Goal: Task Accomplishment & Management: Manage account settings

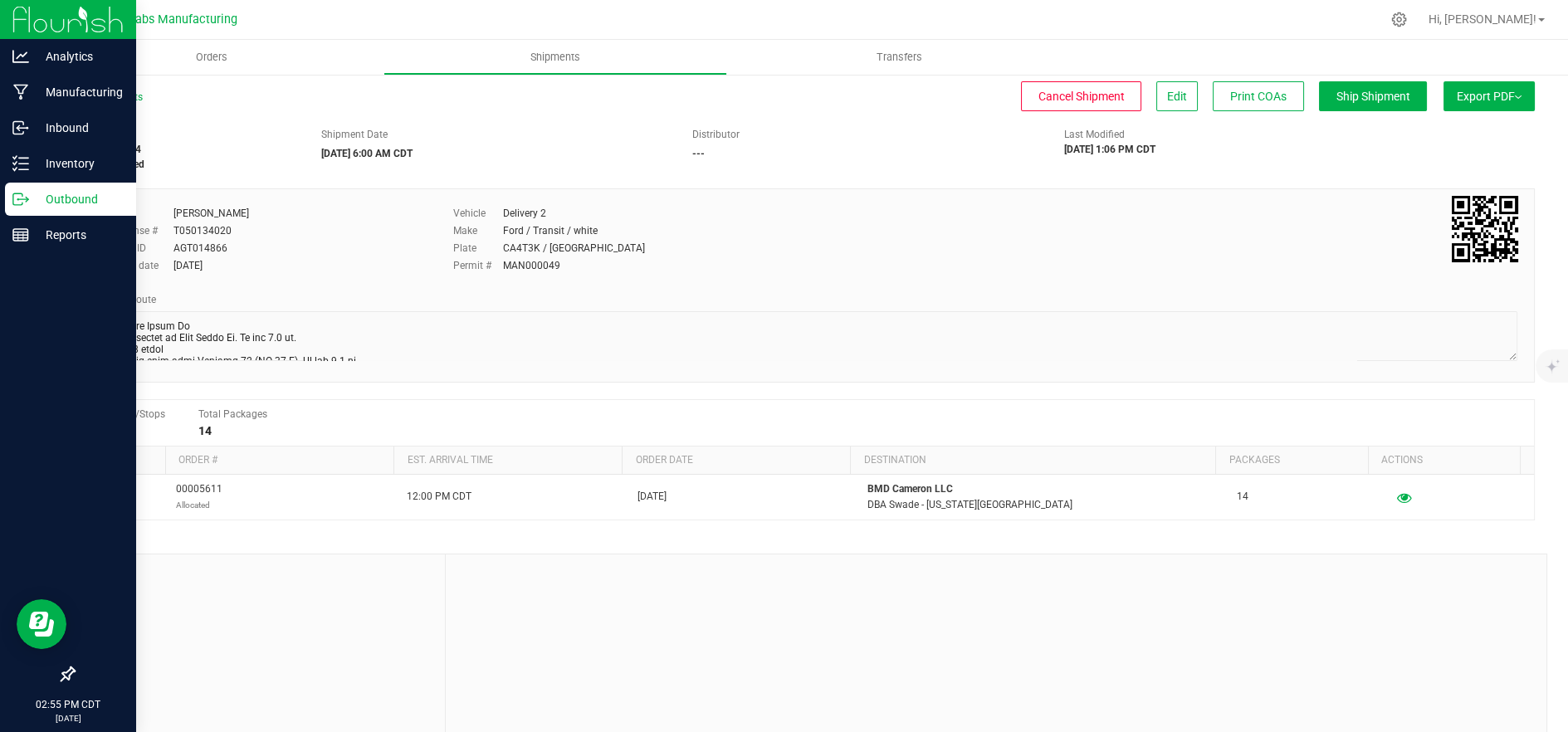
drag, startPoint x: 23, startPoint y: 202, endPoint x: 34, endPoint y: 206, distance: 11.7
click at [23, 202] on icon at bounding box center [21, 199] width 17 height 17
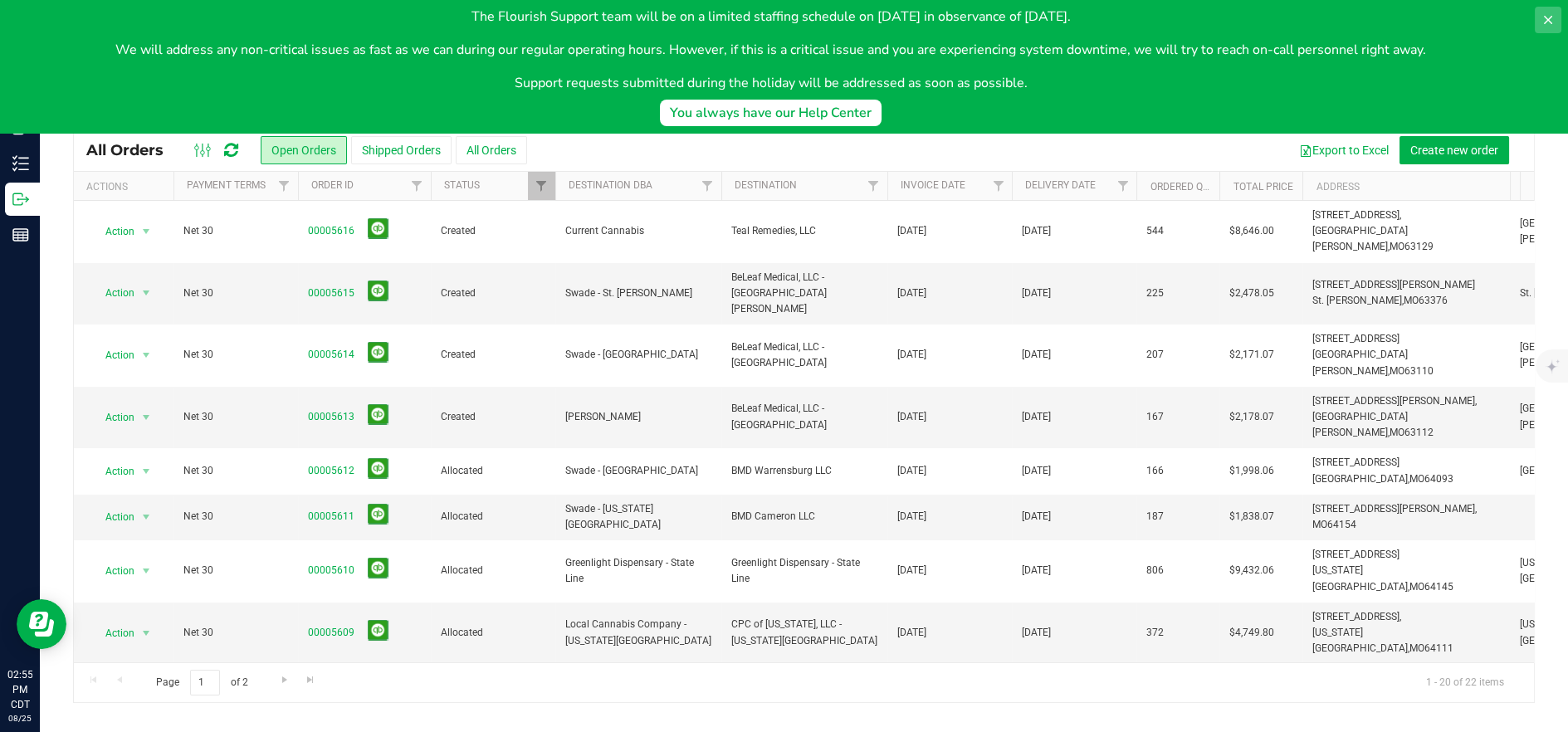
click at [1544, 19] on icon at bounding box center [1547, 20] width 13 height 13
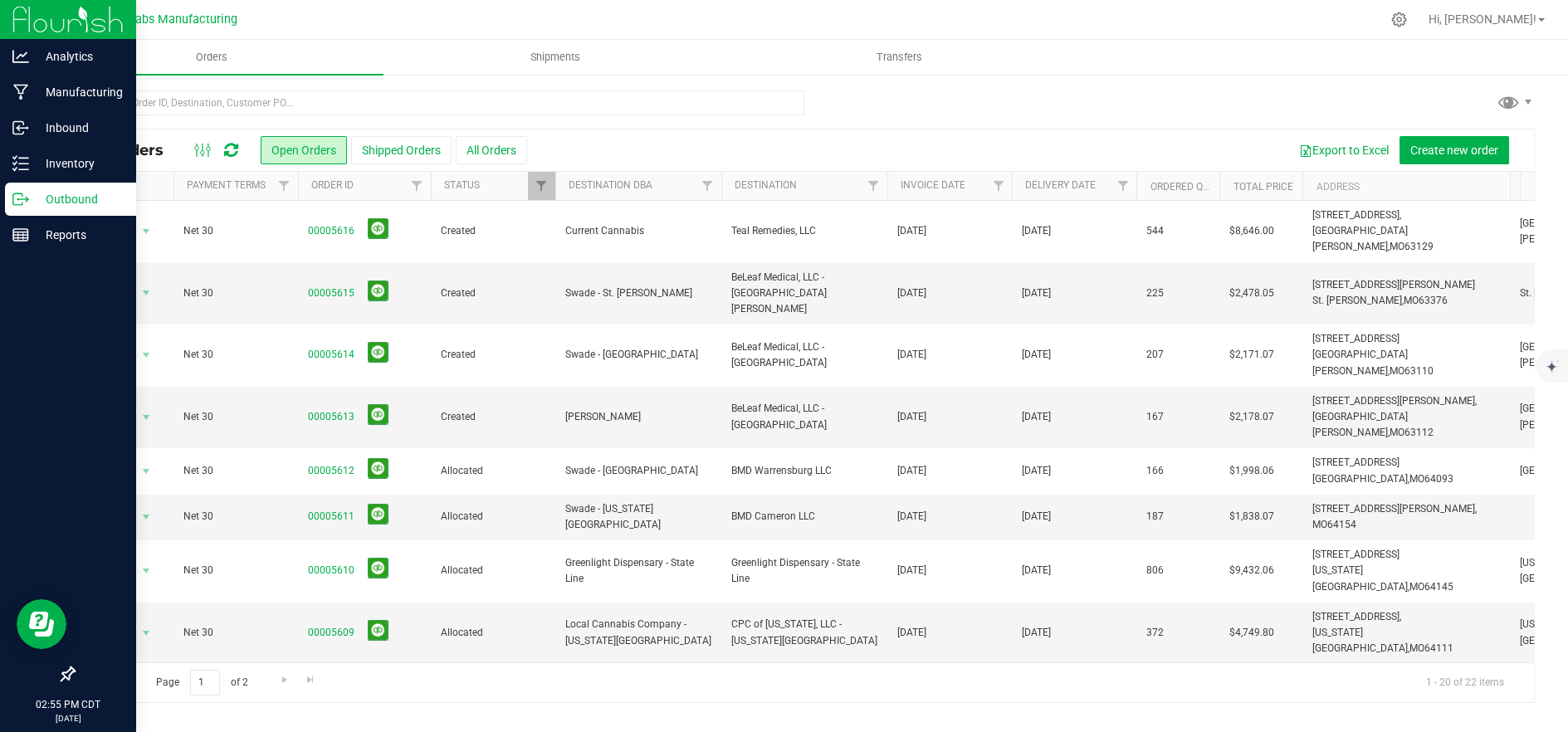
click at [38, 197] on p "Outbound" at bounding box center [78, 198] width 100 height 20
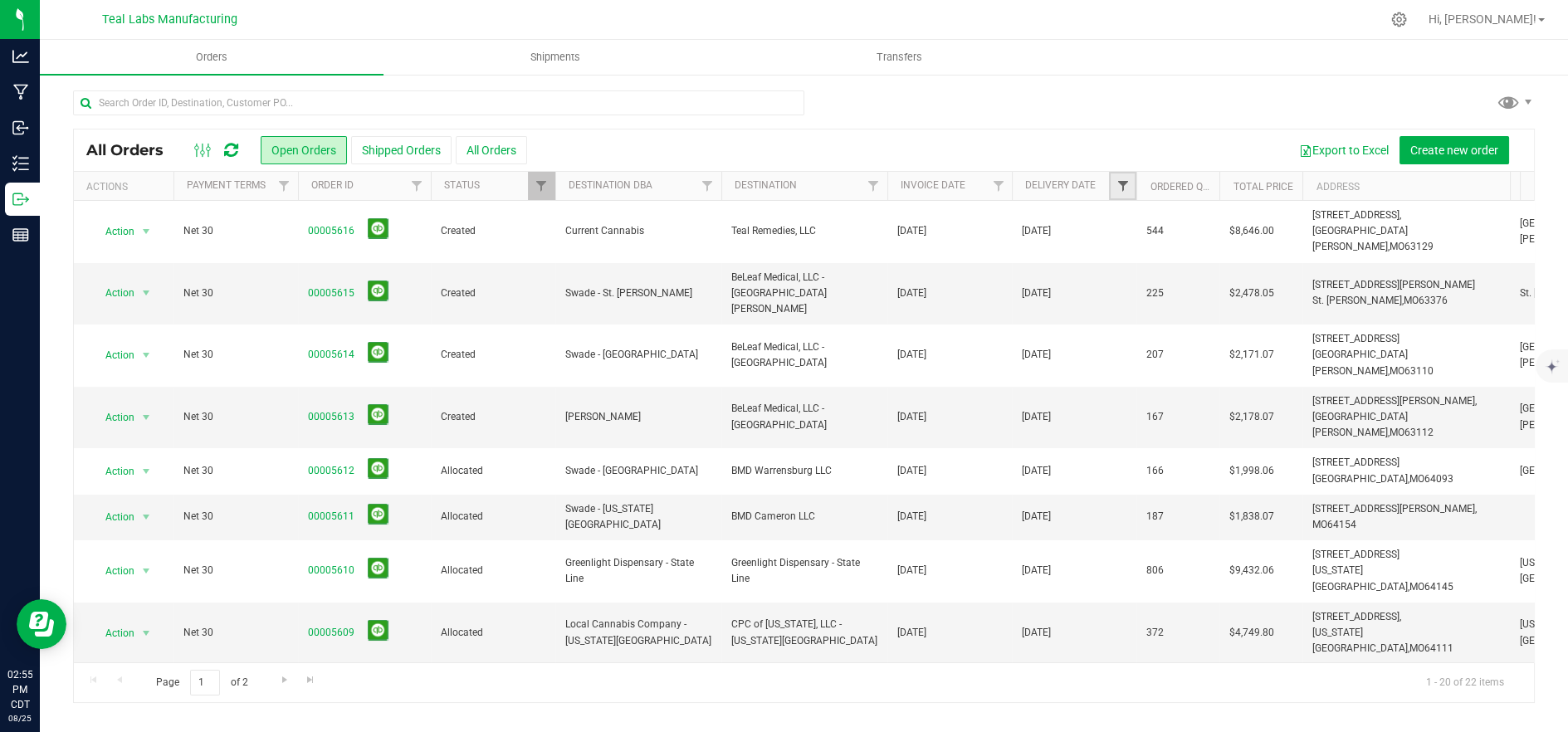
click at [1122, 181] on span "Filter" at bounding box center [1122, 186] width 13 height 13
click at [1274, 289] on span "select" at bounding box center [1276, 286] width 13 height 13
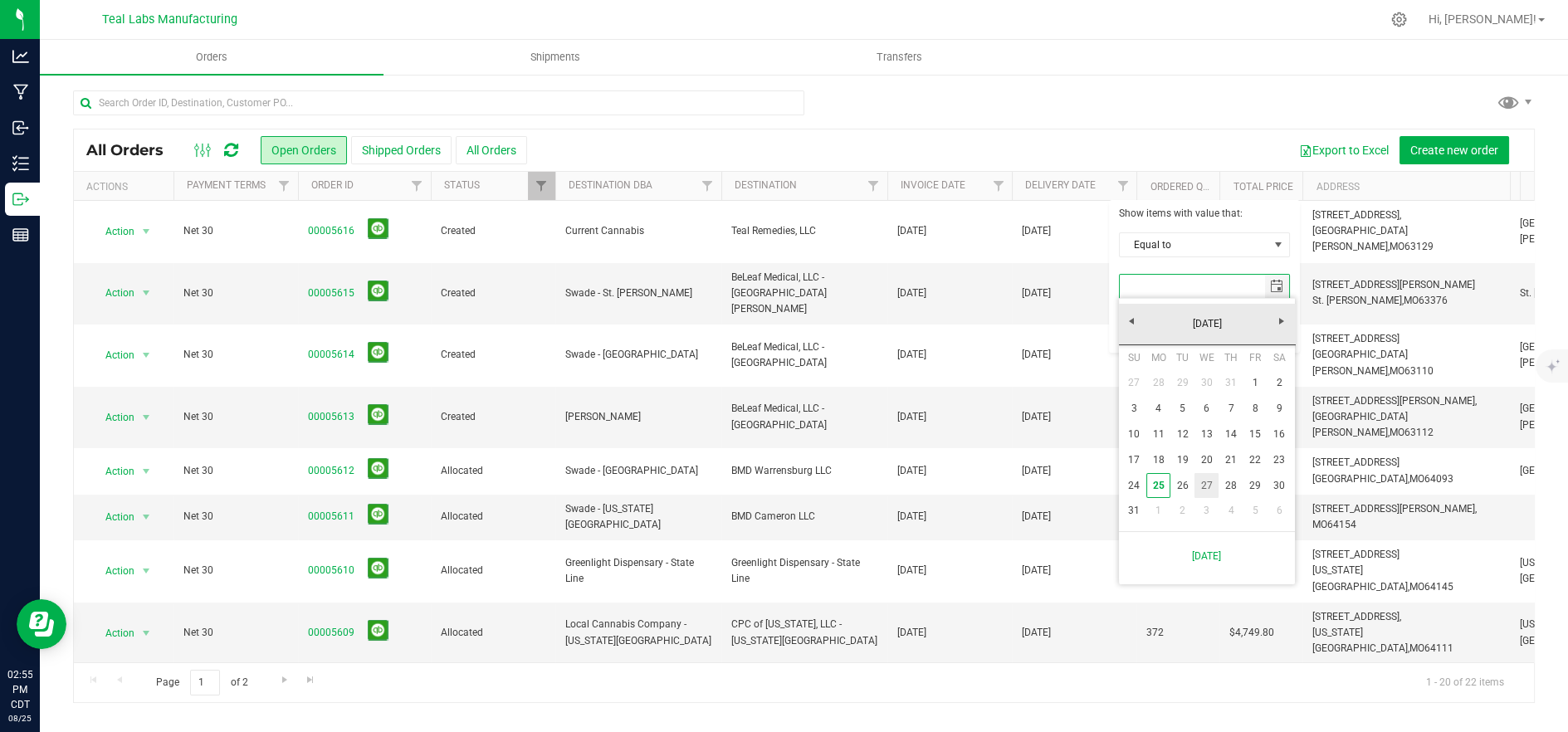
click at [1212, 480] on link "27" at bounding box center [1206, 486] width 24 height 26
type input "[DATE]"
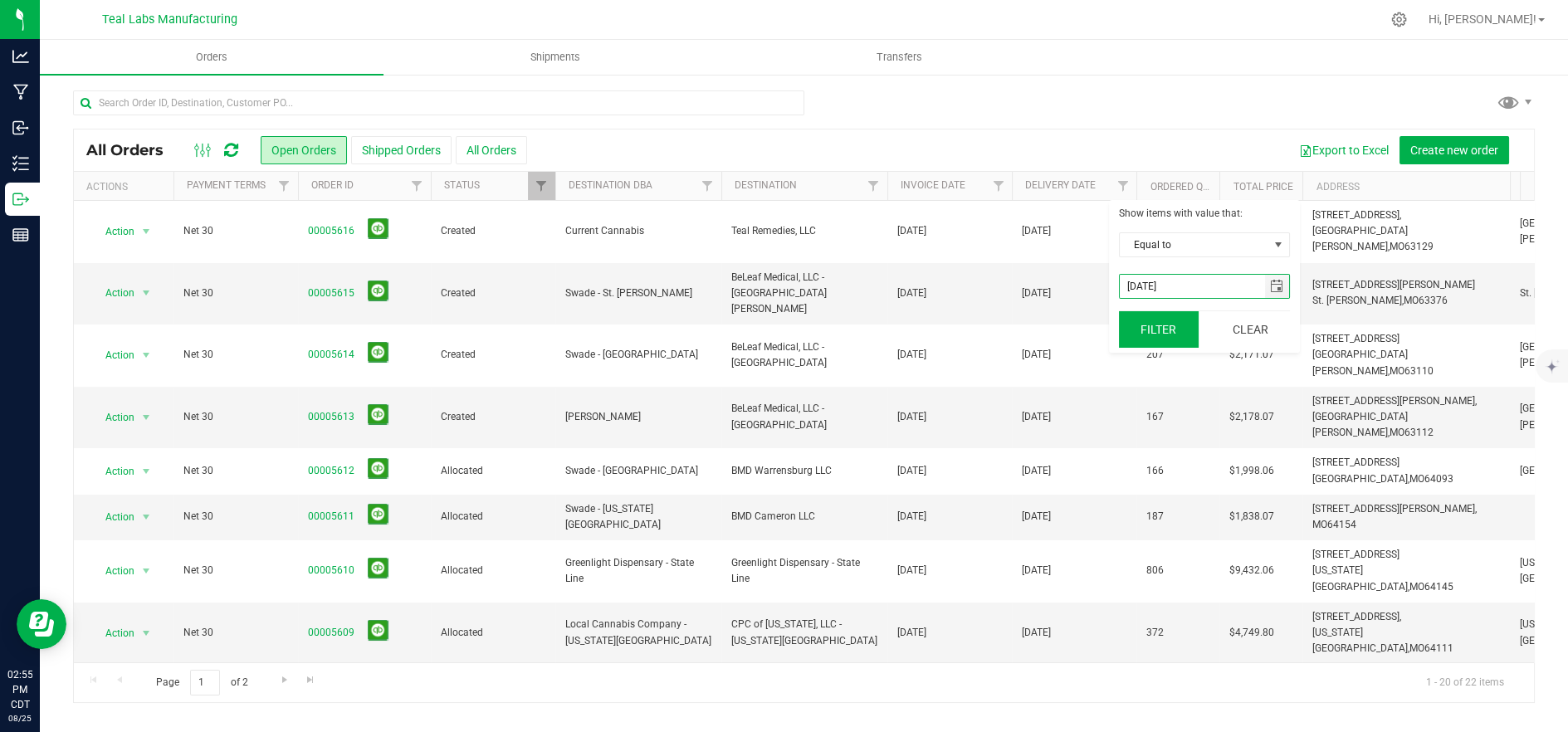
click at [1154, 330] on button "Filter" at bounding box center [1158, 329] width 79 height 36
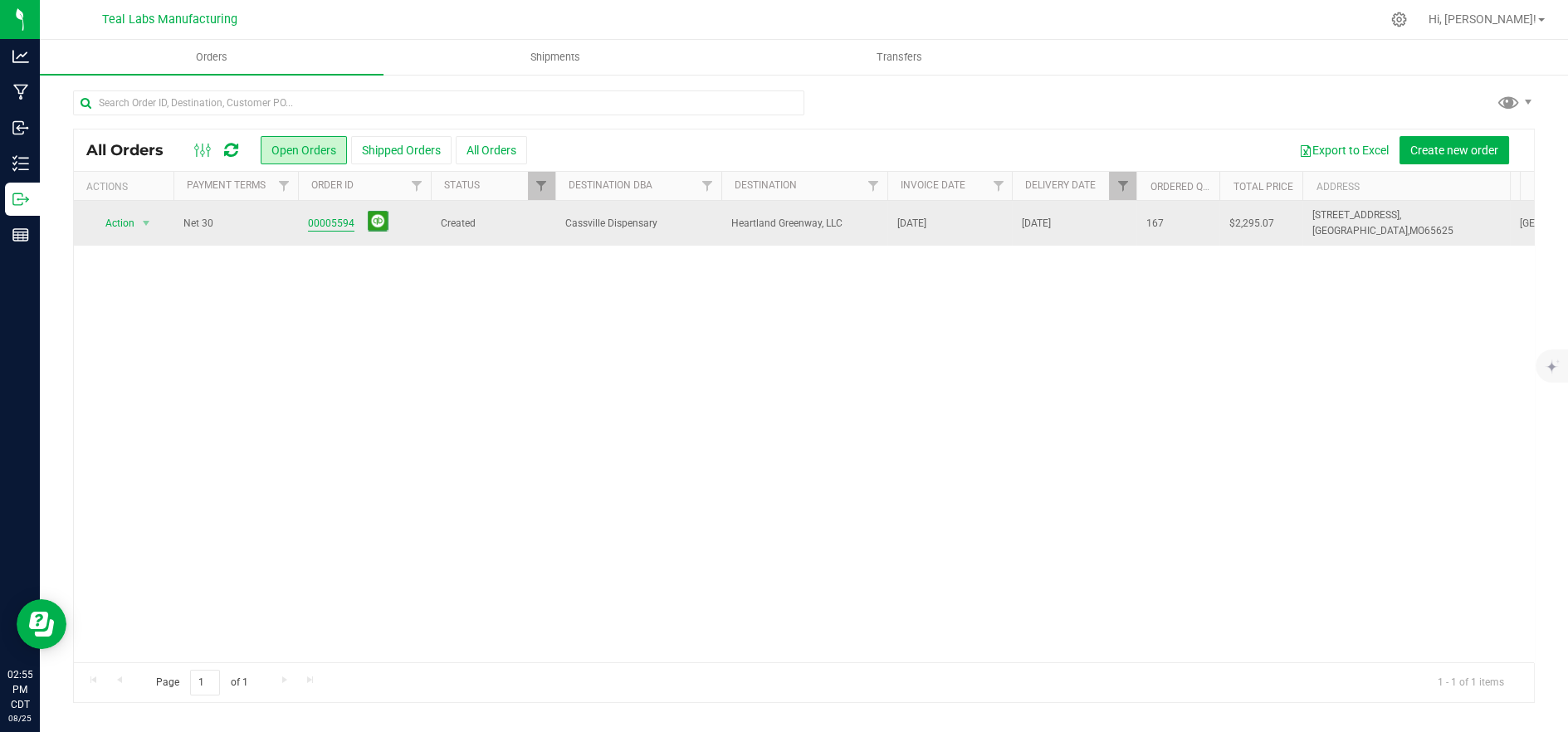
click at [333, 224] on link "00005594" at bounding box center [331, 223] width 47 height 16
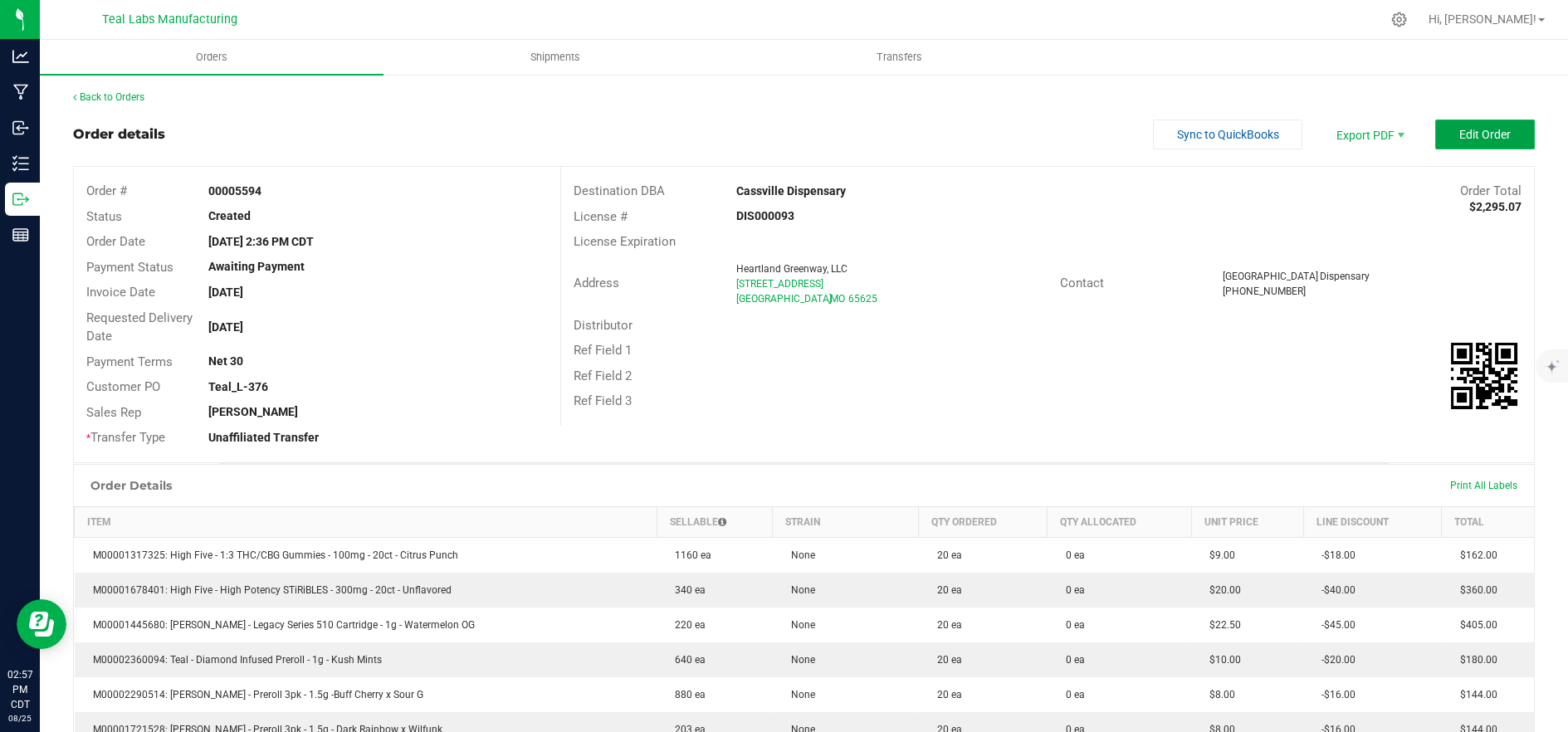
click at [1434, 133] on button "Edit Order" at bounding box center [1484, 135] width 100 height 30
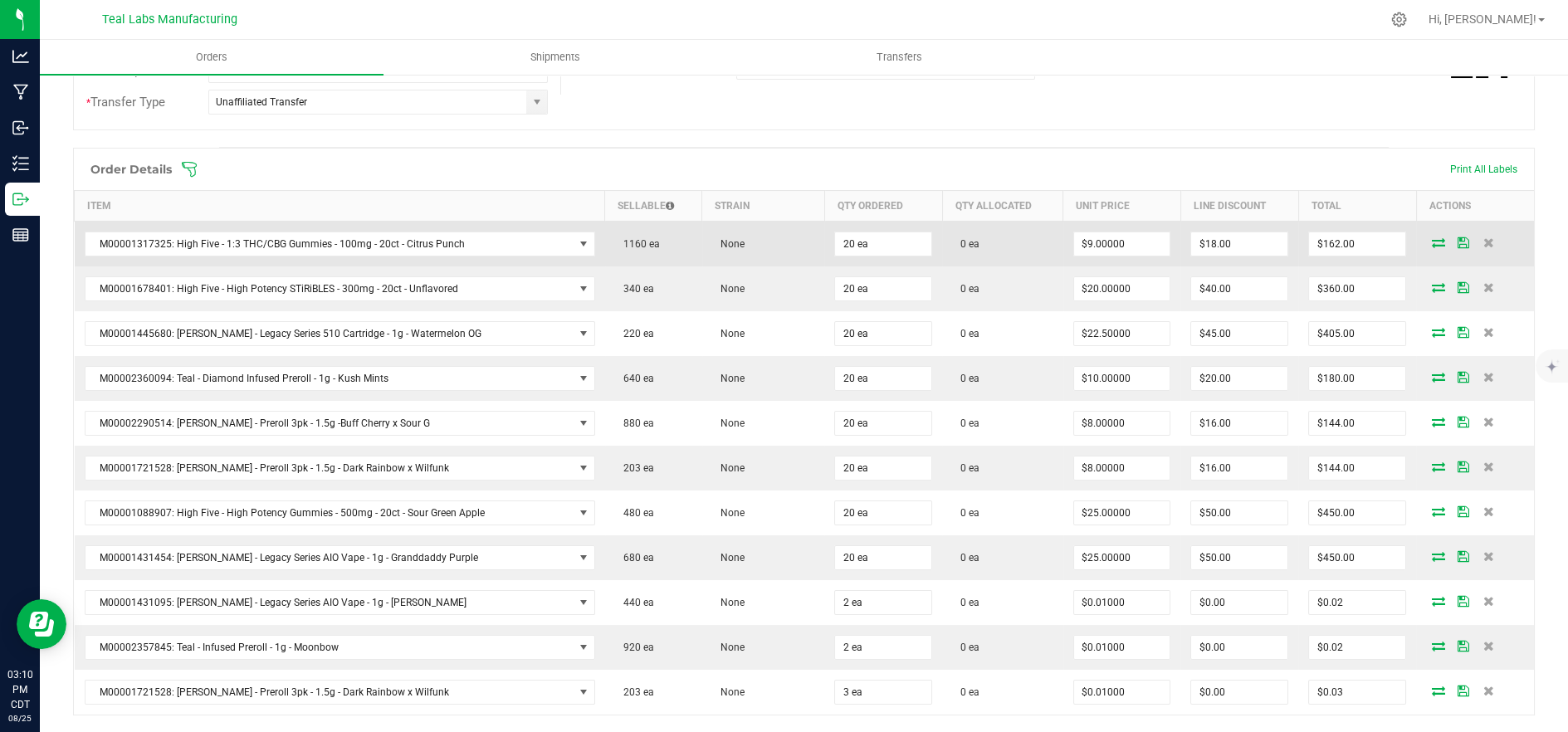
scroll to position [368, 0]
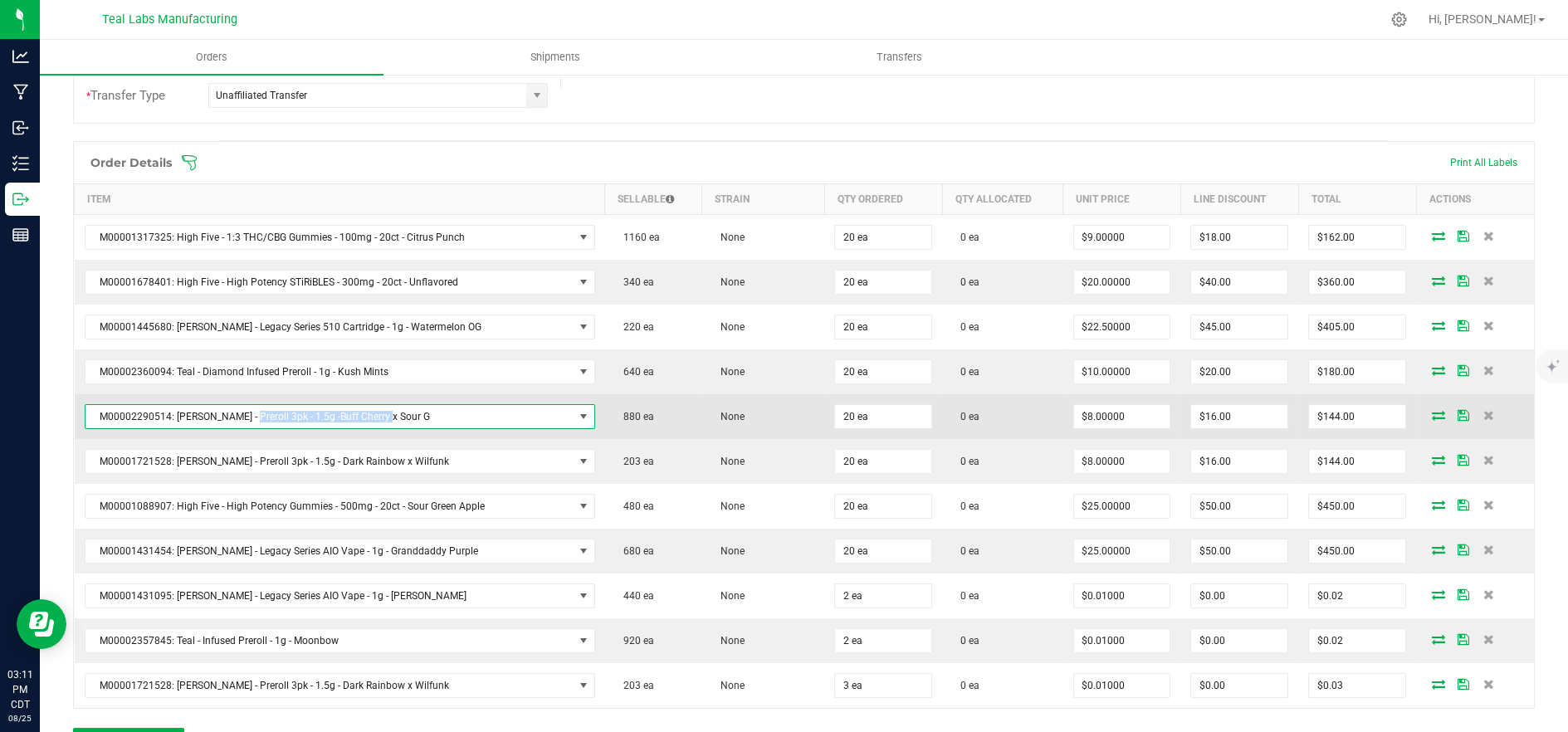
drag, startPoint x: 486, startPoint y: 411, endPoint x: 241, endPoint y: 420, distance: 245.2
click at [241, 420] on span "M00002290514: [PERSON_NAME] - Preroll 3pk - 1.5g -Buff Cherry x Sour G" at bounding box center [329, 416] width 488 height 23
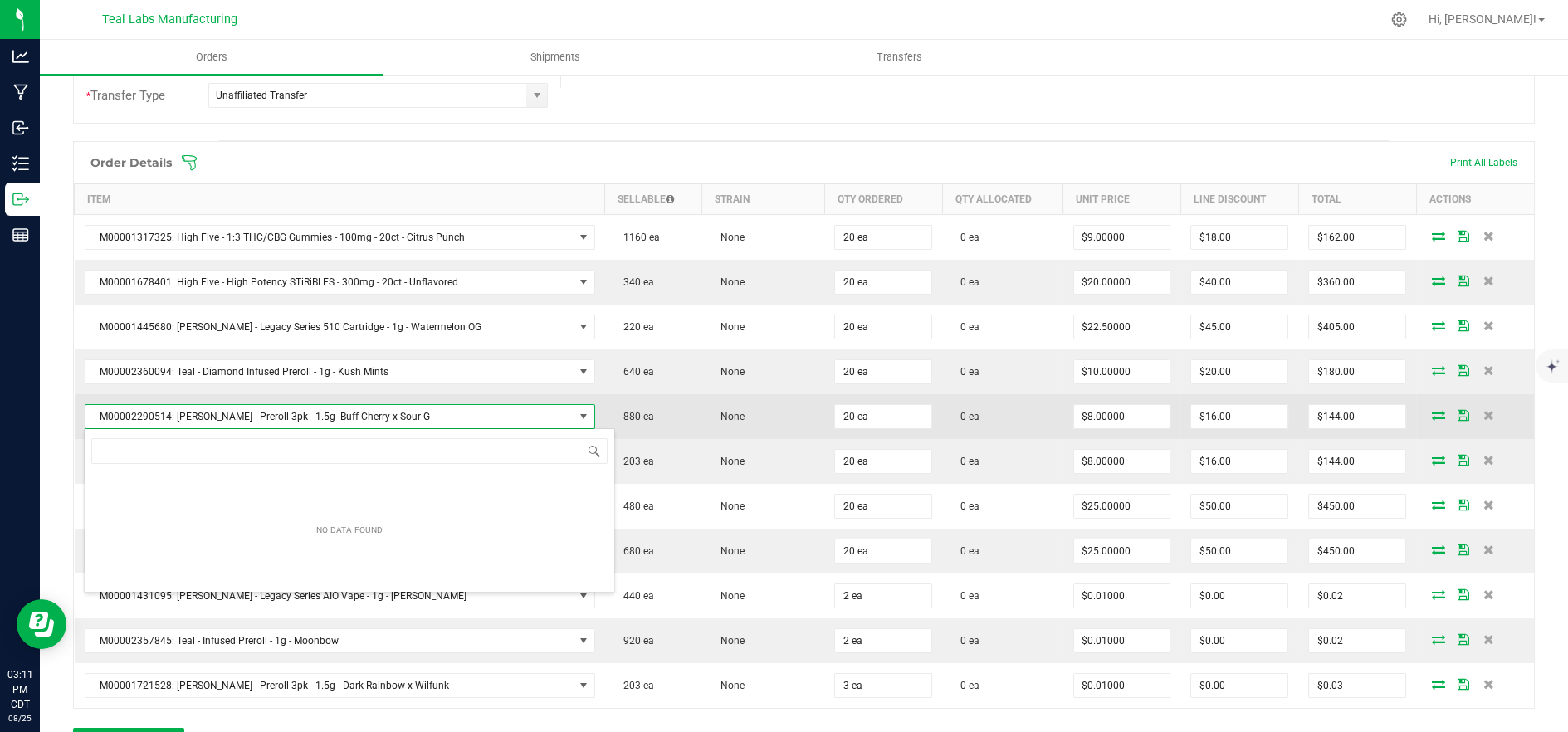
scroll to position [25, 494]
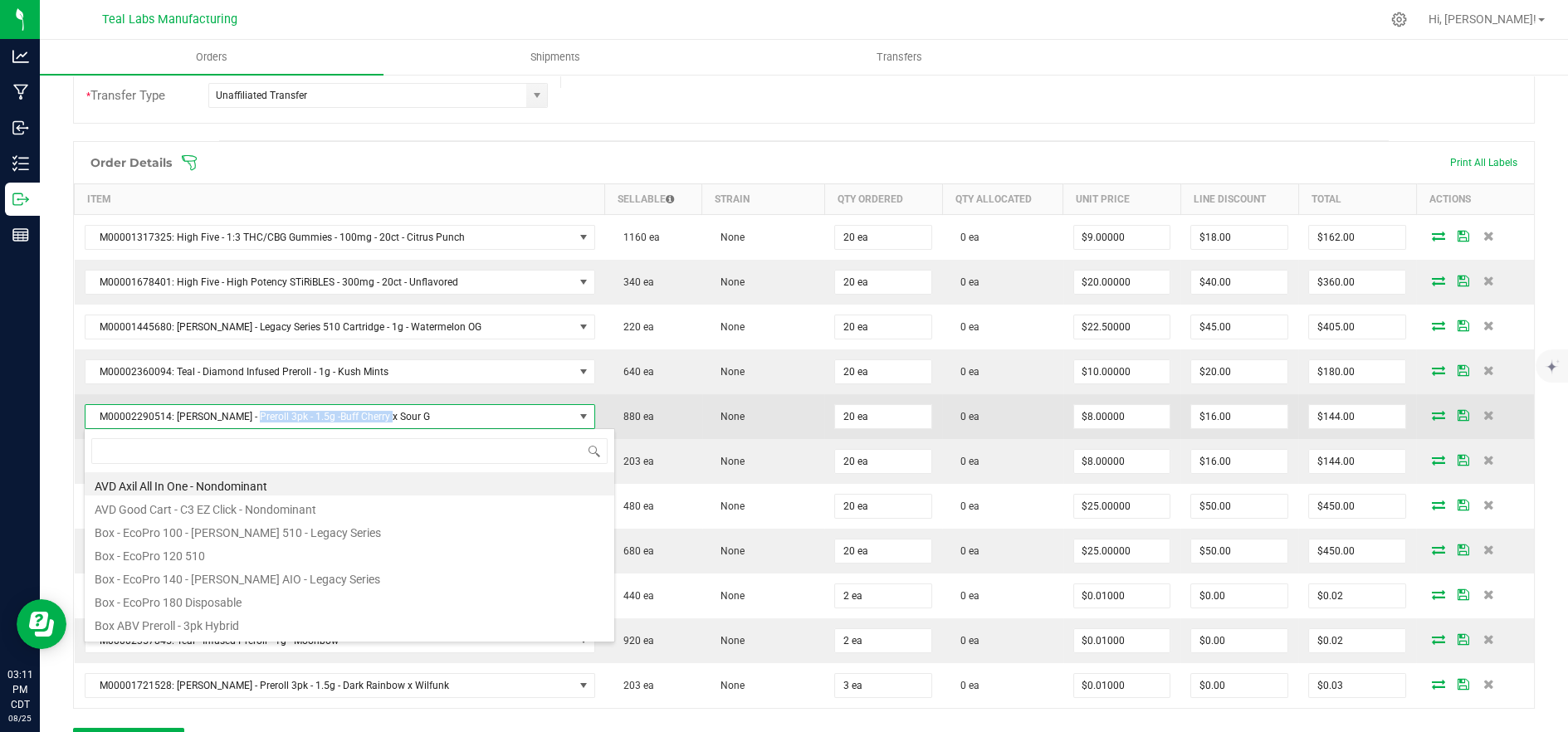
drag, startPoint x: 381, startPoint y: 411, endPoint x: 241, endPoint y: 419, distance: 140.2
click at [241, 419] on span "M00002290514: [PERSON_NAME] - Preroll 3pk - 1.5g -Buff Cherry x Sour G" at bounding box center [329, 416] width 488 height 23
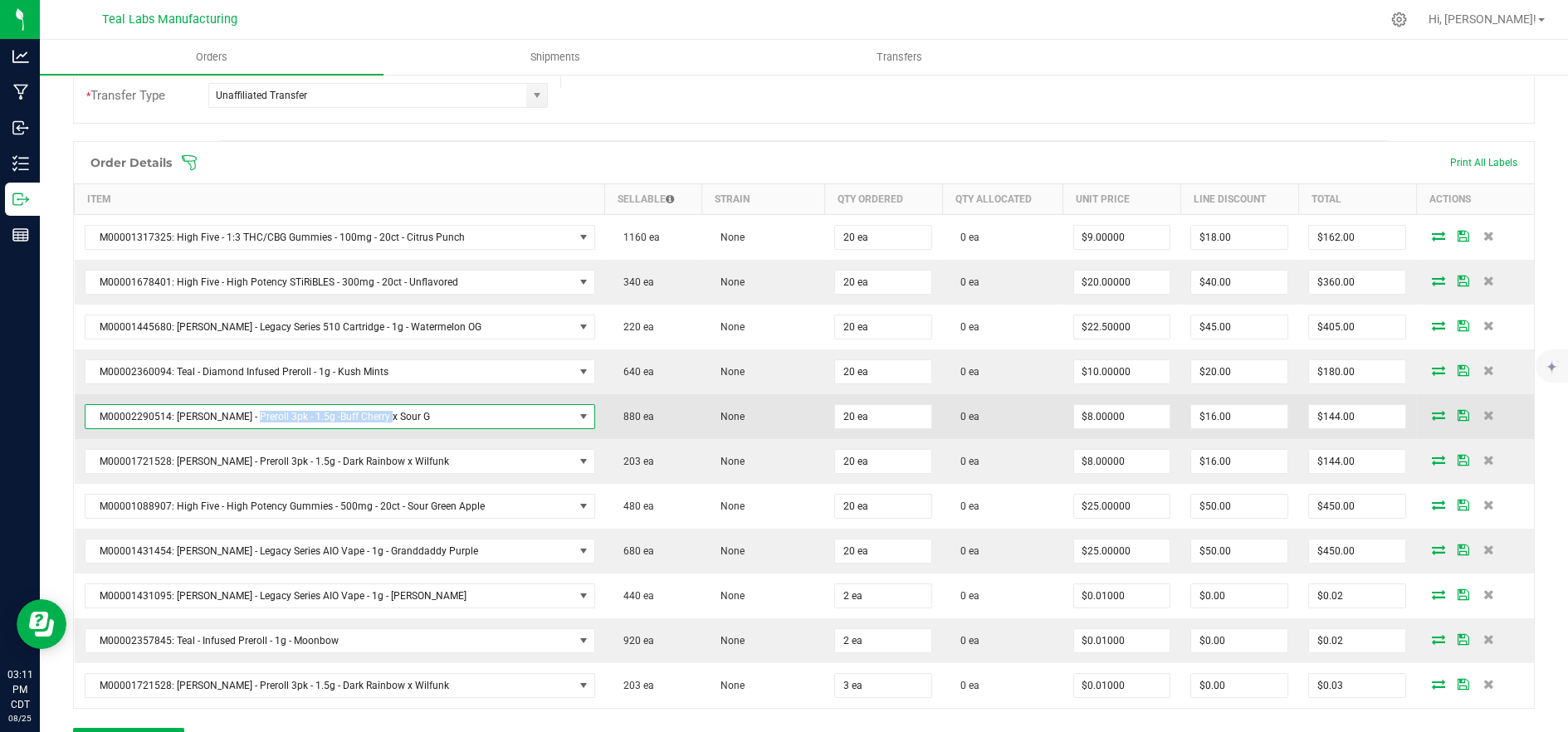
copy span "3pk - 1.5g -Buff Cherry x Sour G"
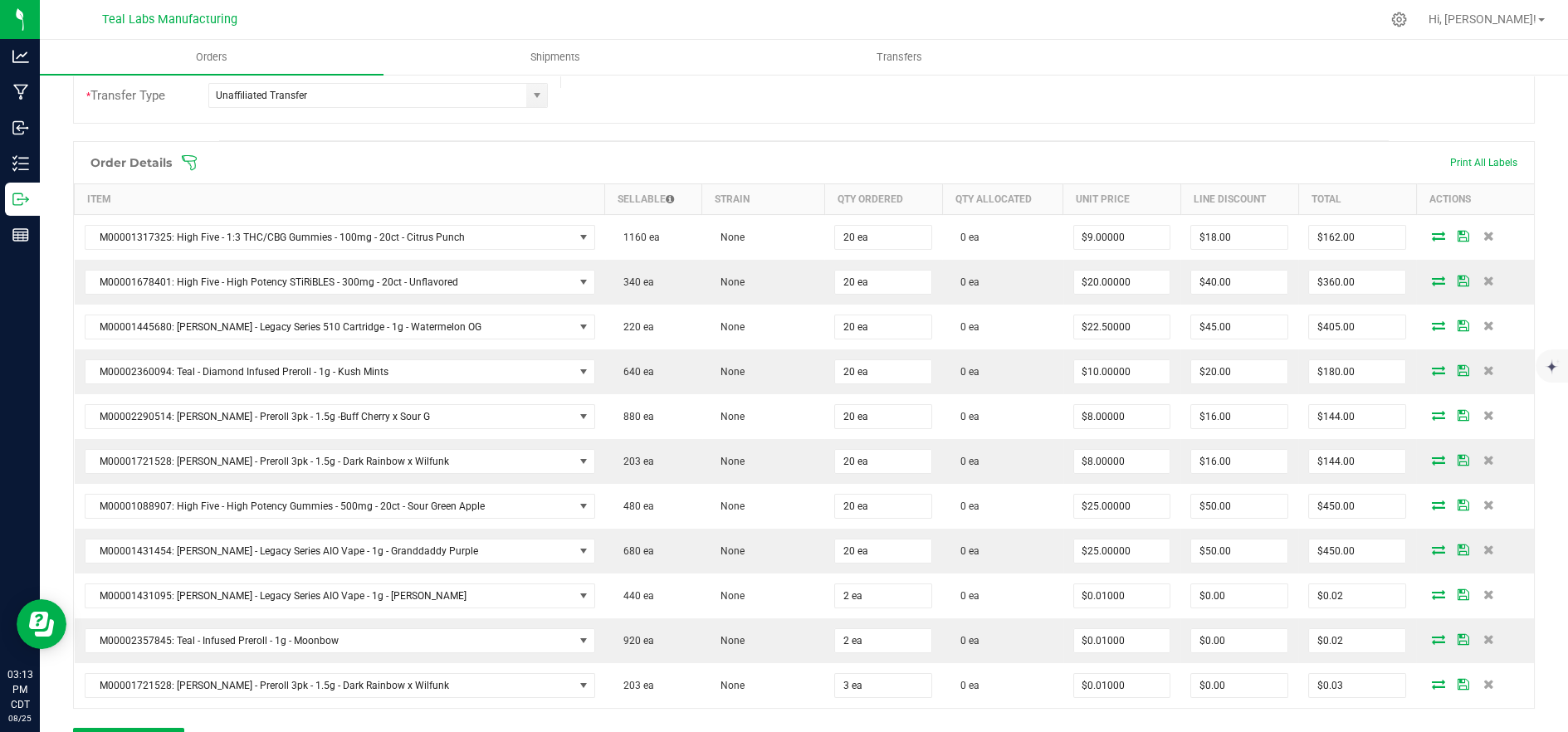
click at [203, 166] on span at bounding box center [912, 163] width 1461 height 17
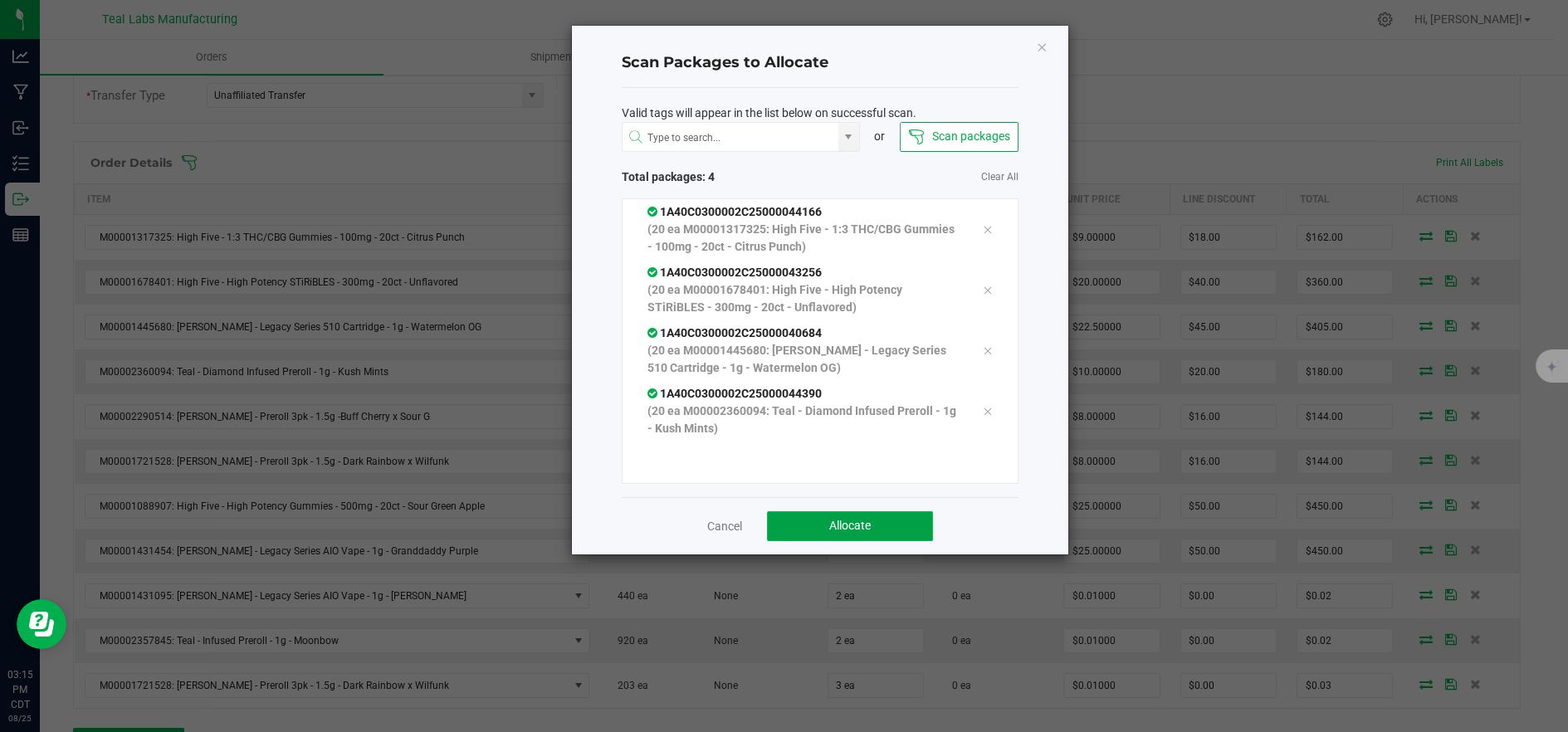
click at [865, 524] on span "Allocate" at bounding box center [849, 525] width 41 height 13
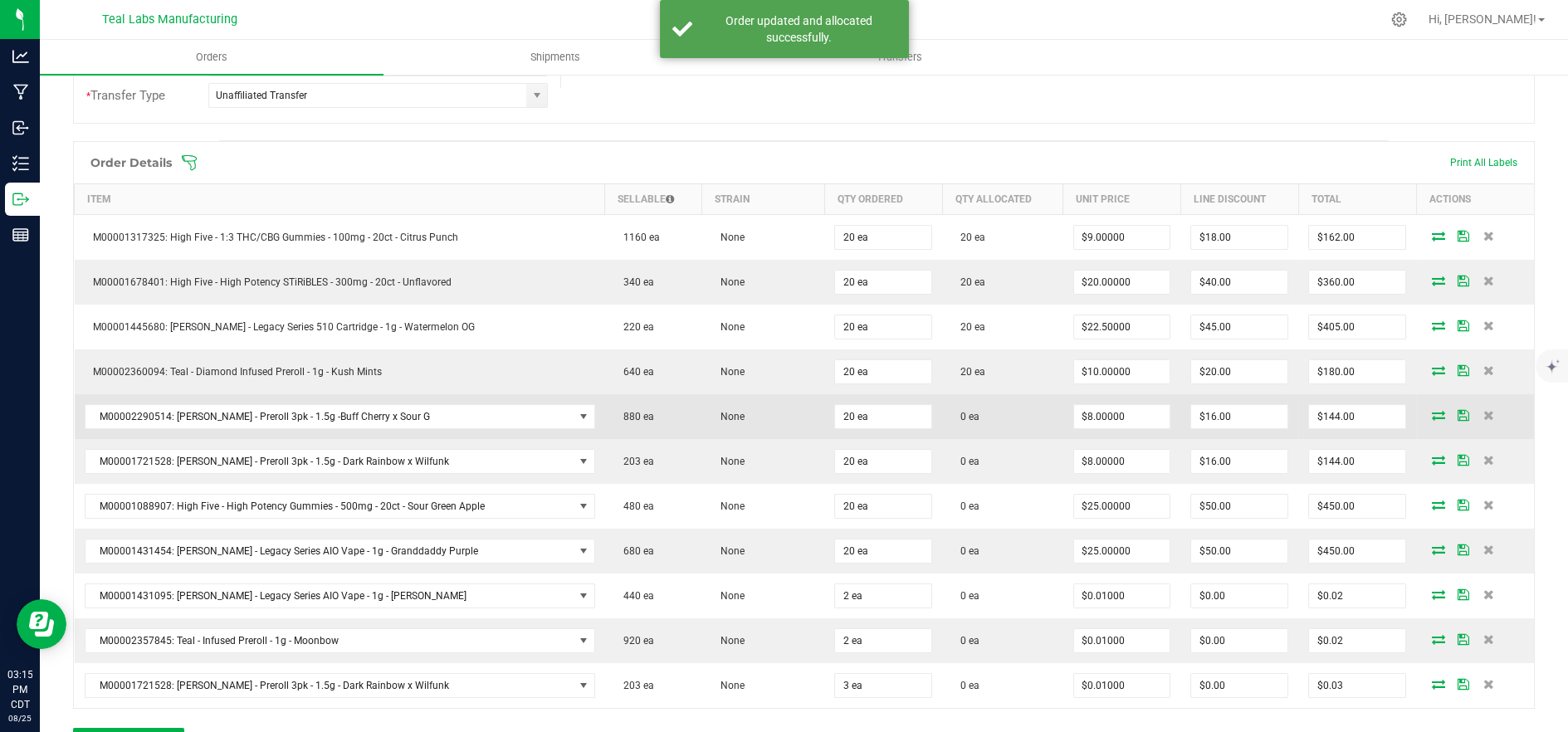
click at [1432, 416] on icon at bounding box center [1438, 415] width 13 height 10
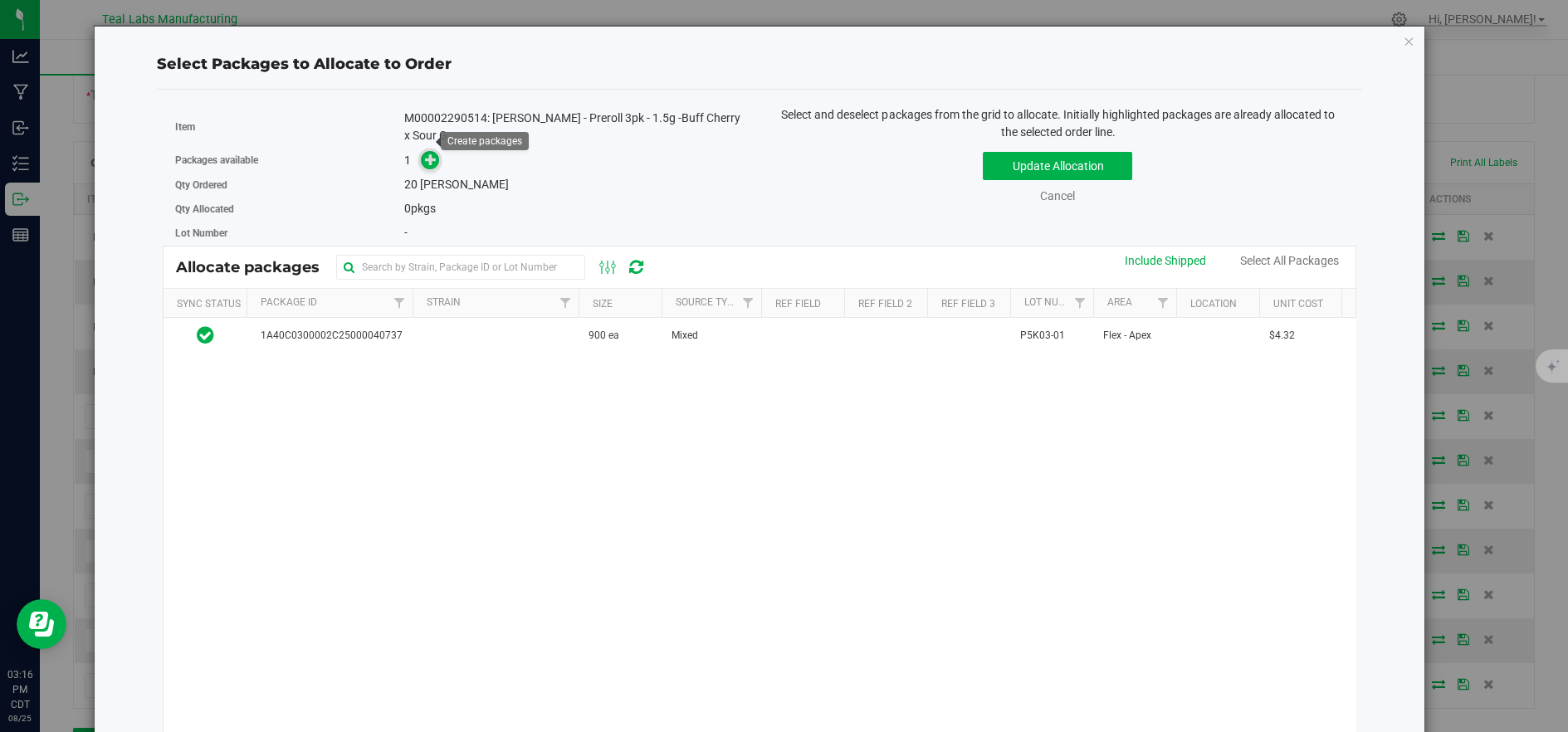
click at [427, 153] on icon at bounding box center [431, 159] width 11 height 11
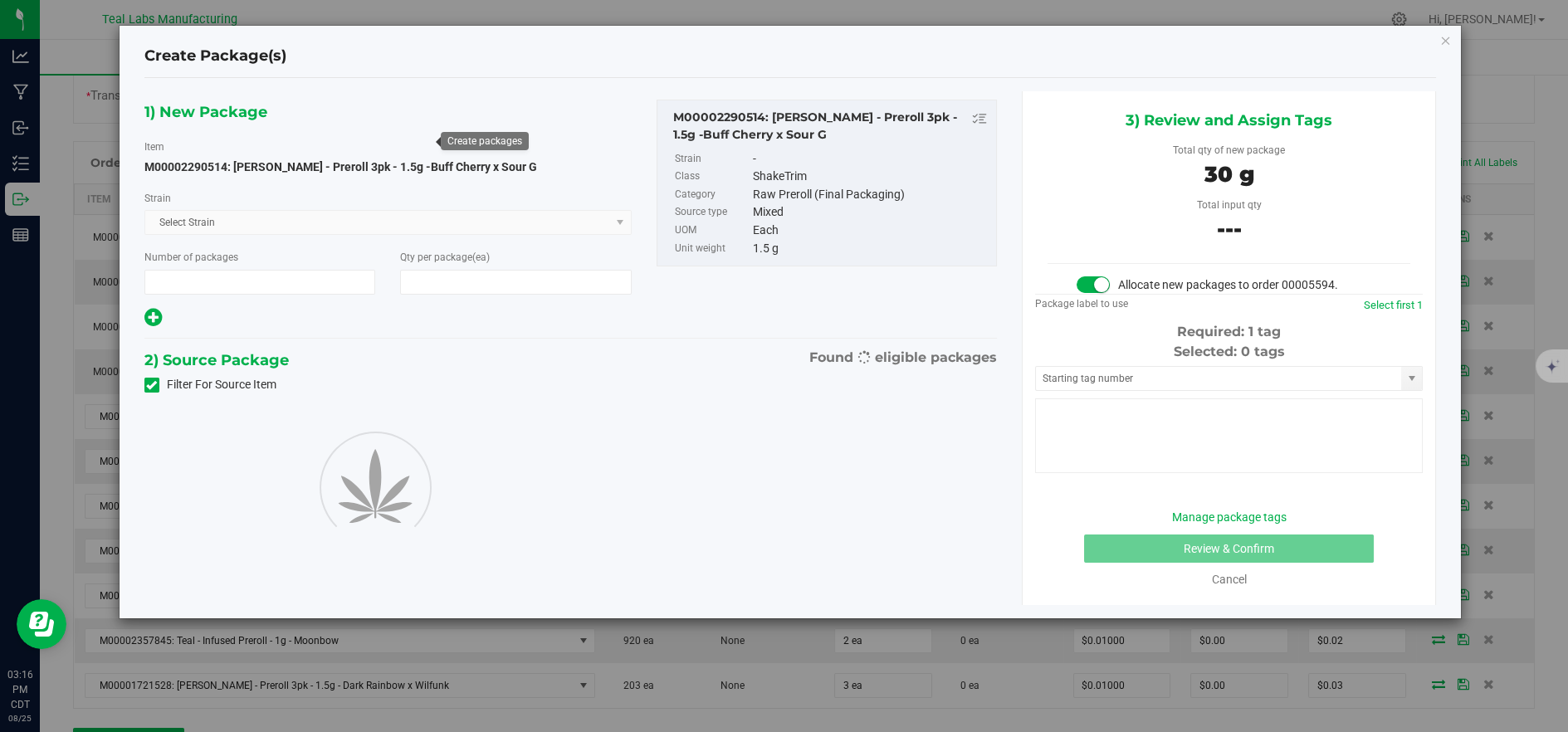
type input "1"
type input "20"
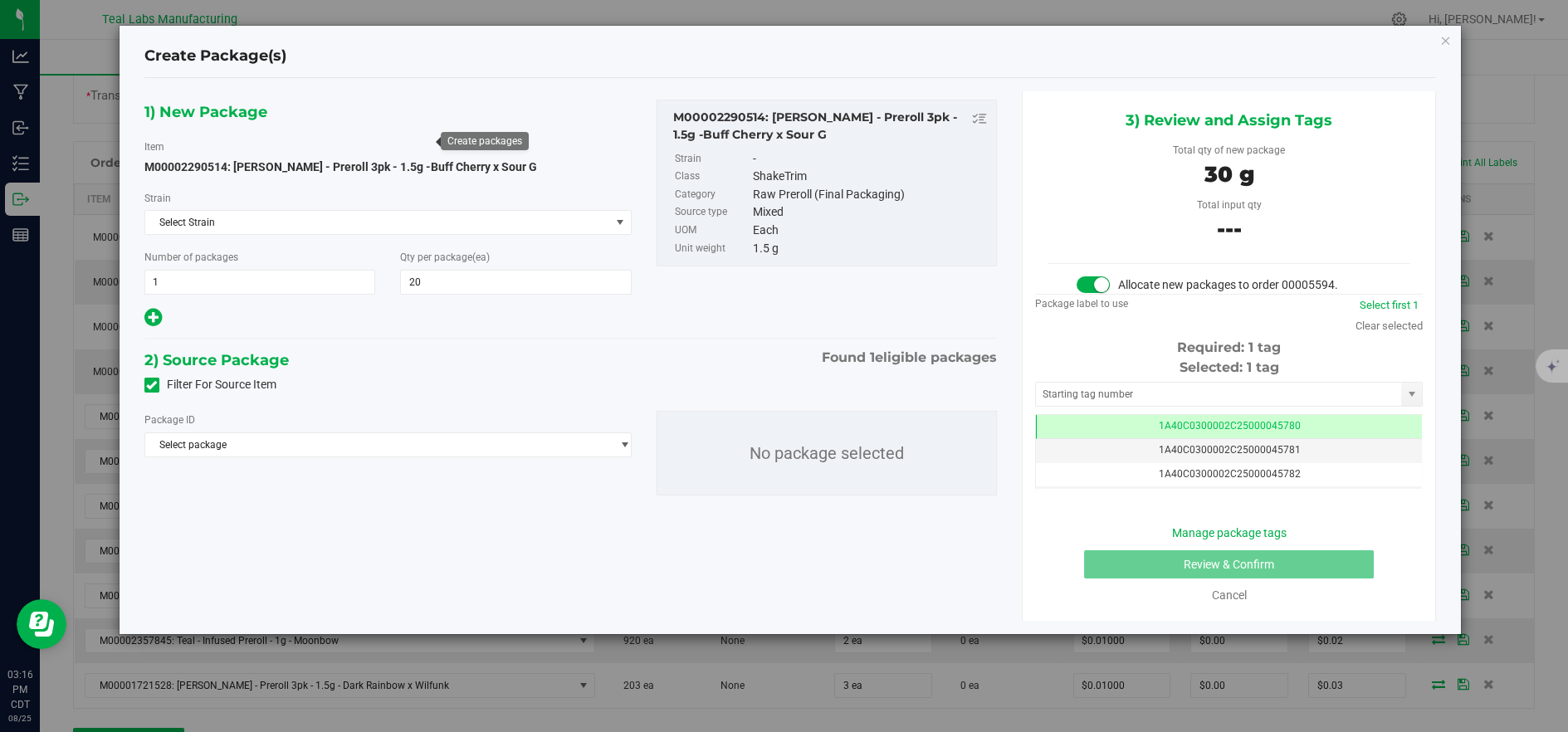
click at [482, 452] on span "Select package" at bounding box center [377, 445] width 464 height 23
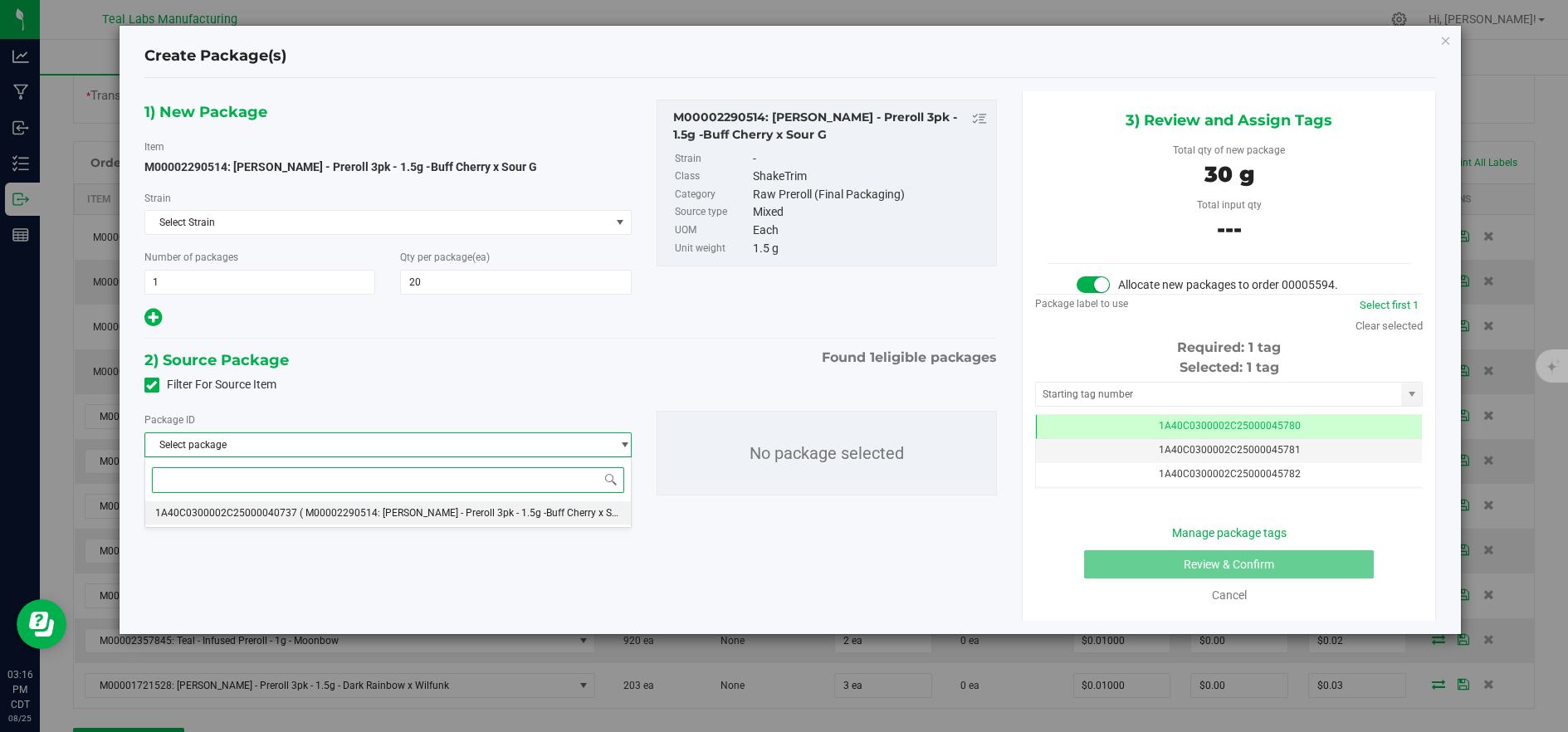
click at [476, 514] on span "( M00002290514: [PERSON_NAME] - Preroll 3pk - 1.5g -Buff Cherry x Sour G )" at bounding box center [471, 513] width 342 height 11
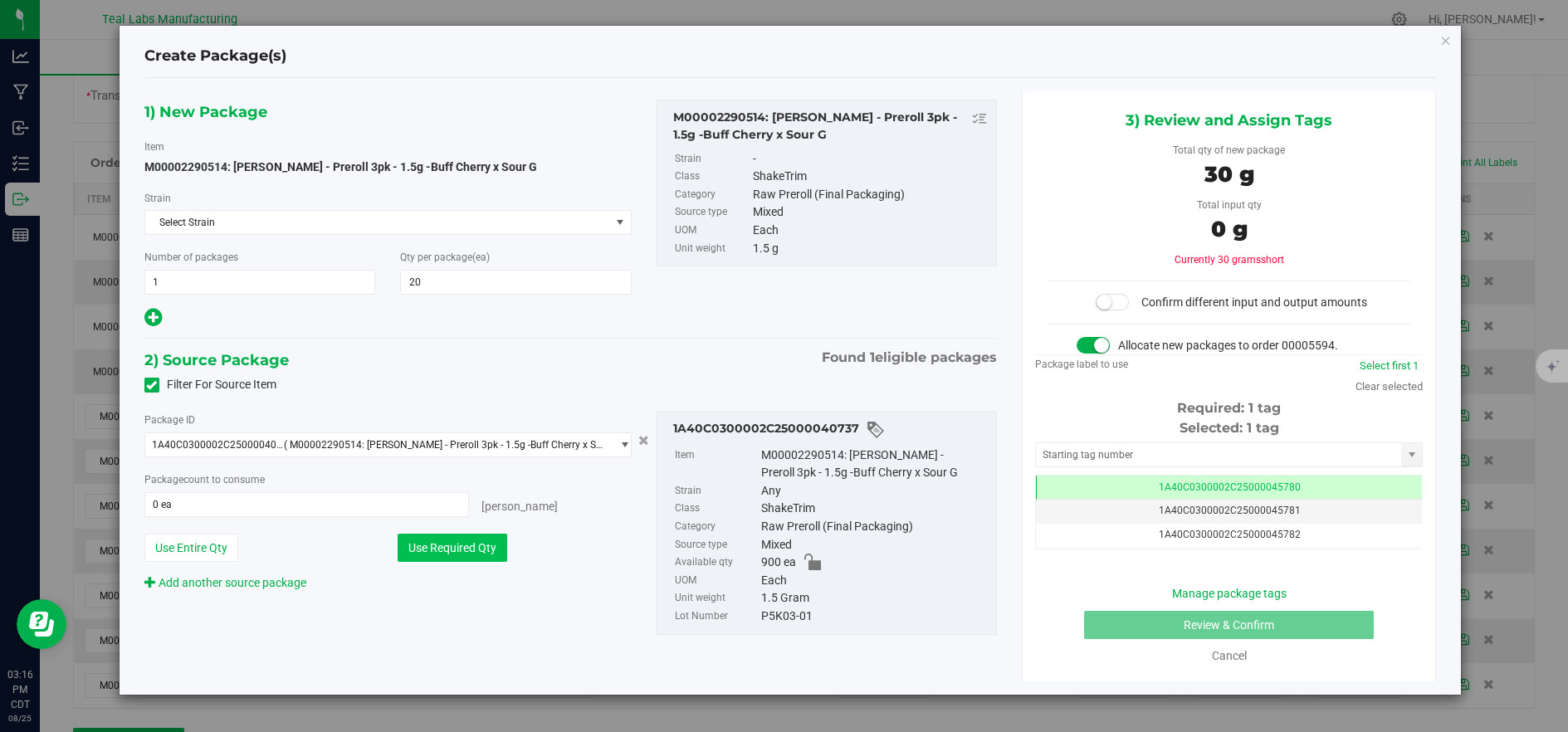
click at [471, 548] on button "Use Required Qty" at bounding box center [451, 548] width 109 height 28
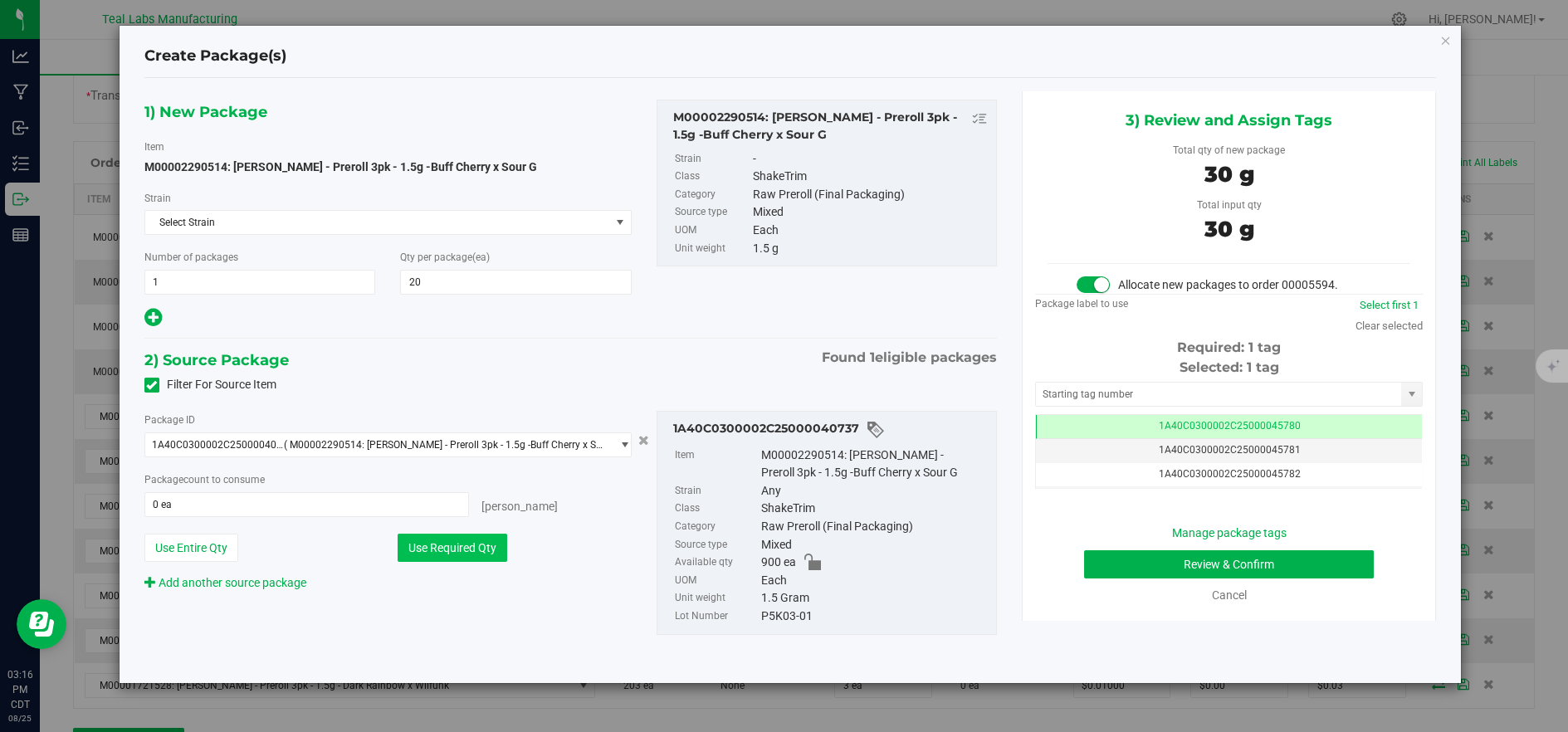
type input "20 ea"
click at [1101, 560] on button "Review & Confirm" at bounding box center [1229, 565] width 290 height 28
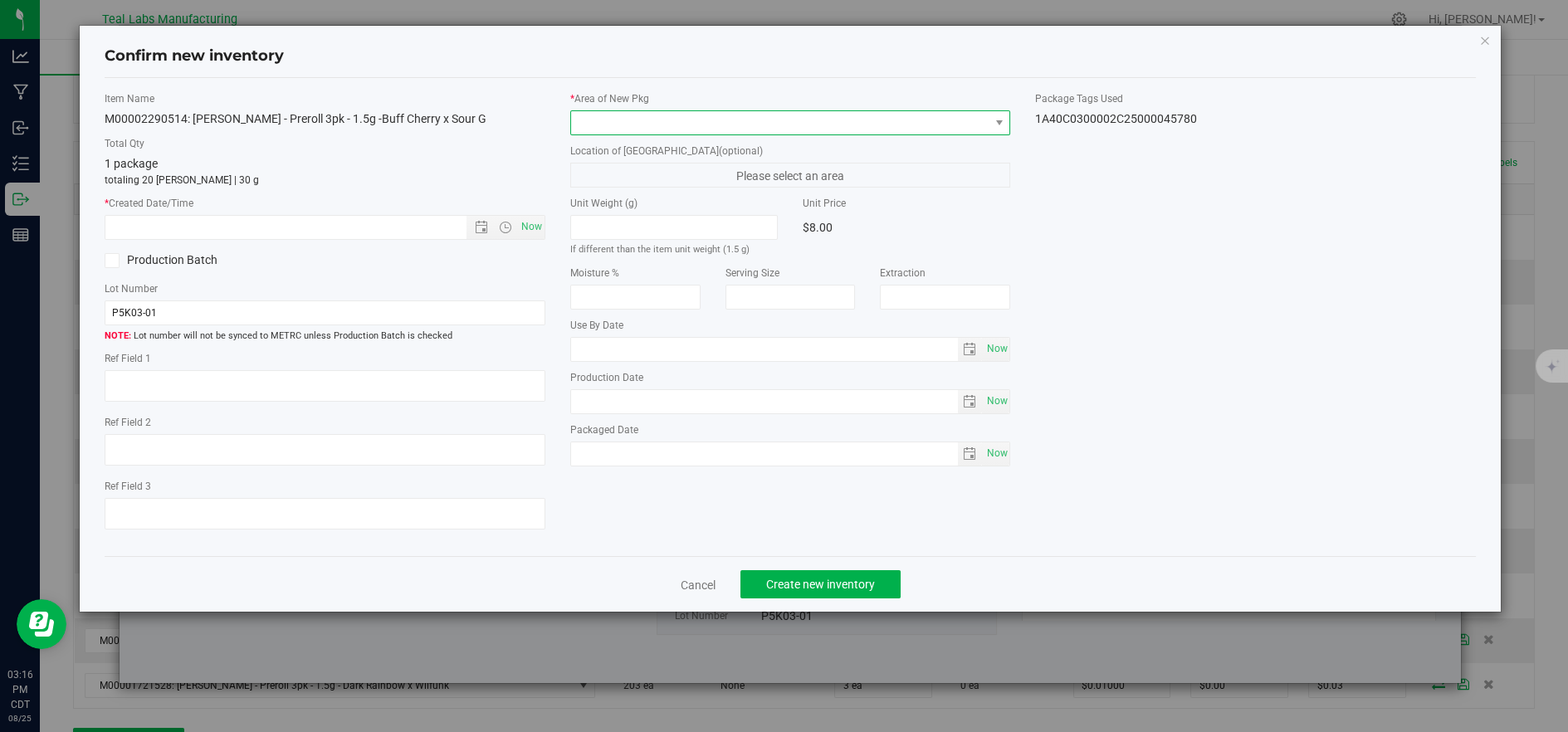
click at [626, 125] on span at bounding box center [780, 122] width 419 height 23
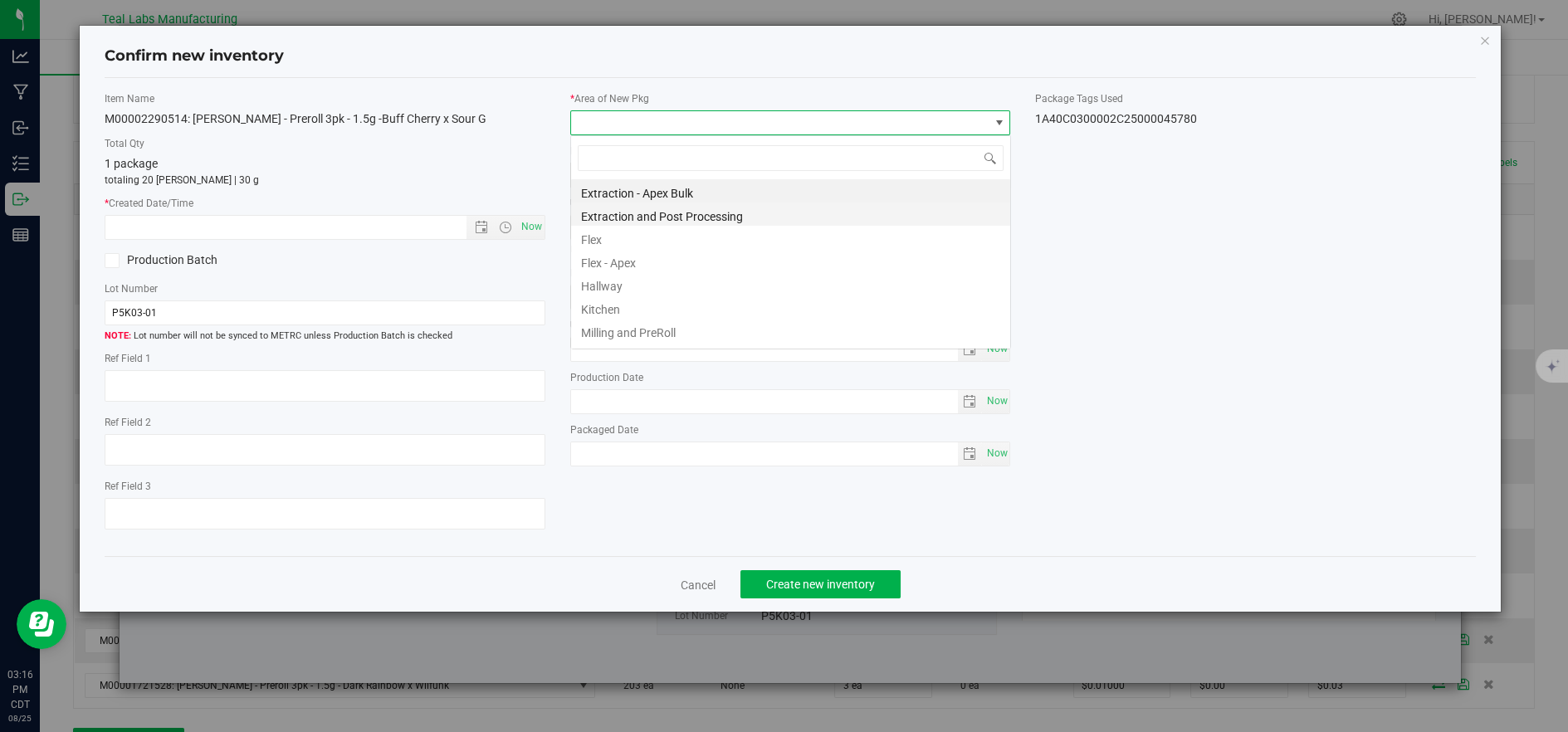
scroll to position [25, 439]
click at [594, 241] on li "Flex" at bounding box center [791, 237] width 439 height 23
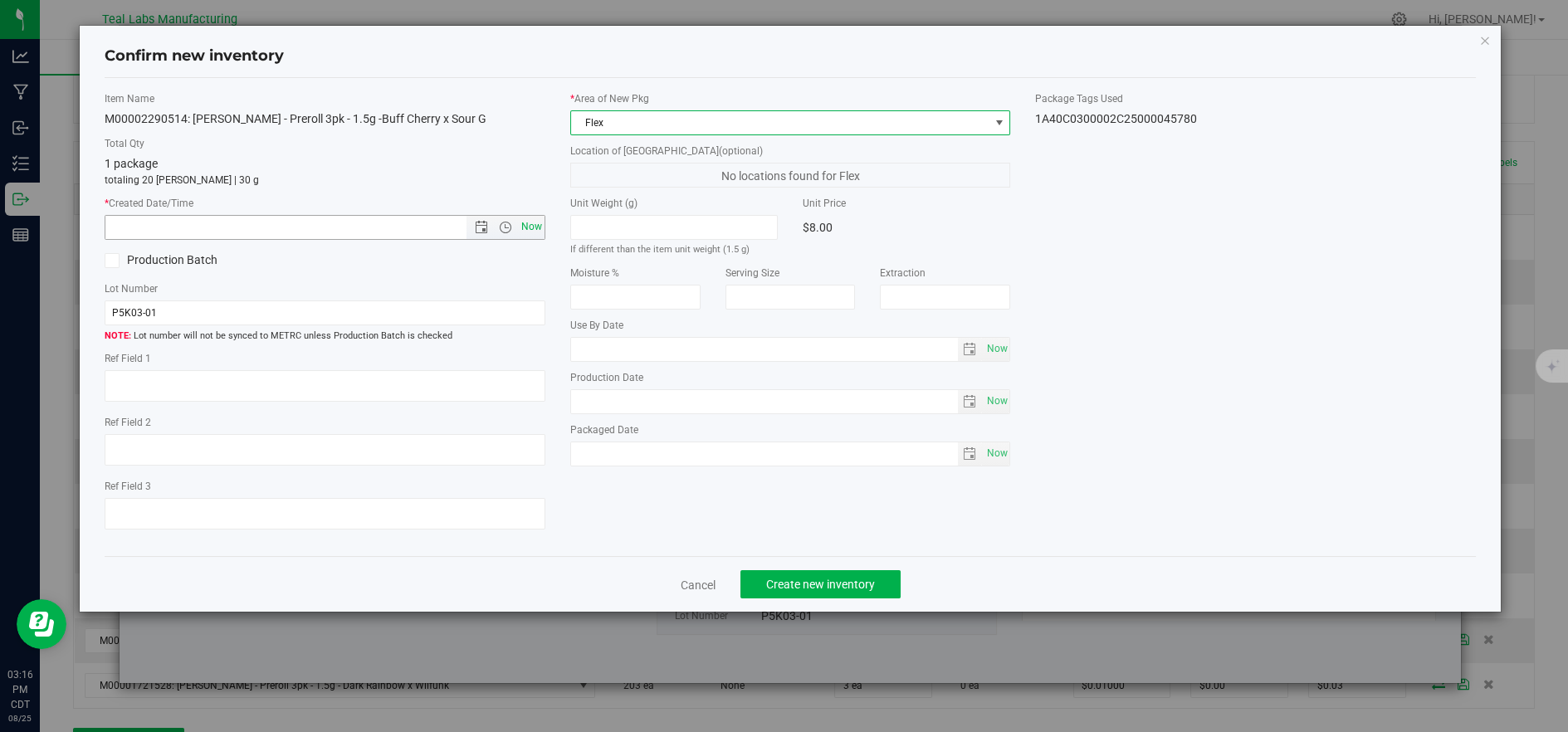
click at [531, 231] on span "Now" at bounding box center [531, 227] width 28 height 24
type input "[DATE] 3:16 PM"
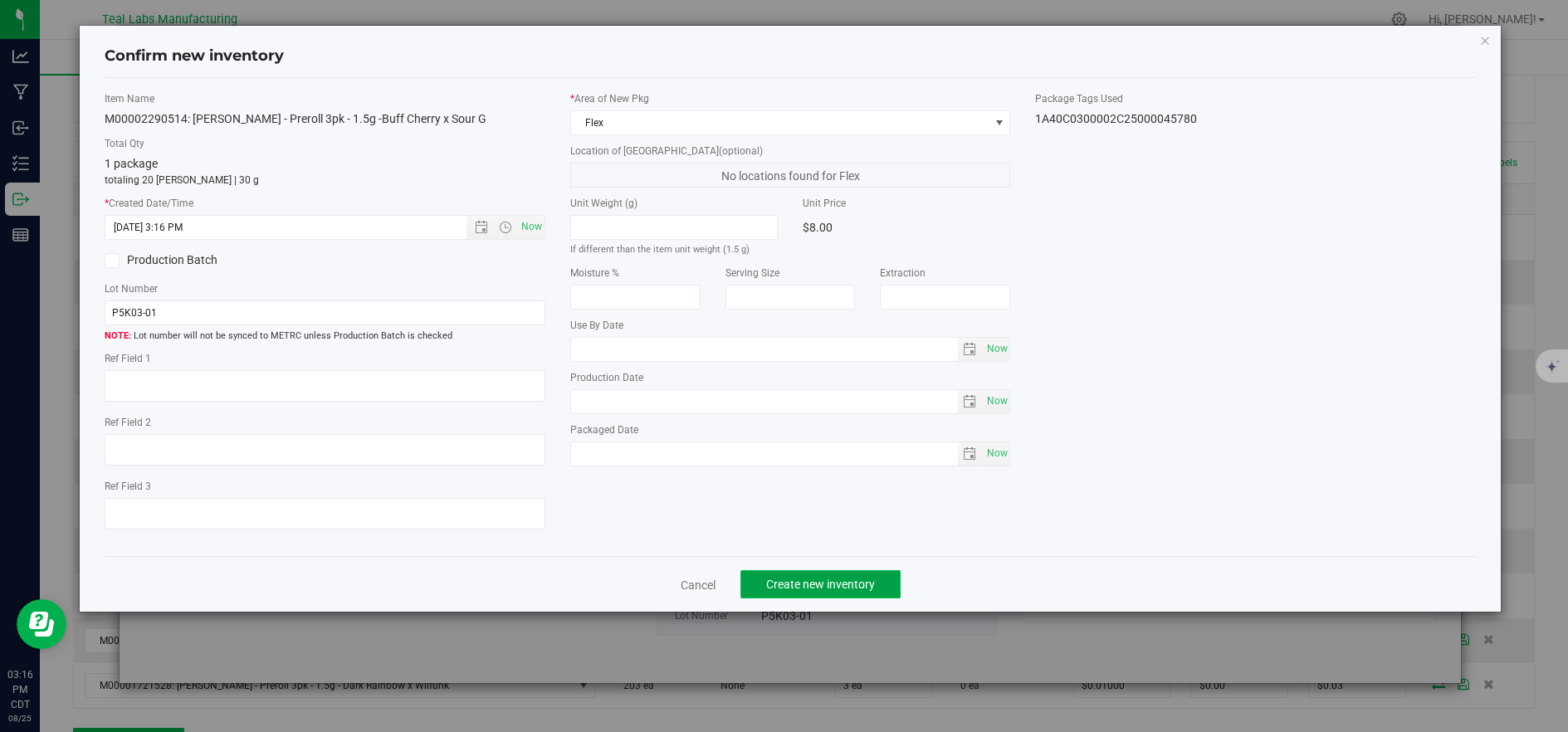
click at [820, 591] on span "Create new inventory" at bounding box center [820, 584] width 108 height 13
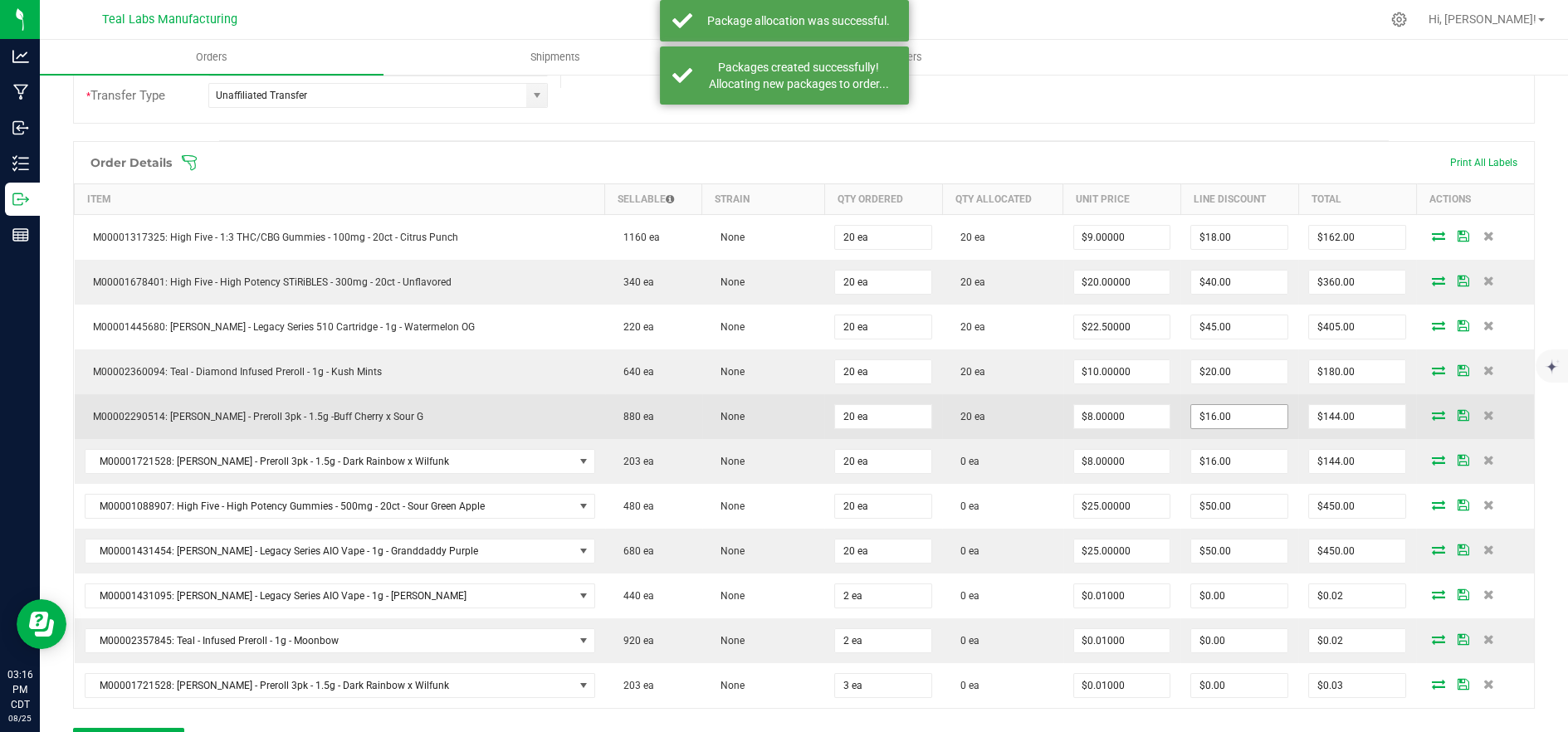
scroll to position [553, 0]
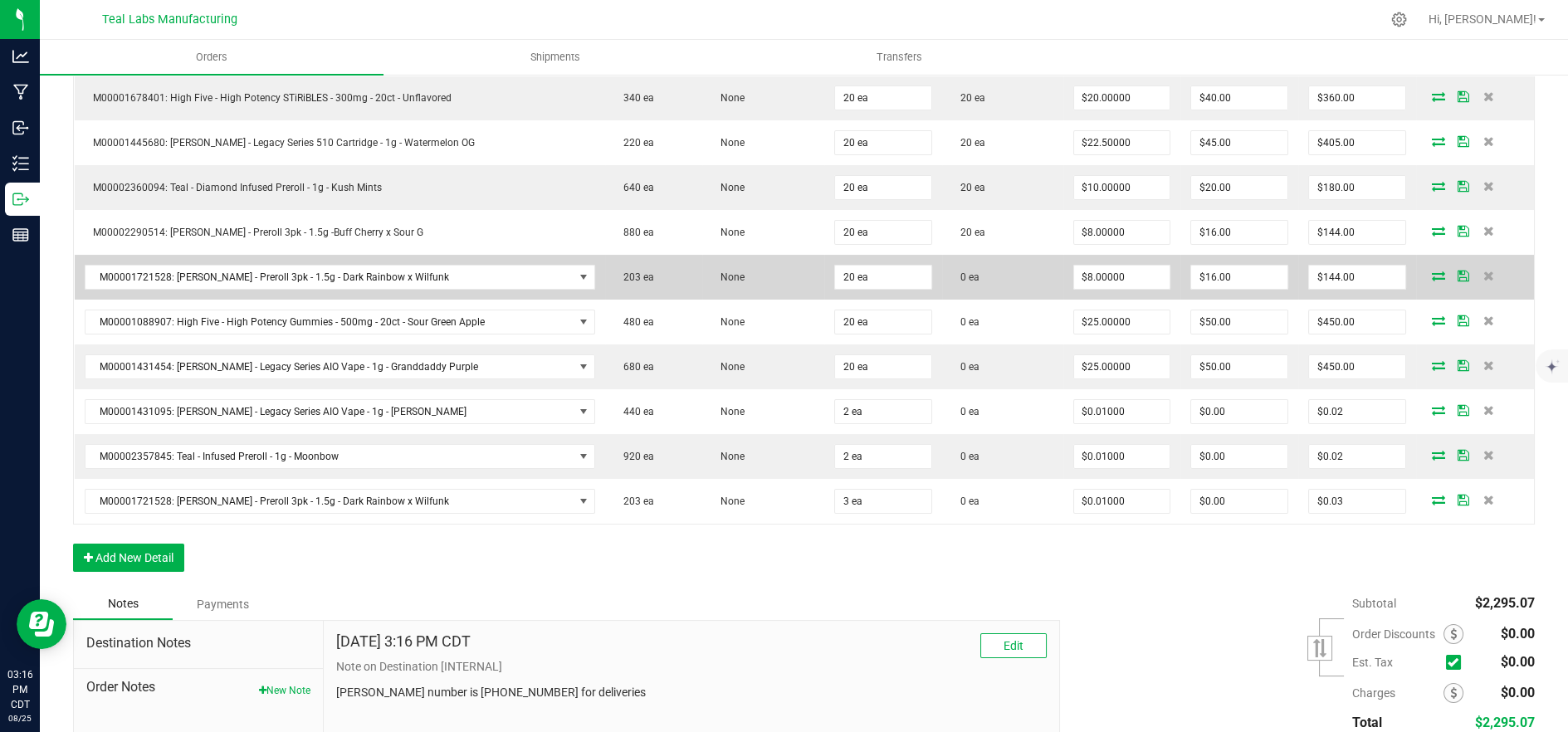
click at [1432, 276] on icon at bounding box center [1438, 276] width 13 height 10
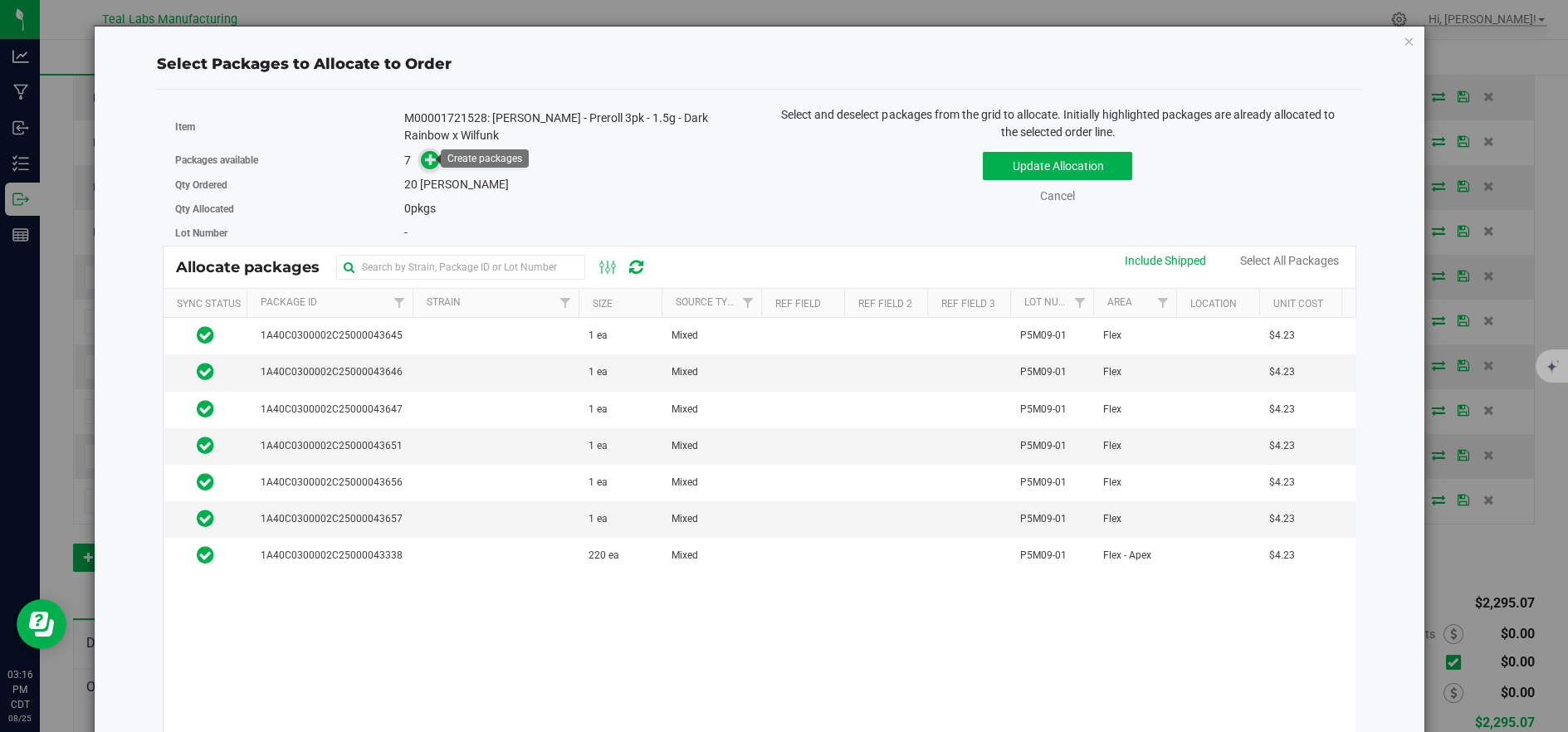
click at [425, 155] on icon at bounding box center [431, 159] width 11 height 11
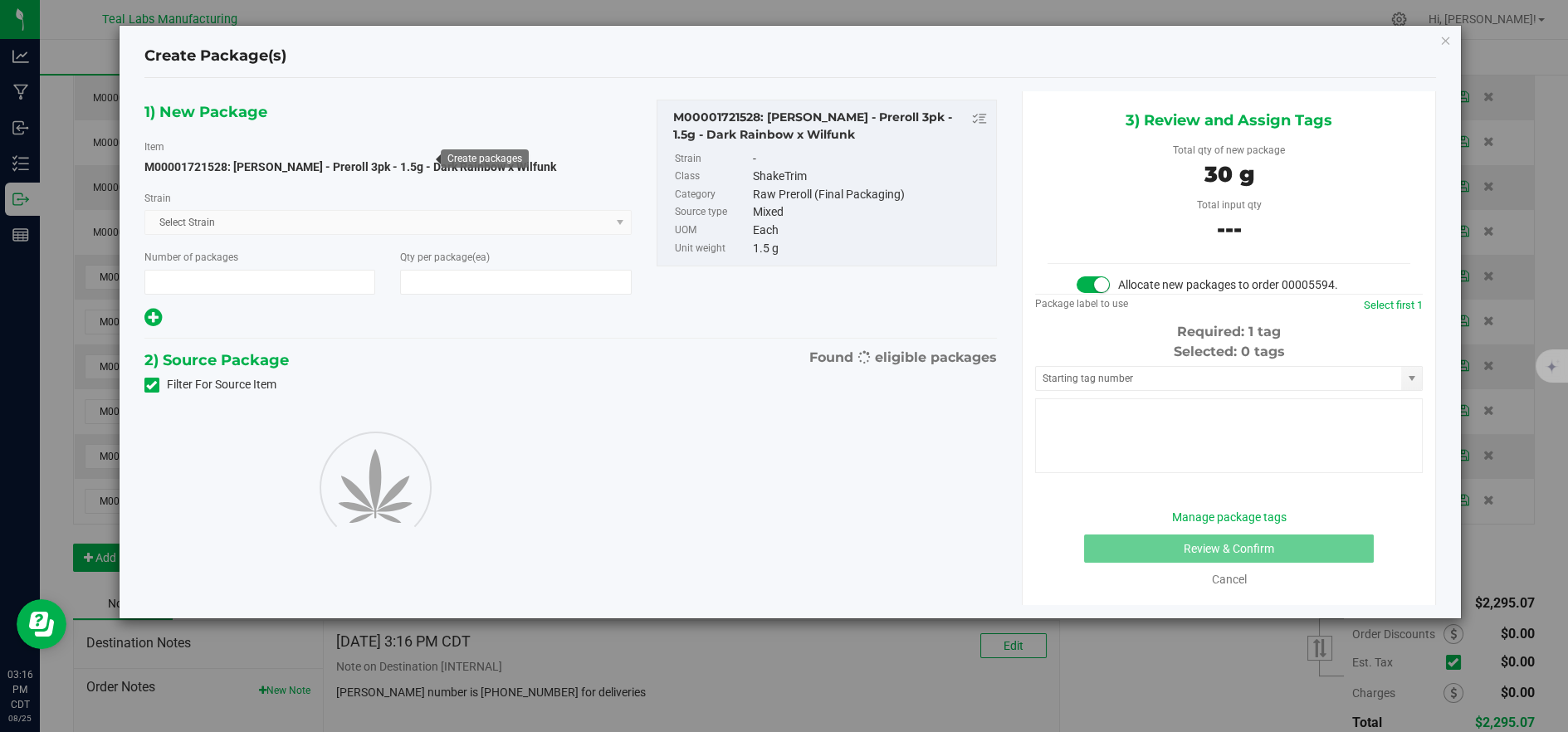
type input "1"
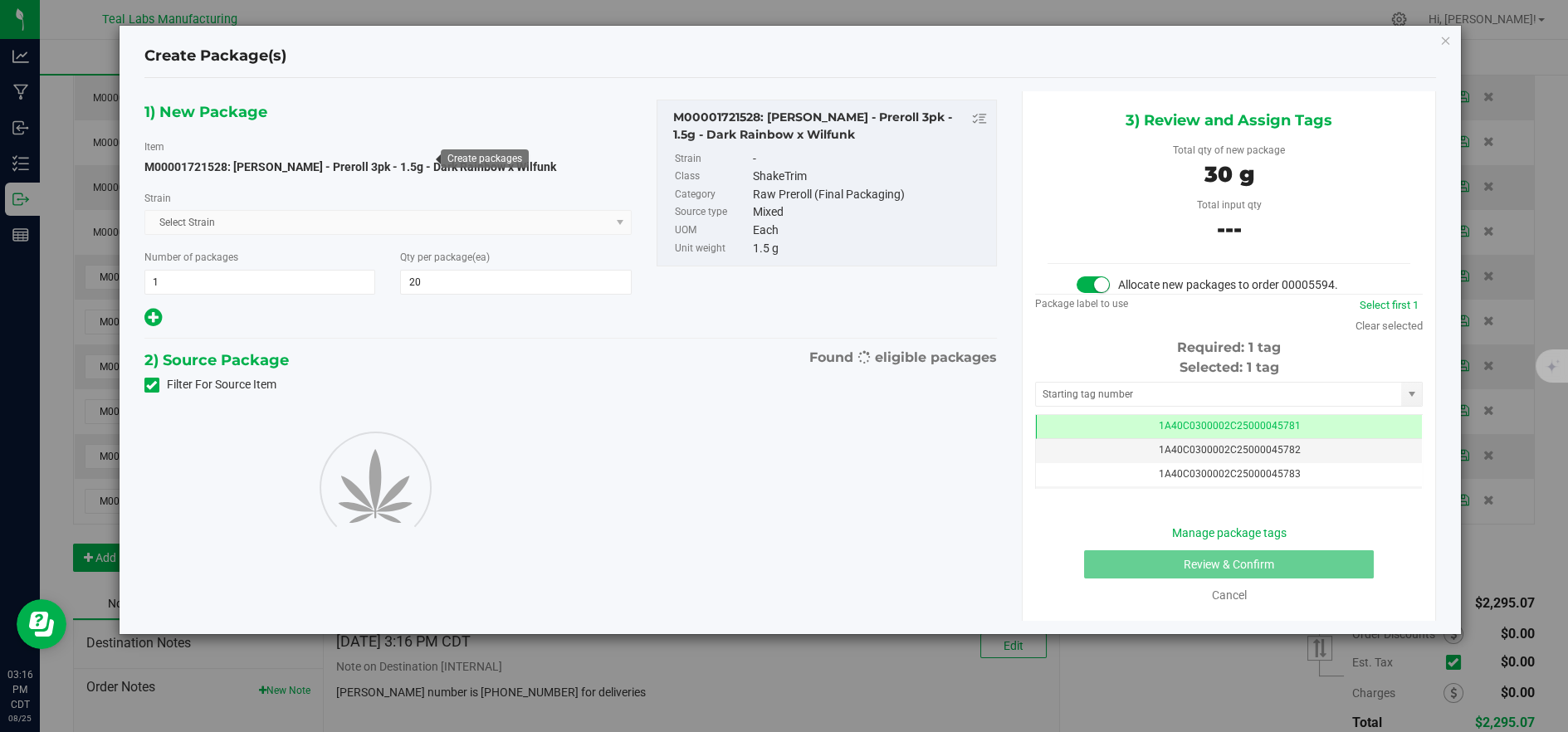
type input "20"
click at [542, 450] on span "Select package" at bounding box center [377, 445] width 464 height 23
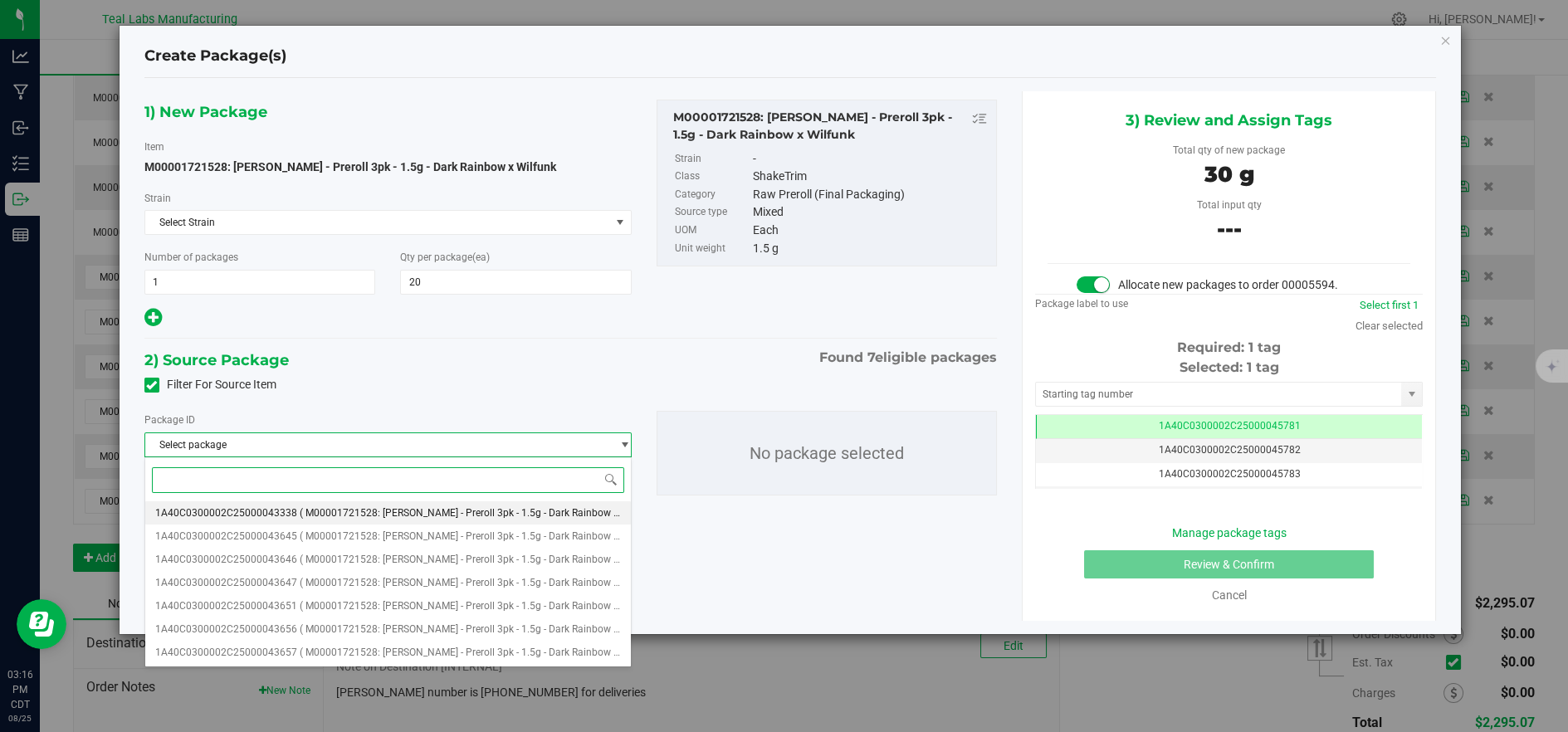
click at [486, 508] on span "( M00001721528: [PERSON_NAME] - Preroll 3pk - 1.5g - Dark Rainbow x Wilfunk )" at bounding box center [480, 513] width 361 height 11
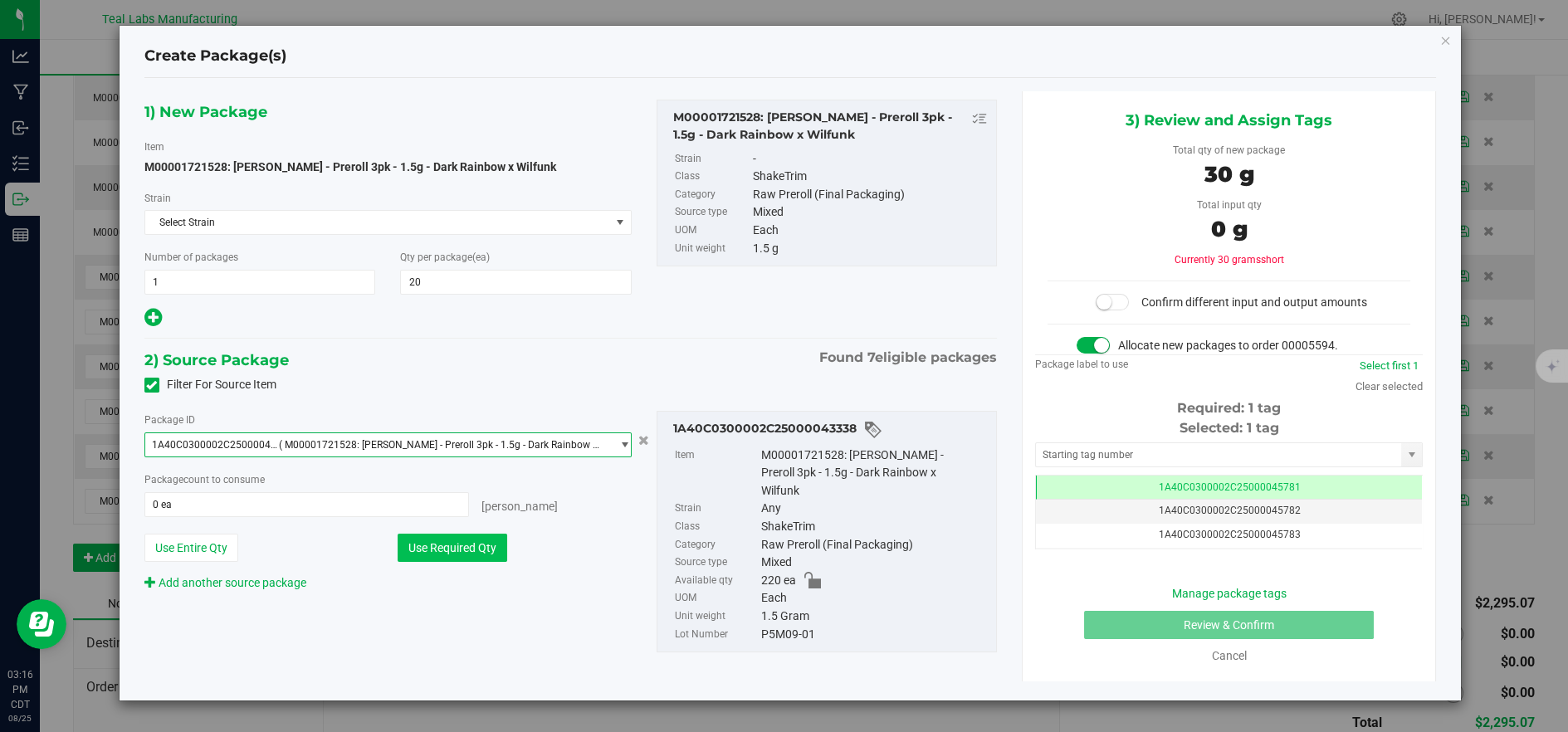
click at [457, 538] on button "Use Required Qty" at bounding box center [451, 548] width 109 height 28
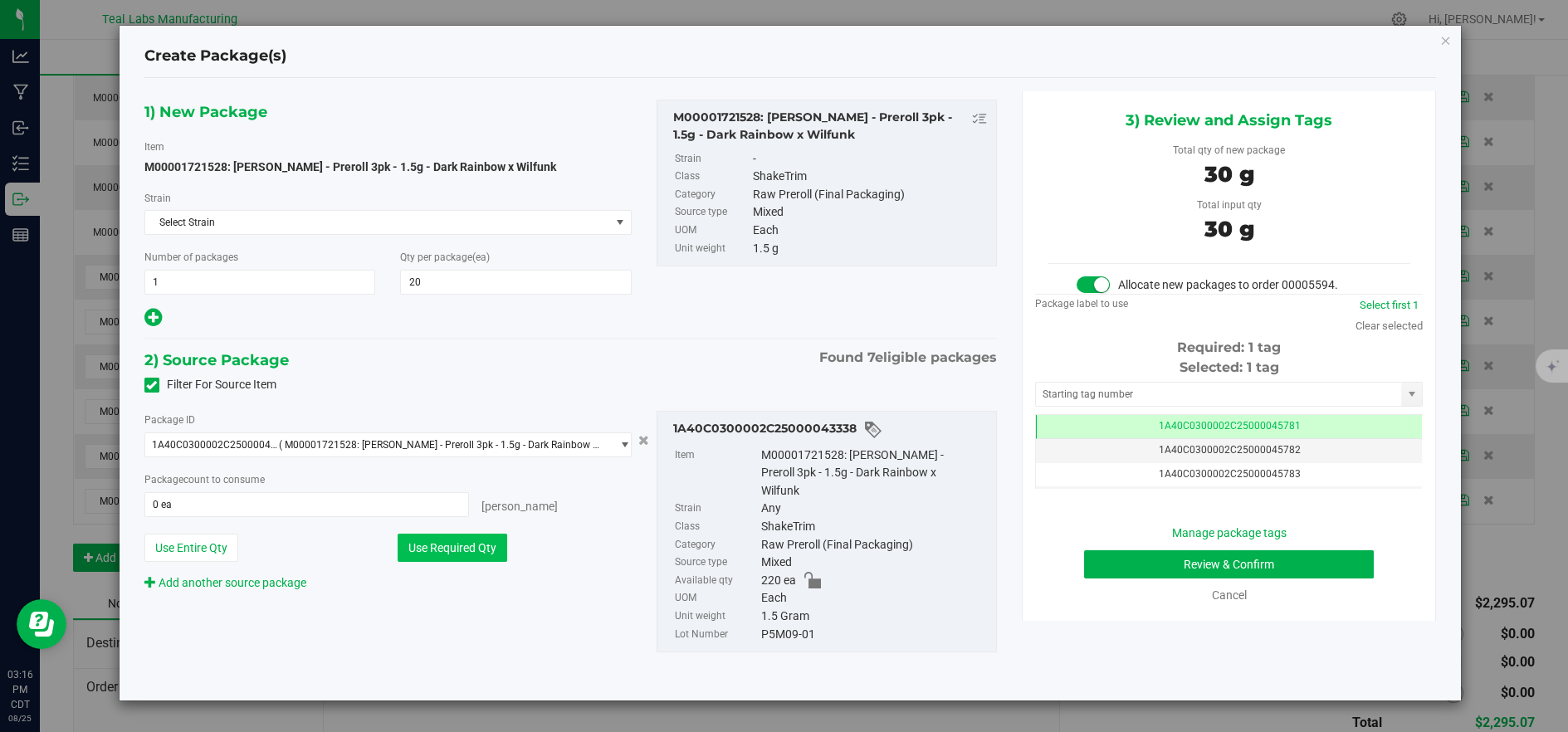
type input "20 ea"
click at [1147, 560] on button "Review & Confirm" at bounding box center [1229, 565] width 290 height 28
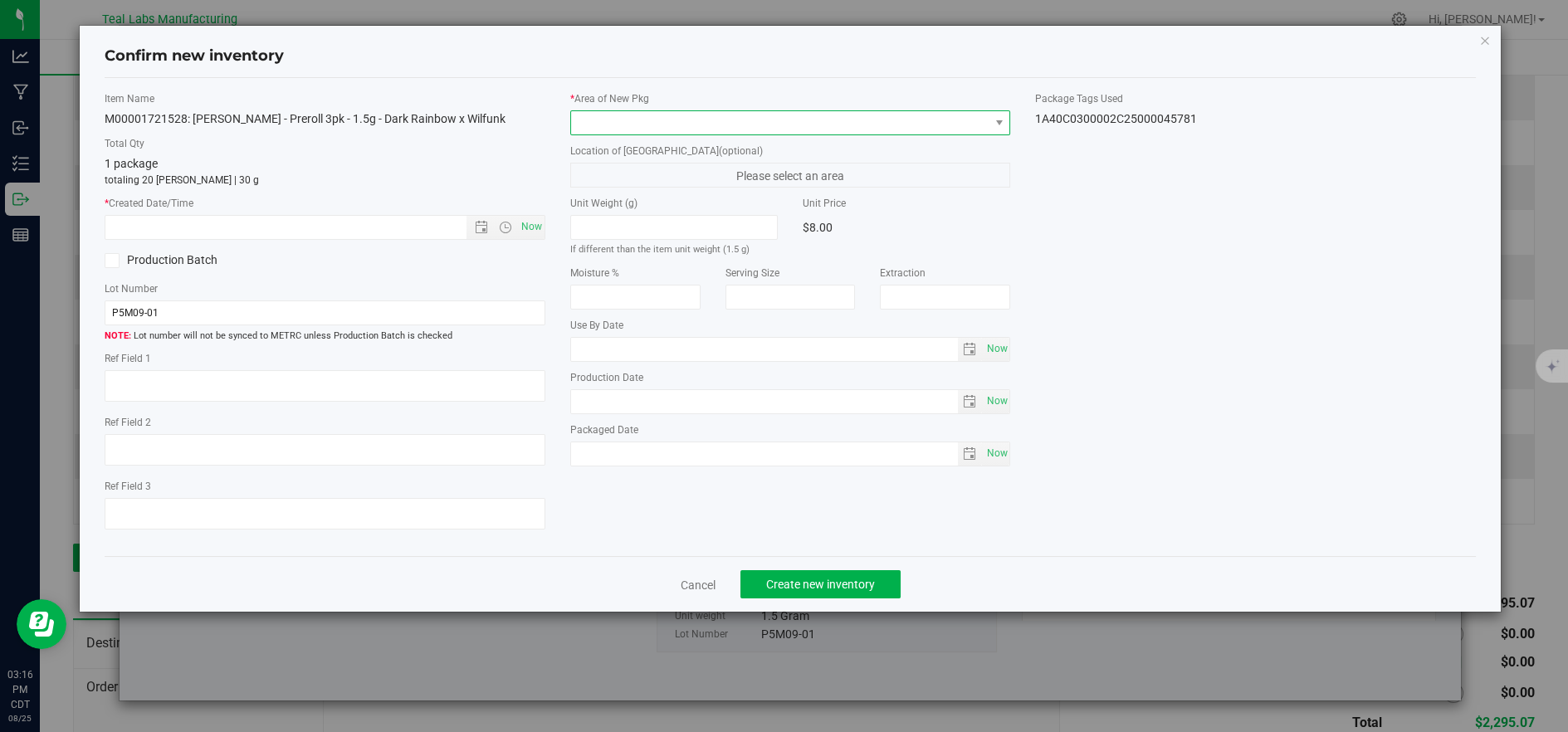
click at [665, 126] on span at bounding box center [780, 122] width 419 height 23
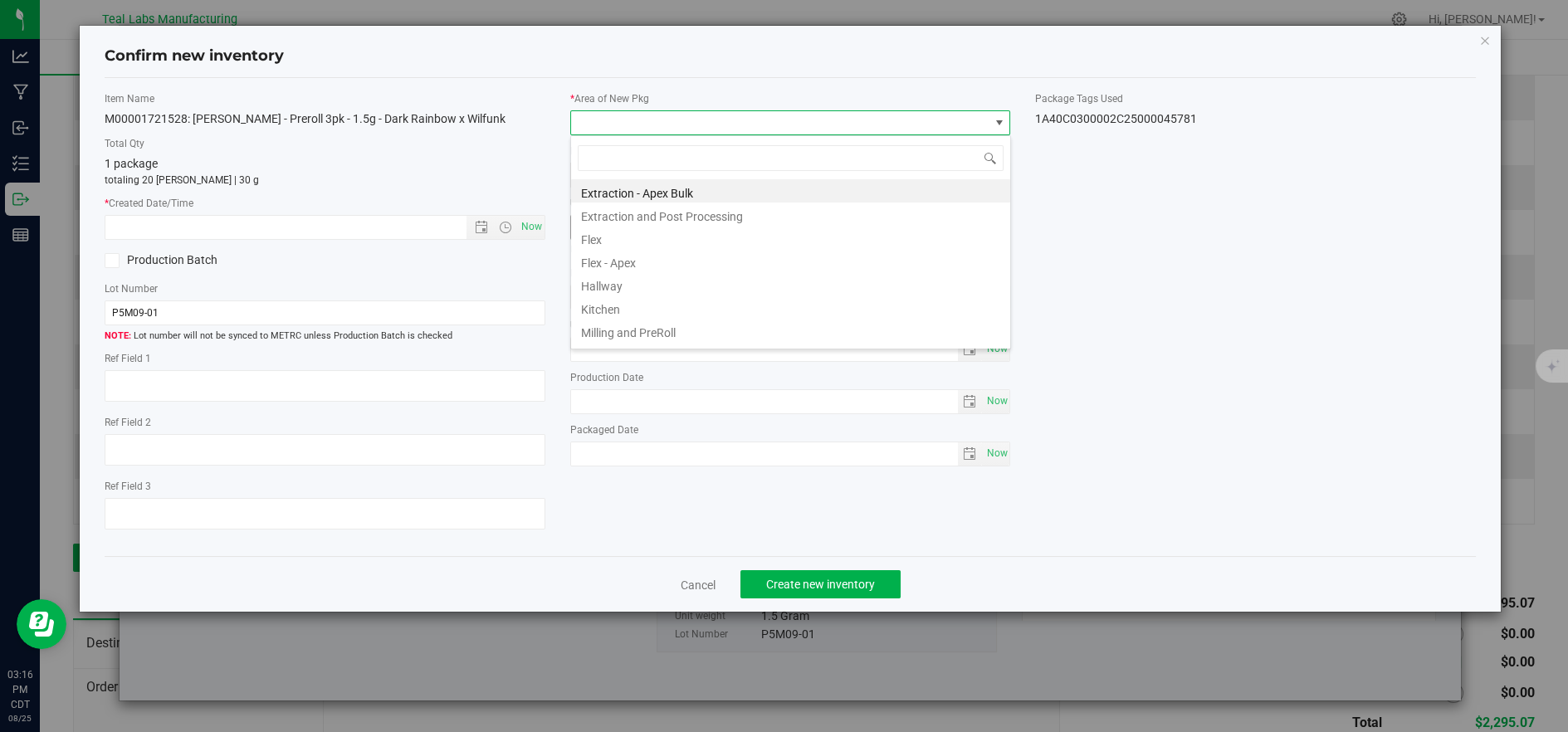
click at [619, 234] on li "Flex" at bounding box center [791, 237] width 439 height 23
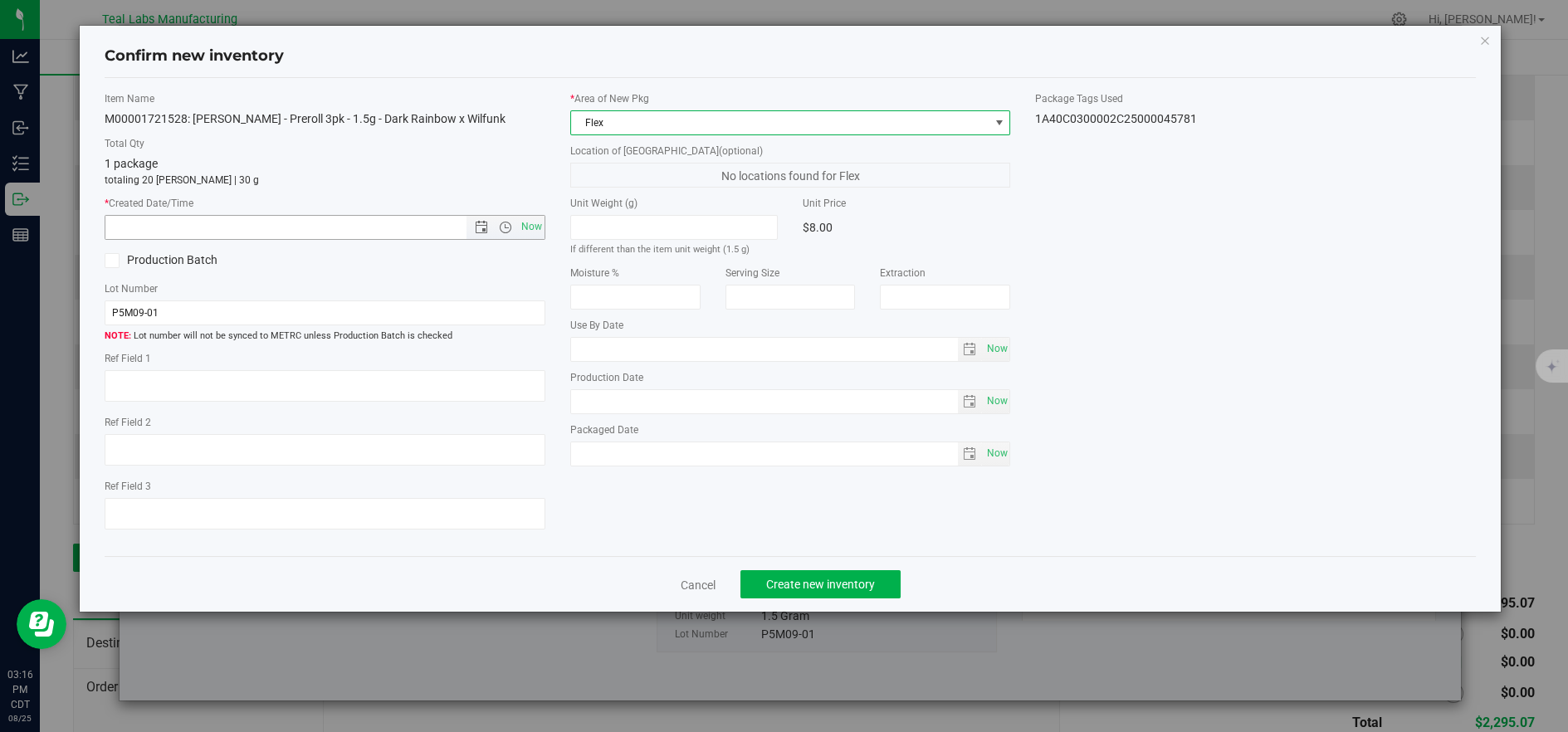
click at [524, 226] on span "Now" at bounding box center [531, 227] width 28 height 24
type input "[DATE] 3:16 PM"
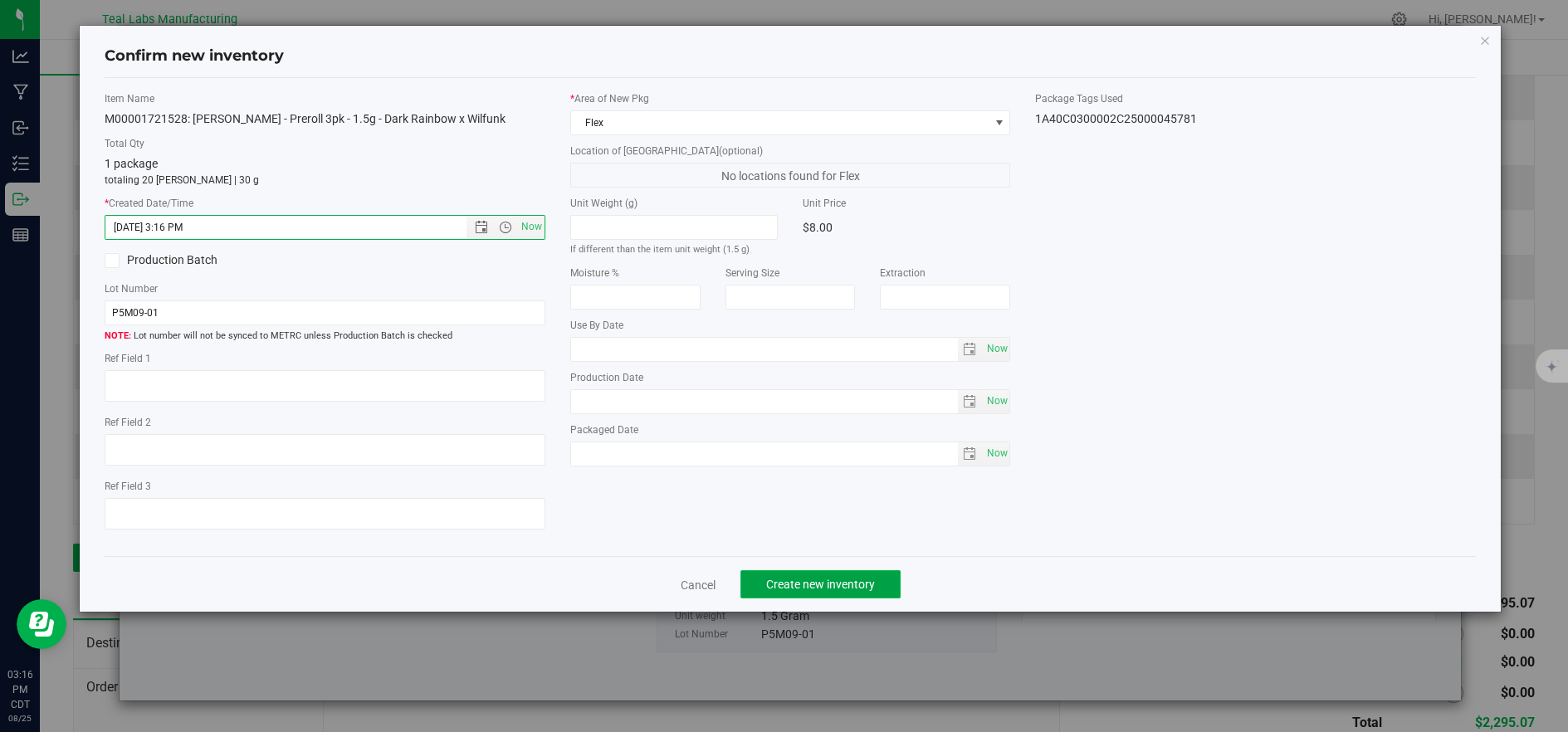
click at [842, 591] on span "Create new inventory" at bounding box center [820, 584] width 108 height 13
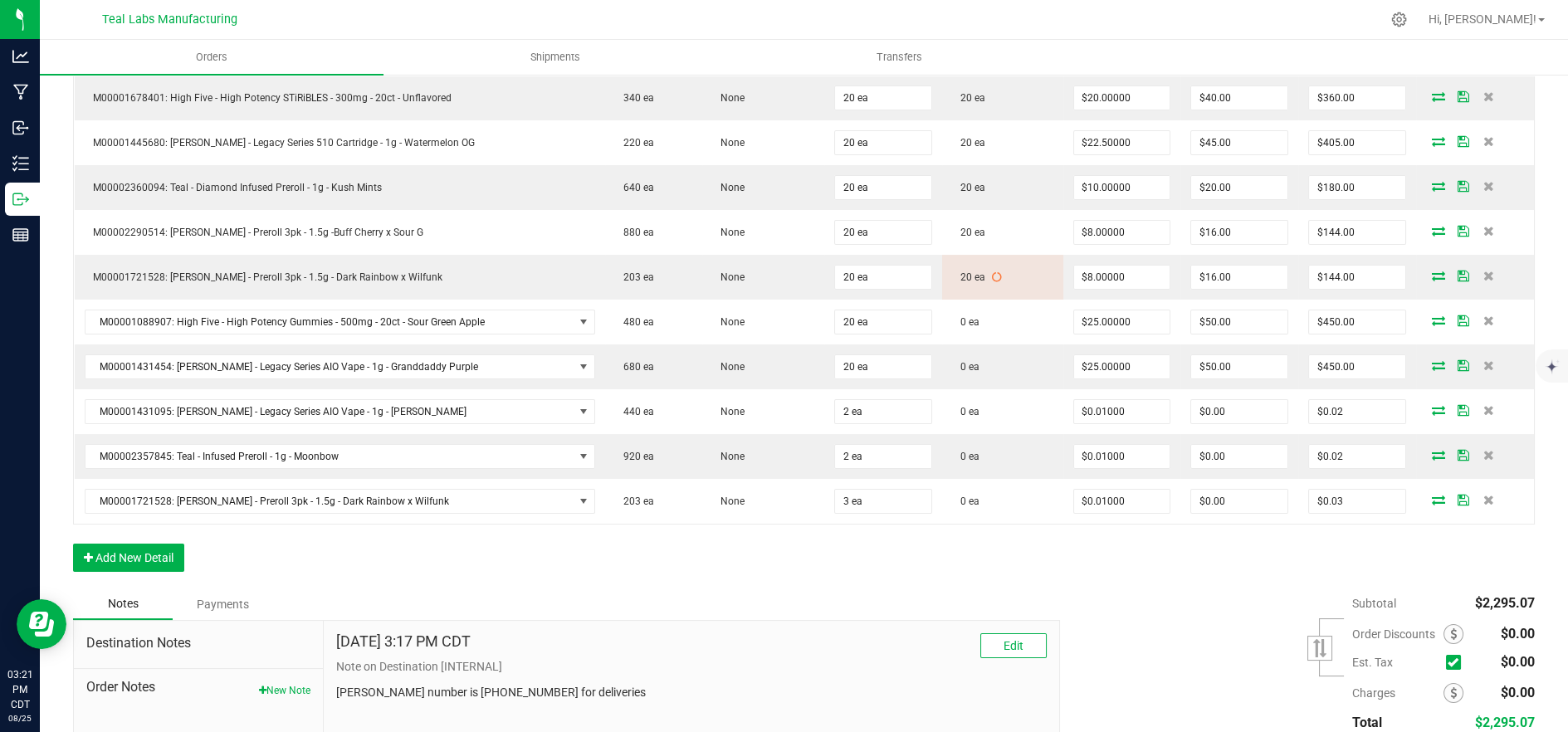
click at [1291, 555] on div "Order Details Print All Labels Item Sellable Strain Qty Ordered Qty Allocated U…" at bounding box center [804, 273] width 1461 height 632
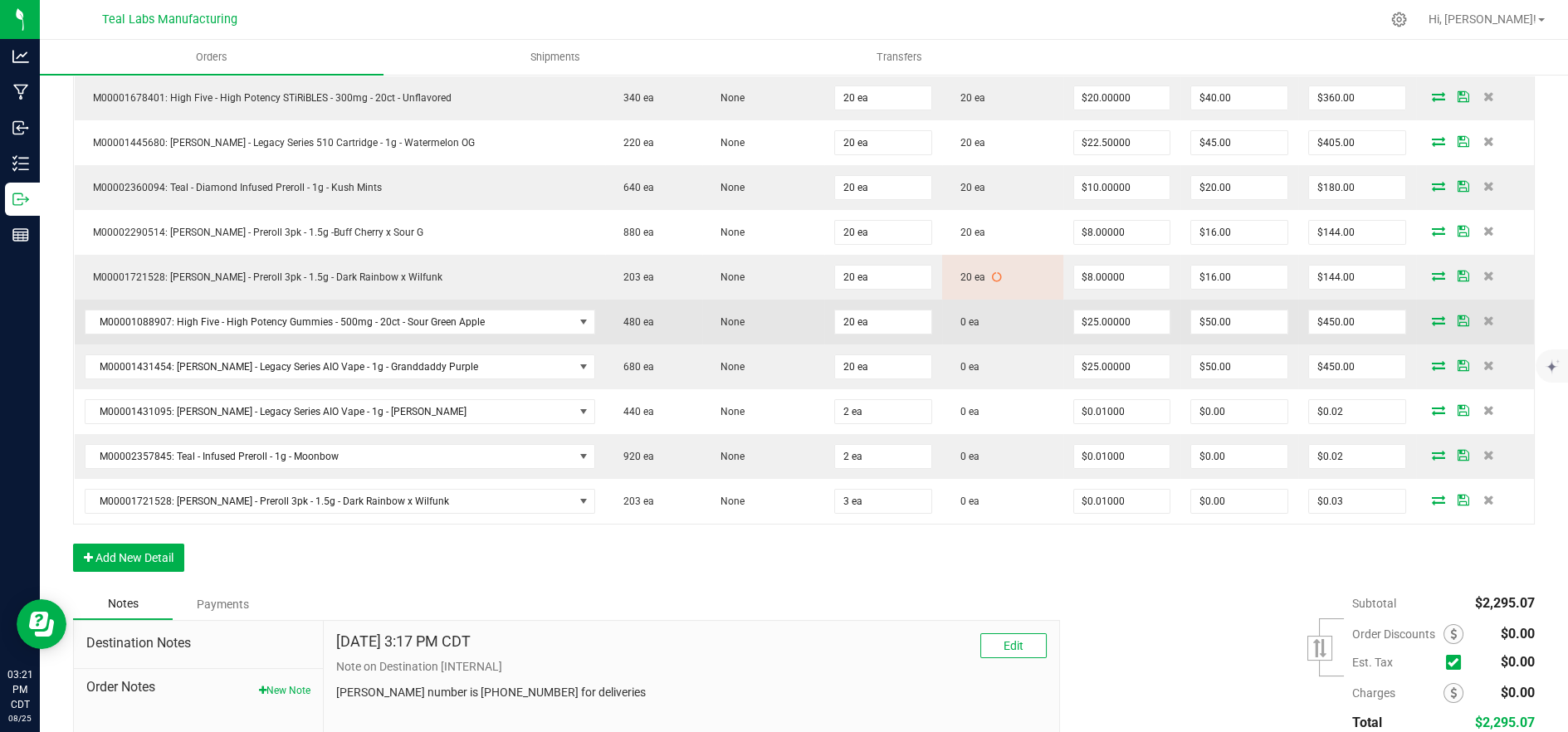
click at [1432, 319] on icon at bounding box center [1438, 320] width 13 height 10
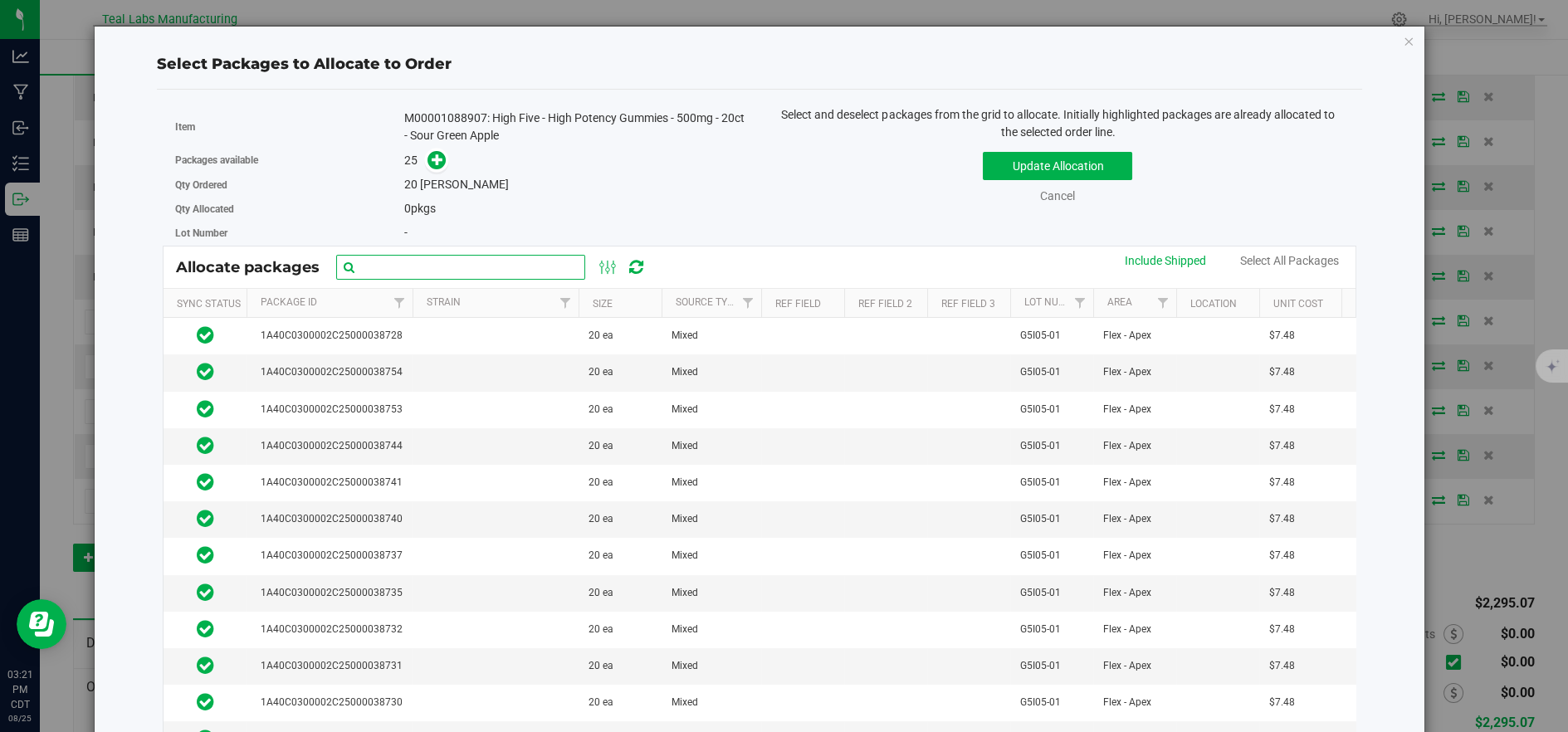
click at [513, 271] on input "text" at bounding box center [461, 267] width 249 height 25
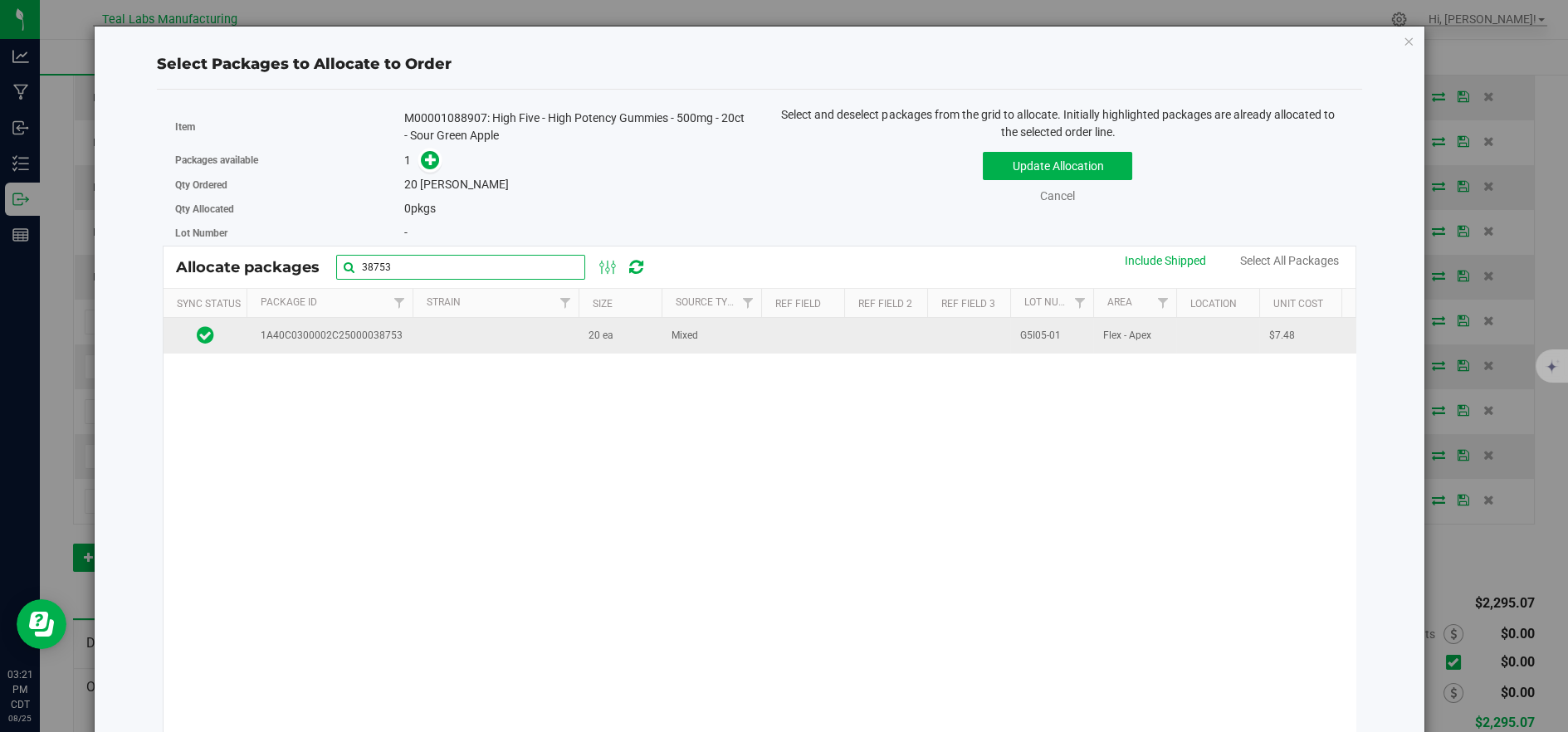
type input "38753"
click at [500, 328] on td at bounding box center [495, 336] width 166 height 36
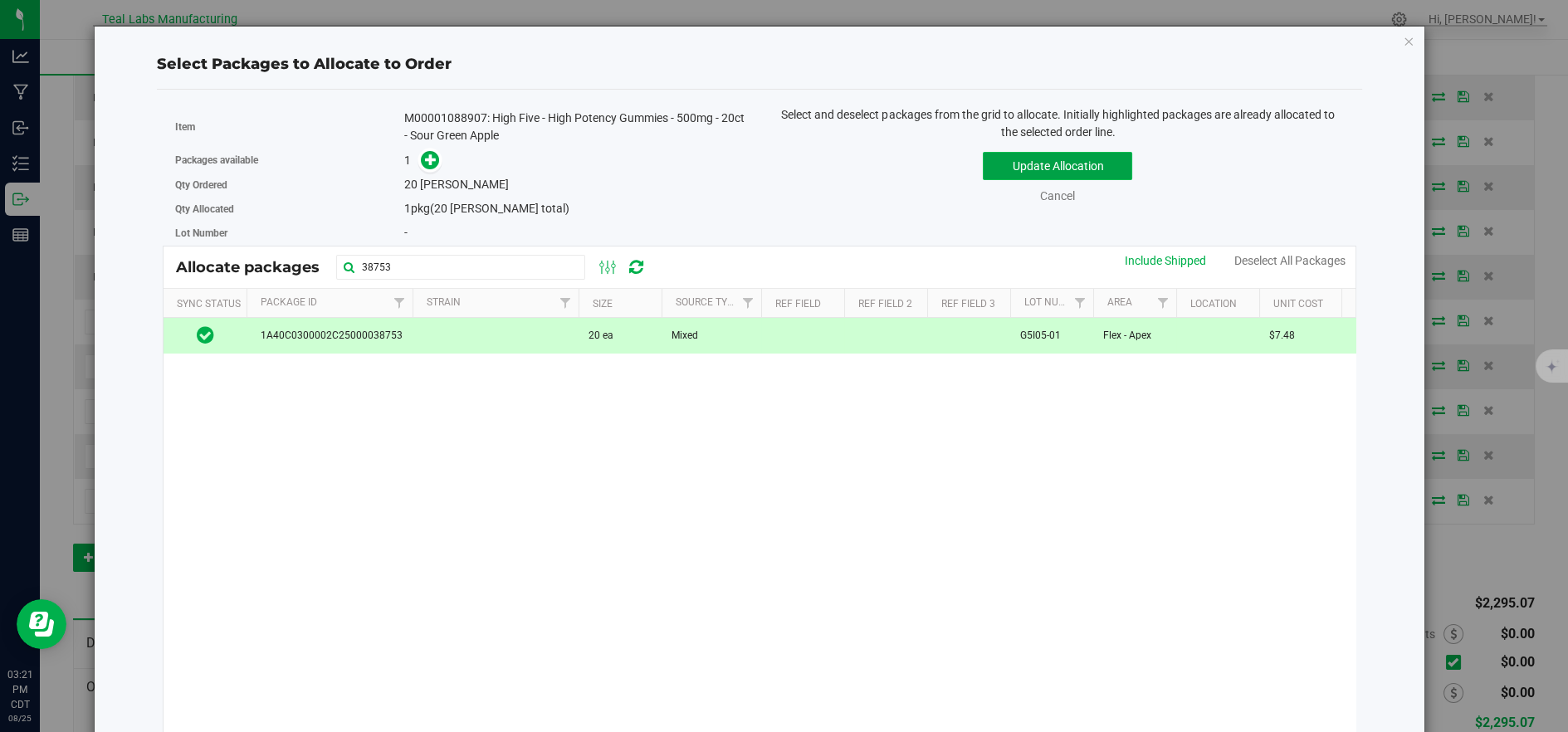
click at [1076, 154] on button "Update Allocation" at bounding box center [1057, 166] width 150 height 28
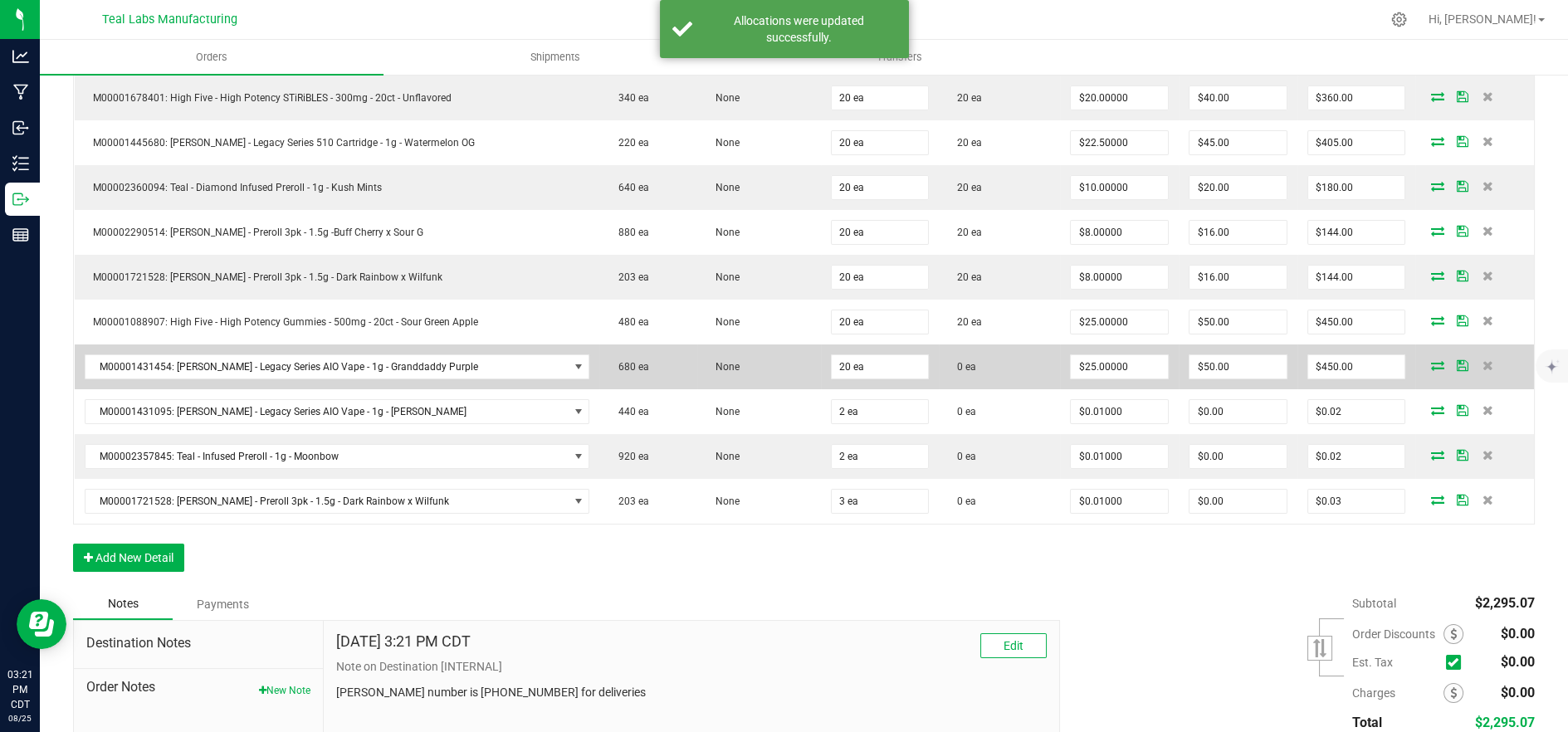
click at [1431, 365] on icon at bounding box center [1437, 365] width 13 height 10
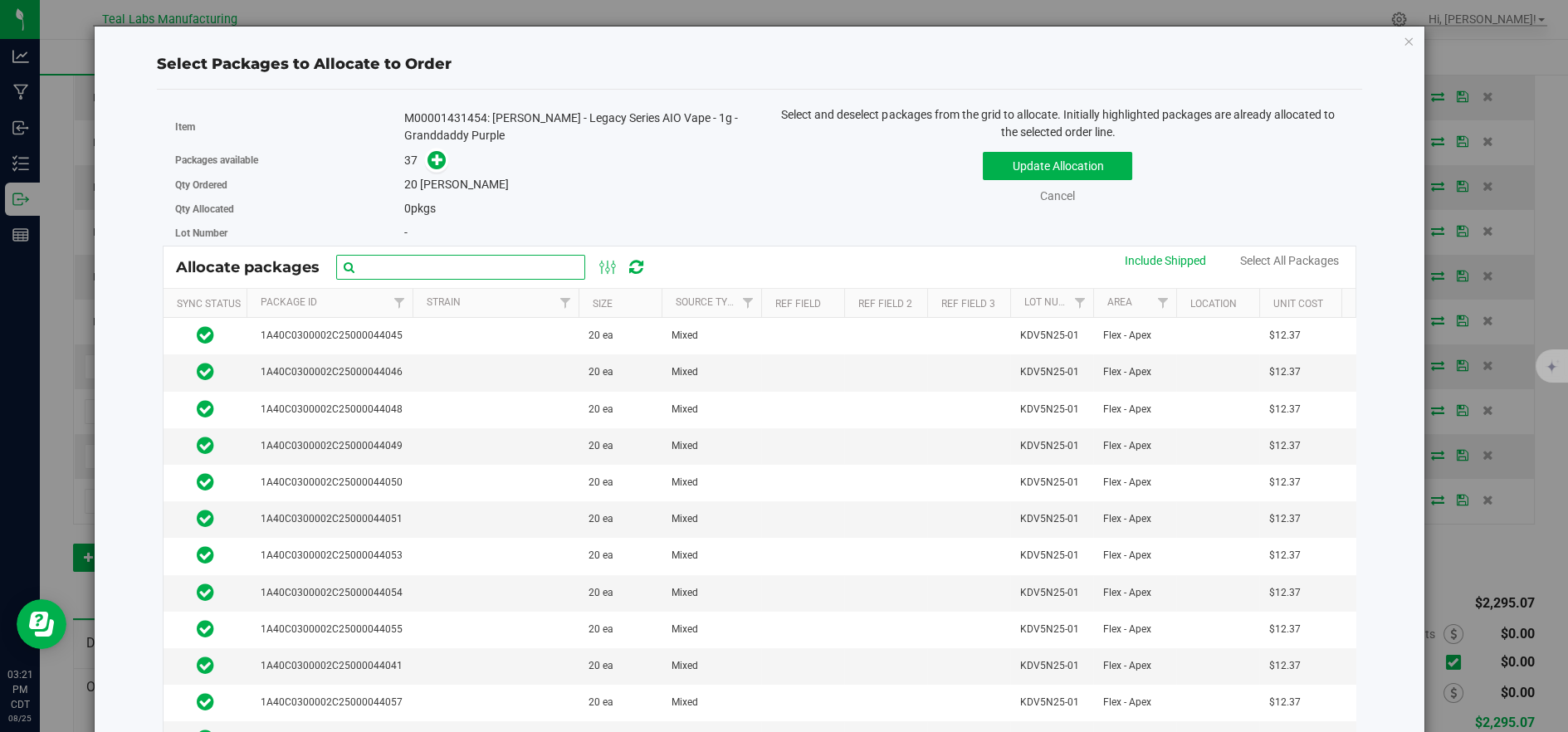
click at [525, 264] on input "text" at bounding box center [461, 267] width 249 height 25
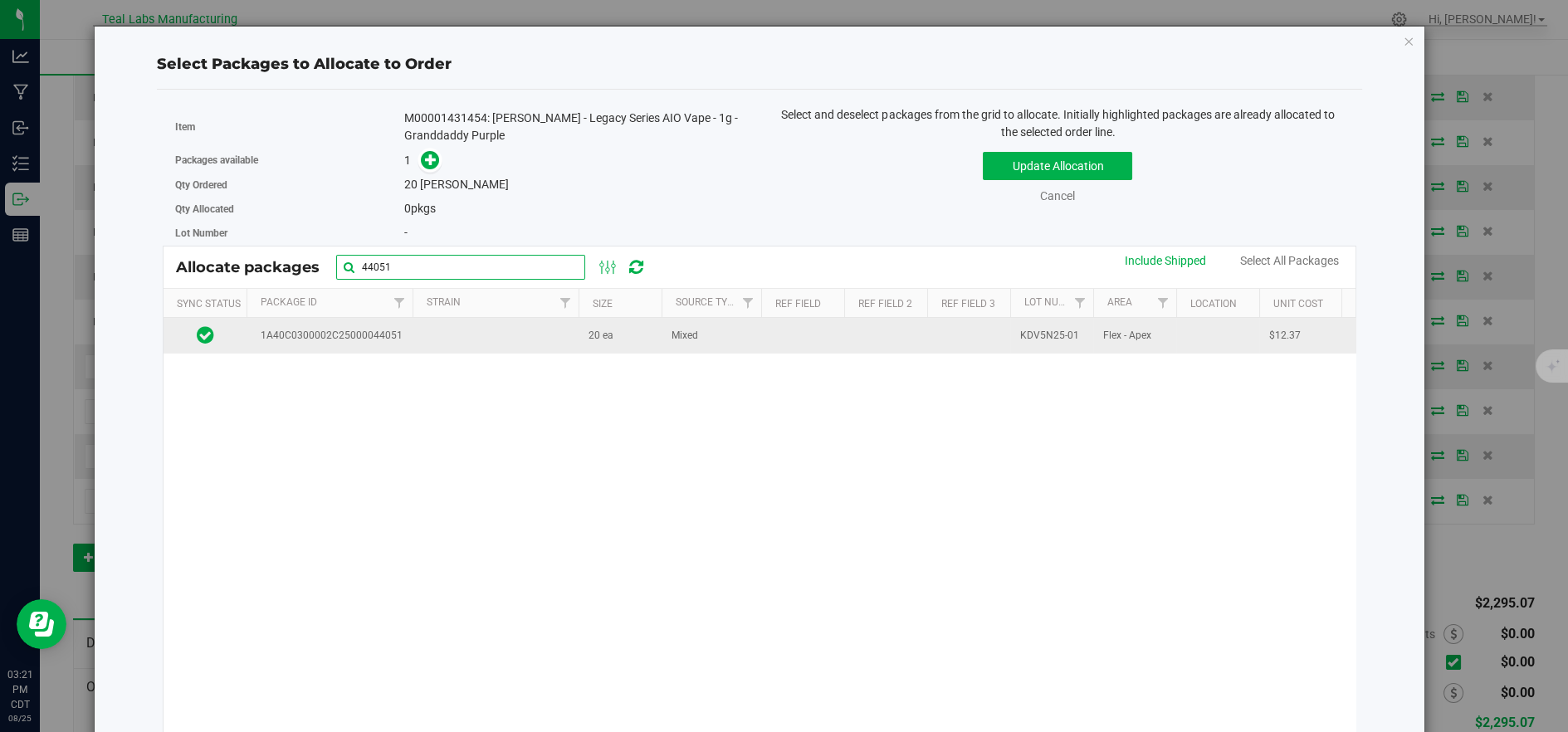
type input "44051"
click at [493, 333] on td at bounding box center [495, 336] width 166 height 36
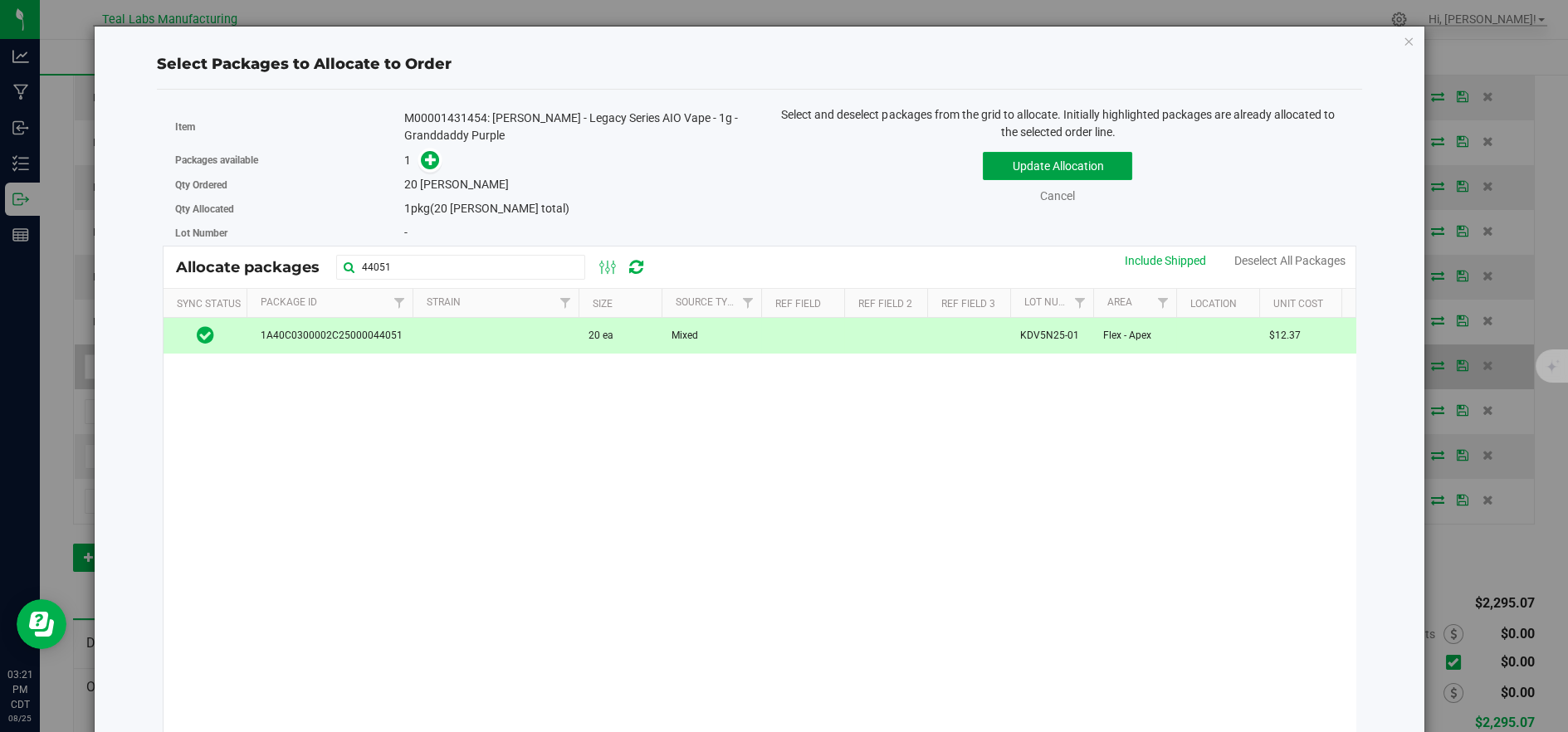
drag, startPoint x: 994, startPoint y: 174, endPoint x: 1136, endPoint y: 386, distance: 255.2
click at [994, 174] on button "Update Allocation" at bounding box center [1057, 166] width 150 height 28
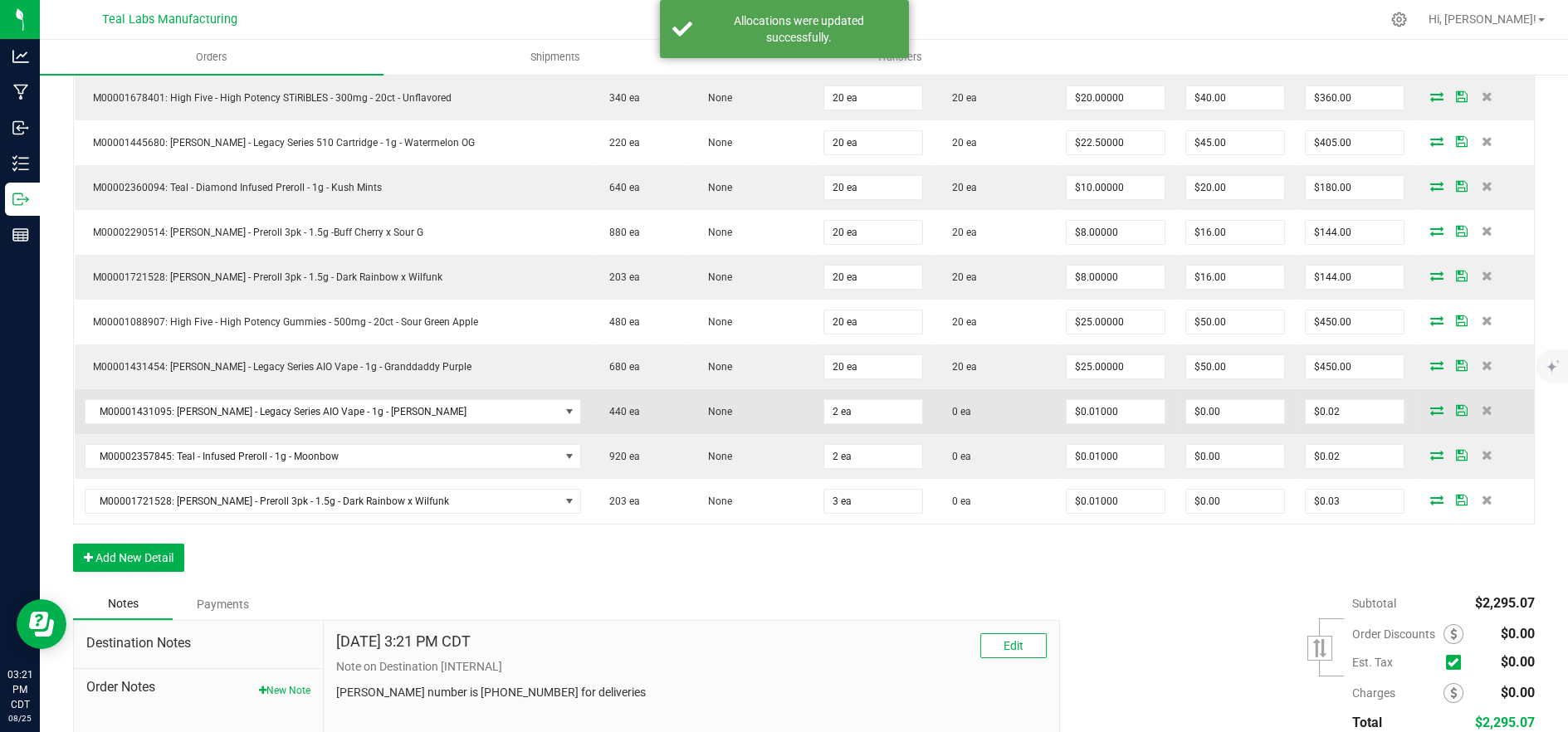
click at [1430, 407] on icon at bounding box center [1436, 409] width 13 height 10
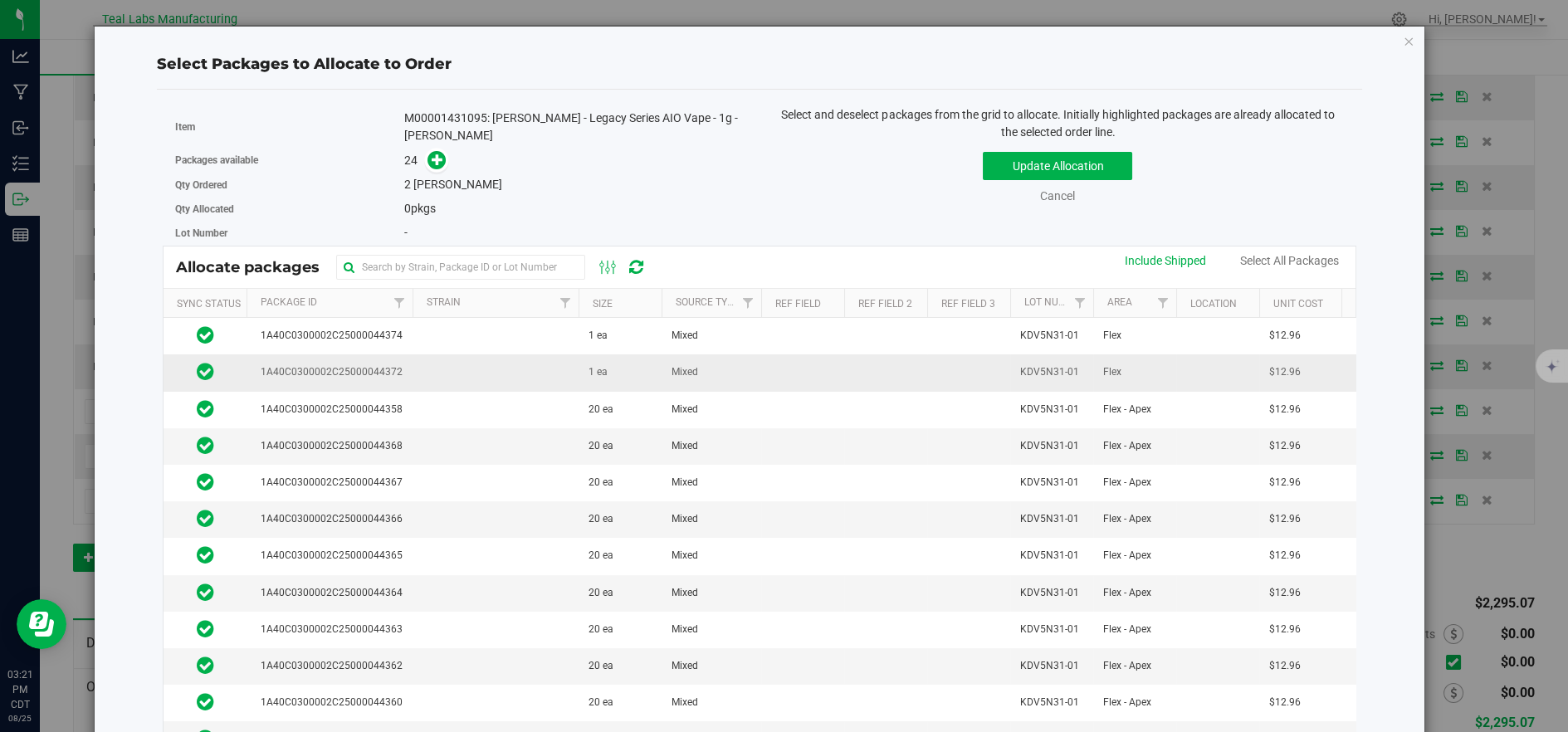
click at [505, 362] on td at bounding box center [495, 372] width 166 height 36
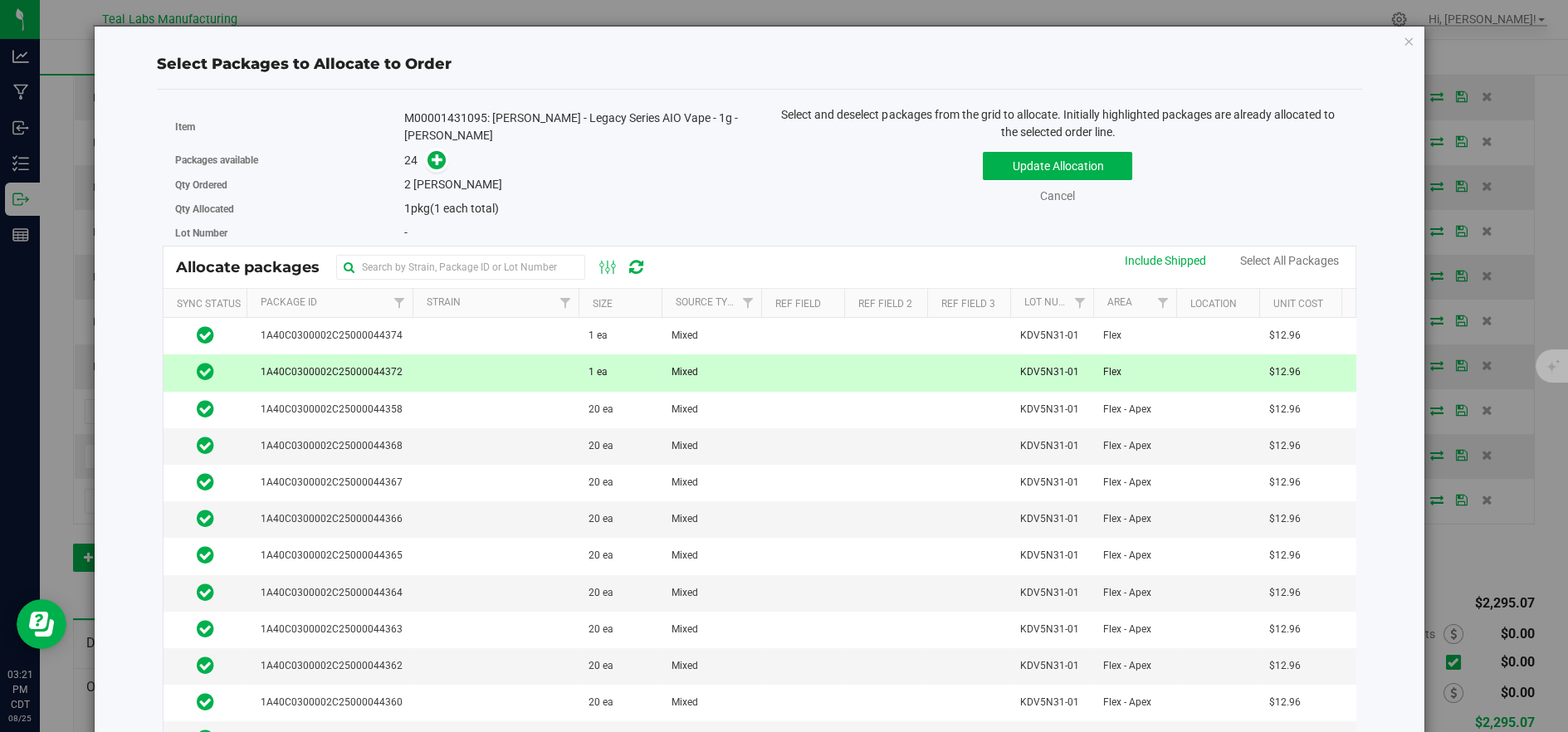
drag, startPoint x: 512, startPoint y: 328, endPoint x: 886, endPoint y: 256, distance: 380.9
click at [512, 326] on td at bounding box center [495, 336] width 166 height 36
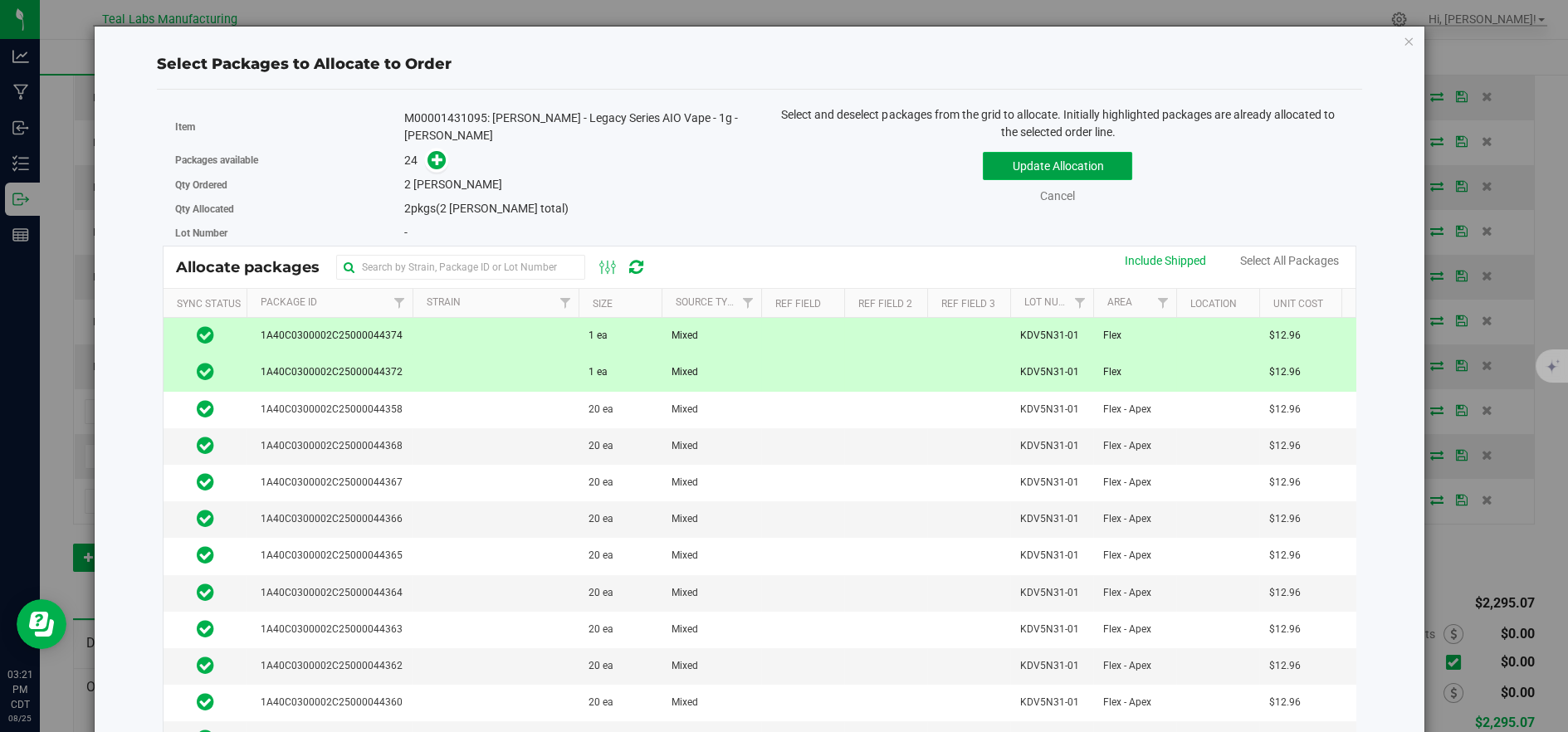
click at [1005, 172] on button "Update Allocation" at bounding box center [1057, 166] width 150 height 28
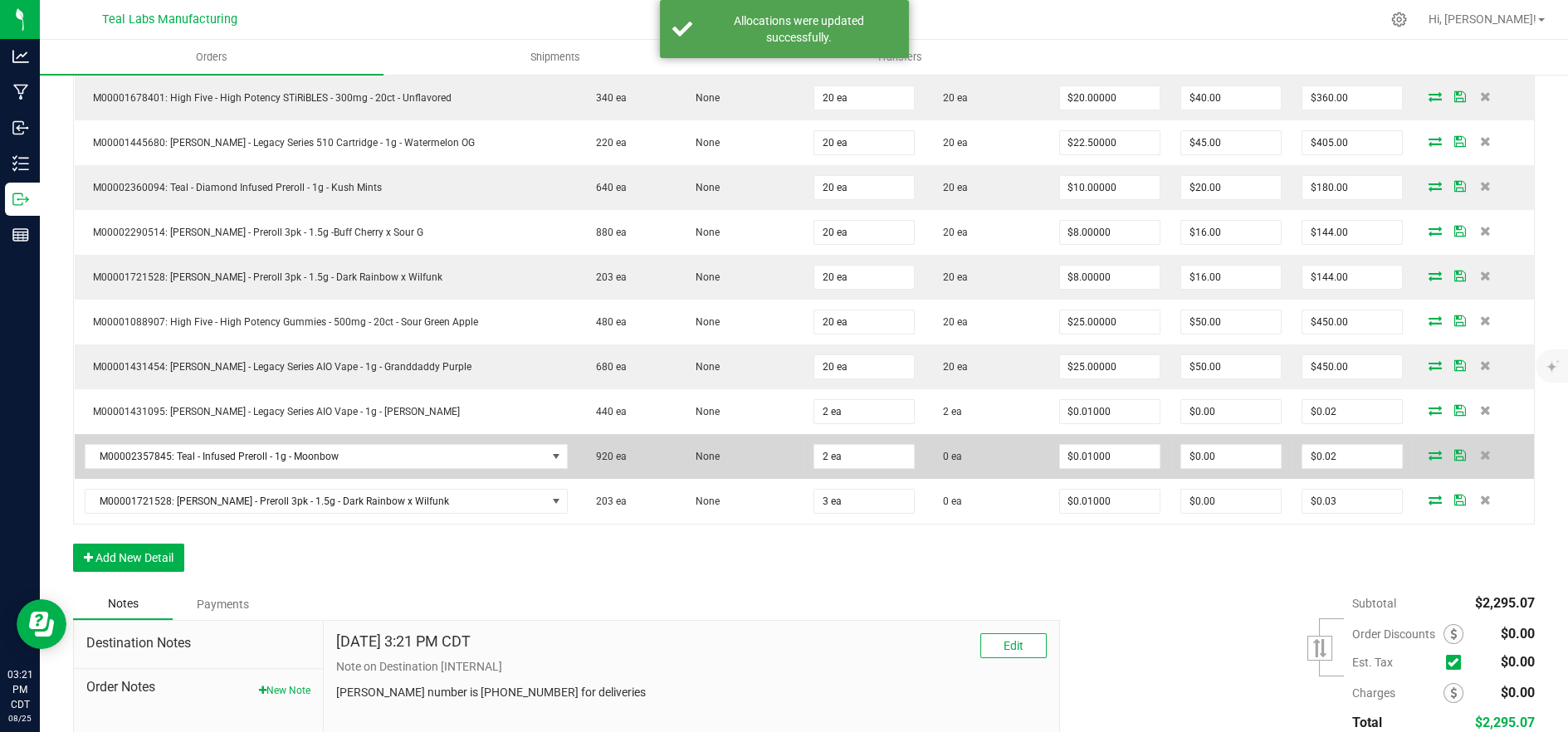
click at [1428, 450] on icon at bounding box center [1434, 454] width 13 height 10
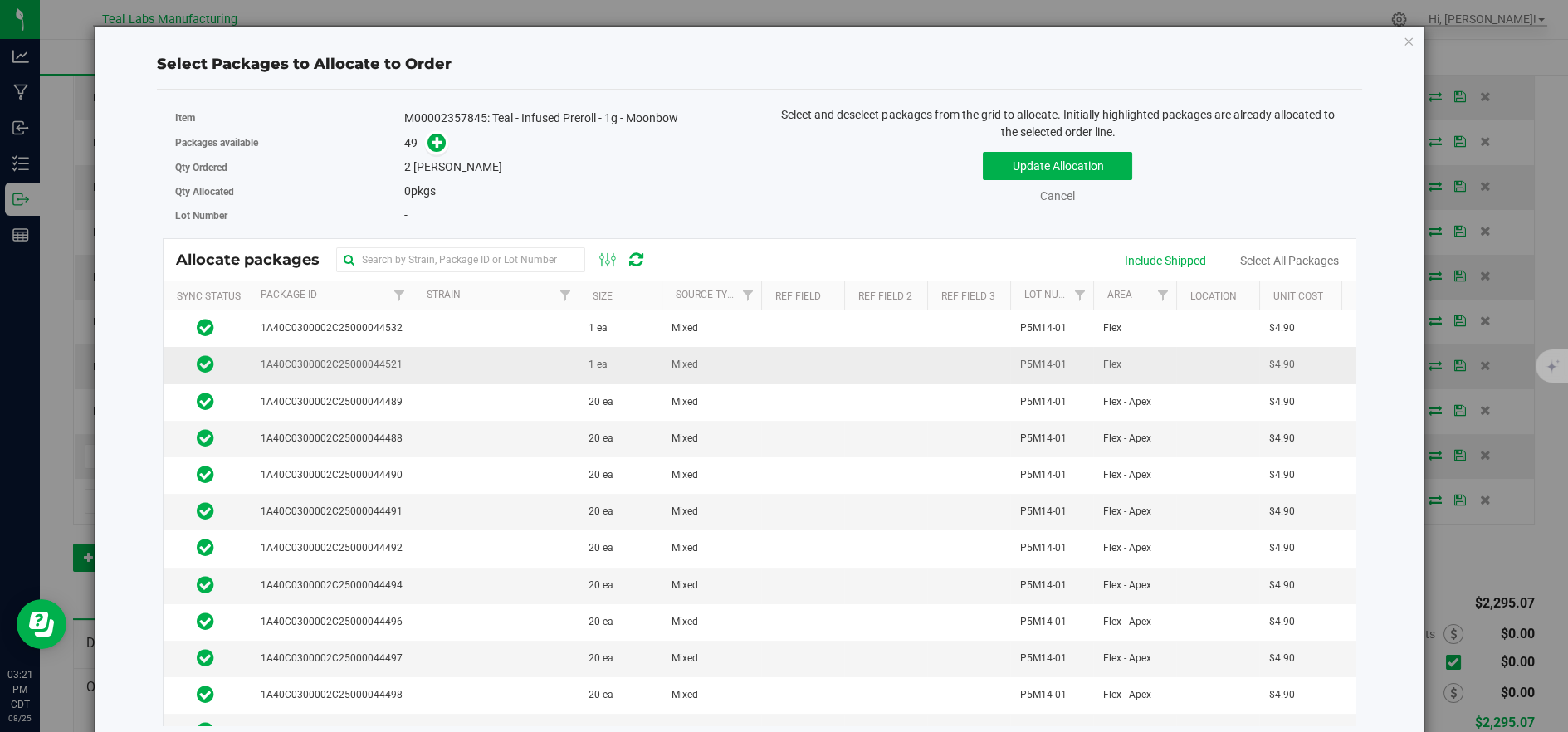
click at [526, 357] on td at bounding box center [495, 365] width 166 height 36
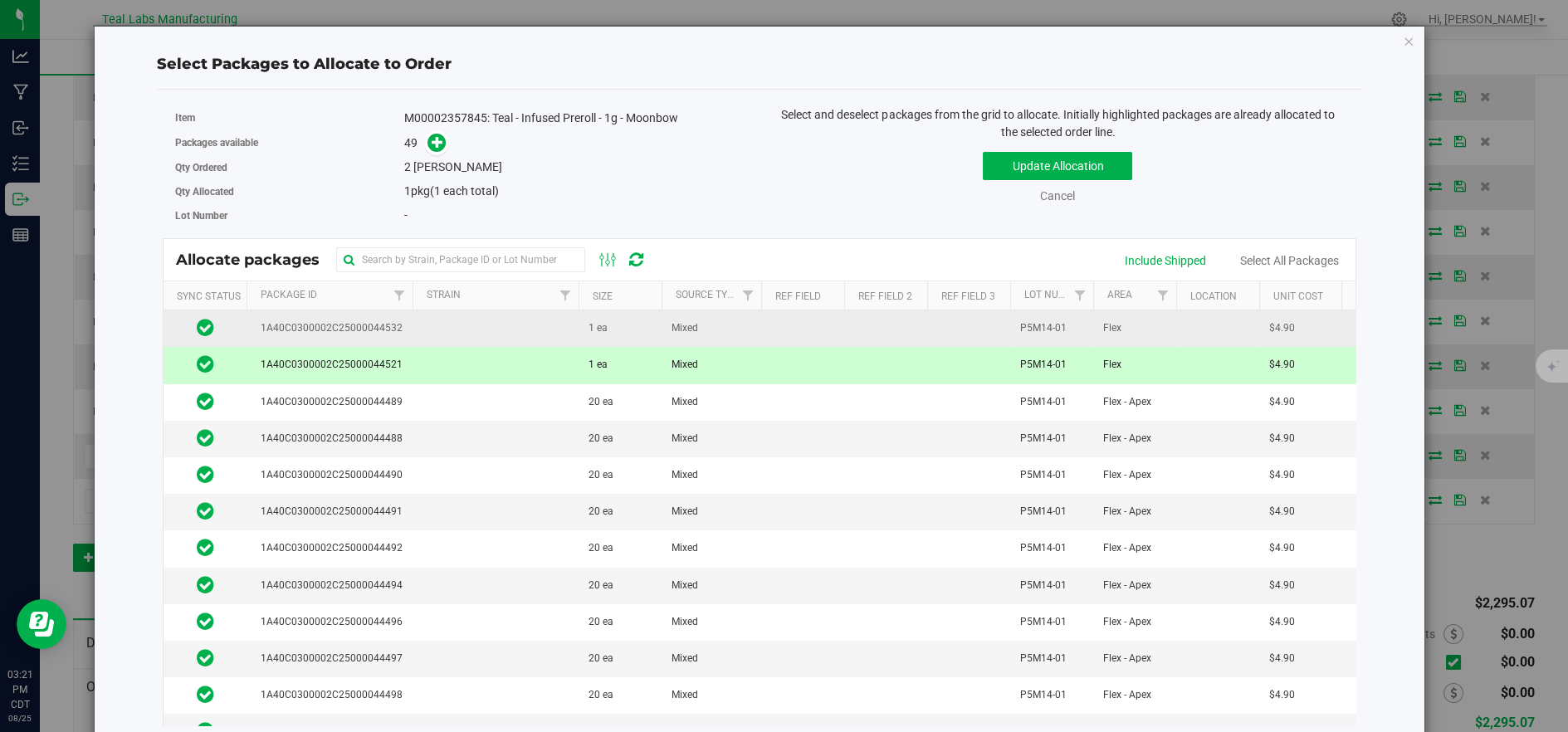
click at [523, 321] on td at bounding box center [495, 328] width 166 height 36
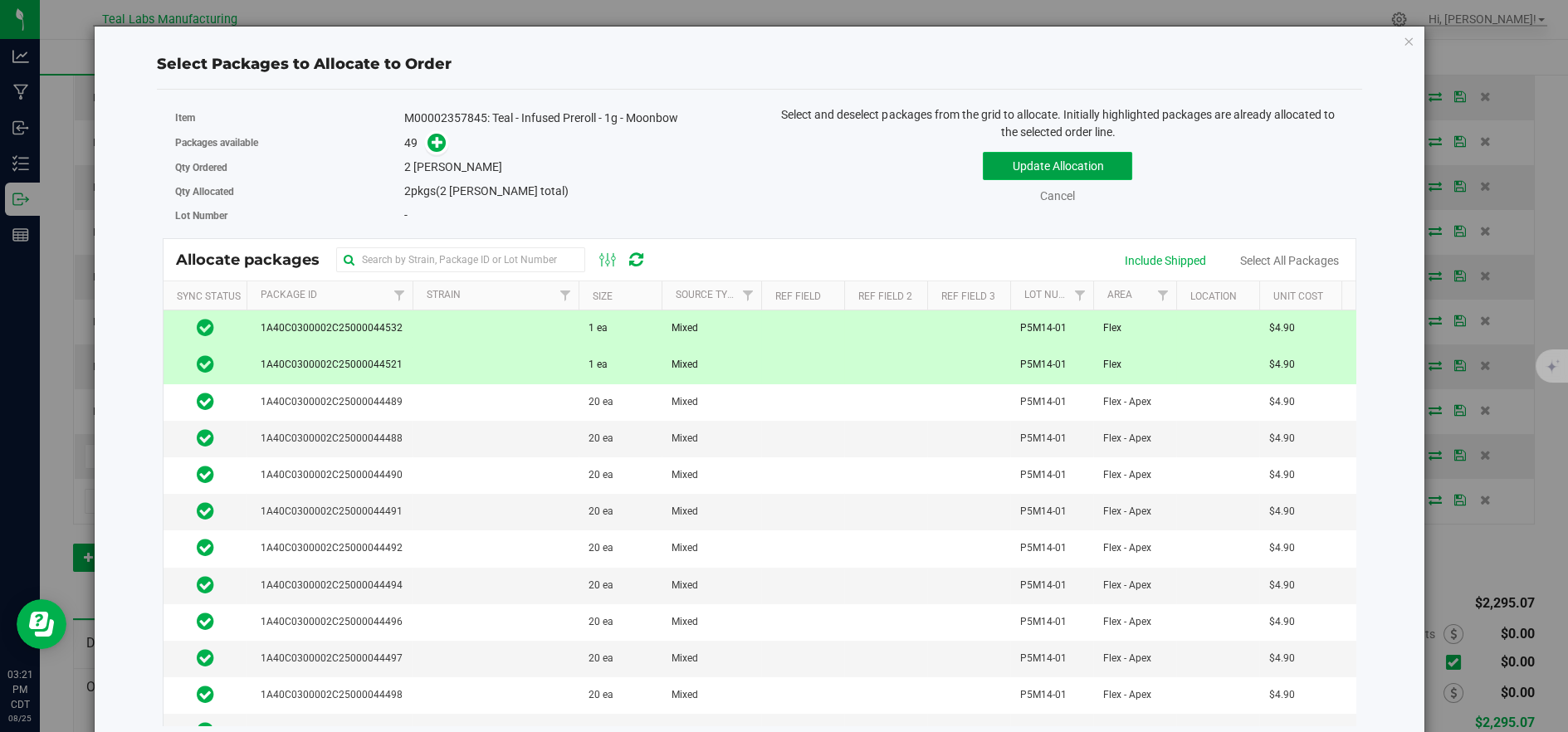
click at [1022, 163] on button "Update Allocation" at bounding box center [1057, 166] width 150 height 28
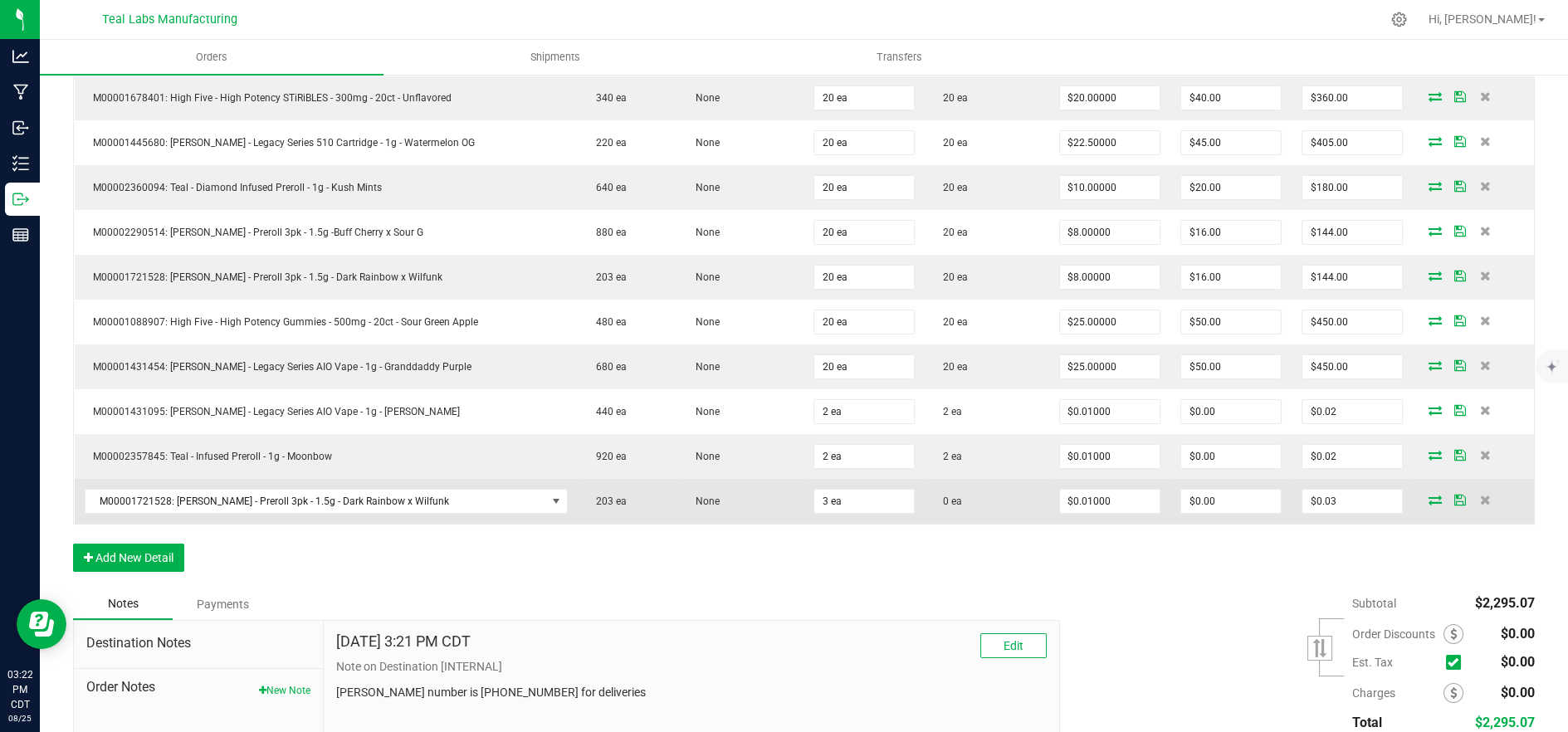
click at [1428, 500] on icon at bounding box center [1434, 499] width 13 height 10
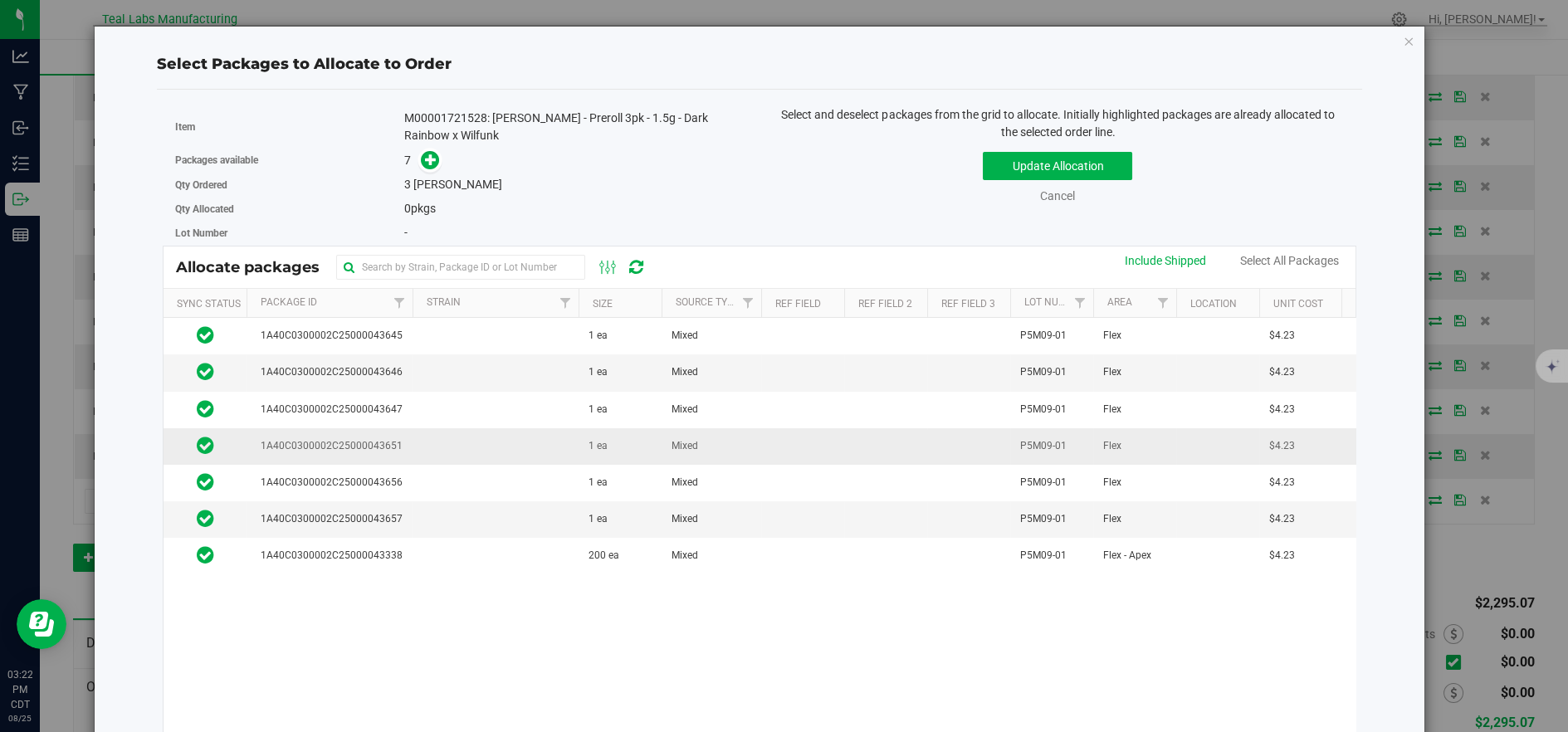
click at [478, 444] on td at bounding box center [495, 446] width 166 height 36
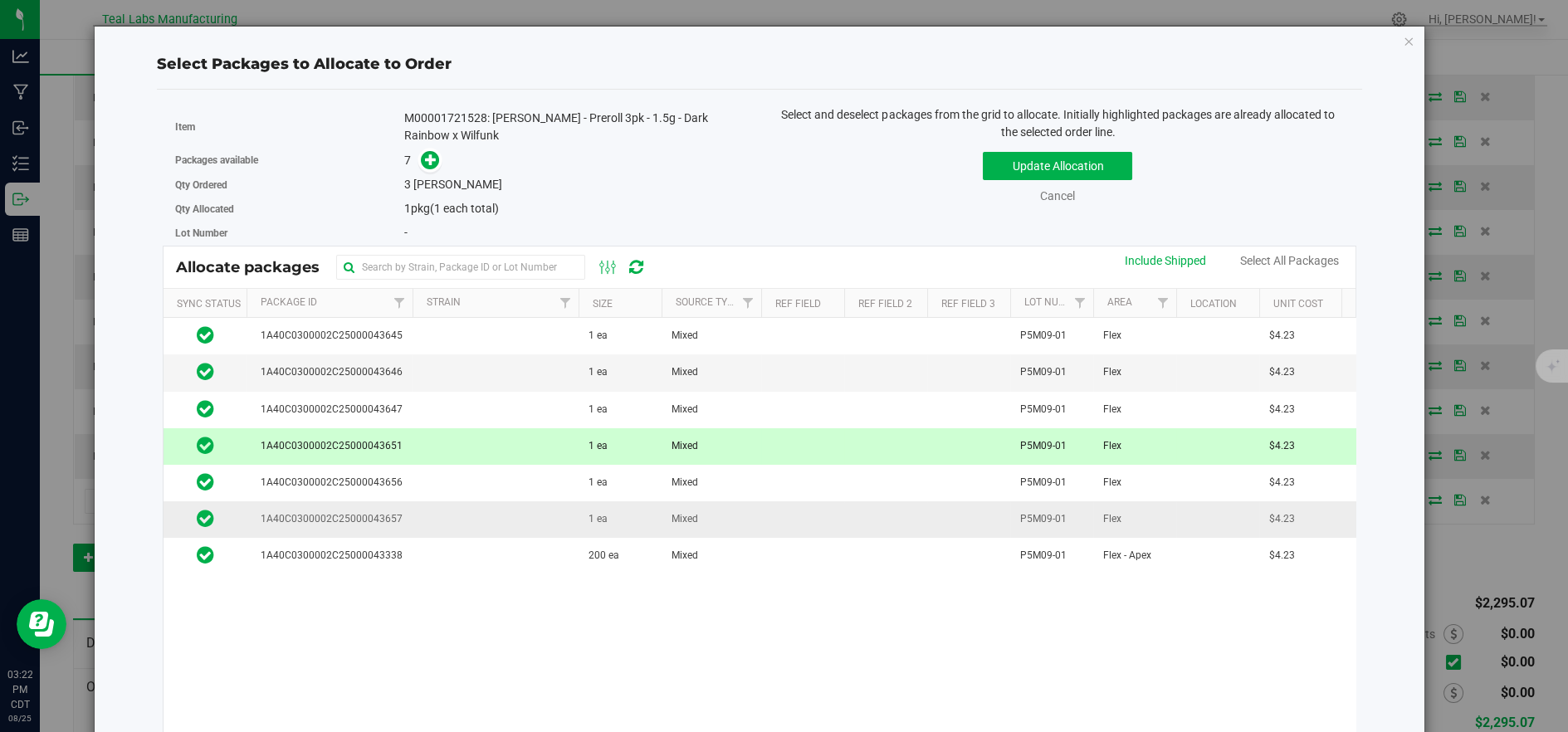
drag, startPoint x: 463, startPoint y: 475, endPoint x: 458, endPoint y: 514, distance: 39.3
click at [463, 477] on td at bounding box center [495, 482] width 166 height 36
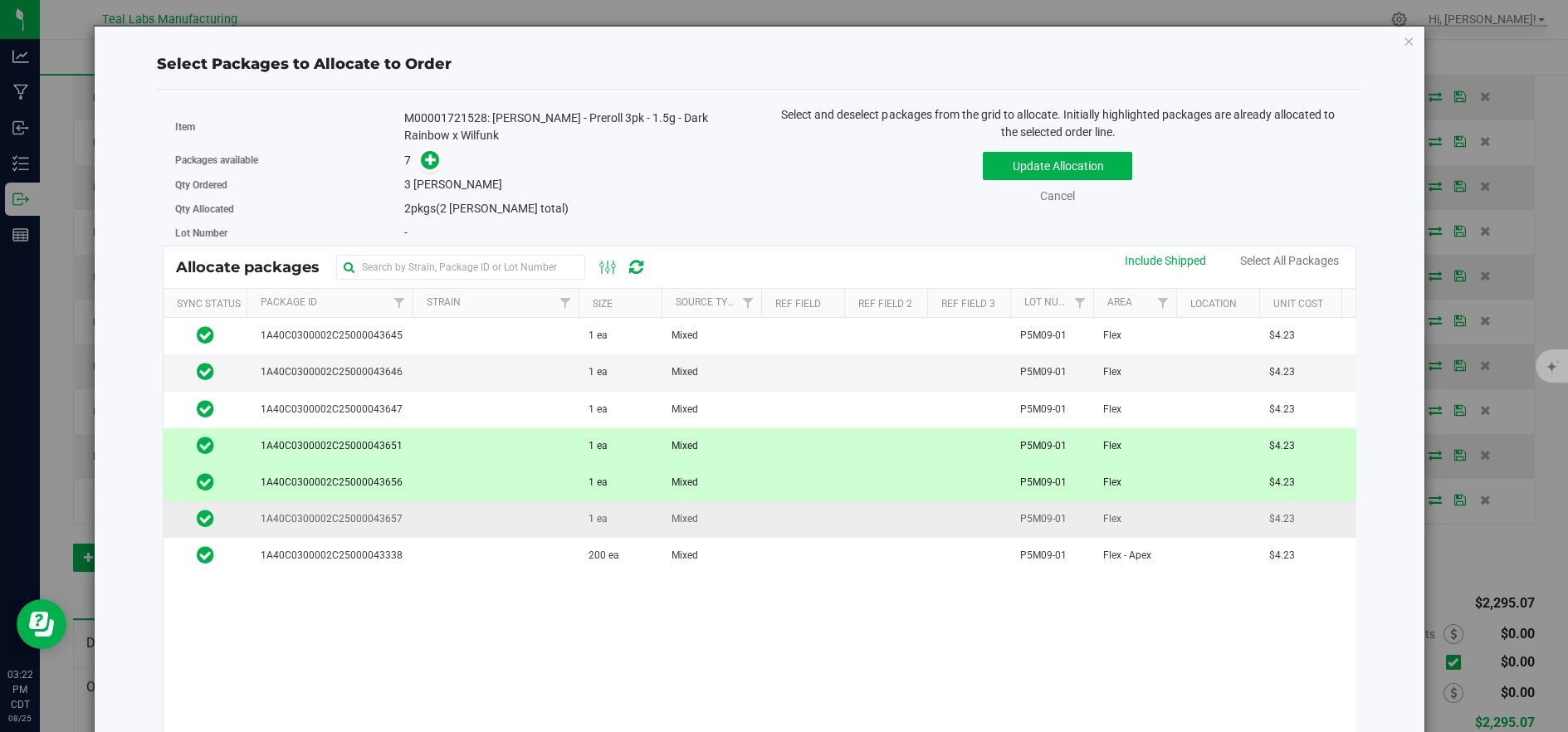
click at [460, 519] on td at bounding box center [495, 519] width 166 height 36
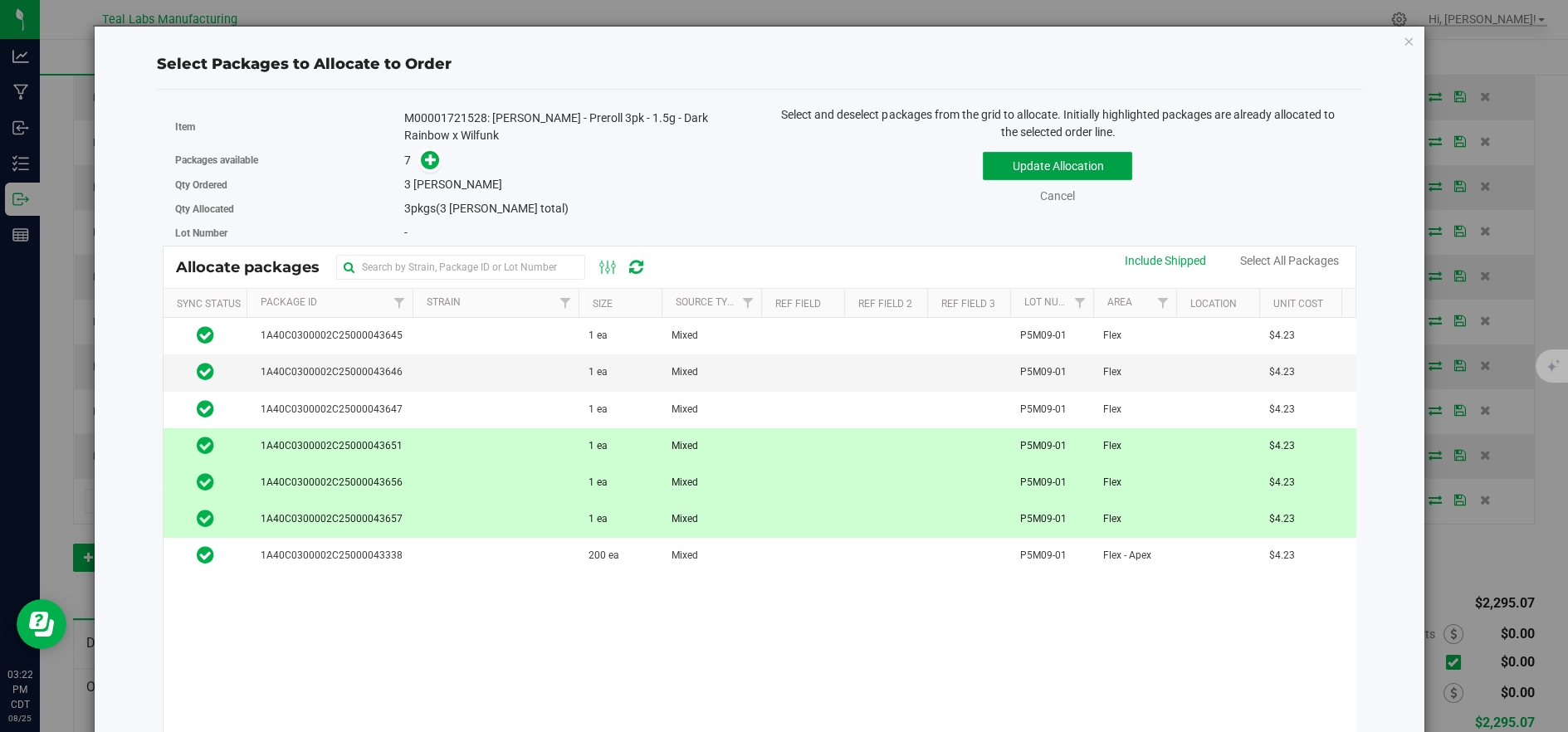
click at [1015, 166] on button "Update Allocation" at bounding box center [1057, 166] width 150 height 28
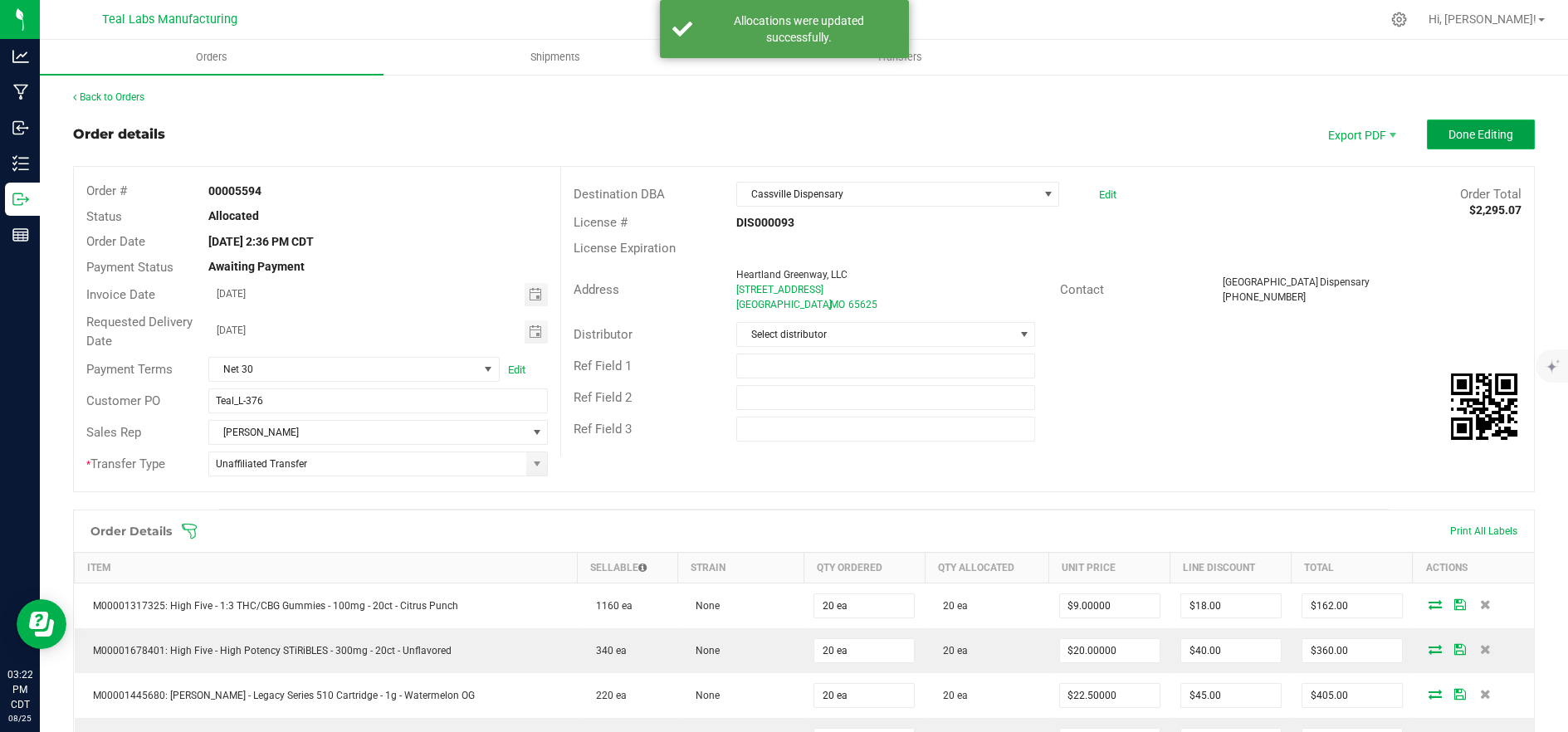
drag, startPoint x: 1504, startPoint y: 129, endPoint x: 1451, endPoint y: 140, distance: 54.1
click at [1504, 130] on button "Done Editing" at bounding box center [1480, 135] width 107 height 30
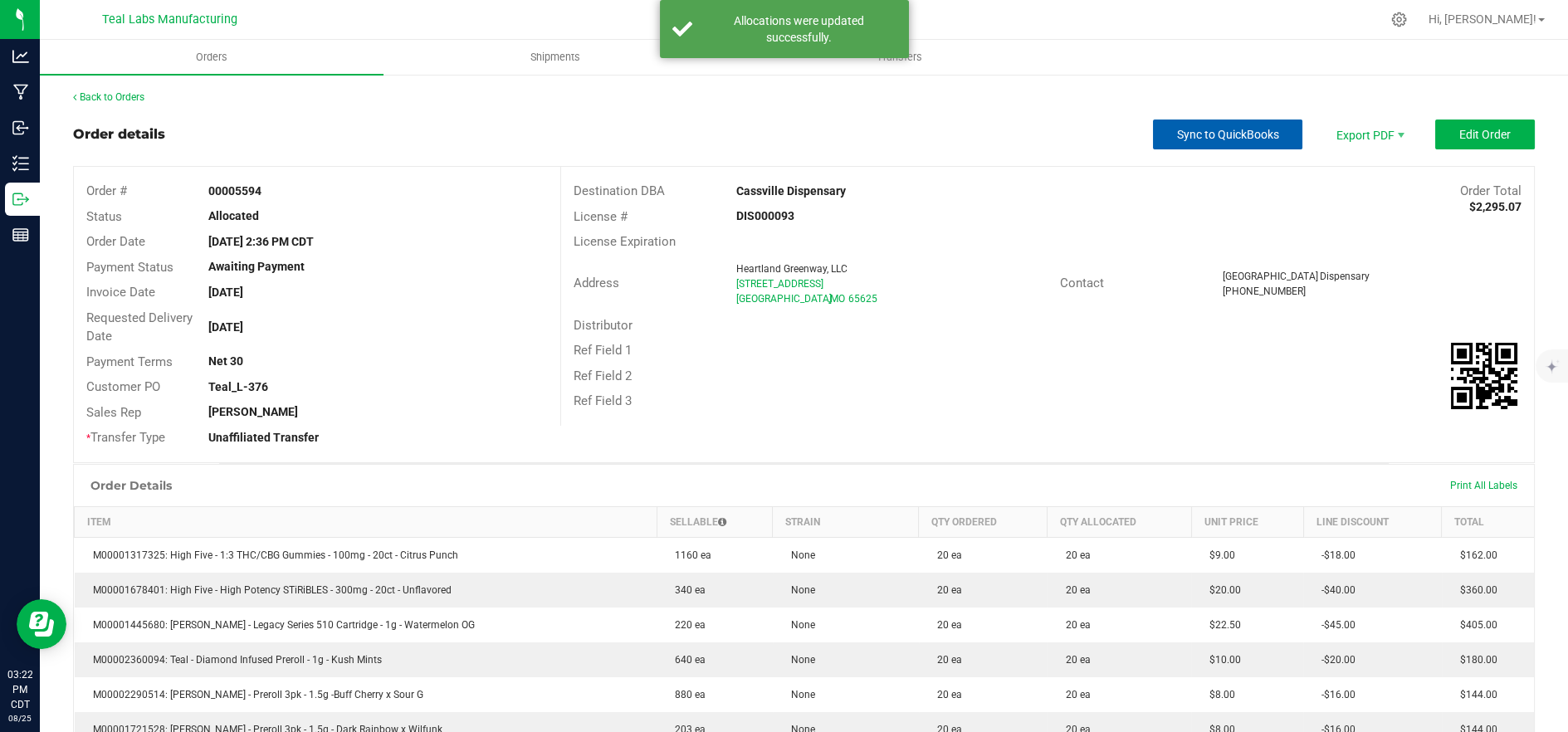
click at [1176, 137] on span "Sync to QuickBooks" at bounding box center [1227, 135] width 102 height 13
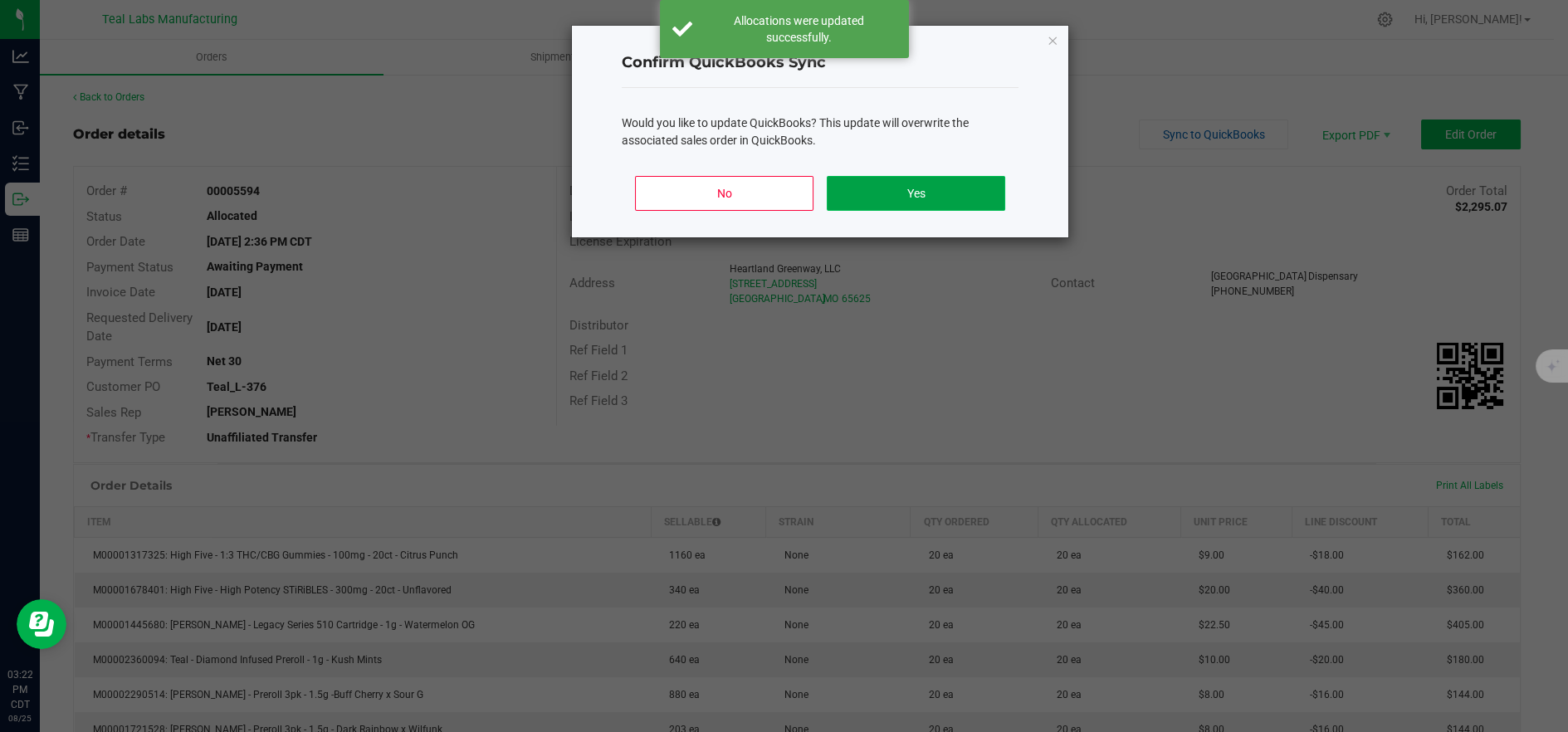
click at [967, 192] on button "Yes" at bounding box center [915, 193] width 178 height 35
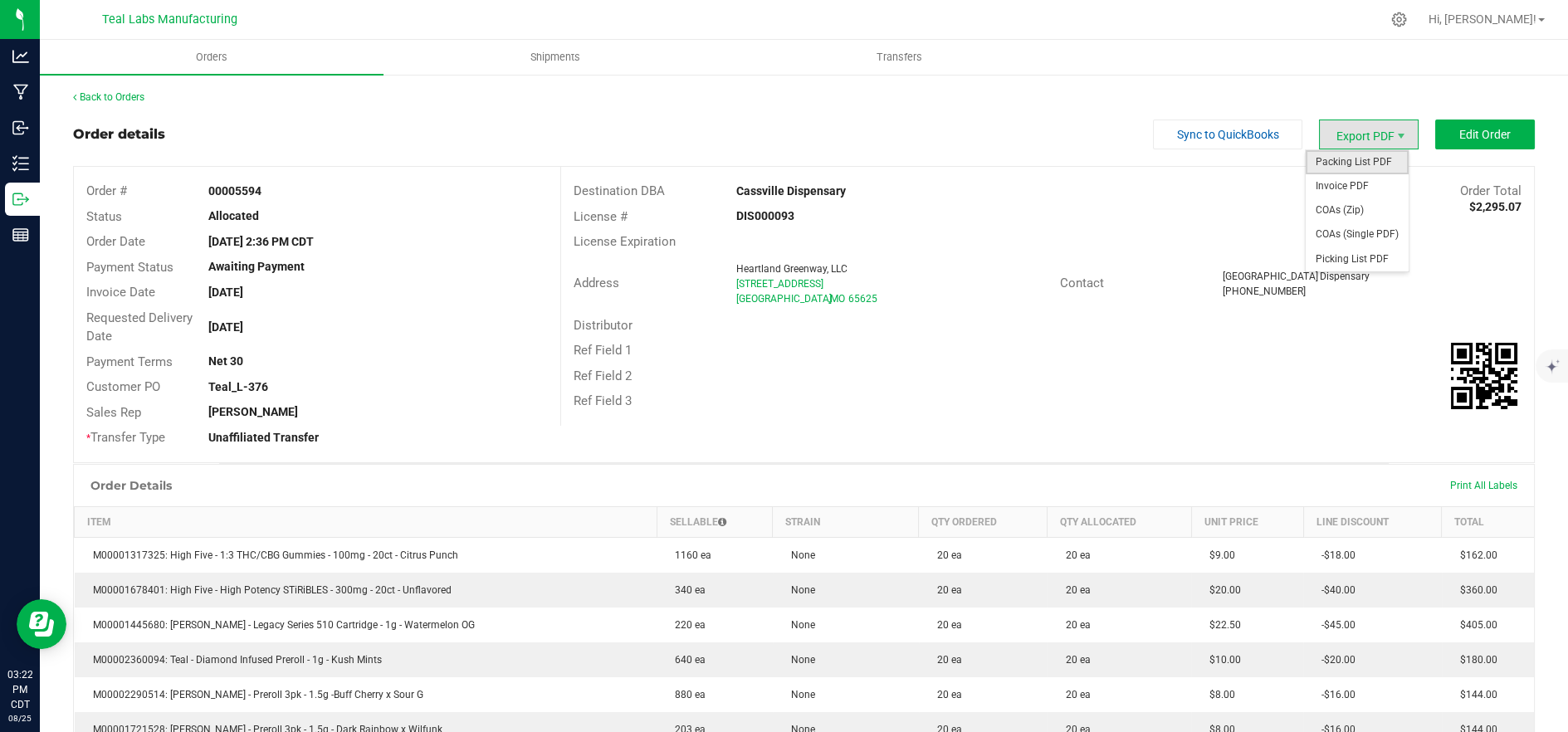
click at [1322, 165] on span "Packing List PDF" at bounding box center [1357, 163] width 103 height 24
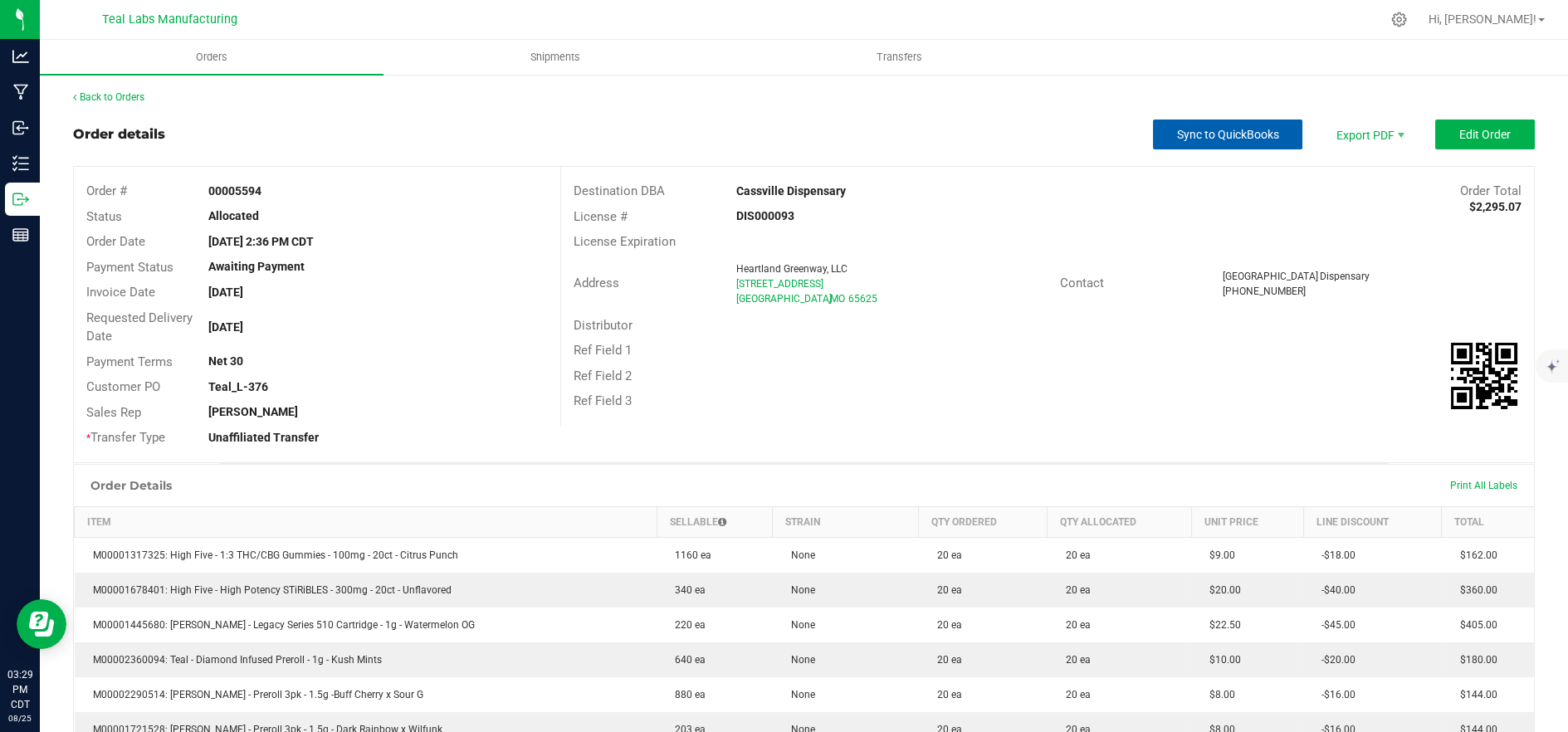
click at [1230, 136] on span "Sync to QuickBooks" at bounding box center [1227, 135] width 102 height 13
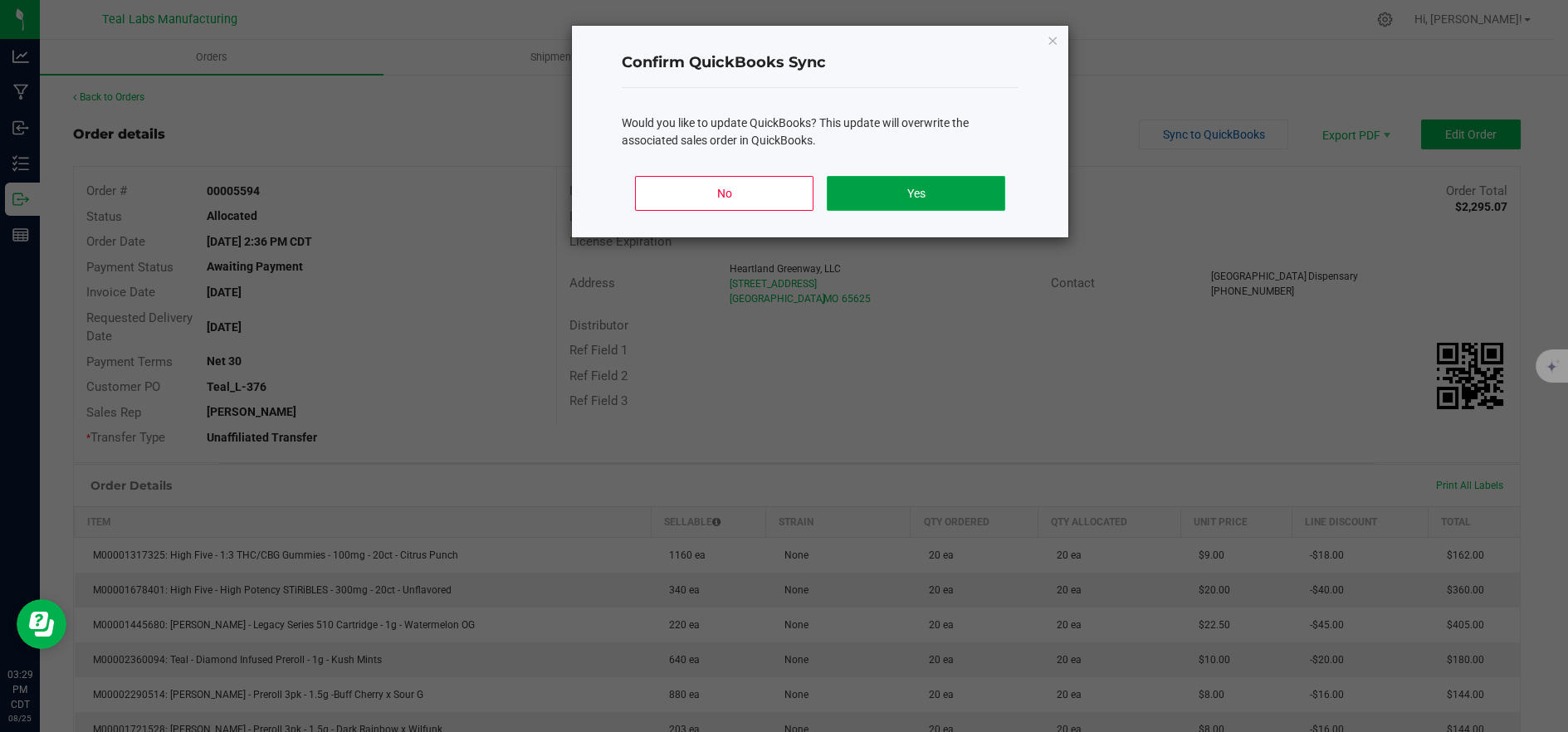
click at [982, 187] on button "Yes" at bounding box center [915, 193] width 178 height 35
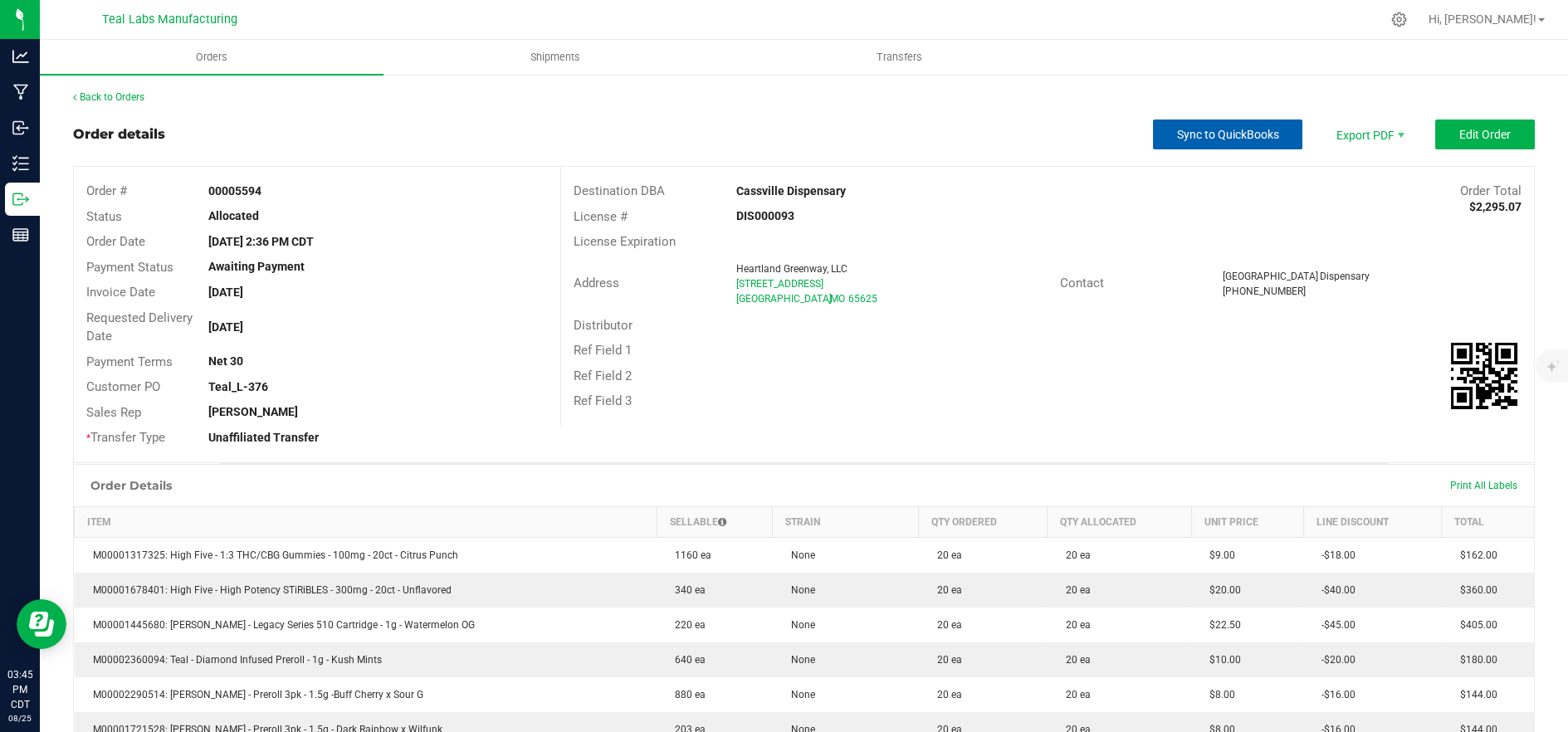
click at [1226, 128] on span "Sync to QuickBooks" at bounding box center [1227, 135] width 102 height 13
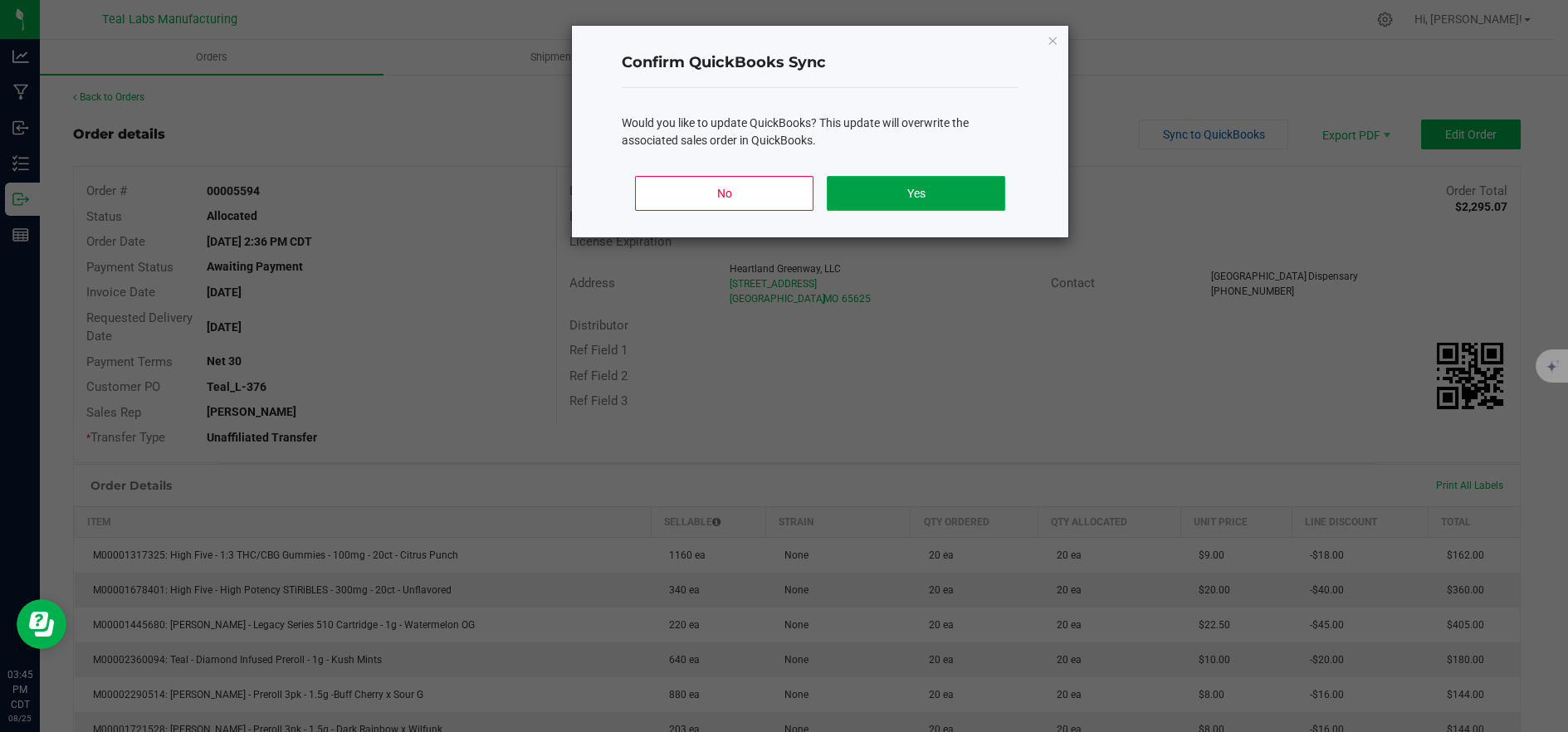
click at [960, 202] on button "Yes" at bounding box center [915, 193] width 178 height 35
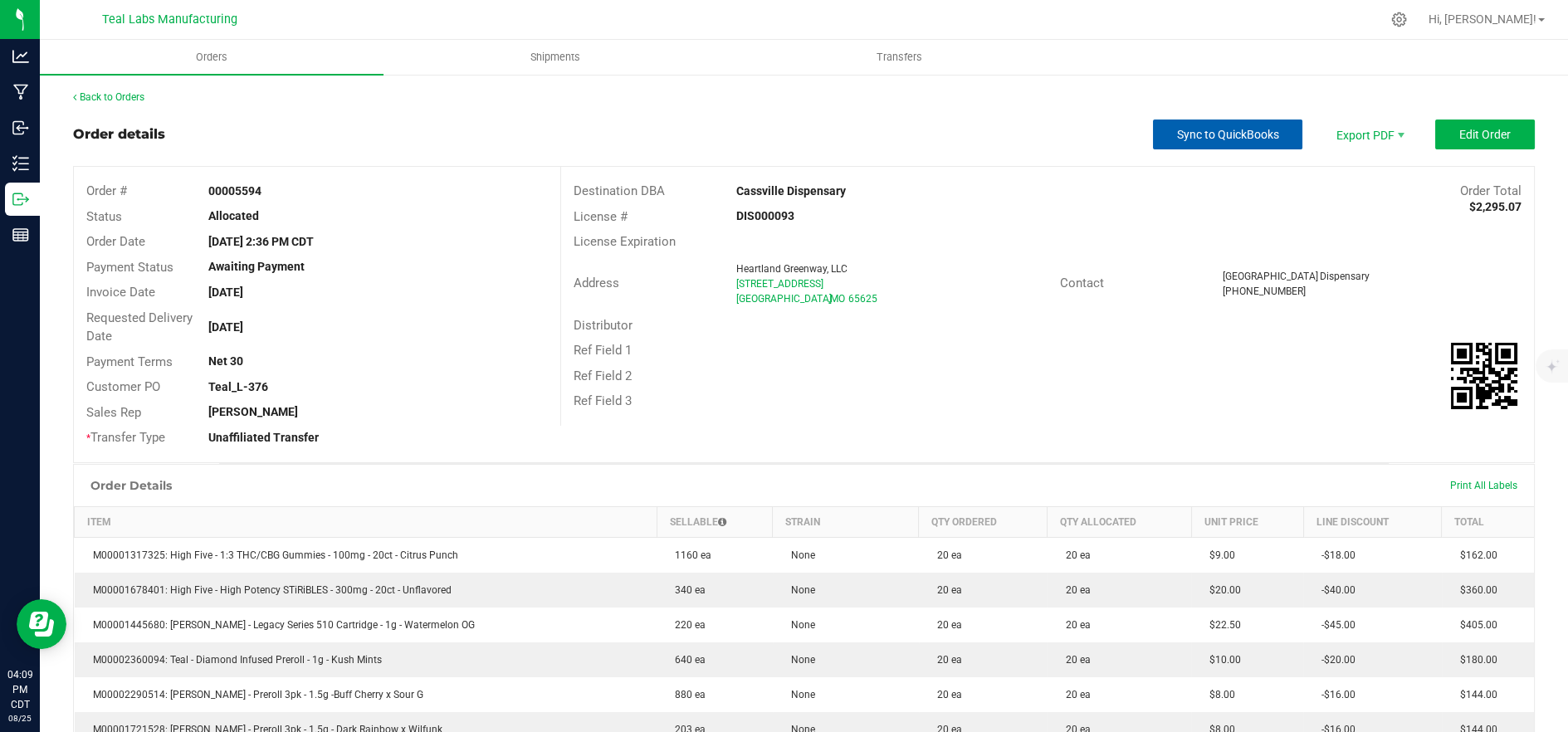
click at [1205, 145] on button "Sync to QuickBooks" at bounding box center [1227, 135] width 150 height 30
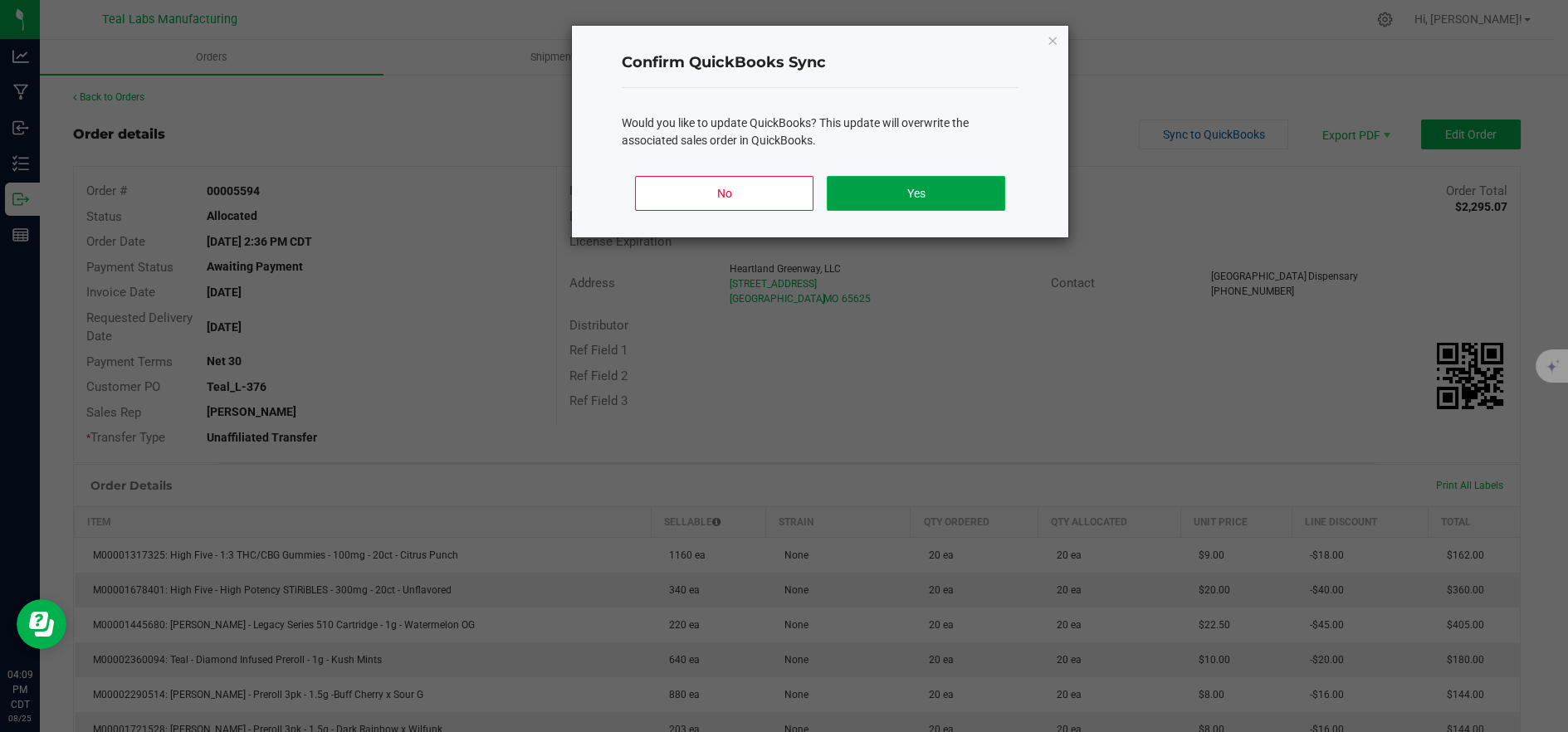
click at [938, 195] on button "Yes" at bounding box center [915, 193] width 178 height 35
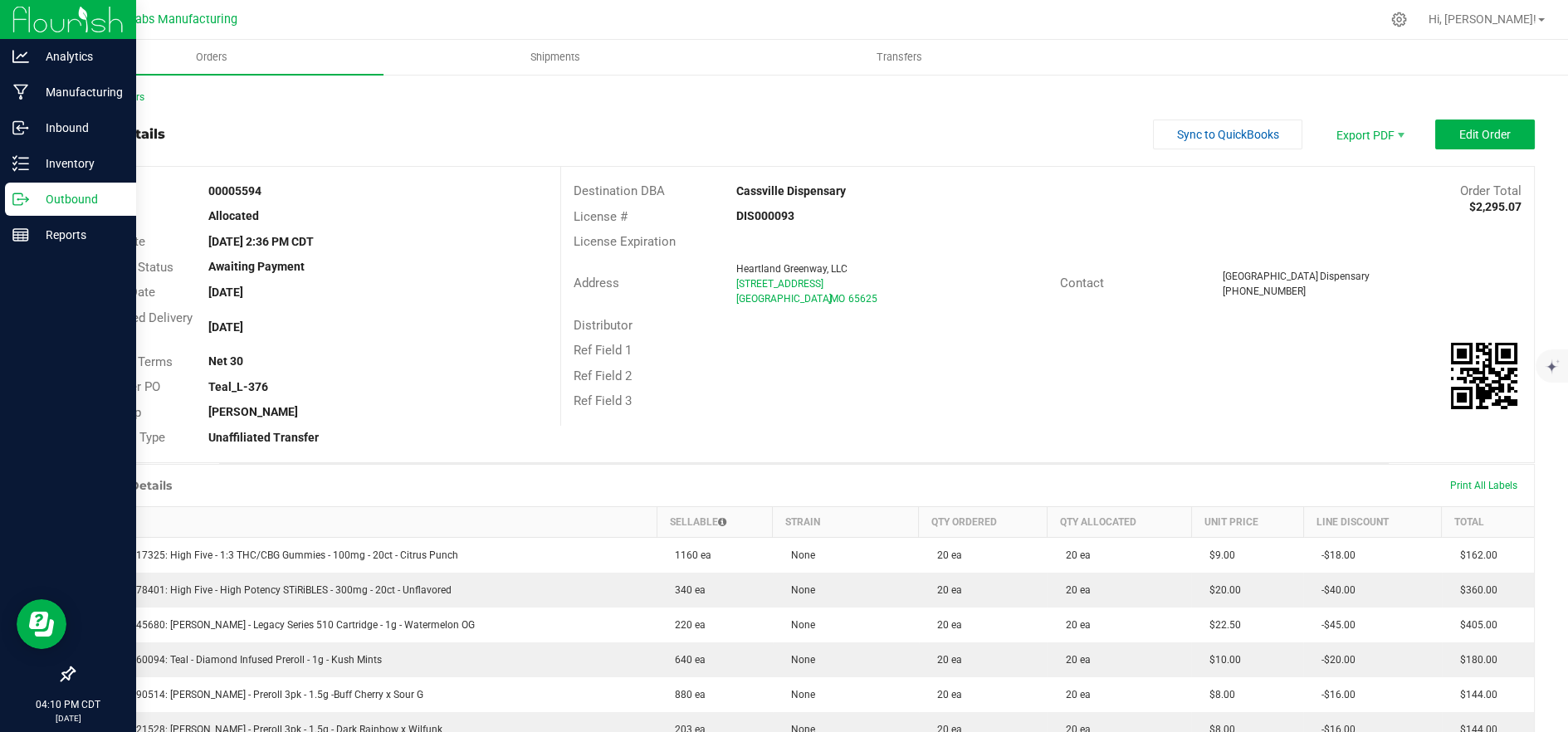
click at [47, 204] on p "Outbound" at bounding box center [78, 198] width 100 height 20
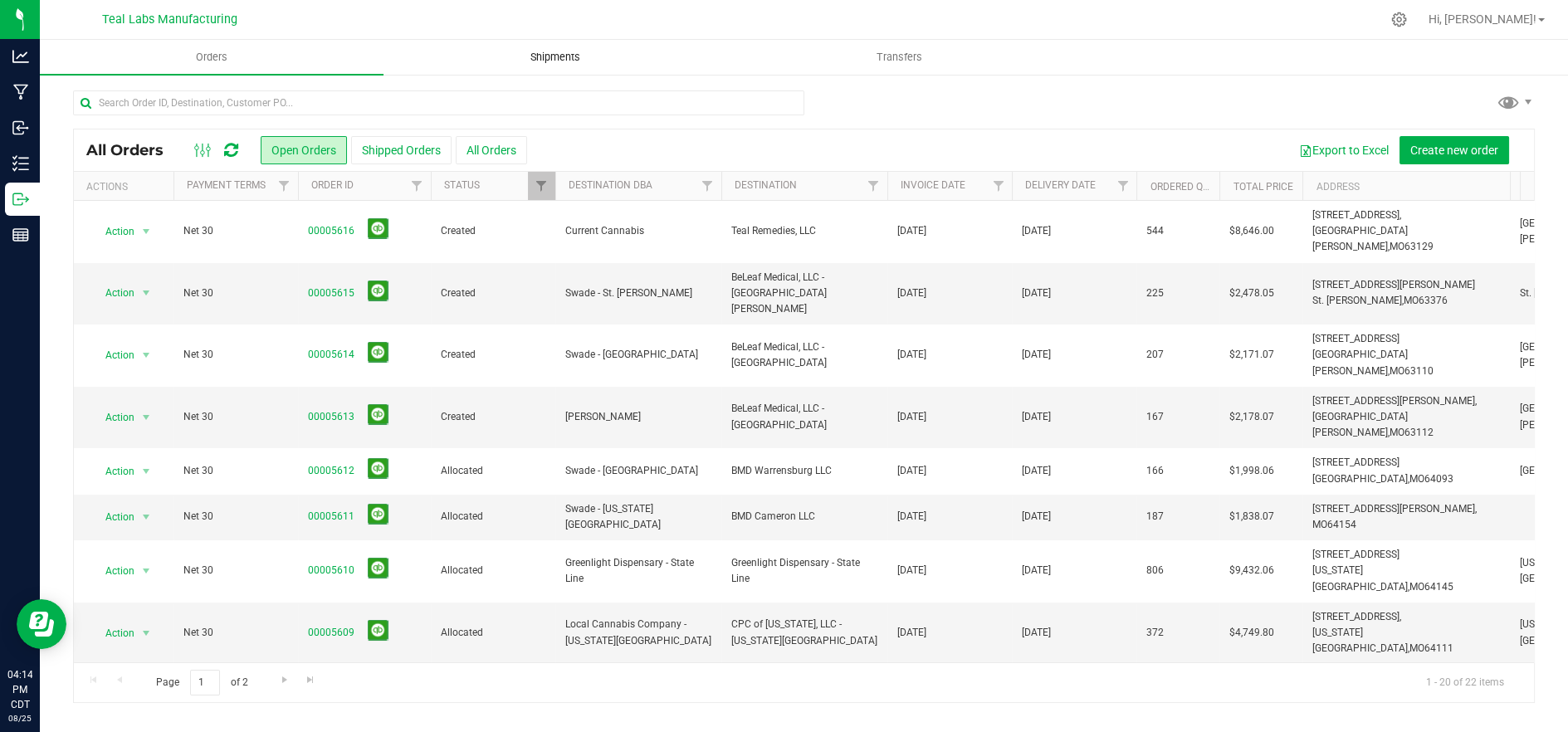
click at [564, 52] on span "Shipments" at bounding box center [554, 57] width 94 height 15
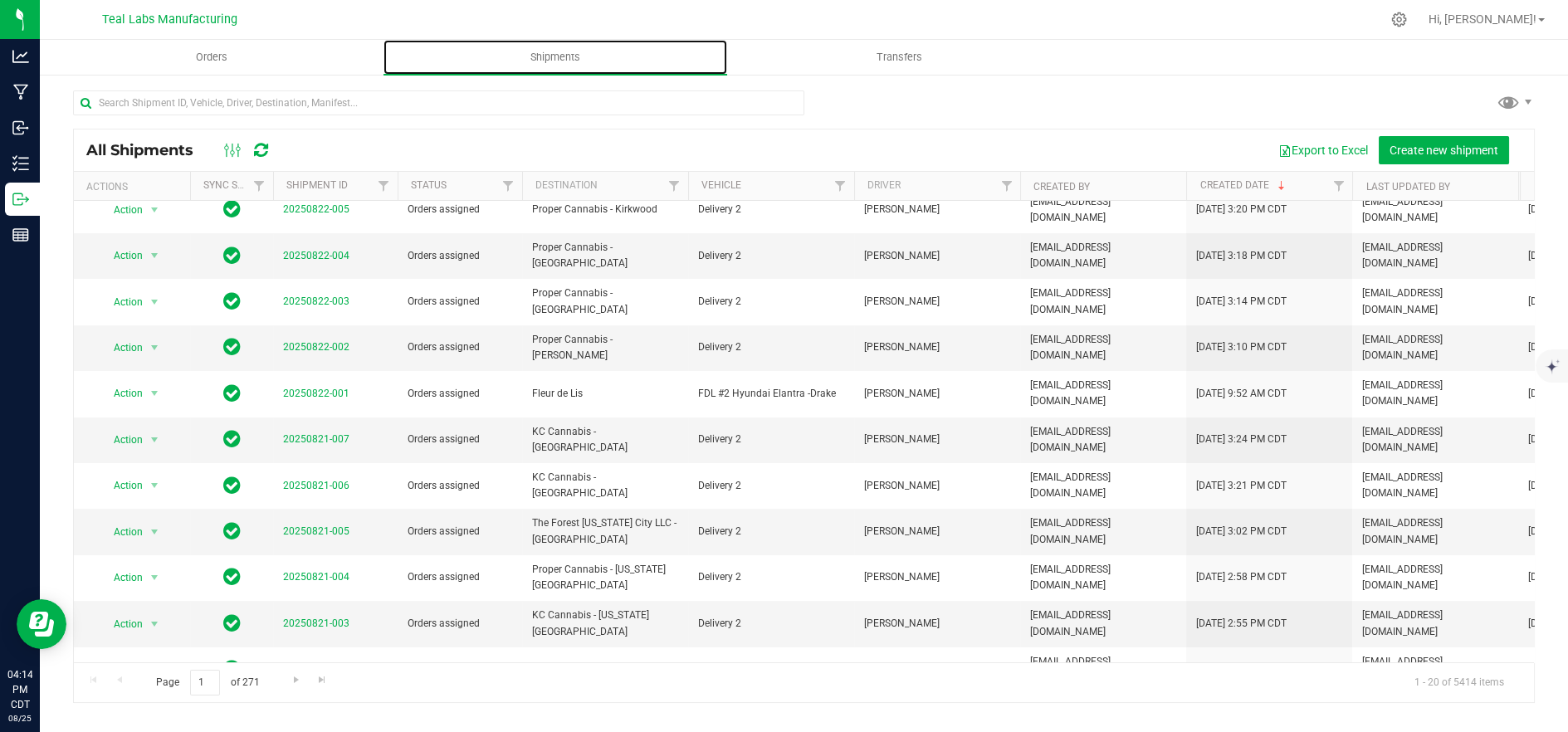
scroll to position [323, 0]
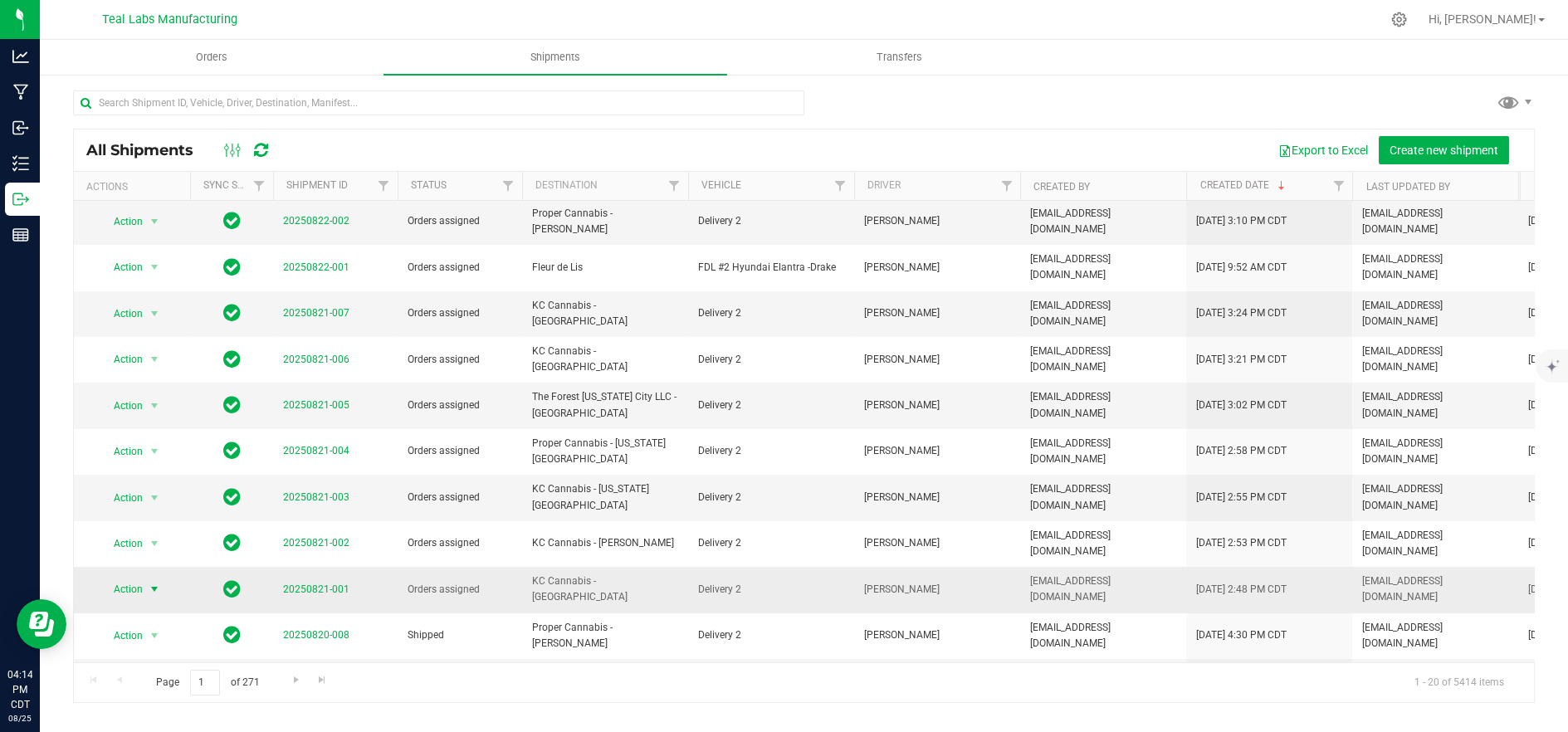
click at [133, 578] on span "Action" at bounding box center [121, 589] width 45 height 23
click at [146, 641] on li "Ship shipment" at bounding box center [162, 653] width 123 height 25
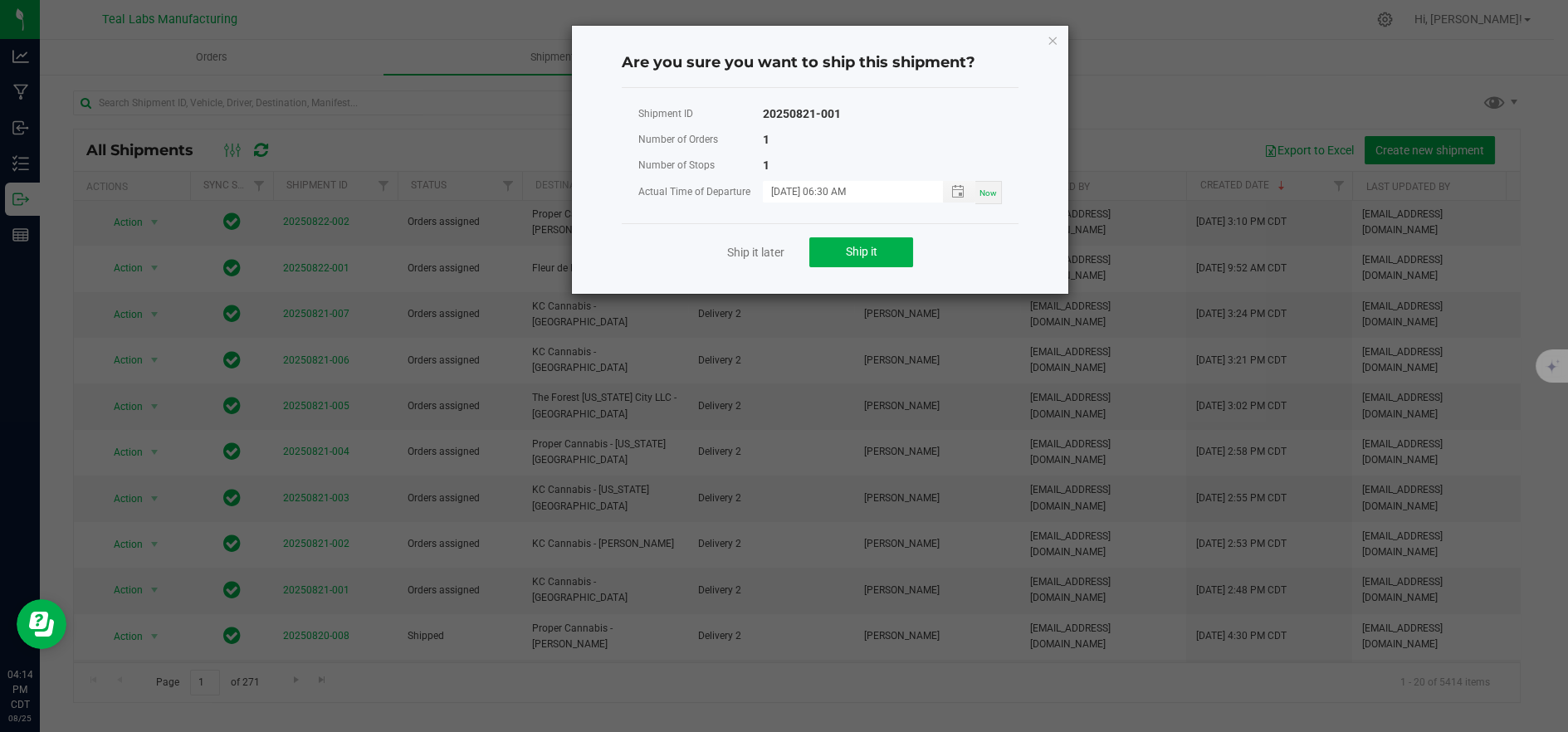
click at [838, 267] on div "Ship it later Ship it" at bounding box center [820, 251] width 396 height 57
click at [846, 253] on span "Ship it" at bounding box center [862, 251] width 32 height 13
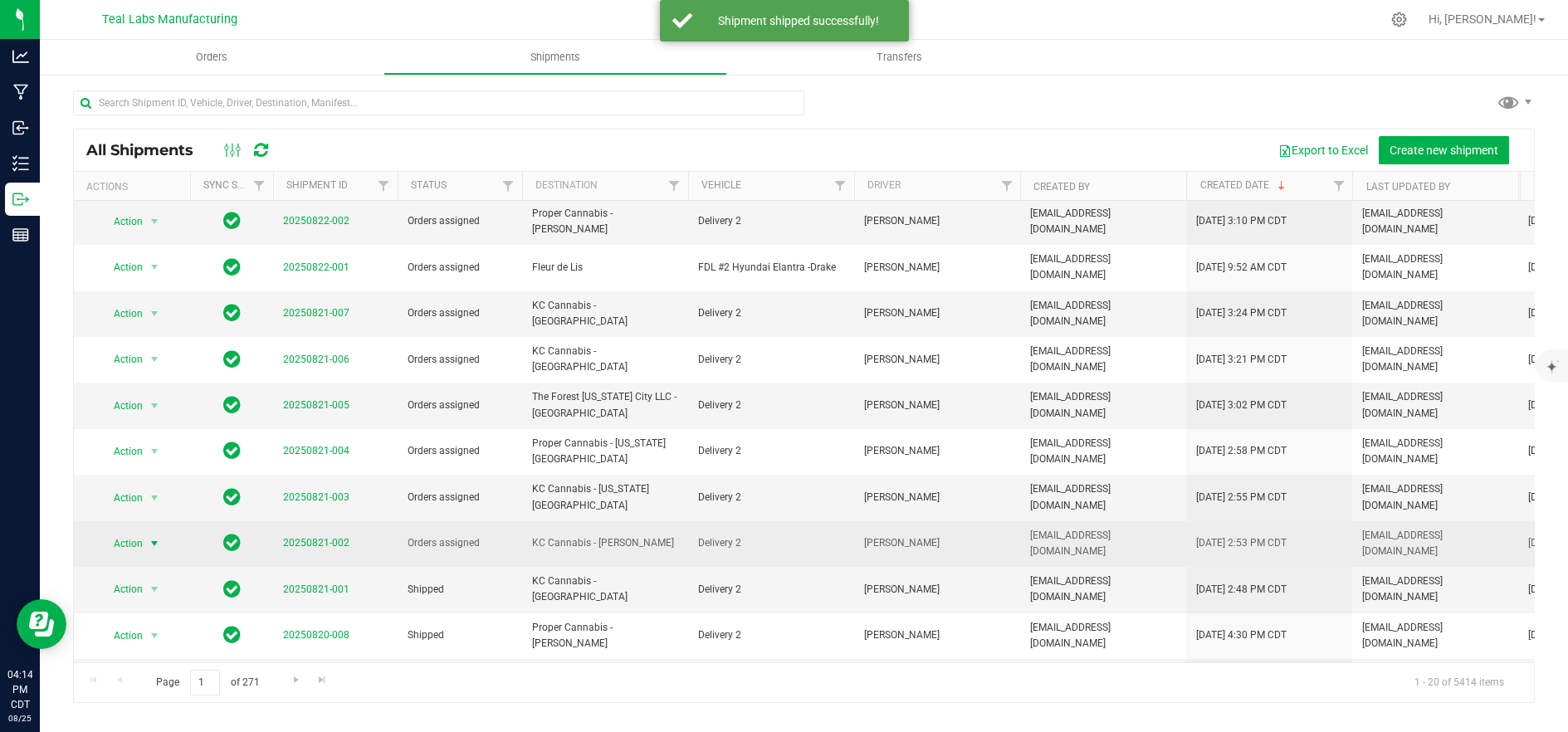
click at [125, 532] on span "Action" at bounding box center [121, 543] width 45 height 23
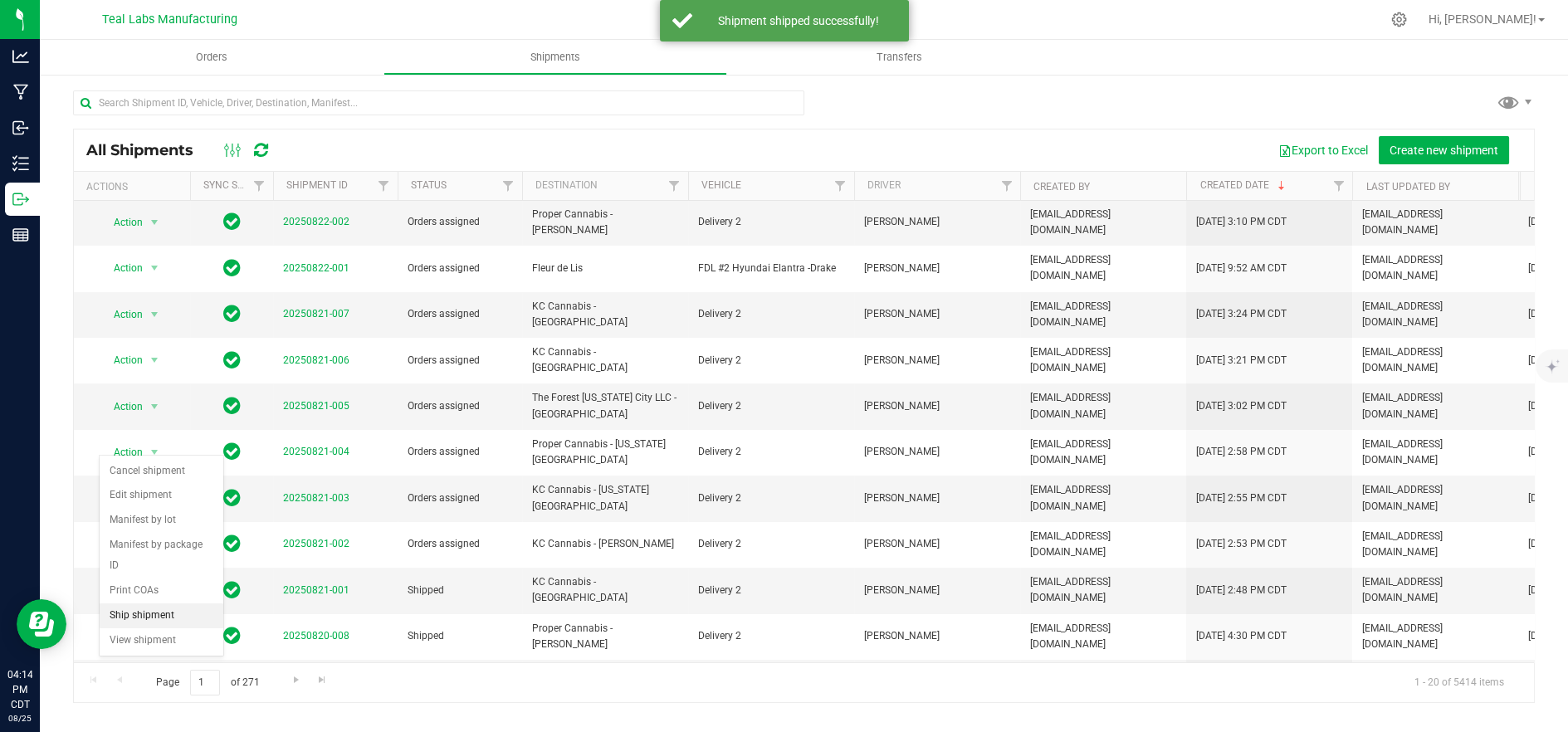
drag, startPoint x: 166, startPoint y: 588, endPoint x: 204, endPoint y: 555, distance: 50.3
click at [169, 604] on li "Ship shipment" at bounding box center [162, 616] width 123 height 25
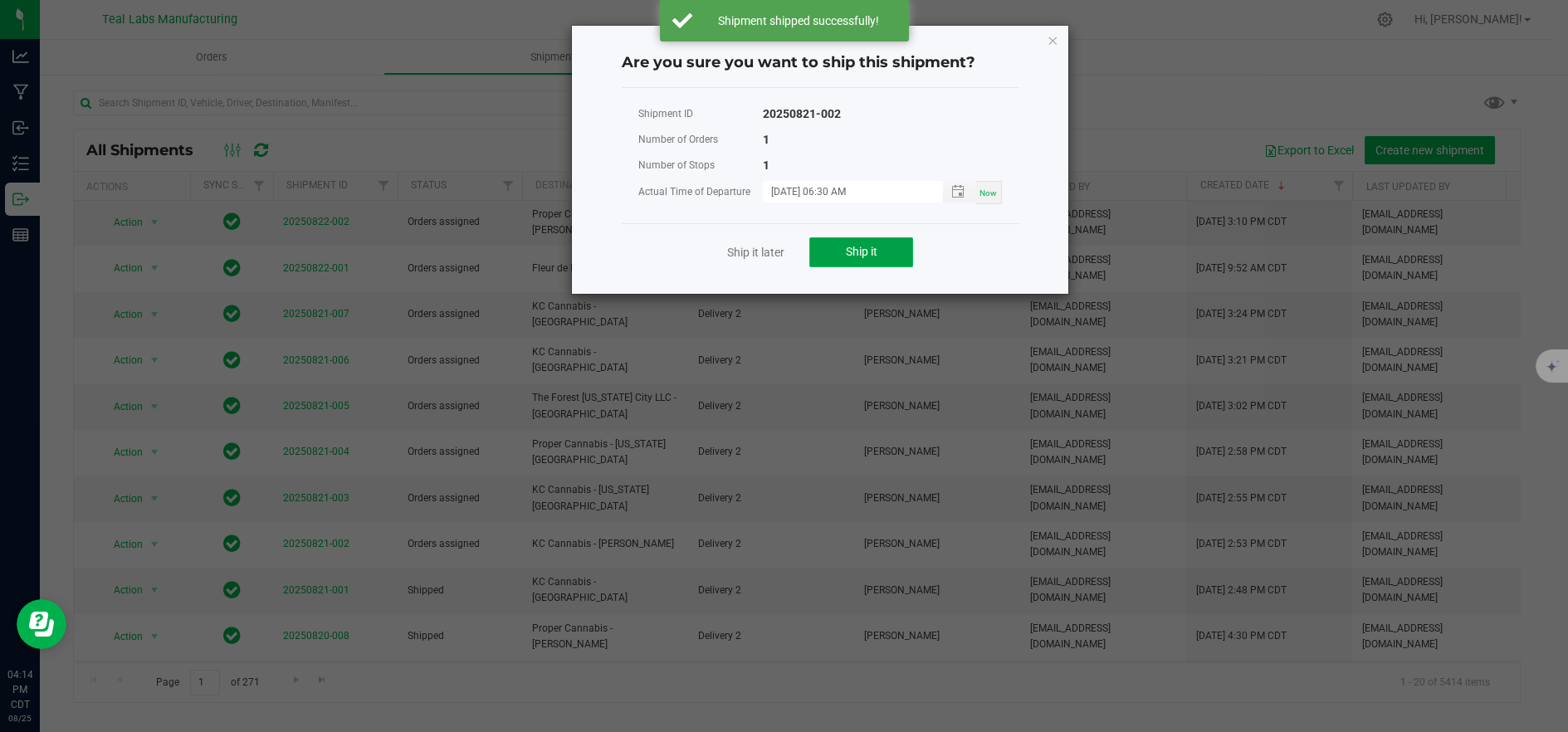
click at [880, 241] on button "Ship it" at bounding box center [861, 252] width 104 height 30
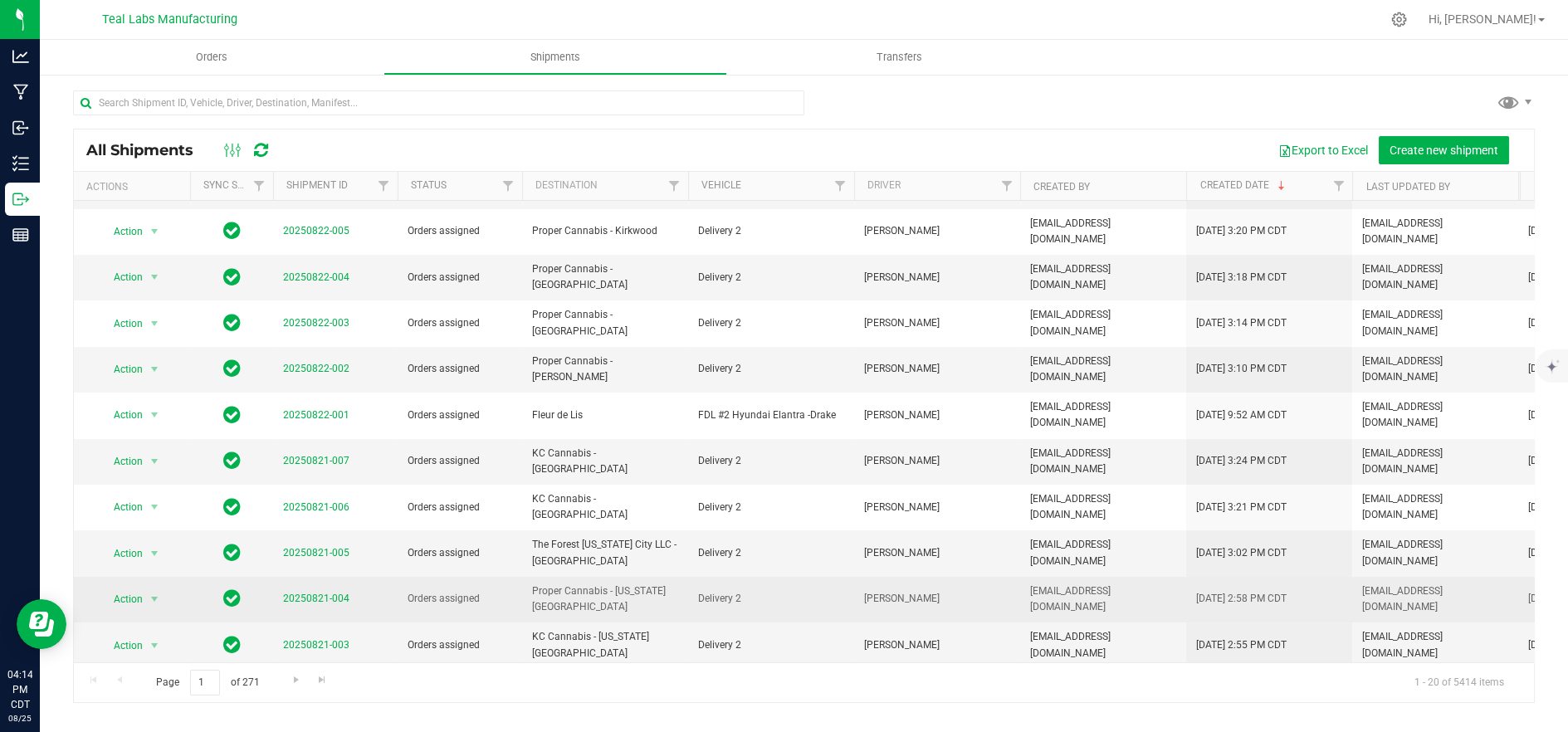
scroll to position [323, 0]
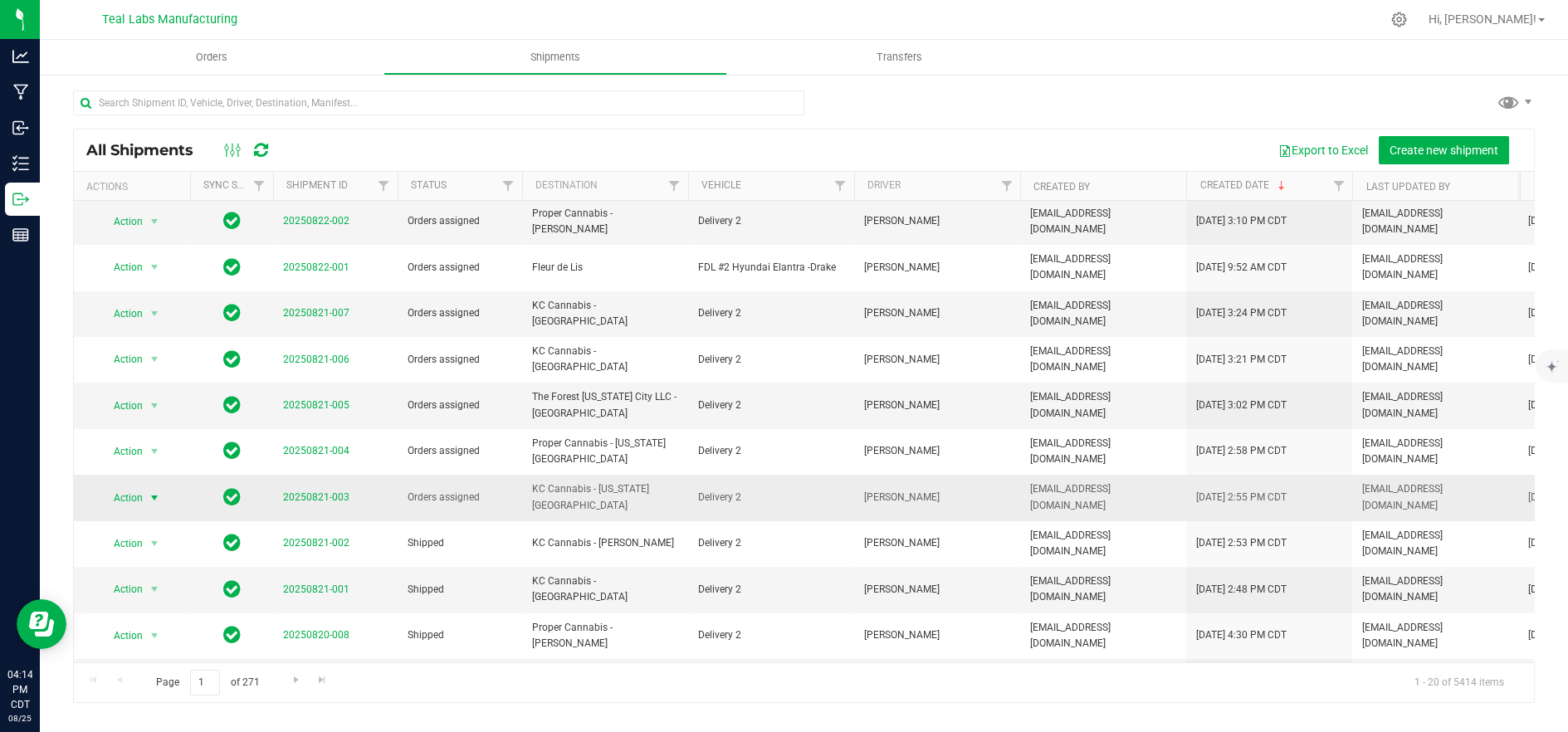
click at [130, 486] on span "Action" at bounding box center [121, 497] width 45 height 23
click at [138, 567] on li "Ship shipment" at bounding box center [162, 579] width 123 height 25
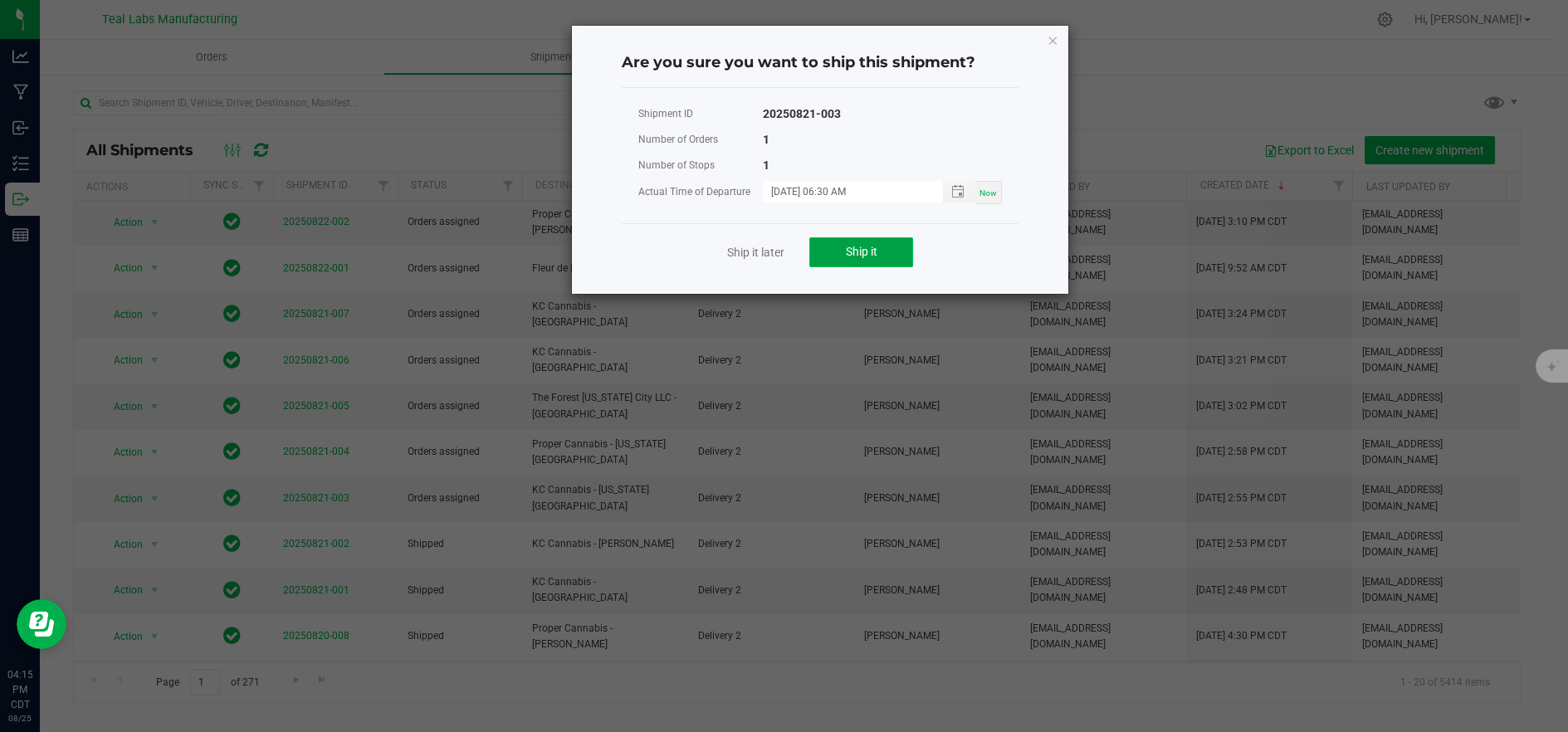
click at [857, 250] on span "Ship it" at bounding box center [862, 251] width 32 height 13
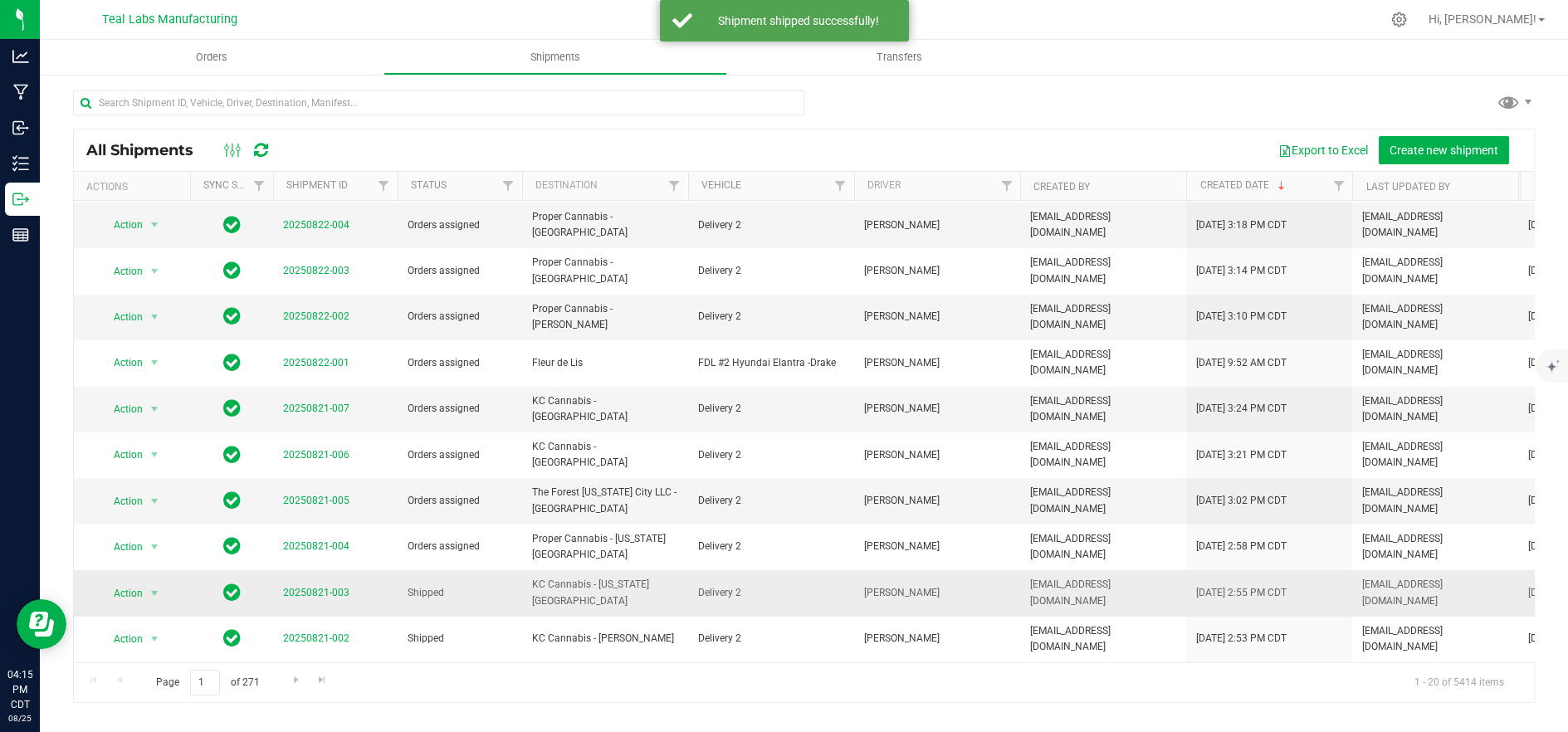
scroll to position [277, 0]
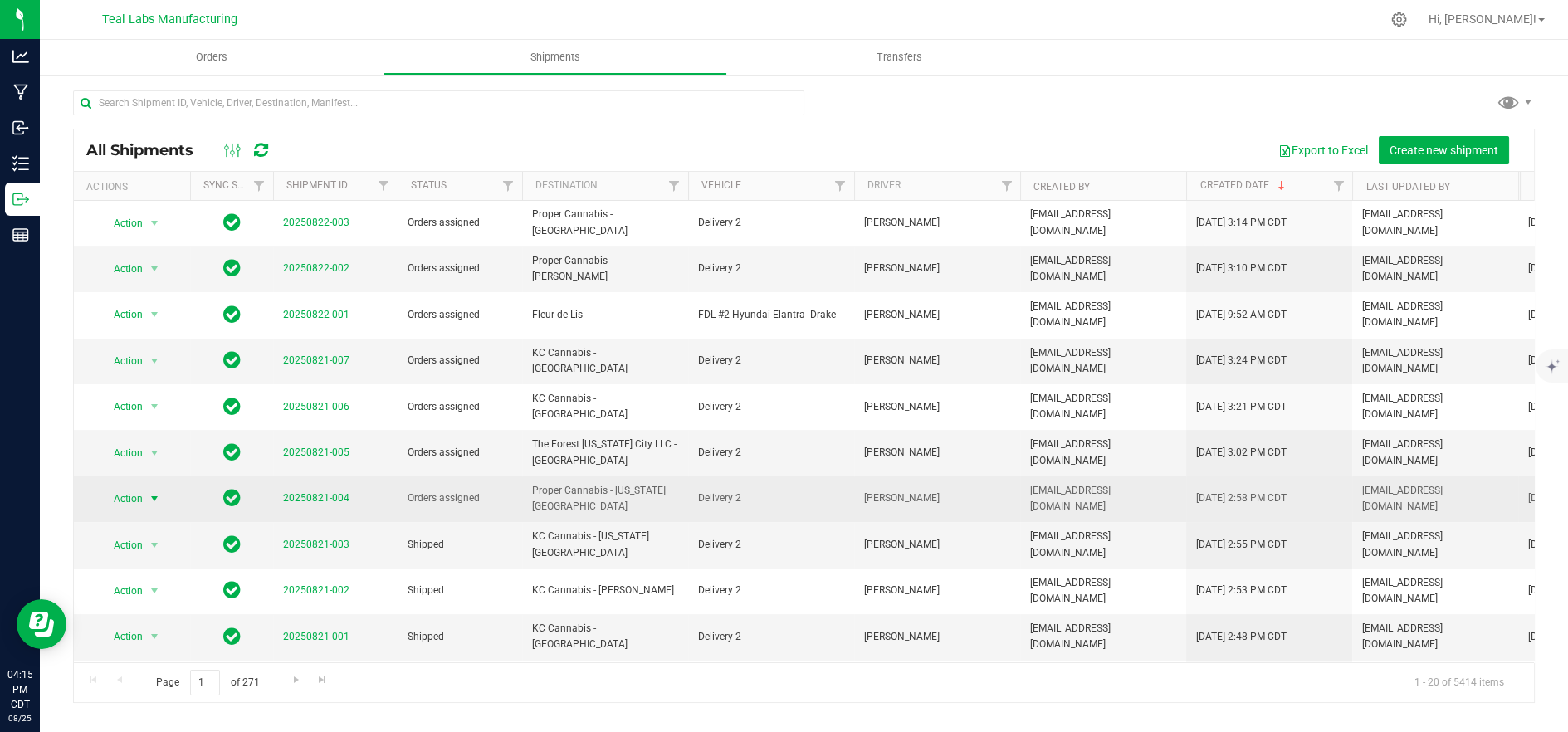
click at [126, 487] on span "Action" at bounding box center [121, 498] width 45 height 23
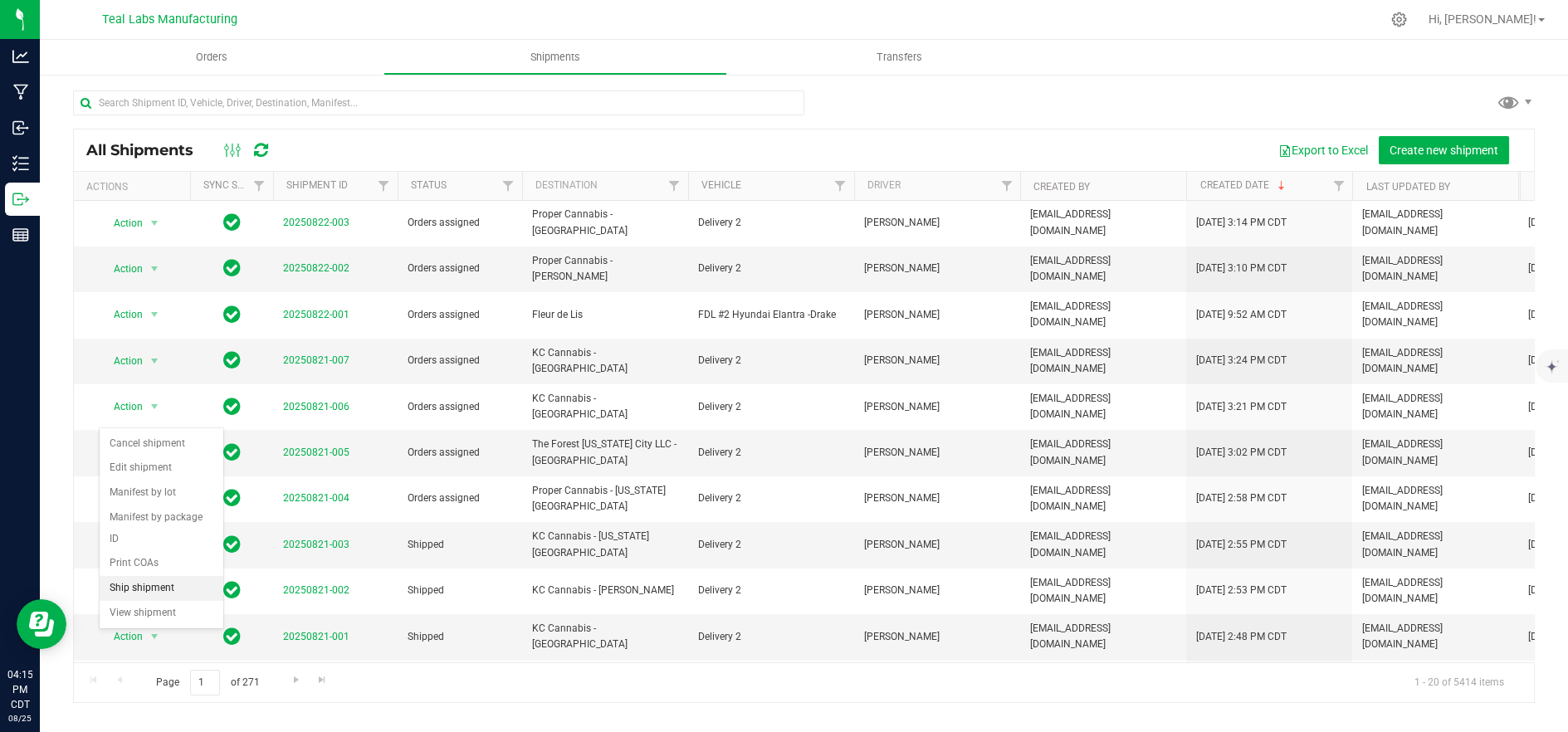
click at [157, 576] on li "Ship shipment" at bounding box center [162, 588] width 123 height 25
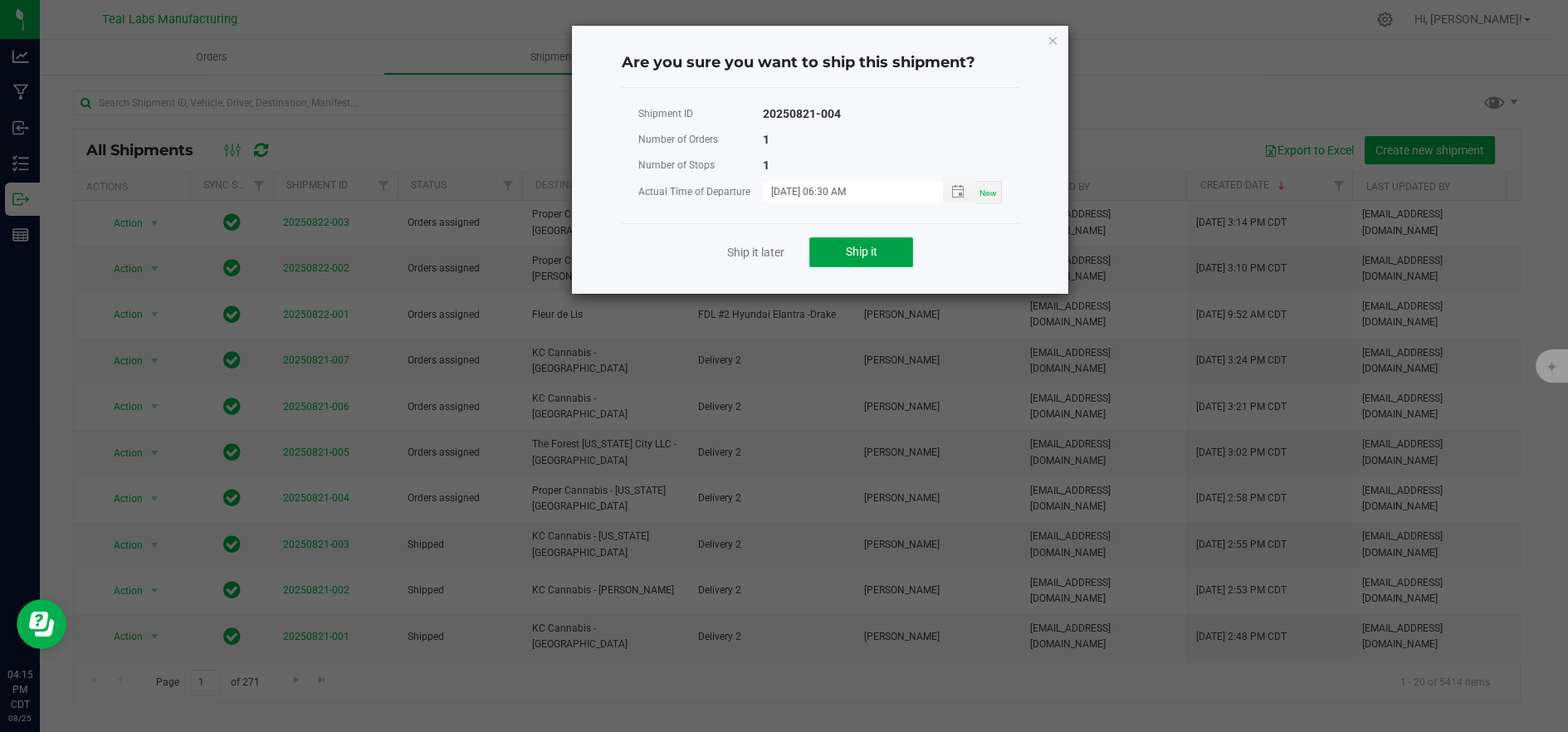
click at [846, 253] on span "Ship it" at bounding box center [862, 251] width 32 height 13
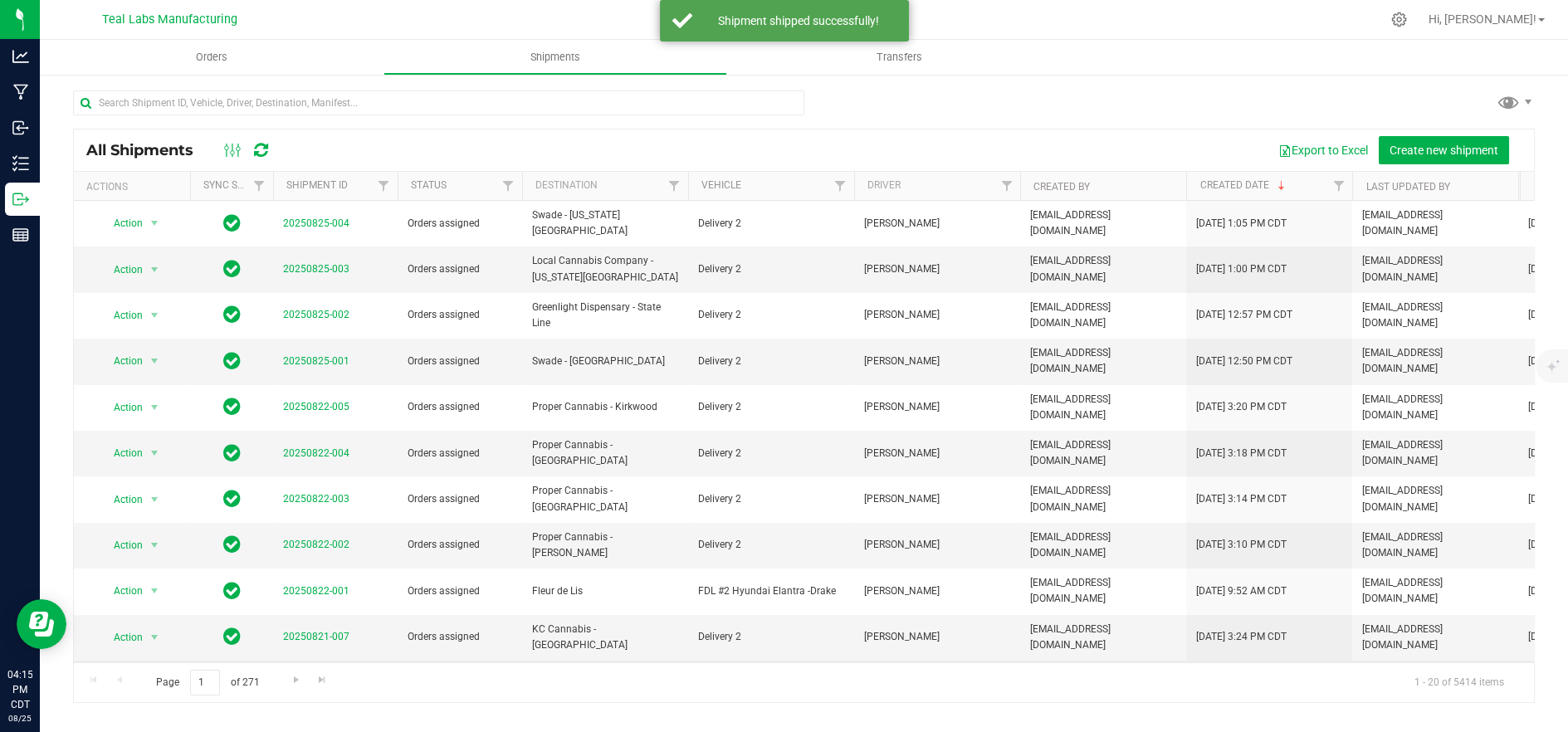
scroll to position [93, 0]
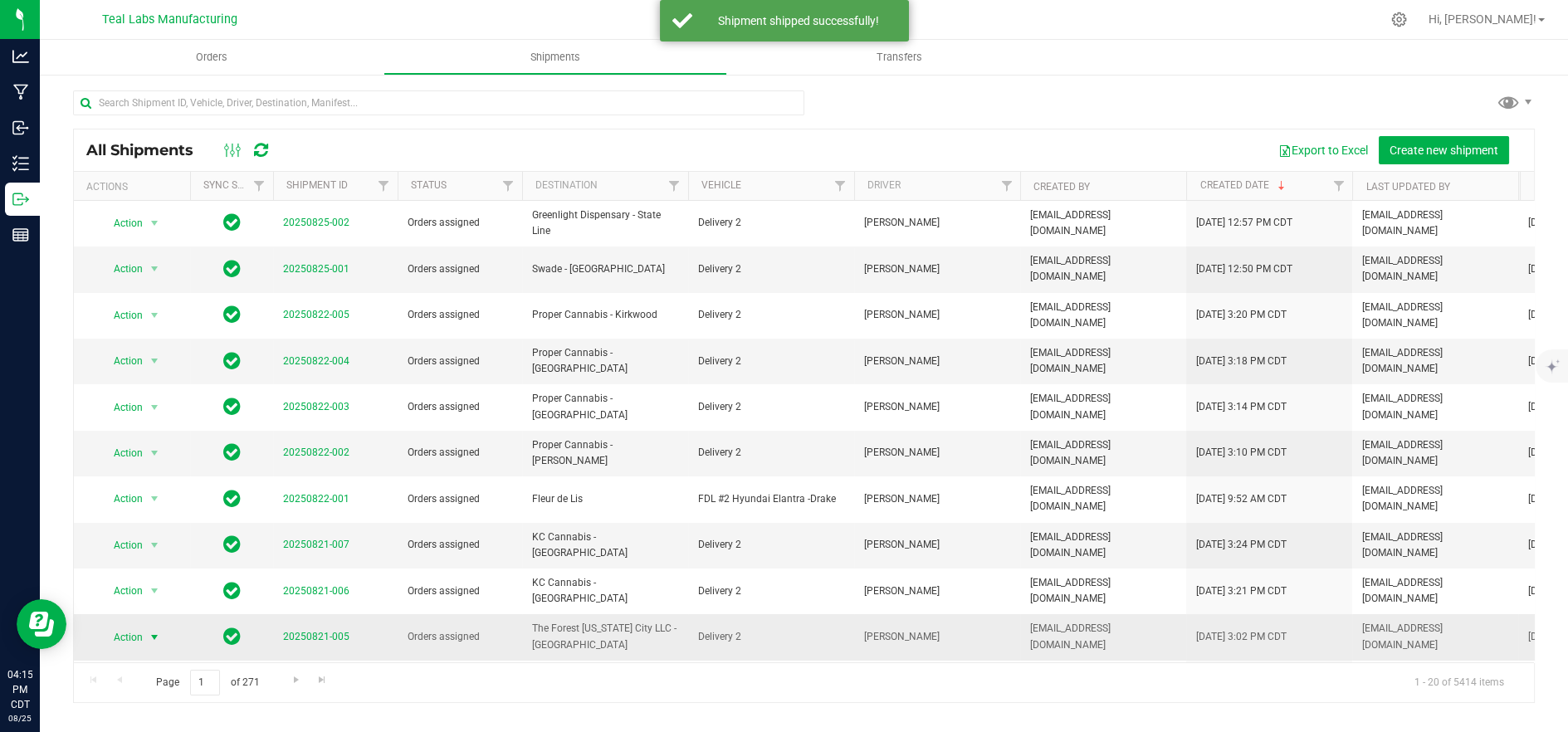
click at [134, 626] on span "Action" at bounding box center [121, 638] width 45 height 23
click at [138, 515] on li "Ship shipment" at bounding box center [162, 527] width 123 height 25
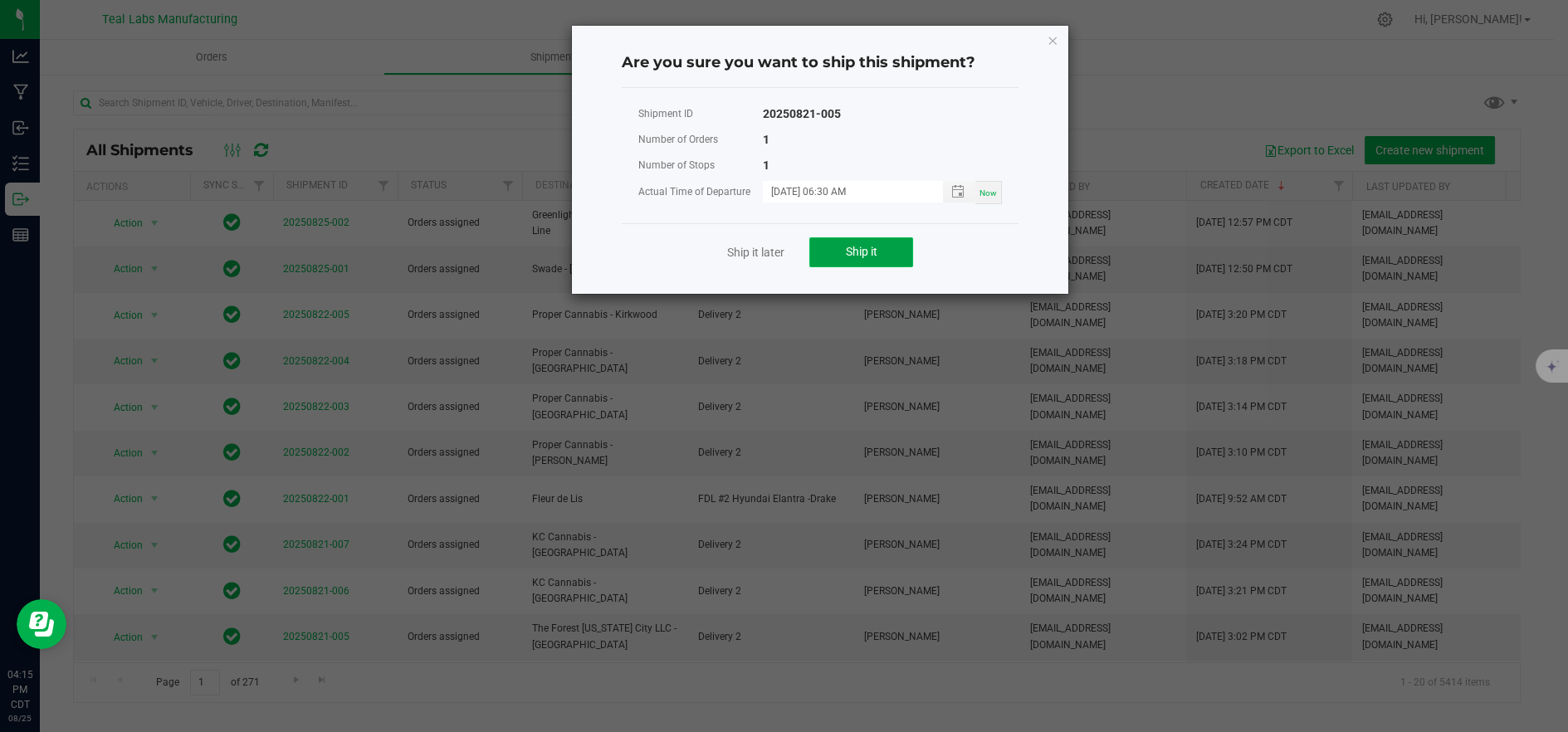
click at [882, 245] on button "Ship it" at bounding box center [861, 252] width 104 height 30
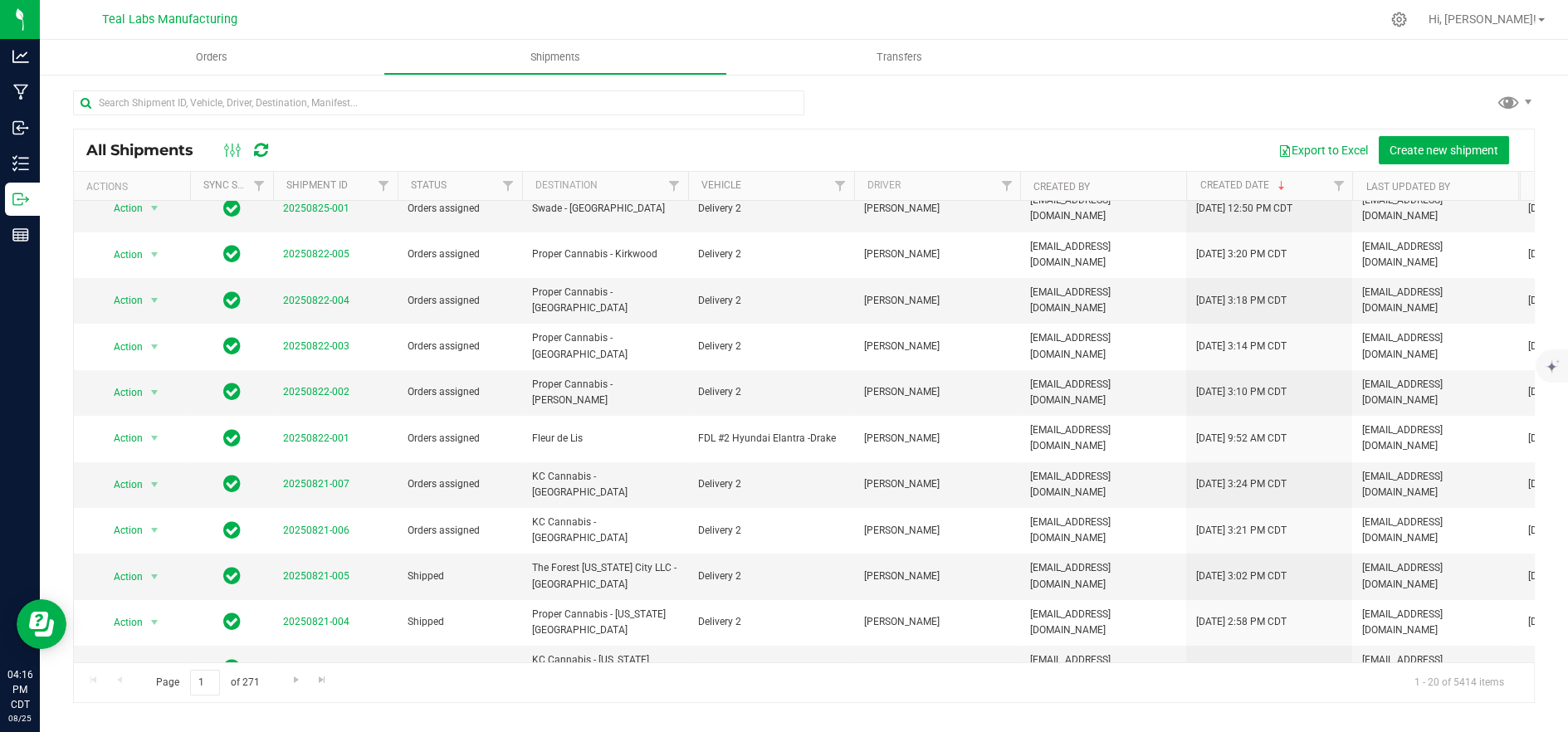
scroll to position [139, 0]
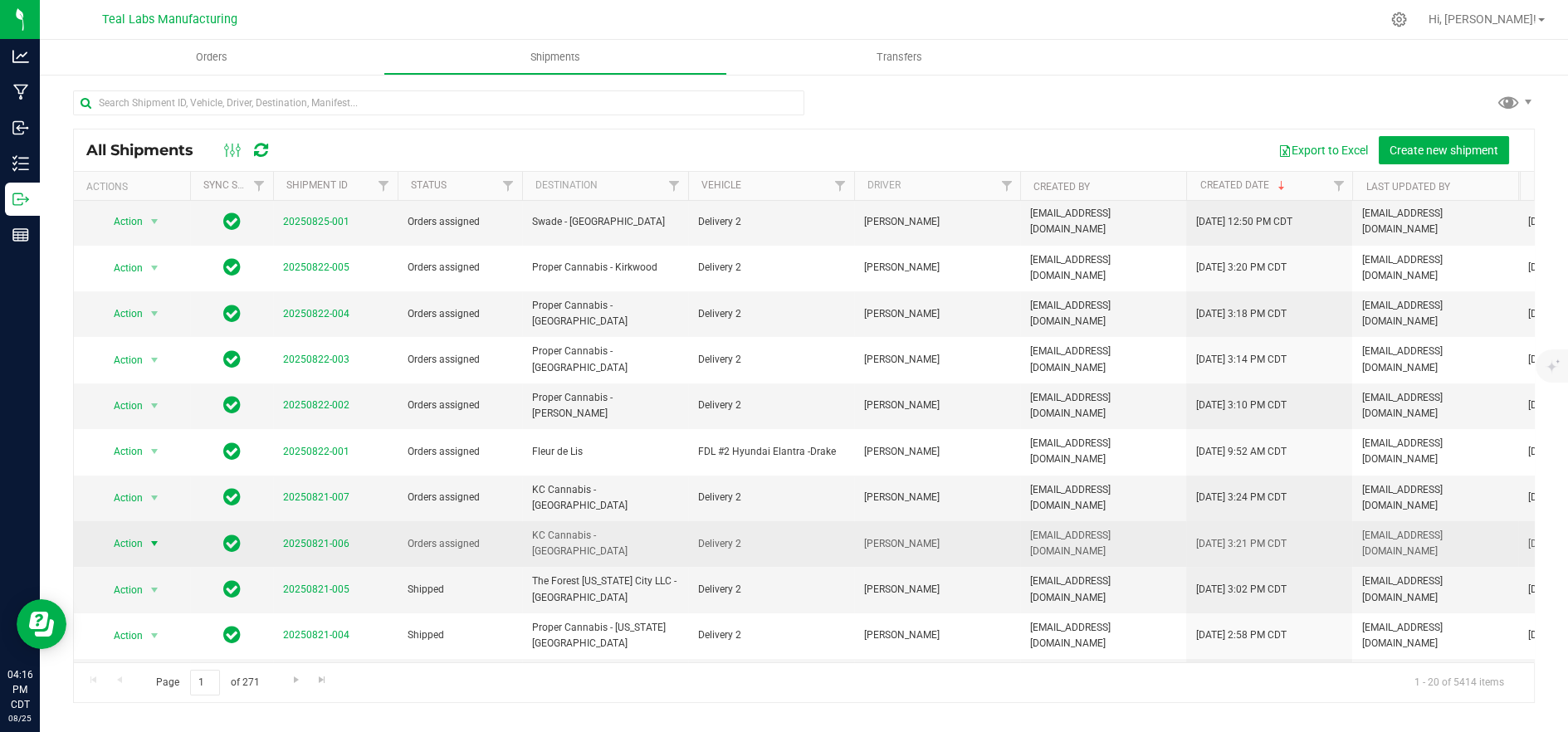
click at [107, 532] on span "Action" at bounding box center [121, 543] width 45 height 23
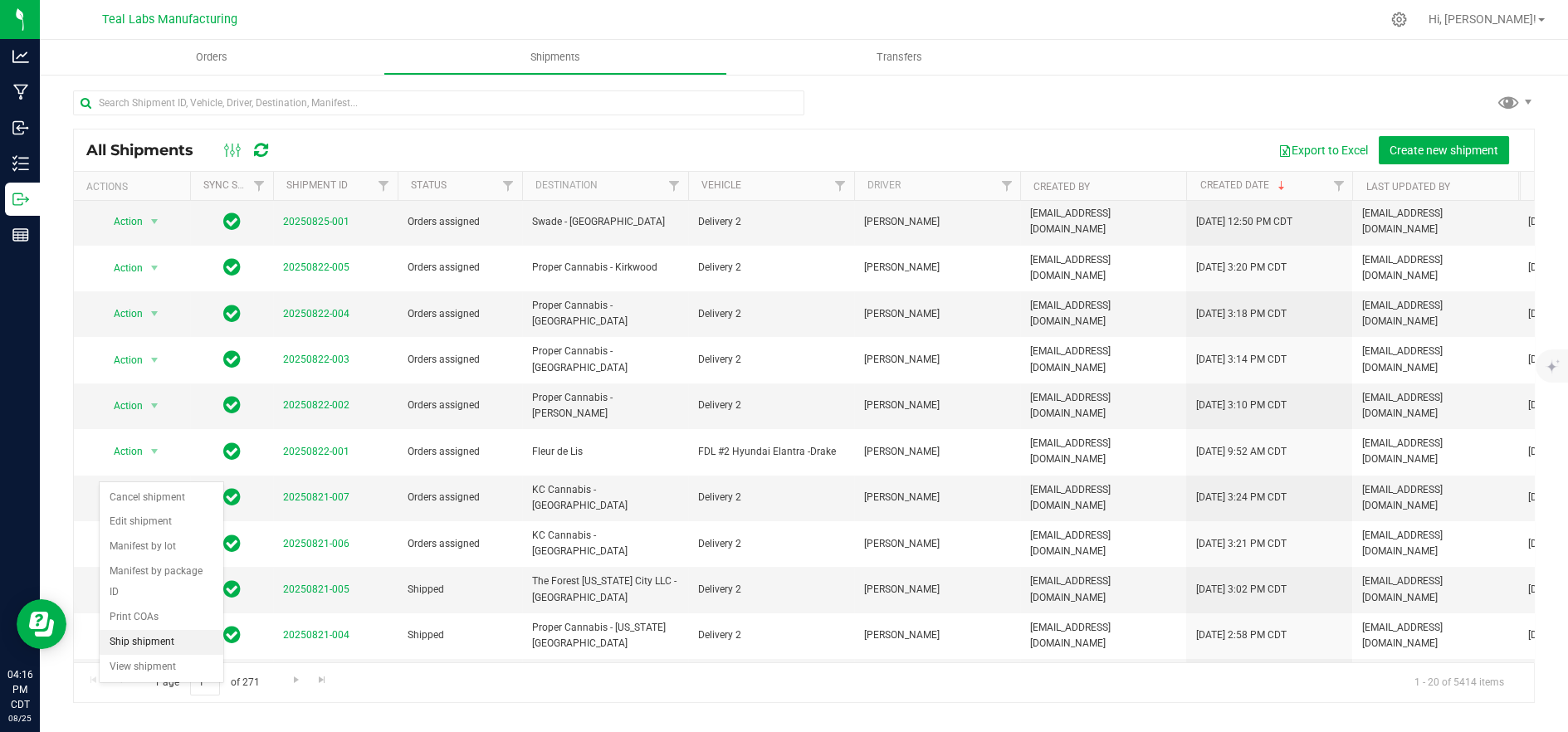
click at [168, 630] on li "Ship shipment" at bounding box center [162, 642] width 123 height 25
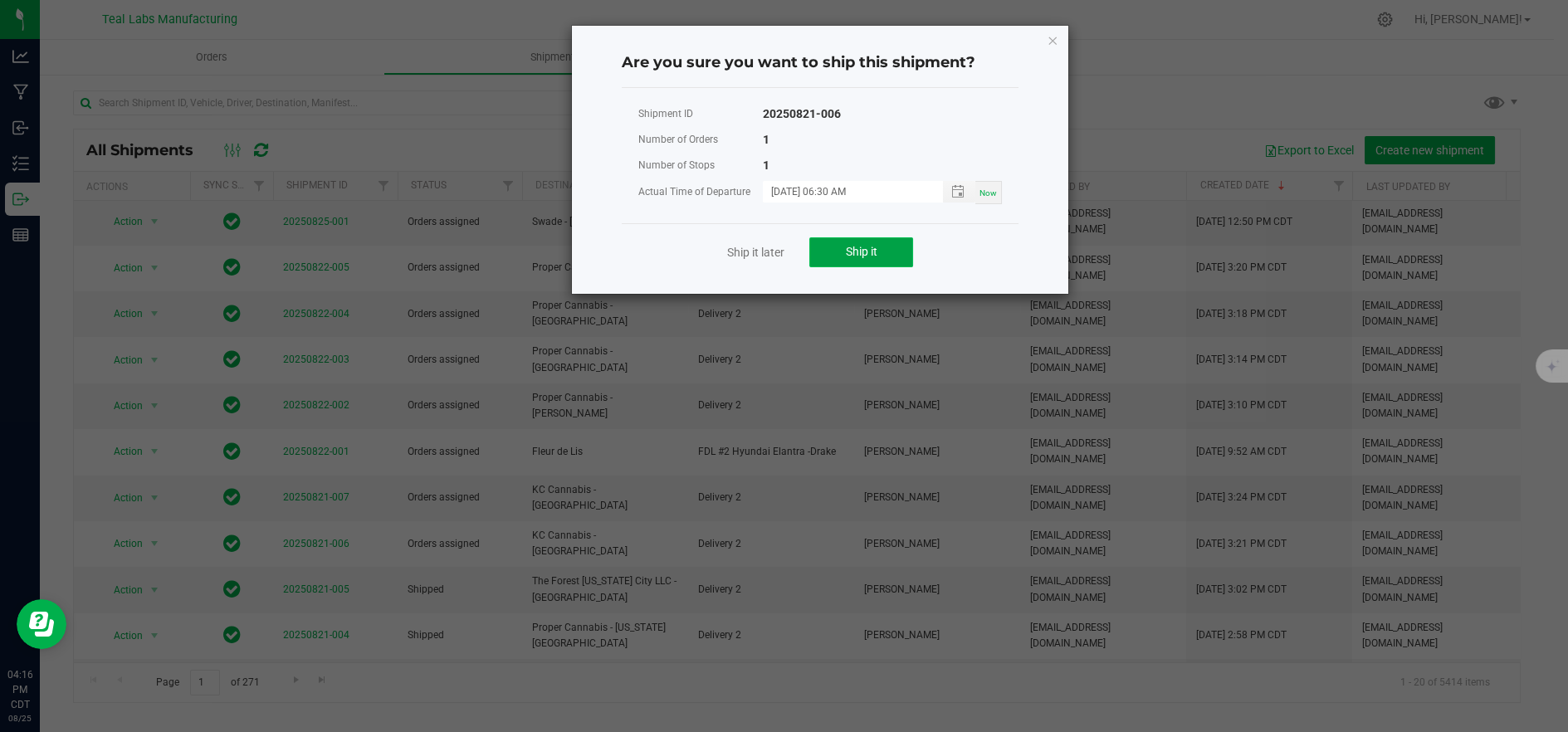
click at [837, 256] on button "Ship it" at bounding box center [861, 252] width 104 height 30
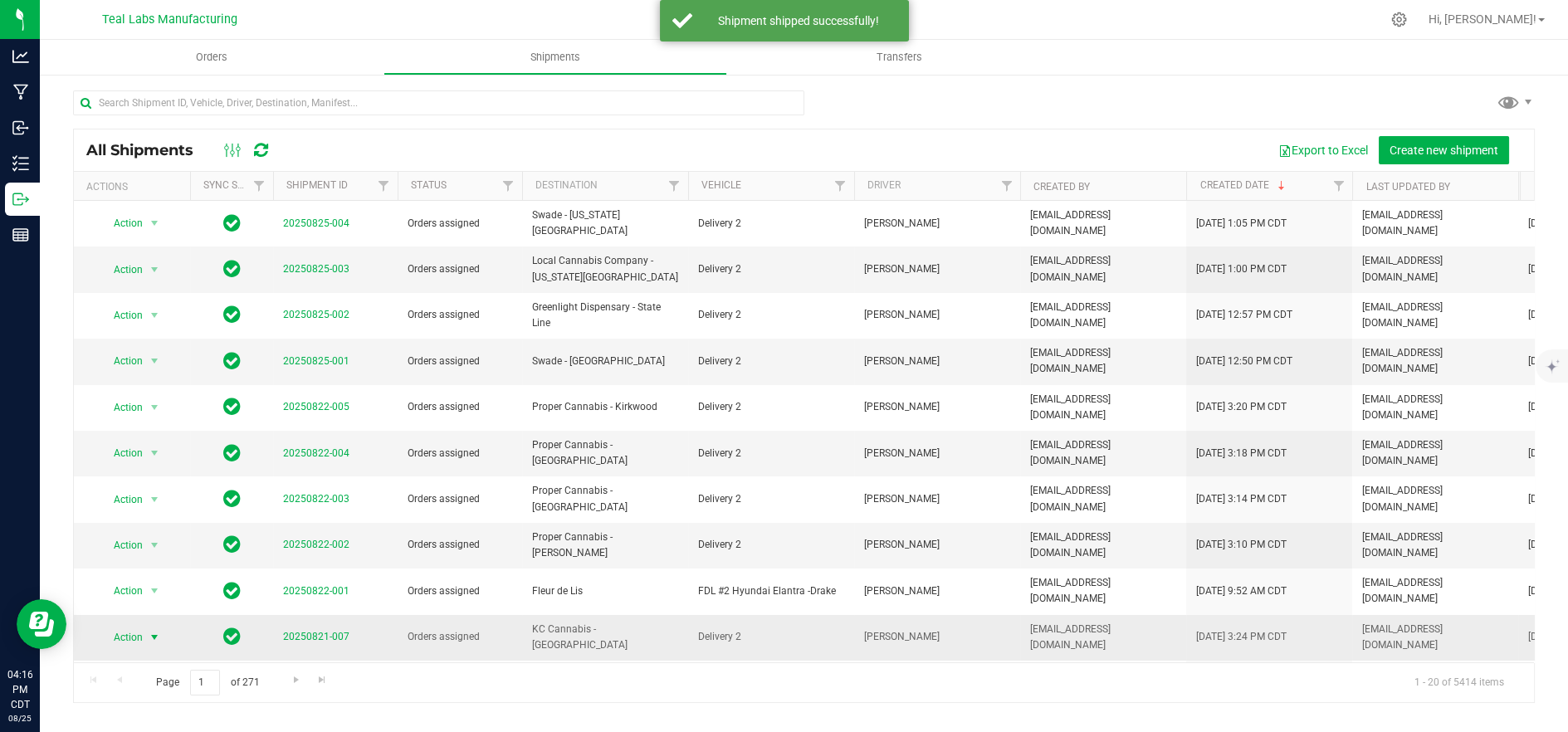
click at [126, 626] on span "Action" at bounding box center [121, 638] width 45 height 23
click at [150, 529] on li "Ship shipment" at bounding box center [162, 541] width 123 height 25
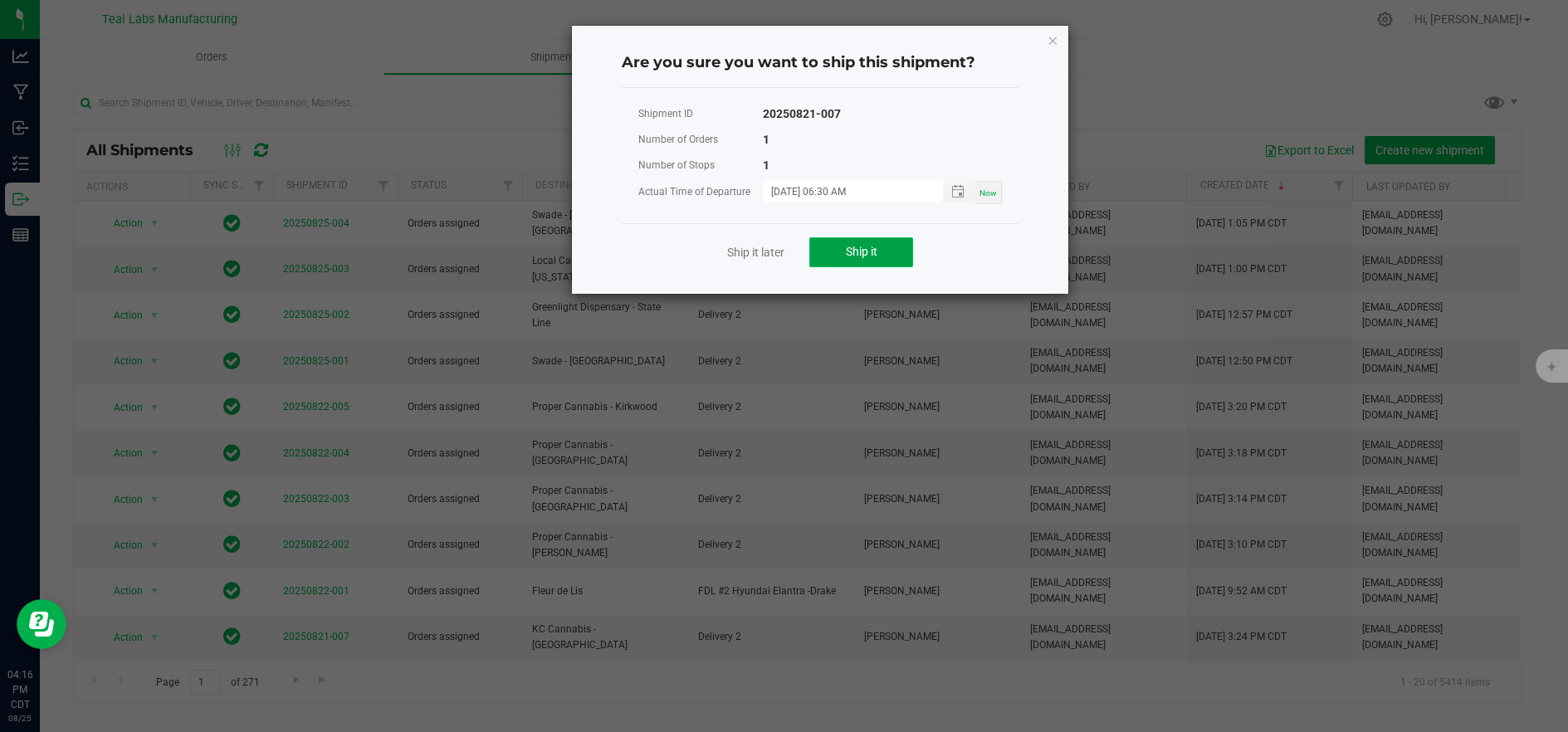
click at [899, 253] on button "Ship it" at bounding box center [861, 252] width 104 height 30
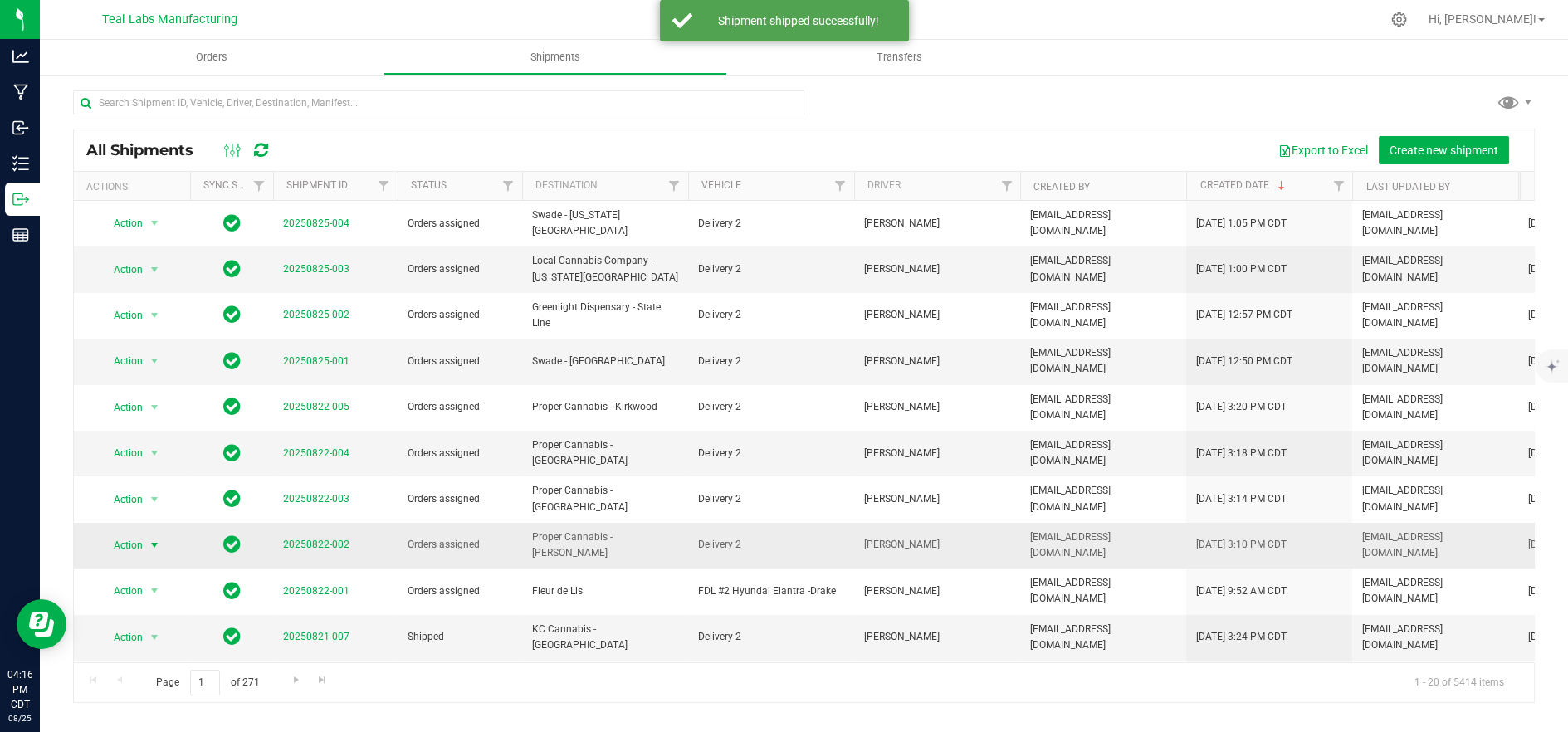
click at [136, 534] on span "Action" at bounding box center [121, 545] width 45 height 23
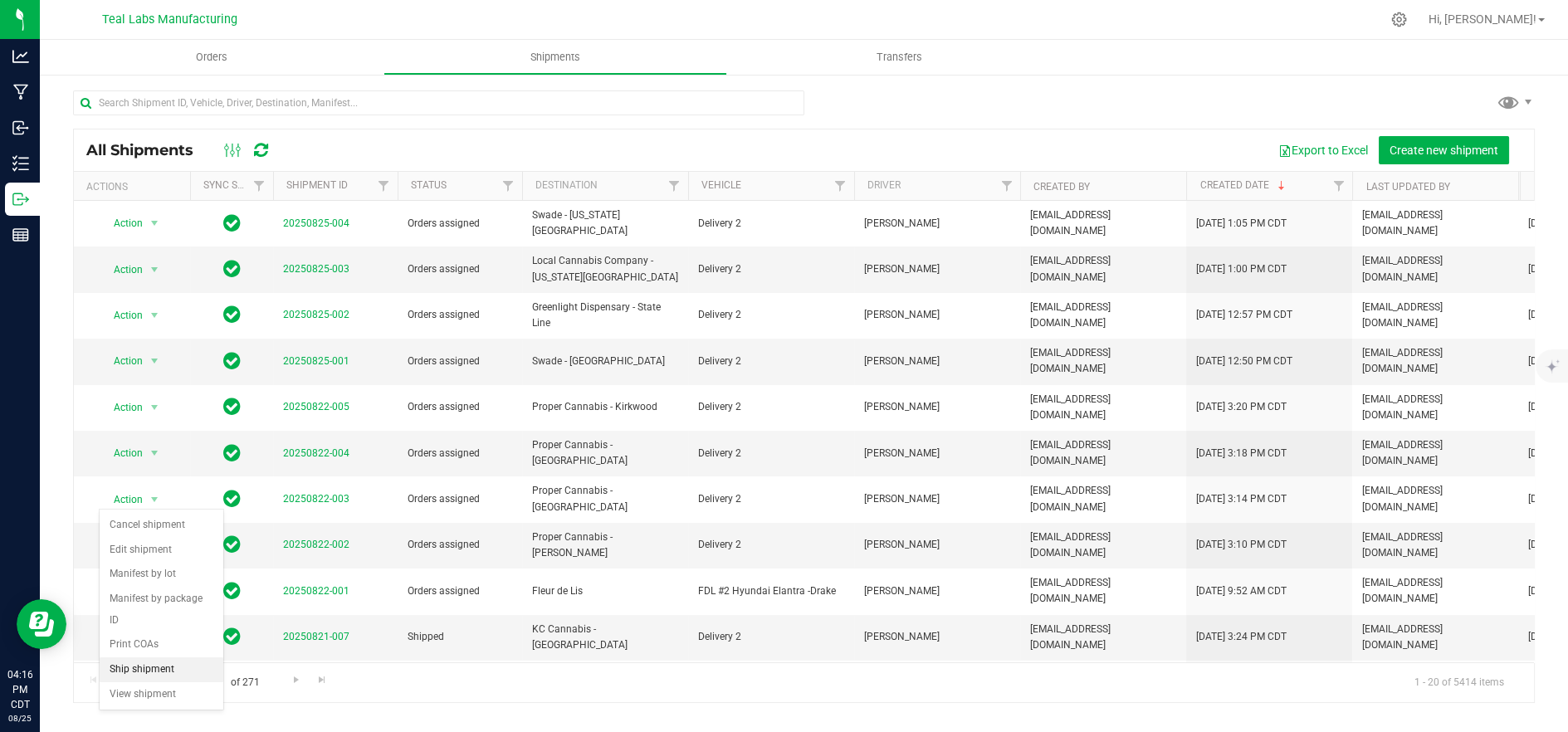
click at [137, 657] on li "Ship shipment" at bounding box center [162, 669] width 123 height 25
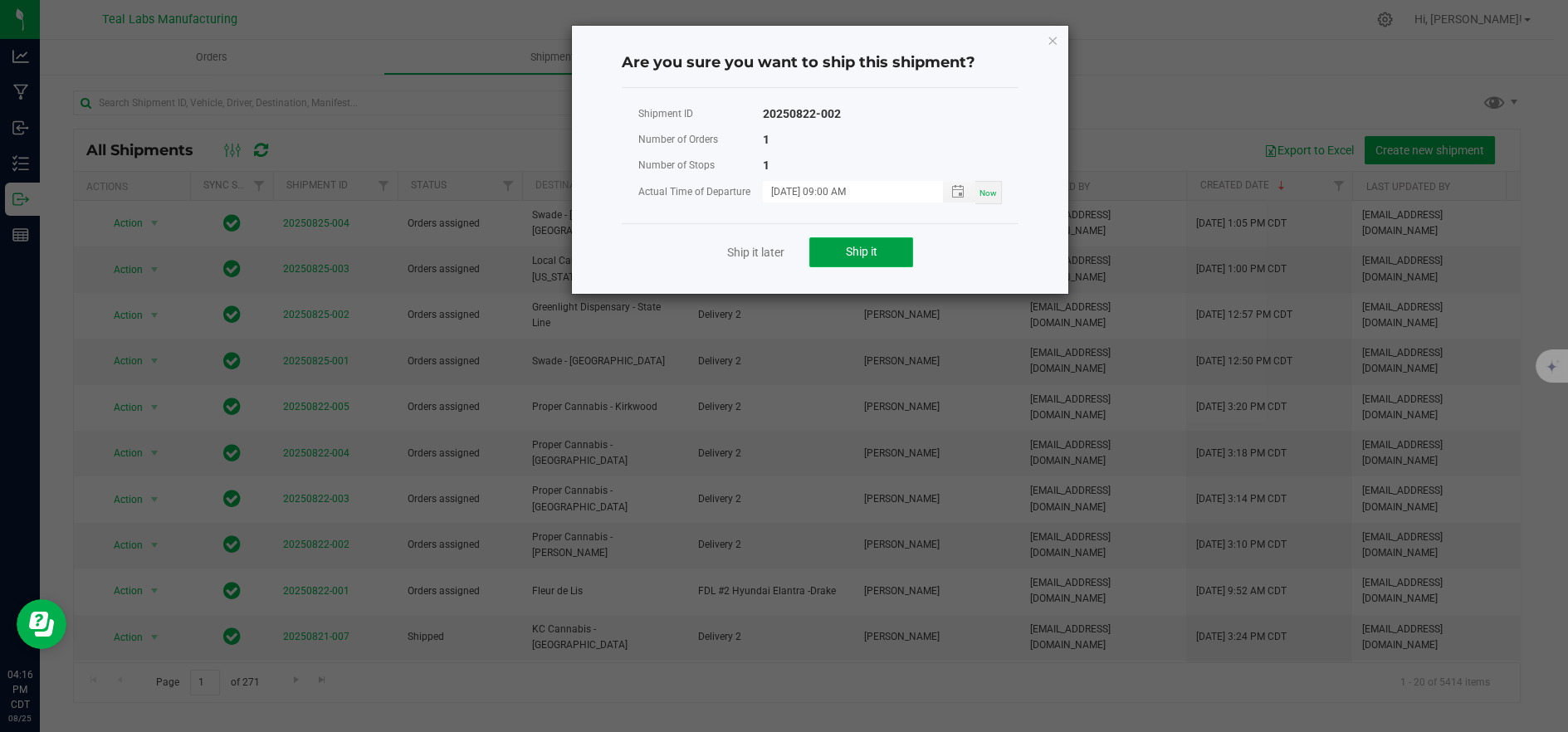
click at [857, 264] on button "Ship it" at bounding box center [861, 252] width 104 height 30
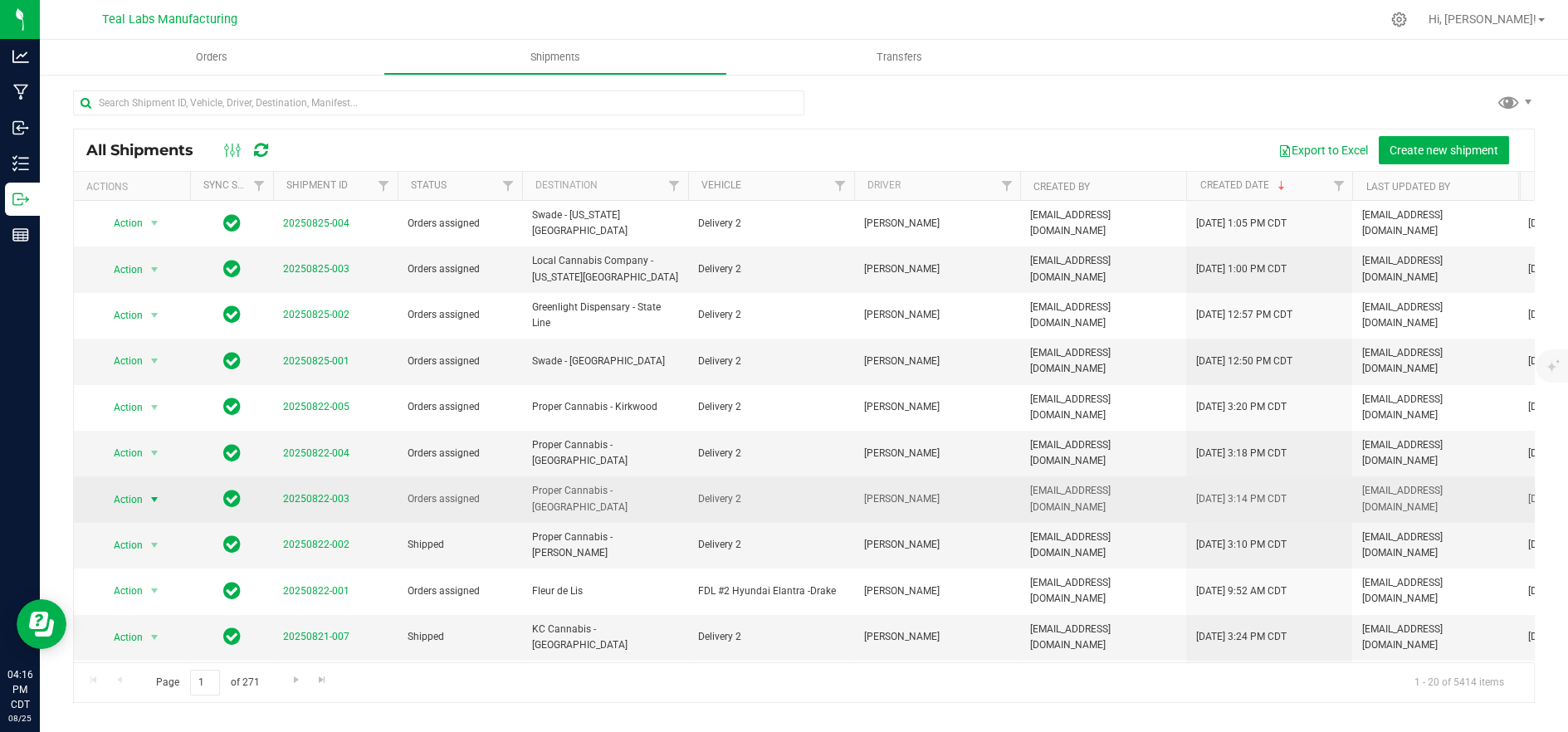
click at [128, 488] on span "Action" at bounding box center [121, 499] width 45 height 23
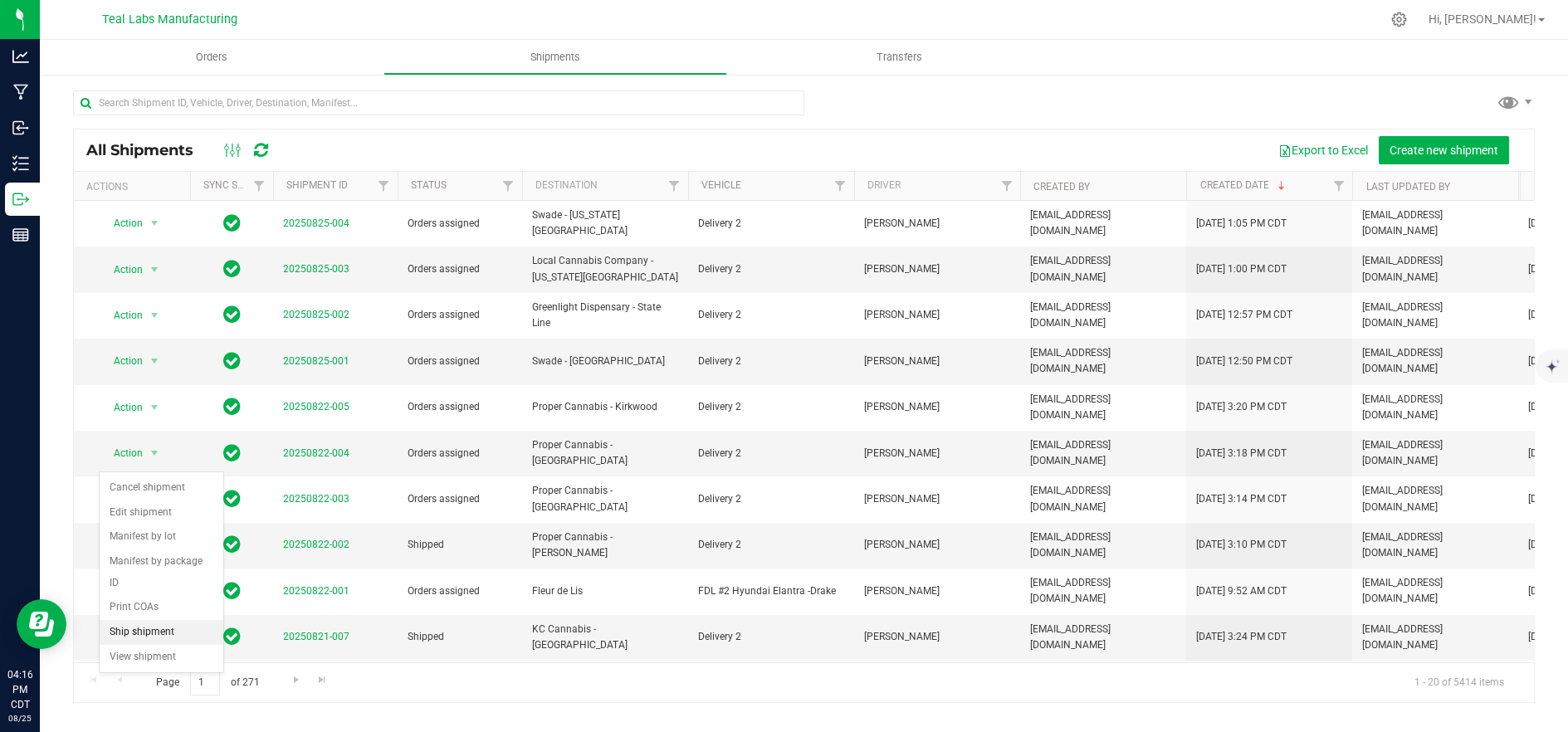
click at [157, 620] on li "Ship shipment" at bounding box center [162, 632] width 123 height 25
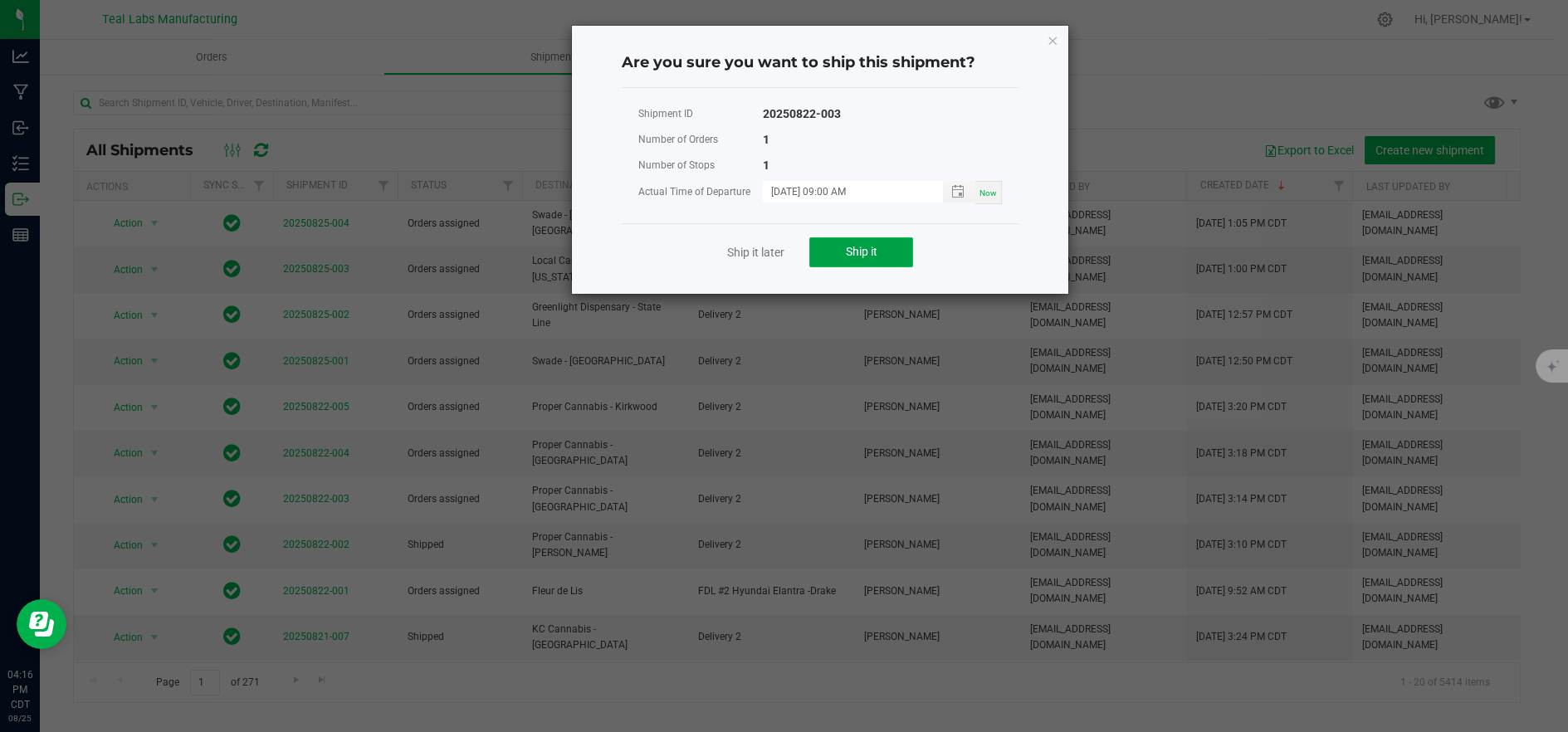
click at [888, 258] on button "Ship it" at bounding box center [861, 252] width 104 height 30
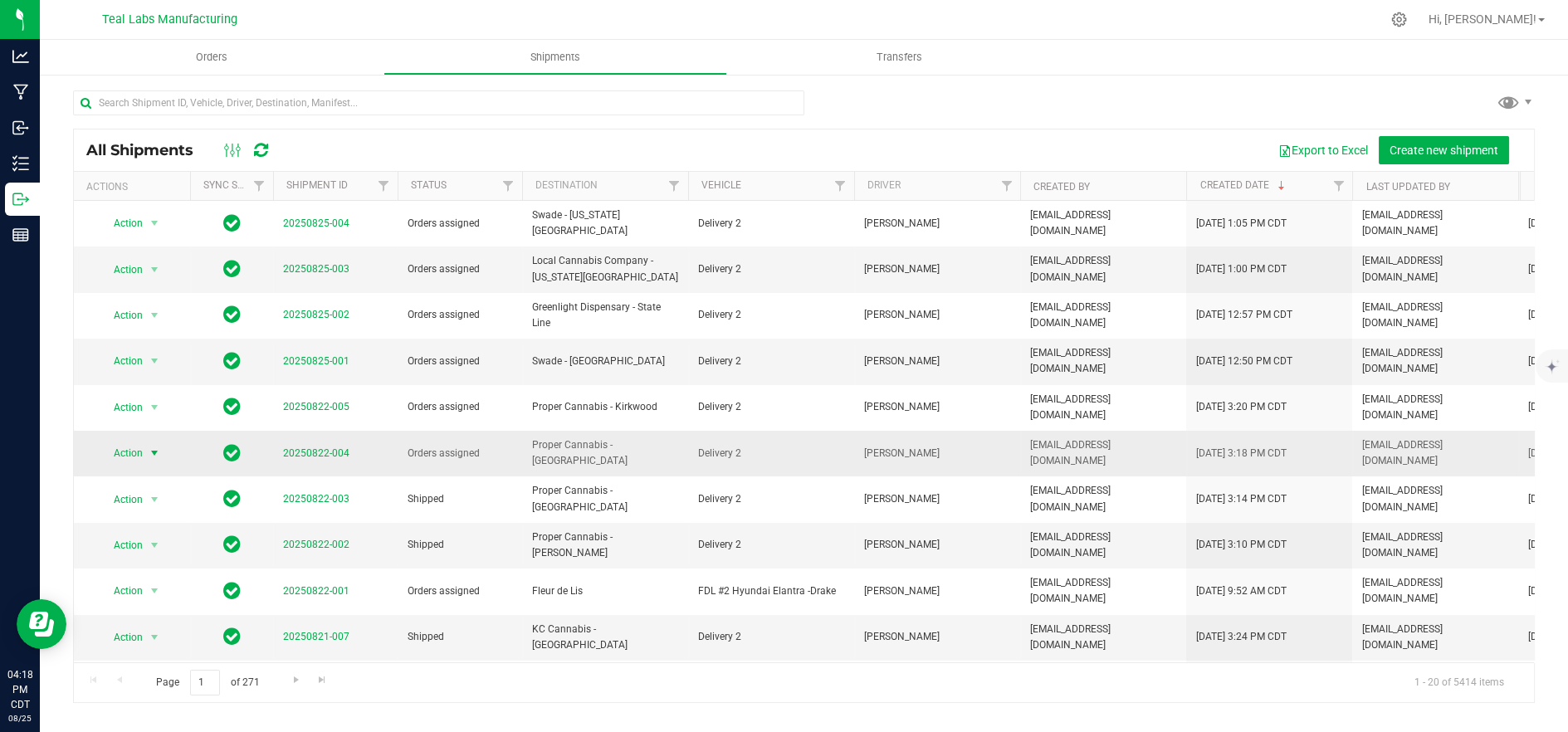
click at [137, 441] on span "Action" at bounding box center [121, 452] width 45 height 23
click at [145, 582] on li "Ship shipment" at bounding box center [162, 595] width 123 height 25
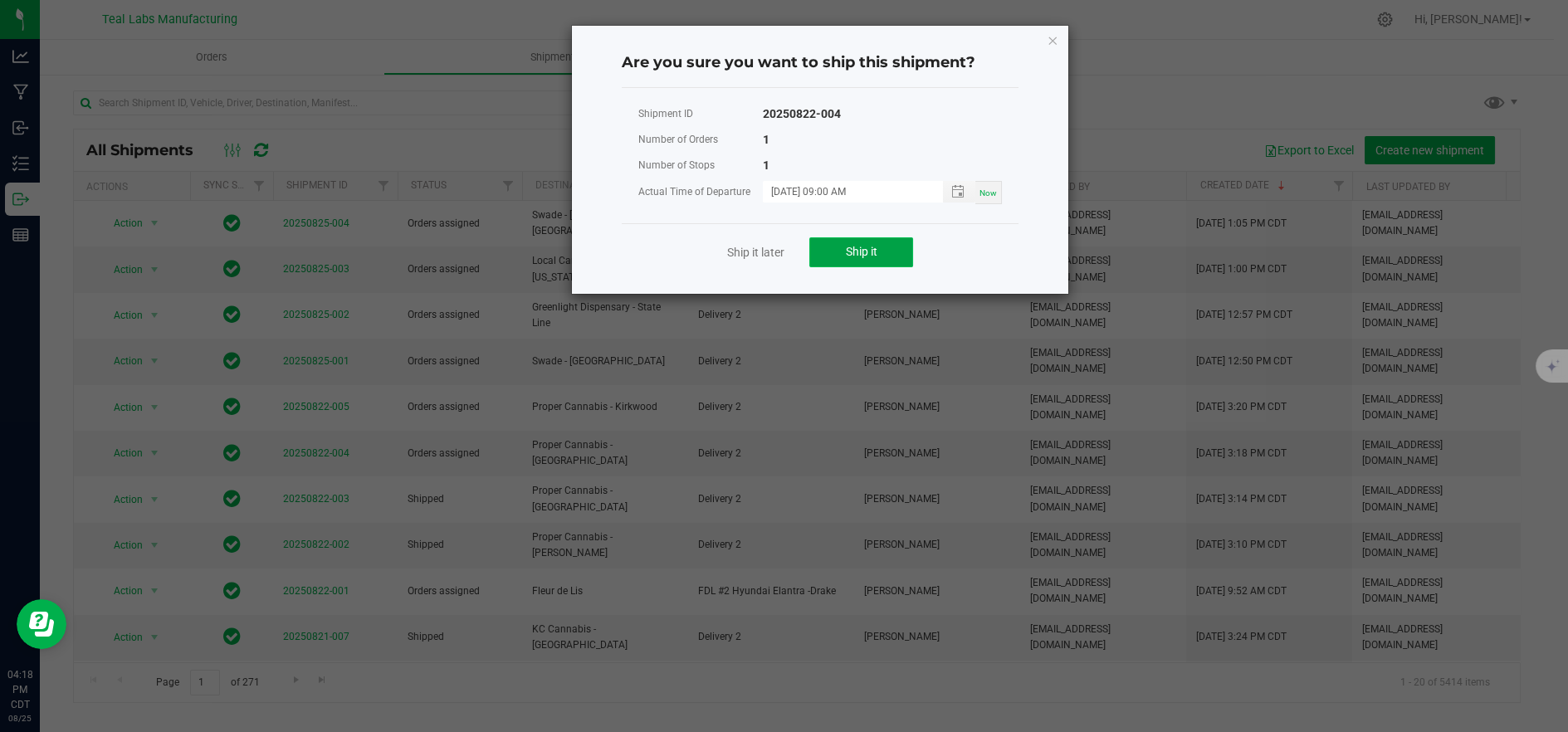
click at [850, 256] on span "Ship it" at bounding box center [862, 251] width 32 height 13
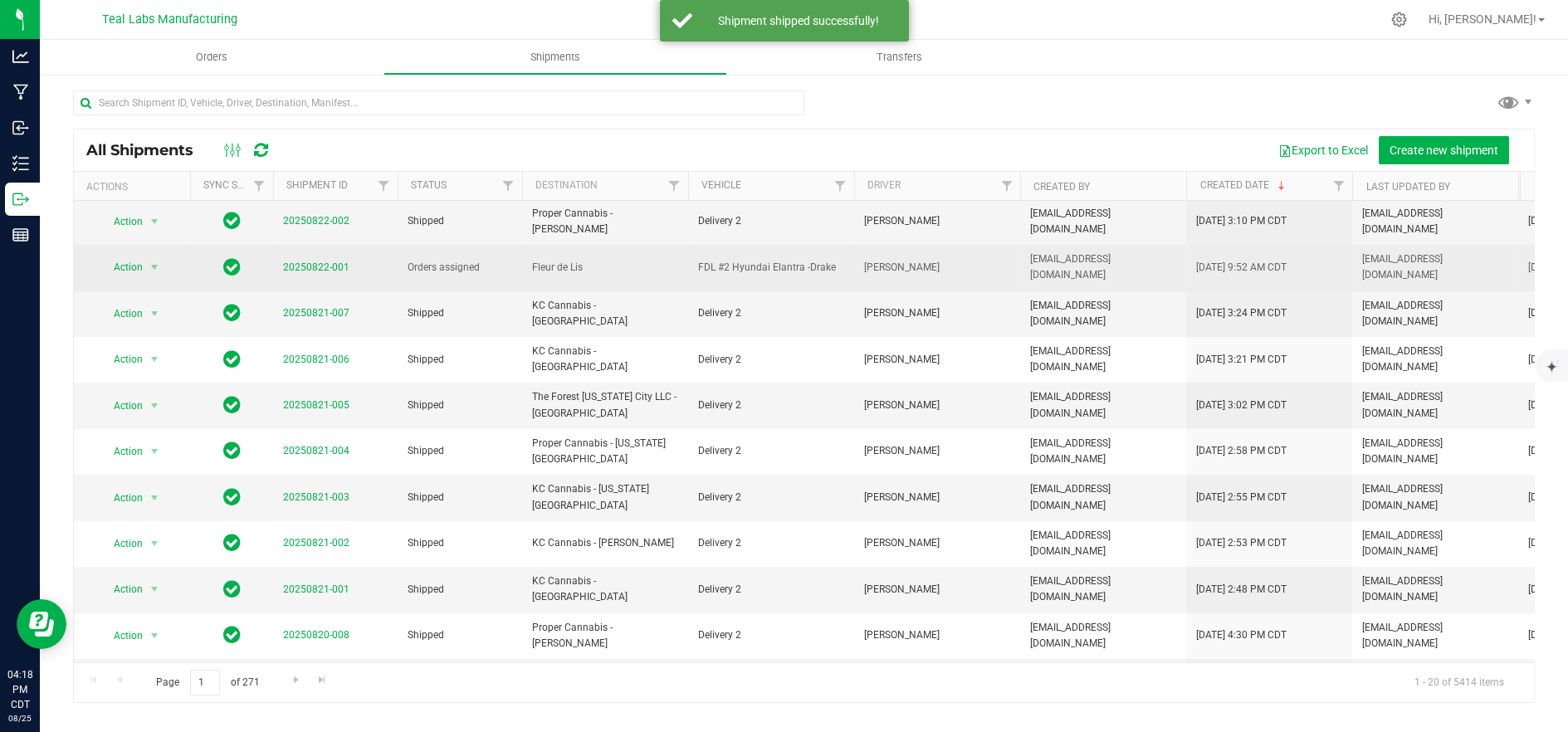
scroll to position [0, 0]
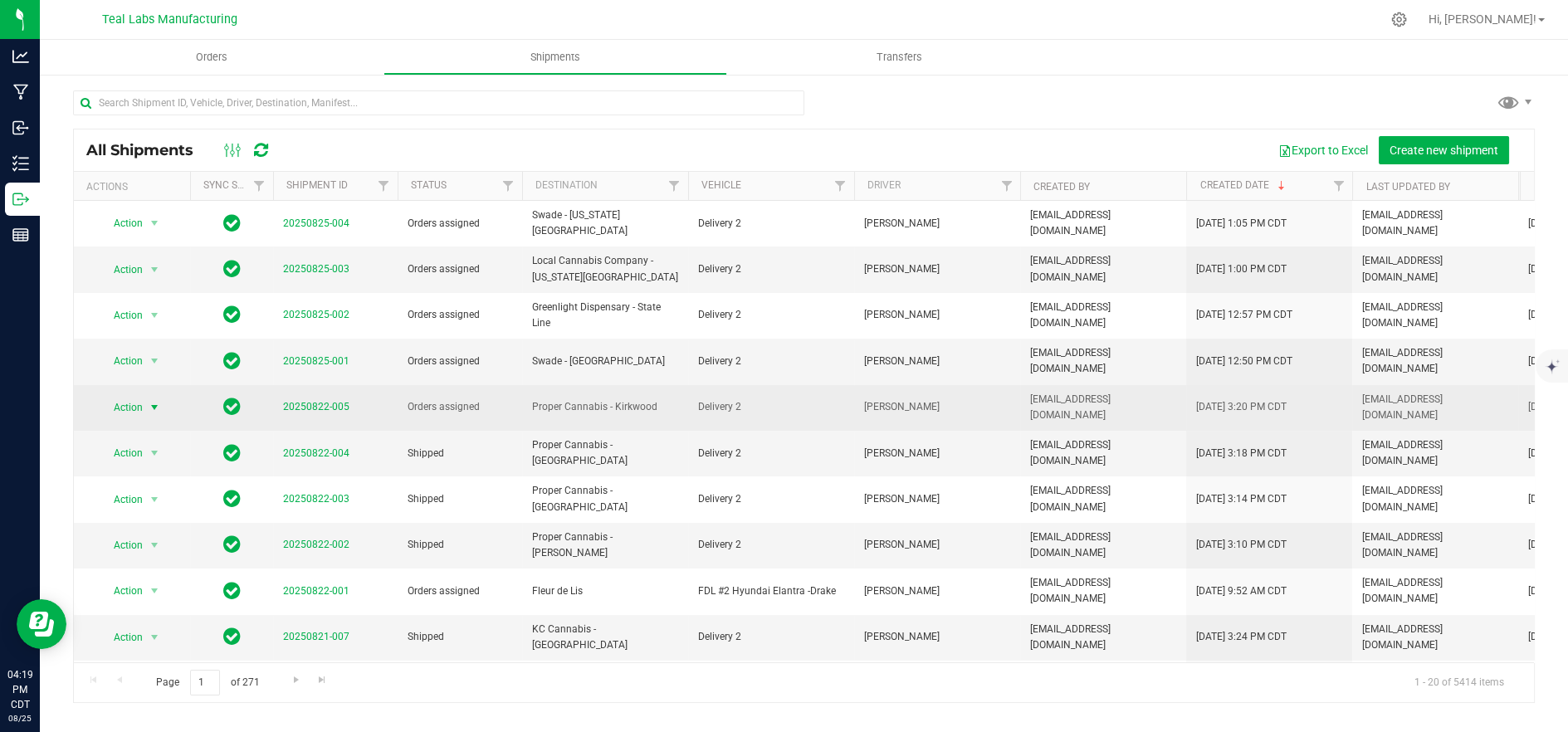
click at [122, 396] on span "Action" at bounding box center [121, 408] width 45 height 23
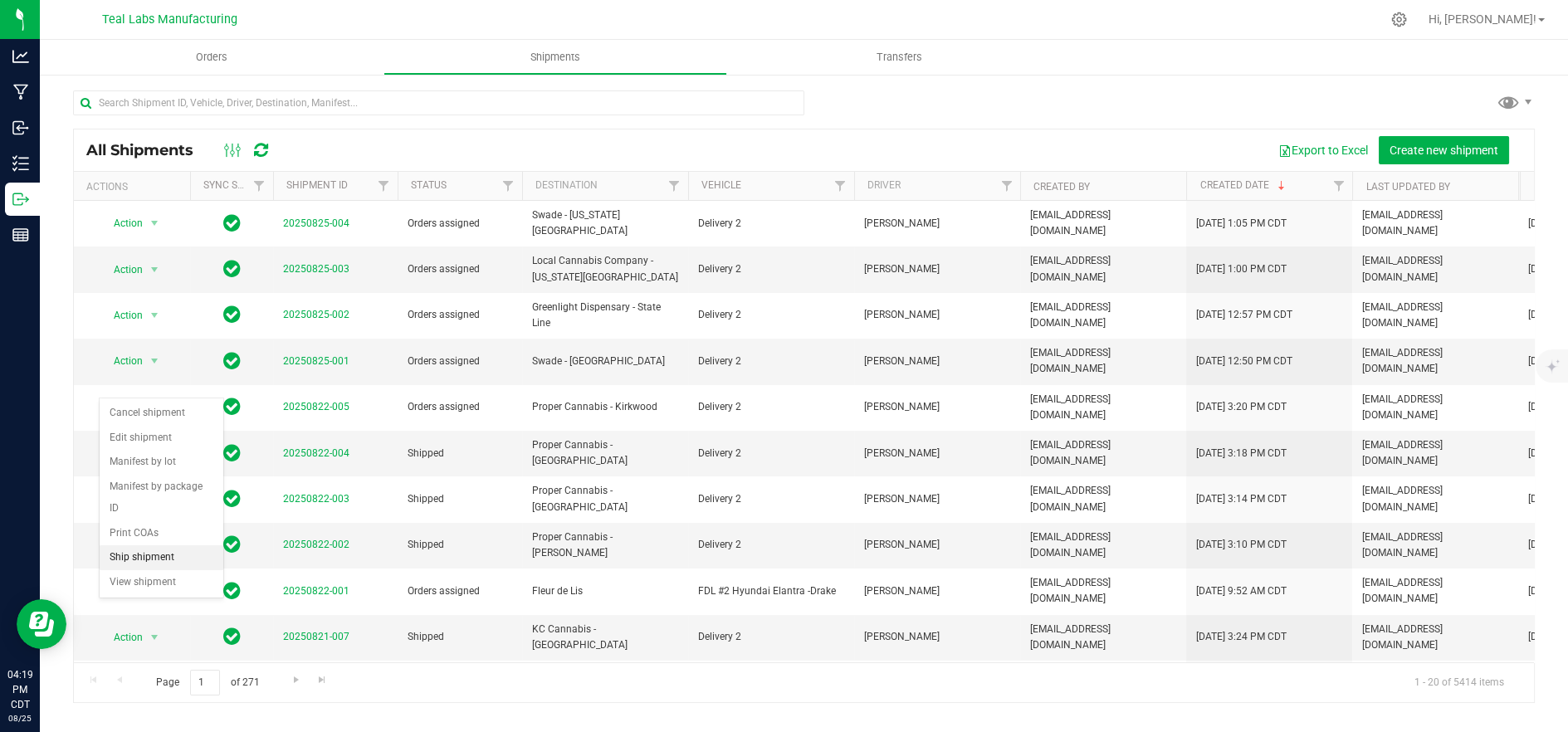
click at [145, 545] on li "Ship shipment" at bounding box center [162, 557] width 123 height 25
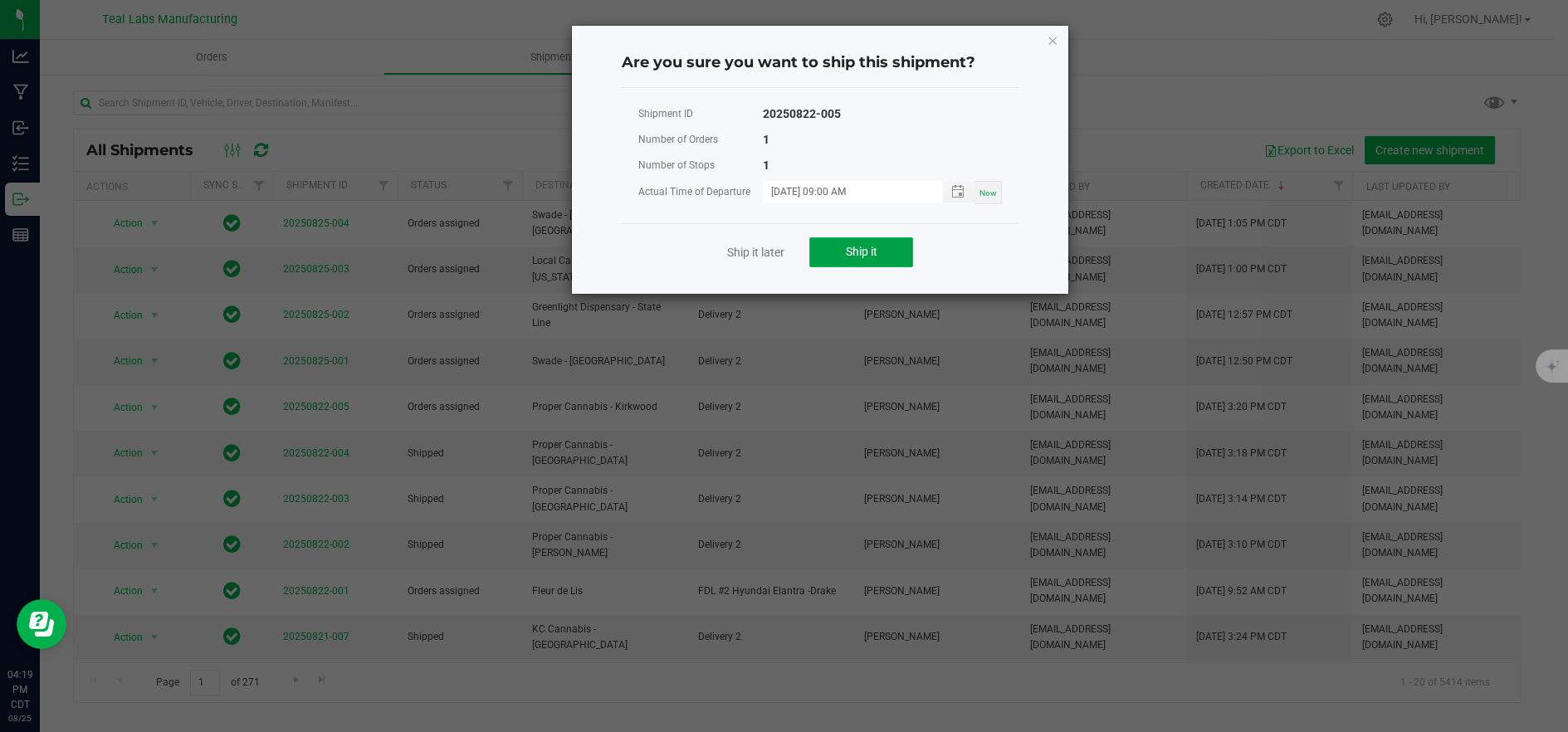
click at [851, 261] on button "Ship it" at bounding box center [861, 252] width 104 height 30
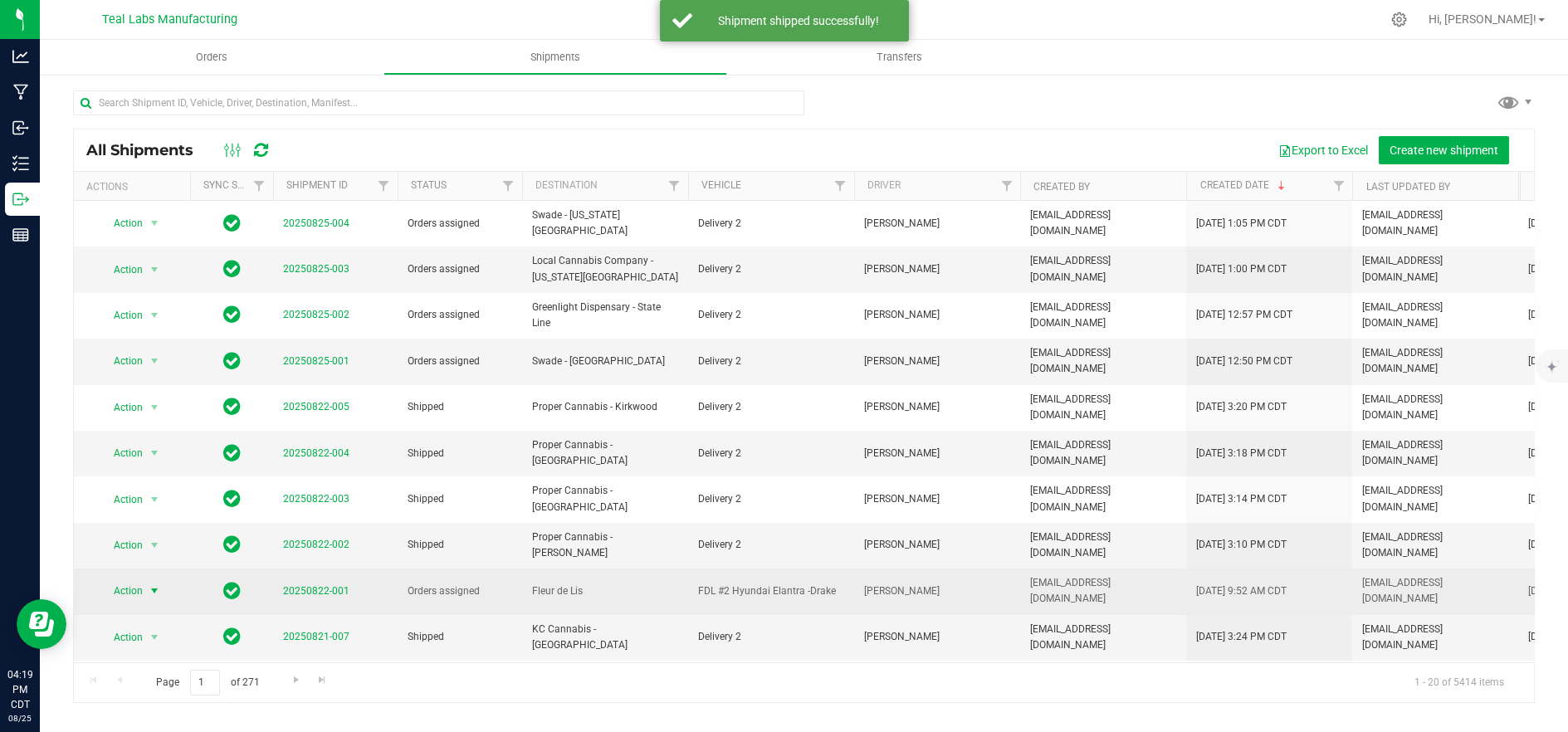
drag, startPoint x: 114, startPoint y: 528, endPoint x: 122, endPoint y: 542, distance: 16.1
click at [115, 580] on span "Action" at bounding box center [121, 591] width 45 height 23
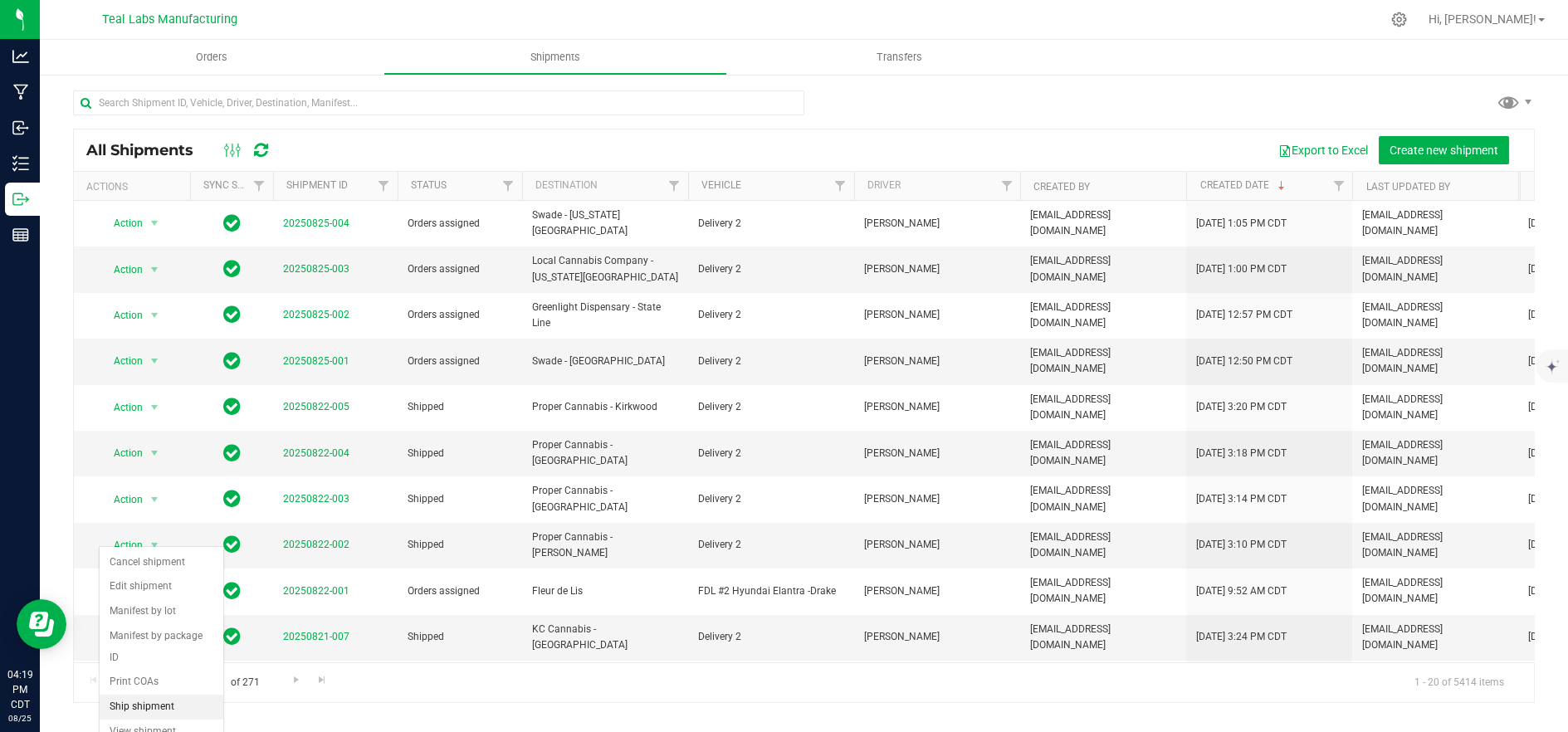
click at [124, 695] on li "Ship shipment" at bounding box center [162, 707] width 123 height 25
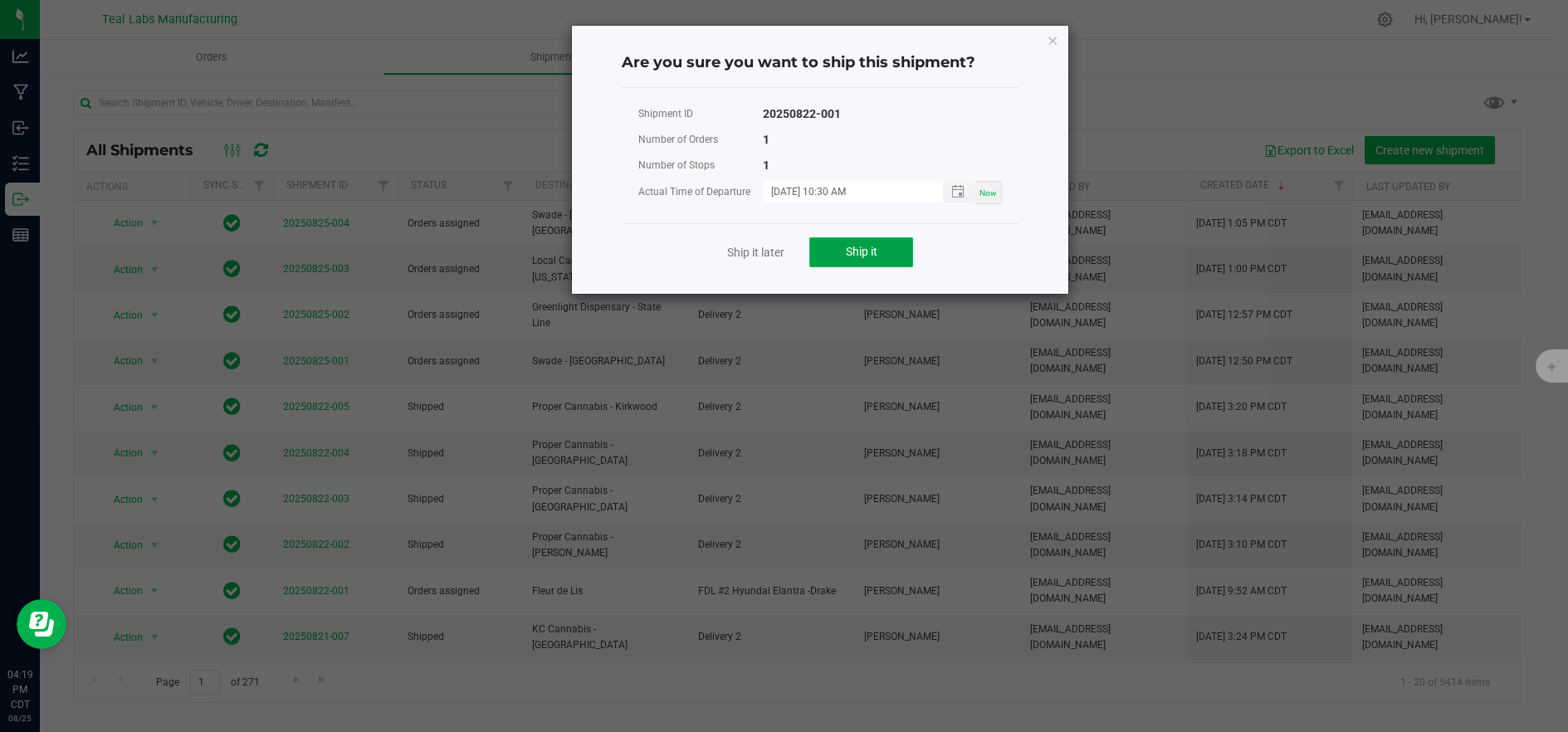
click at [841, 249] on button "Ship it" at bounding box center [861, 252] width 104 height 30
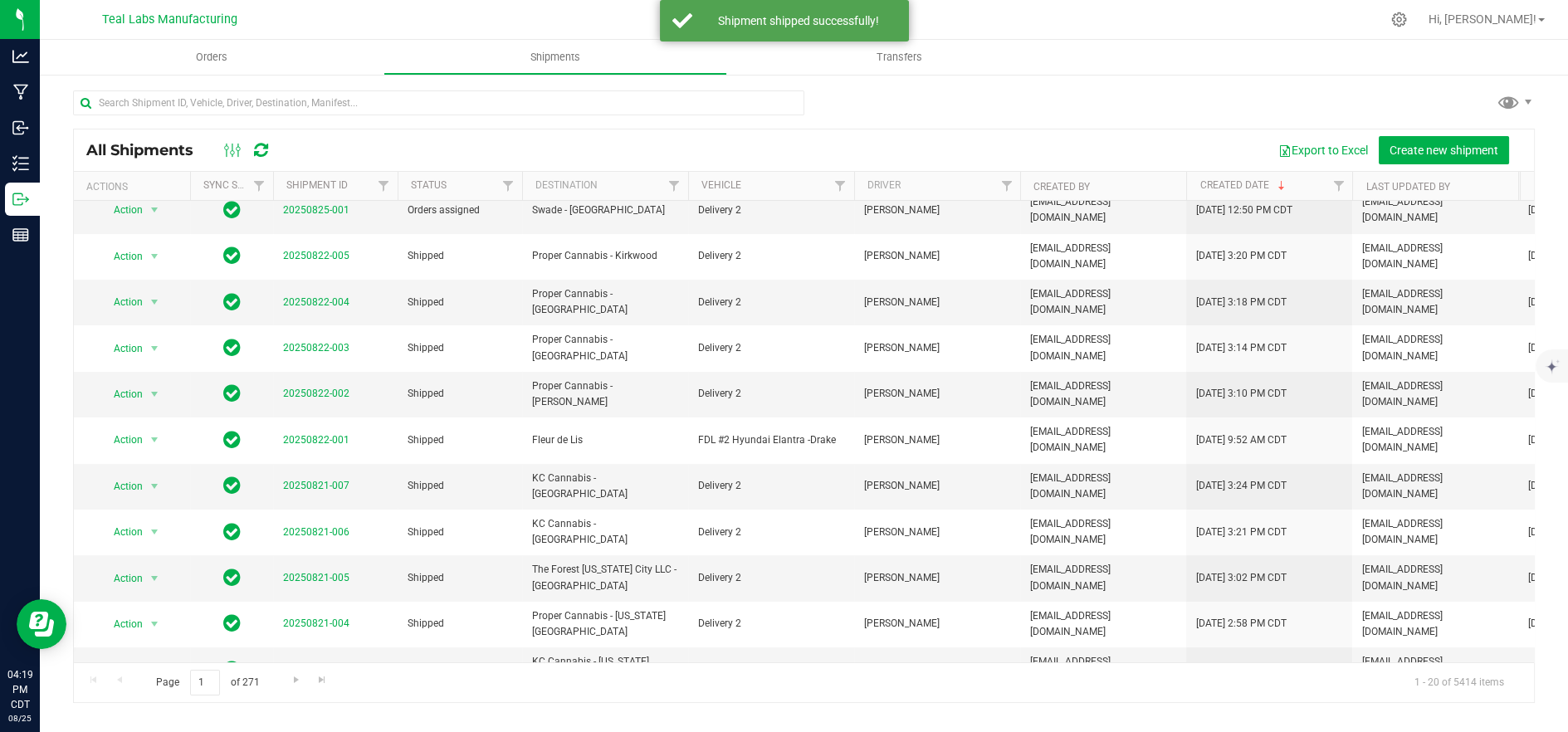
scroll to position [323, 0]
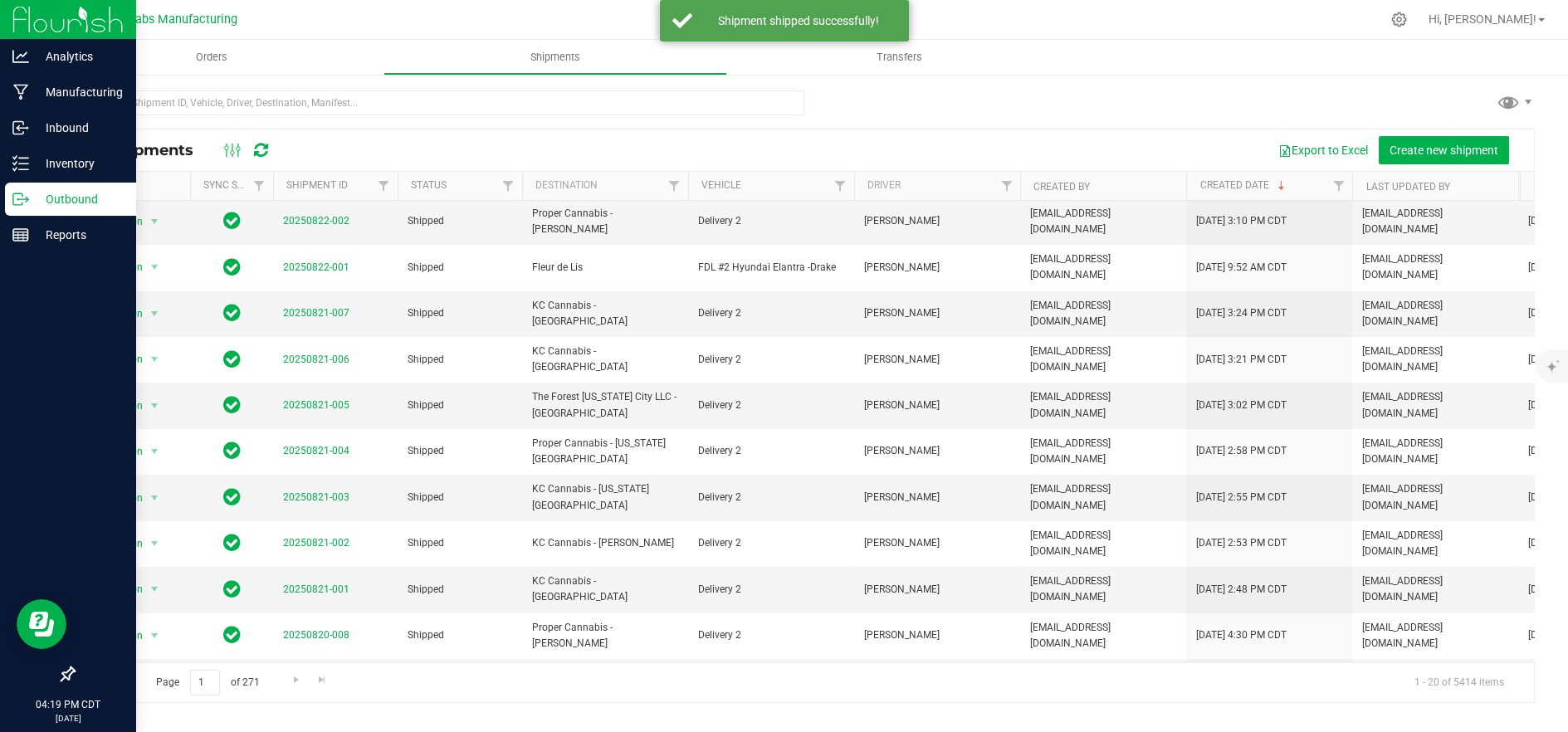
drag, startPoint x: 33, startPoint y: 203, endPoint x: 41, endPoint y: 204, distance: 8.1
click at [33, 204] on p "Outbound" at bounding box center [78, 198] width 100 height 20
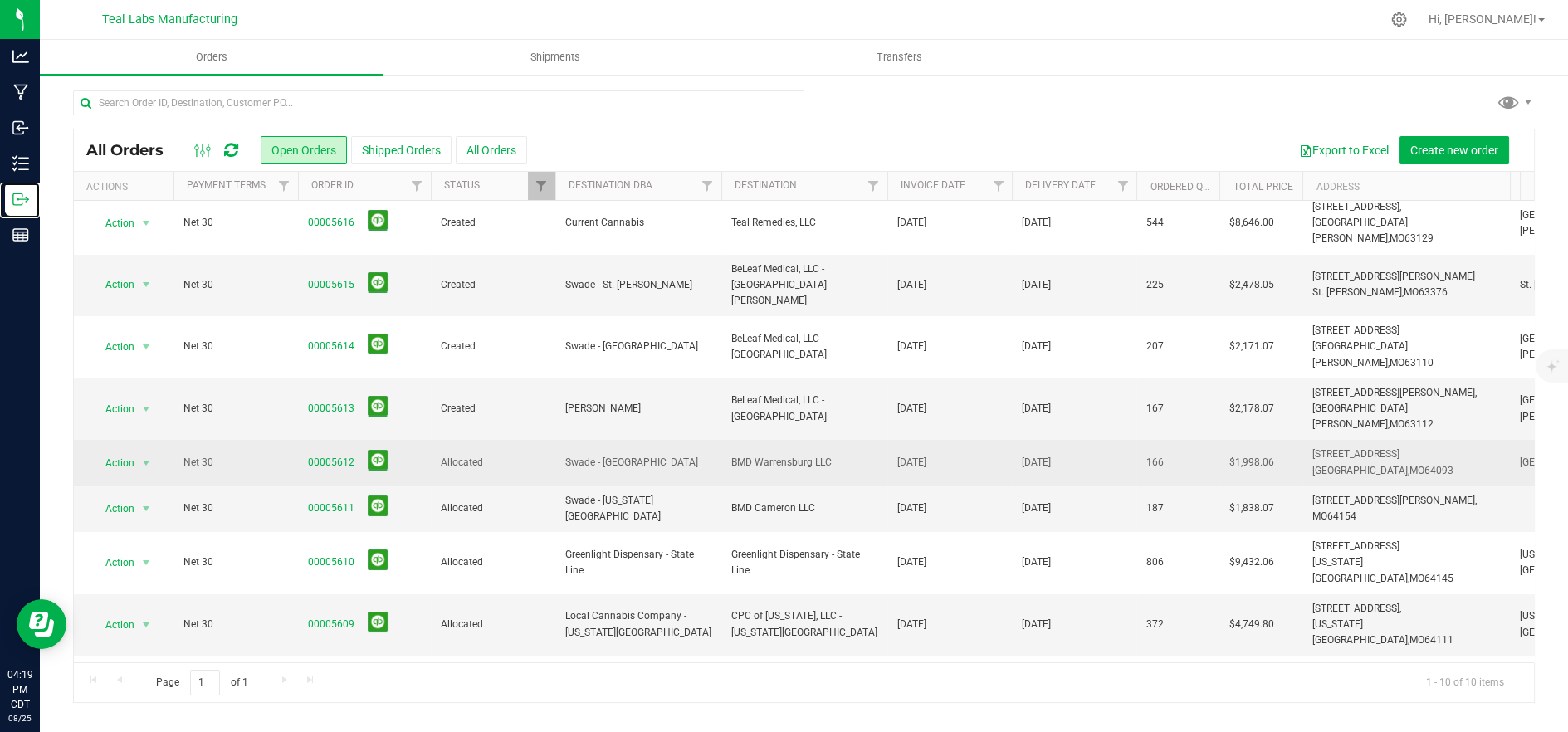
scroll to position [11, 0]
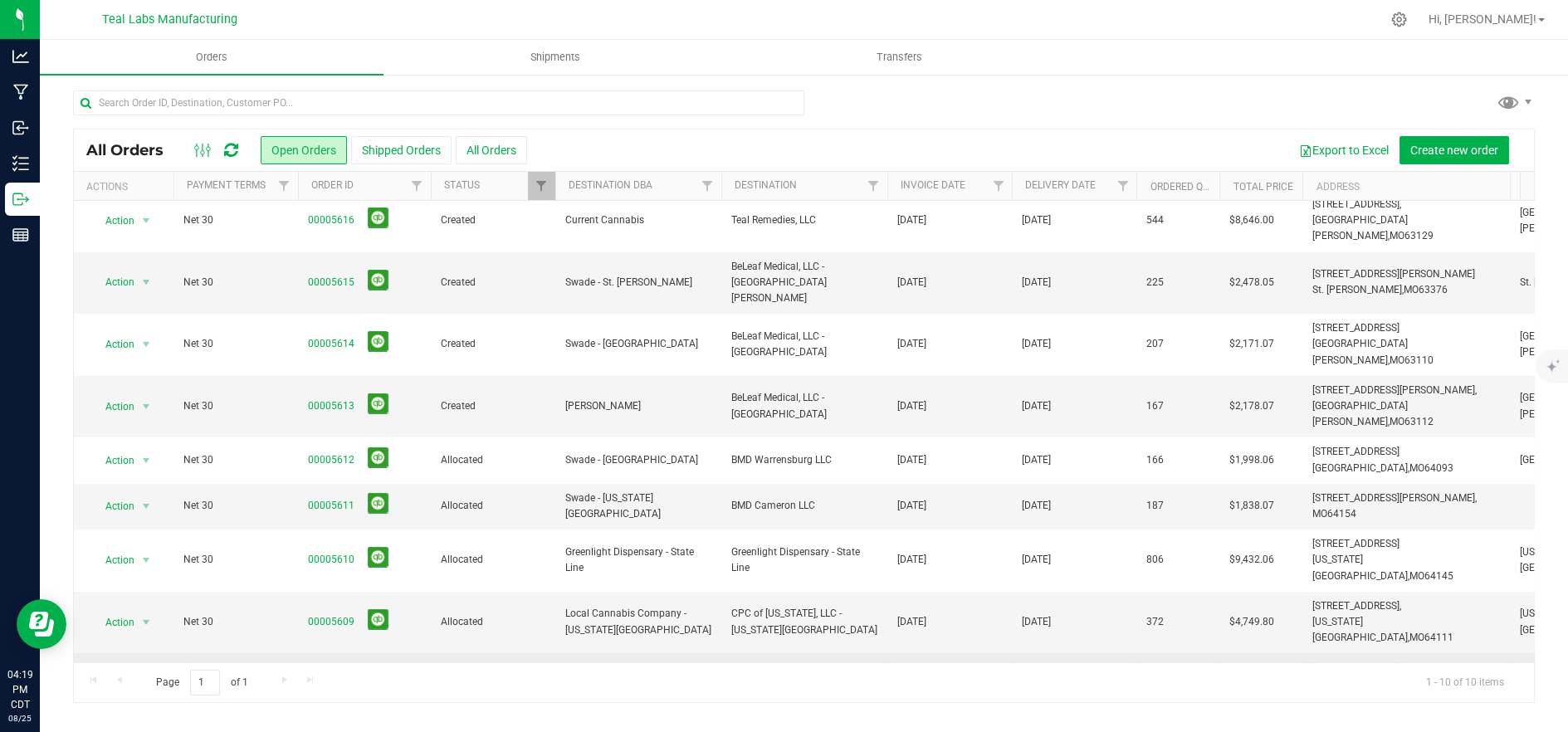
click at [649, 677] on span "Vivid - Manufacturing" at bounding box center [638, 684] width 146 height 16
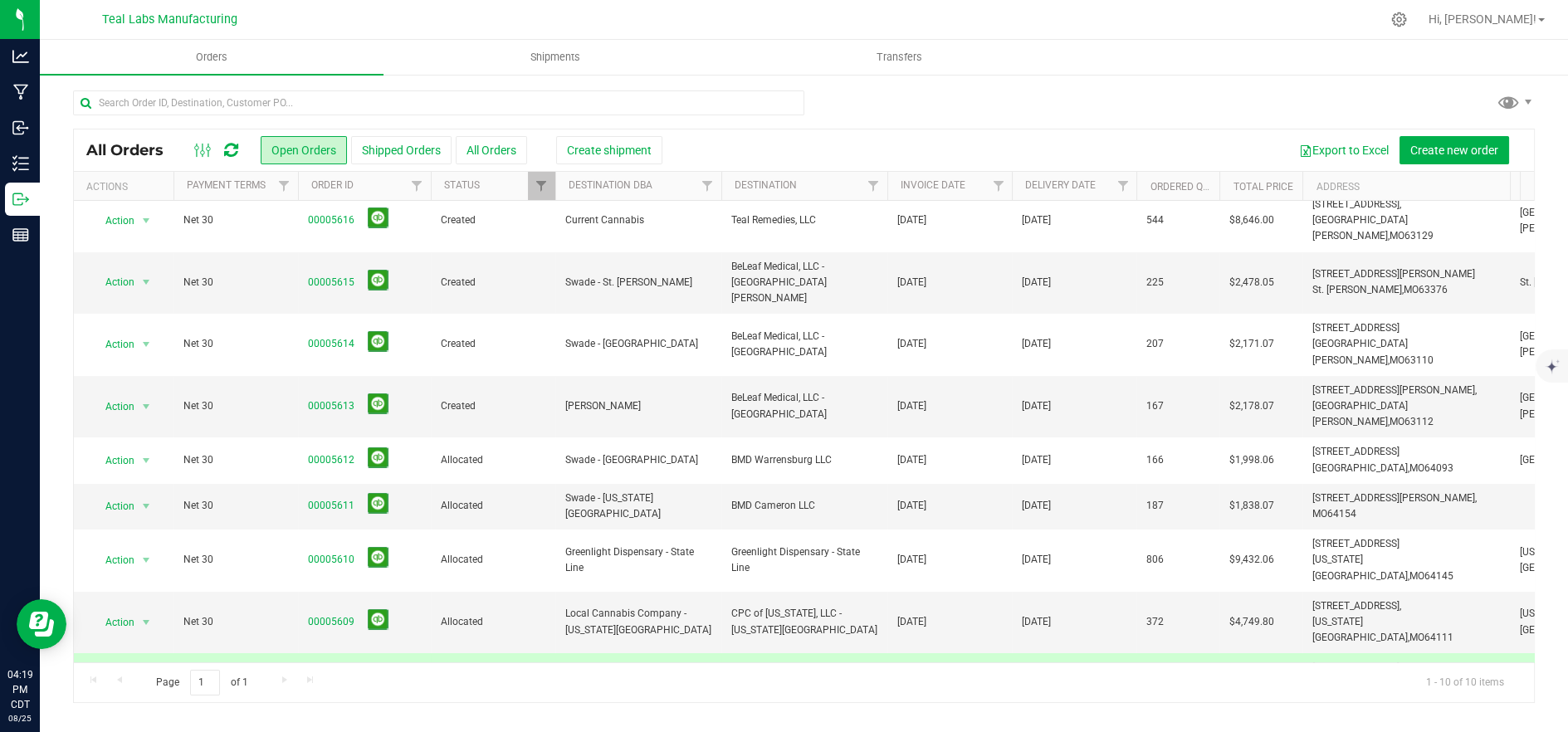
click at [649, 677] on span "Vivid - Manufacturing" at bounding box center [638, 684] width 146 height 16
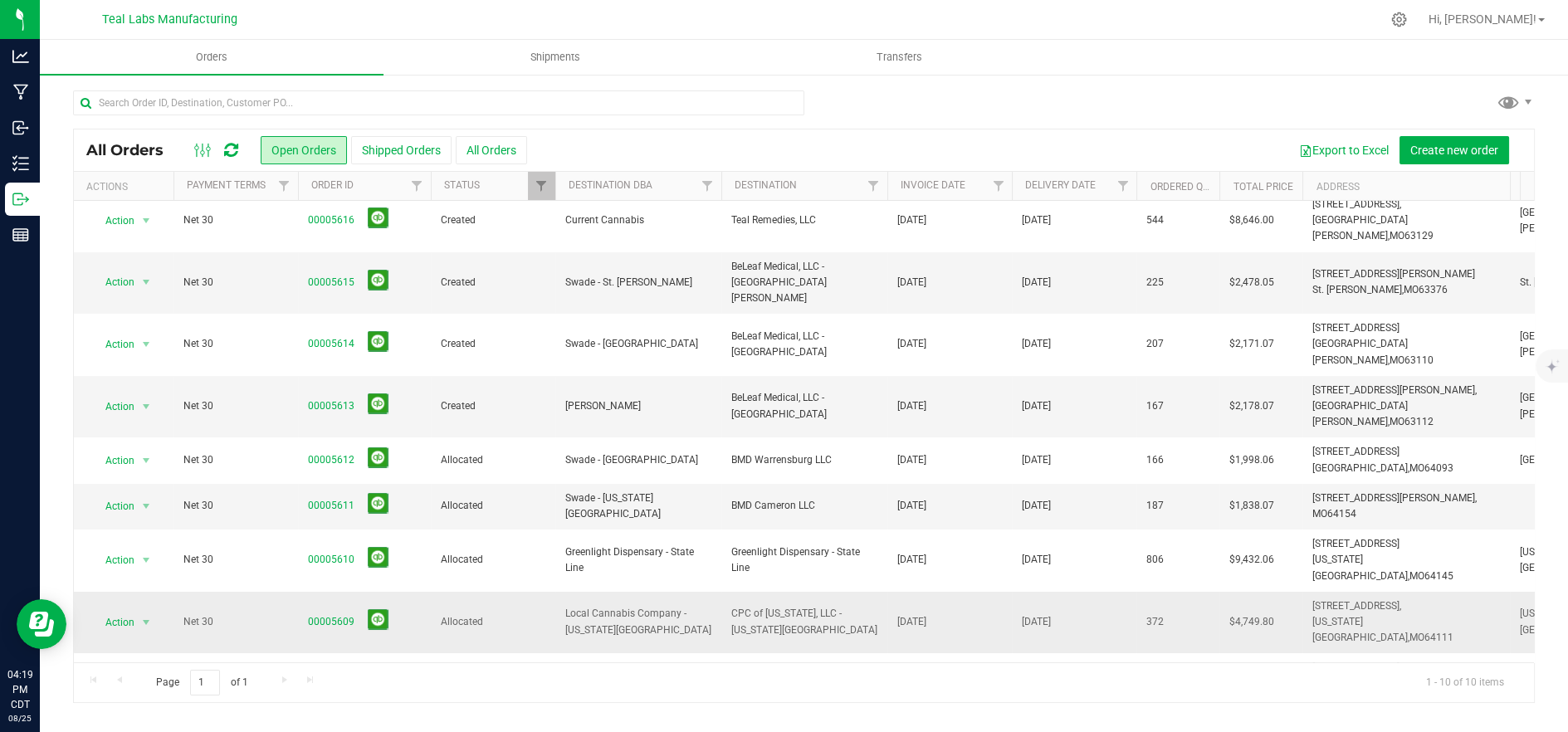
click at [662, 606] on span "Local Cannabis Company - [US_STATE][GEOGRAPHIC_DATA]" at bounding box center [638, 622] width 146 height 32
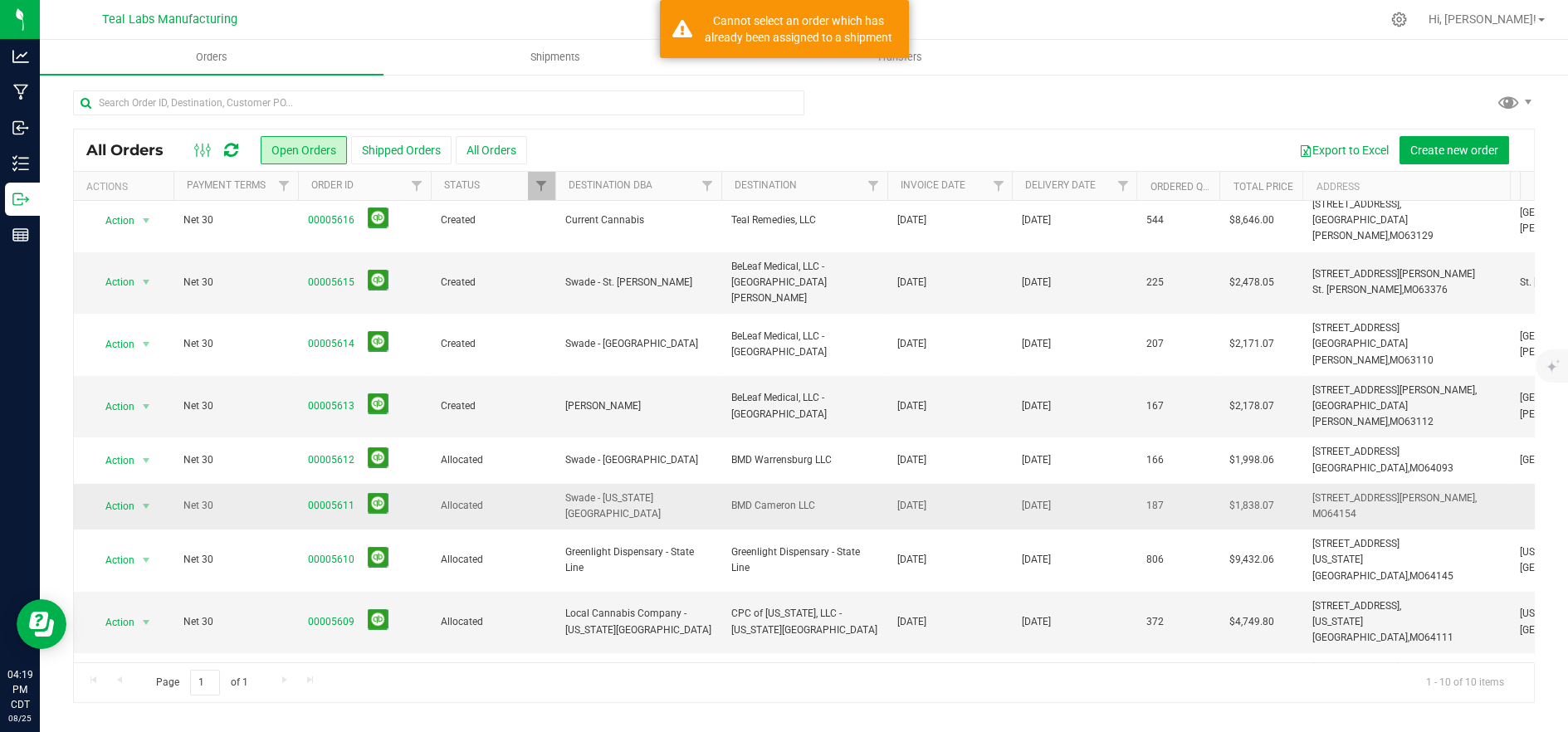
click at [668, 491] on span "Swade - [US_STATE][GEOGRAPHIC_DATA]" at bounding box center [638, 507] width 146 height 32
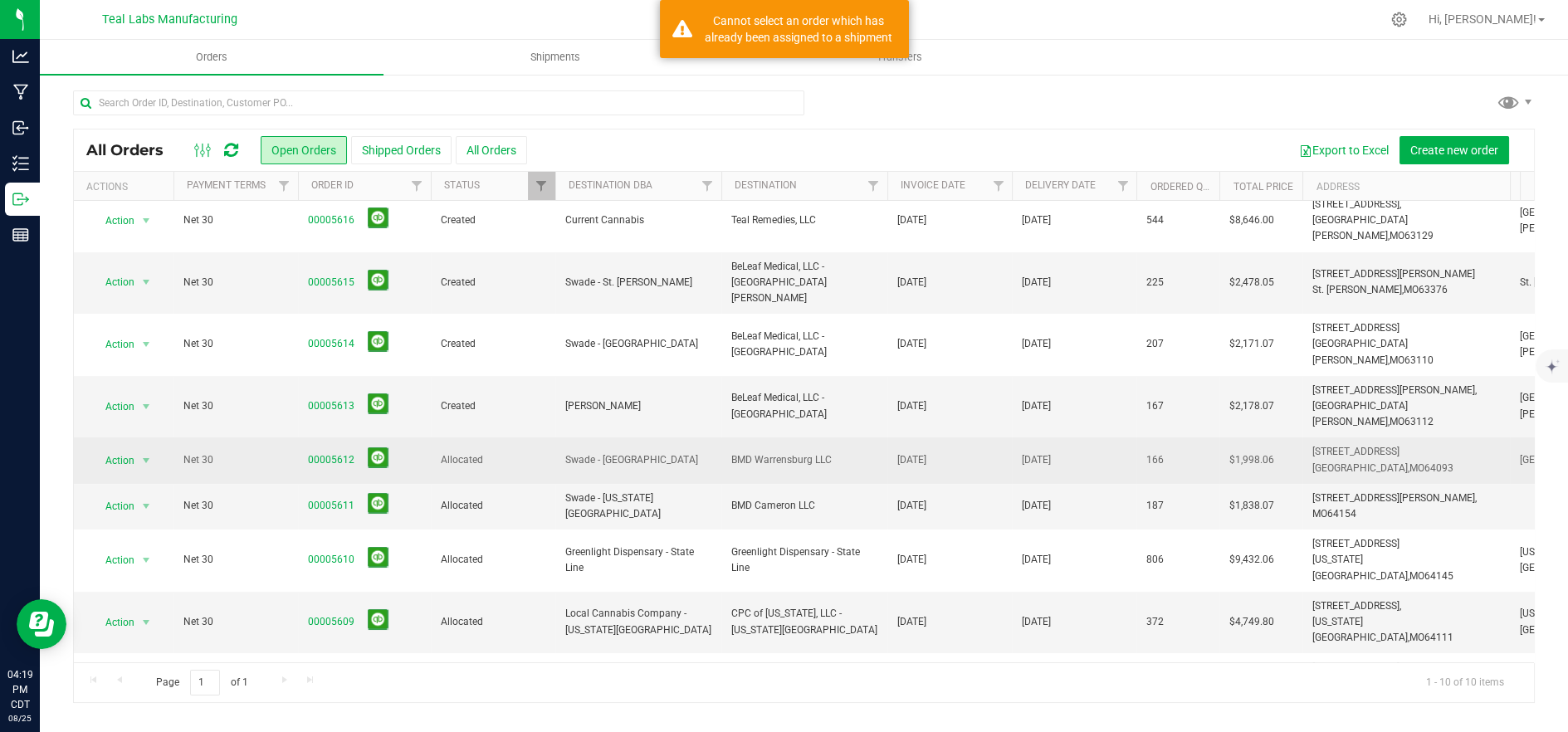
click at [663, 452] on span "Swade - [GEOGRAPHIC_DATA]" at bounding box center [638, 460] width 146 height 16
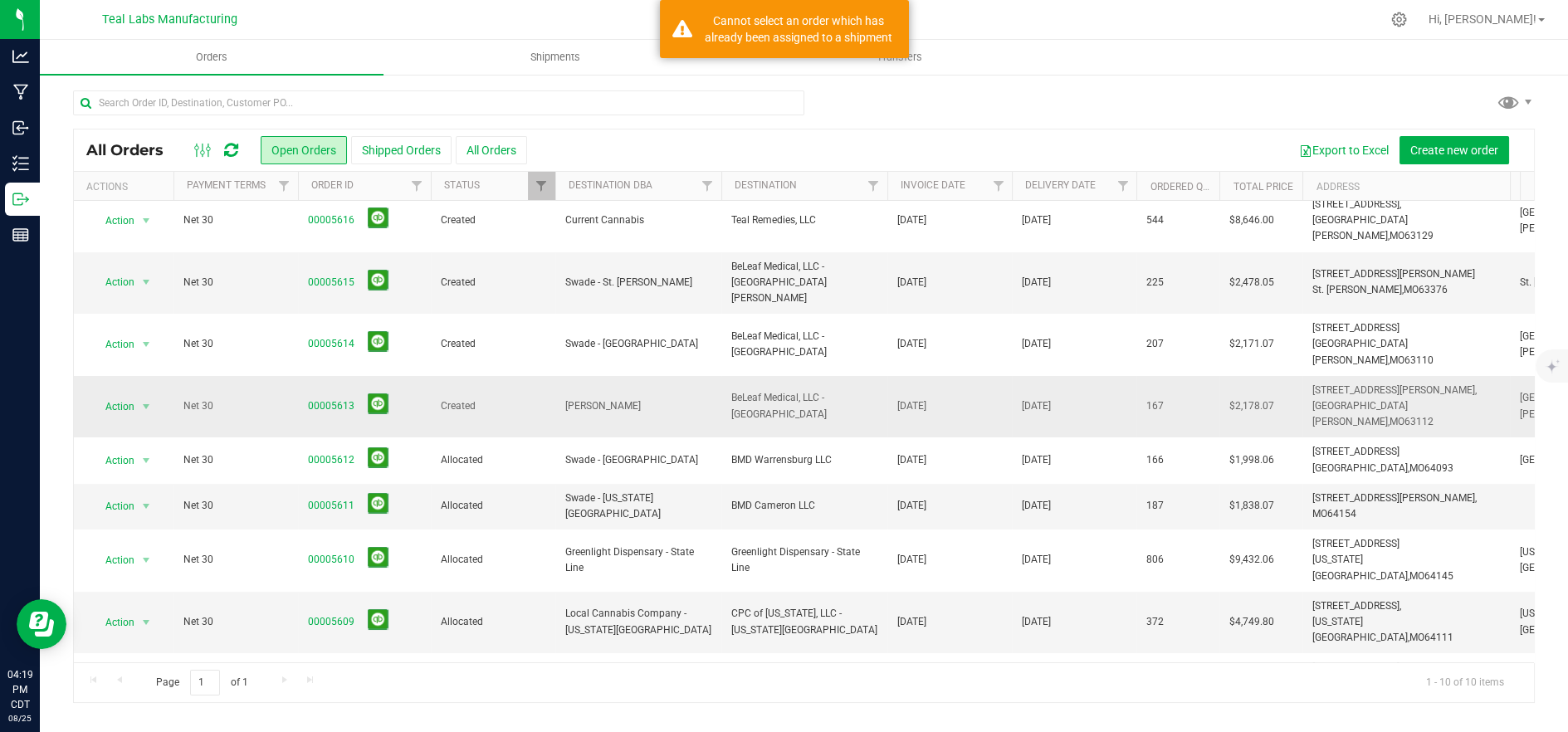
click at [655, 376] on td "[PERSON_NAME]" at bounding box center [638, 407] width 166 height 63
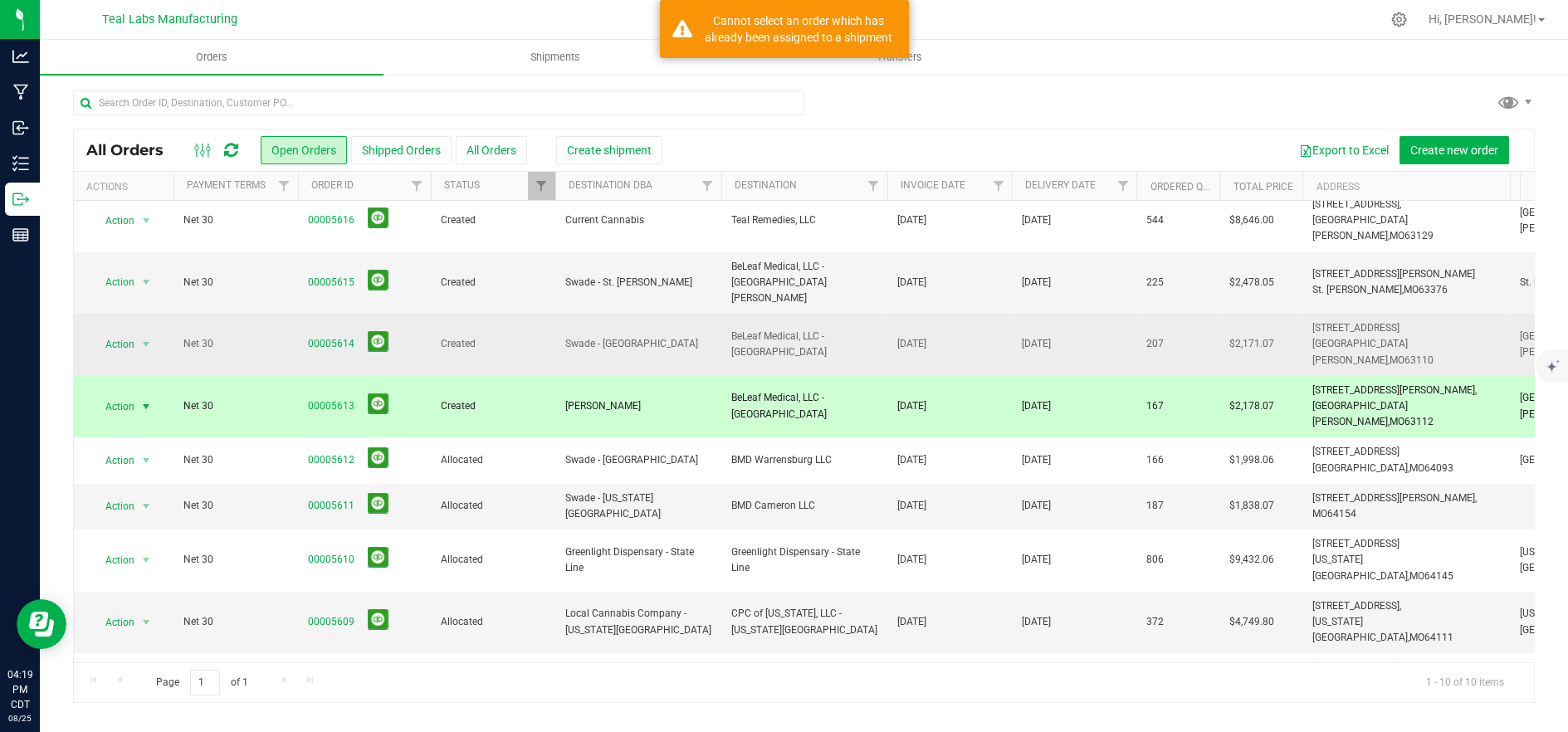
click at [649, 337] on span "Swade - [GEOGRAPHIC_DATA]" at bounding box center [638, 344] width 146 height 16
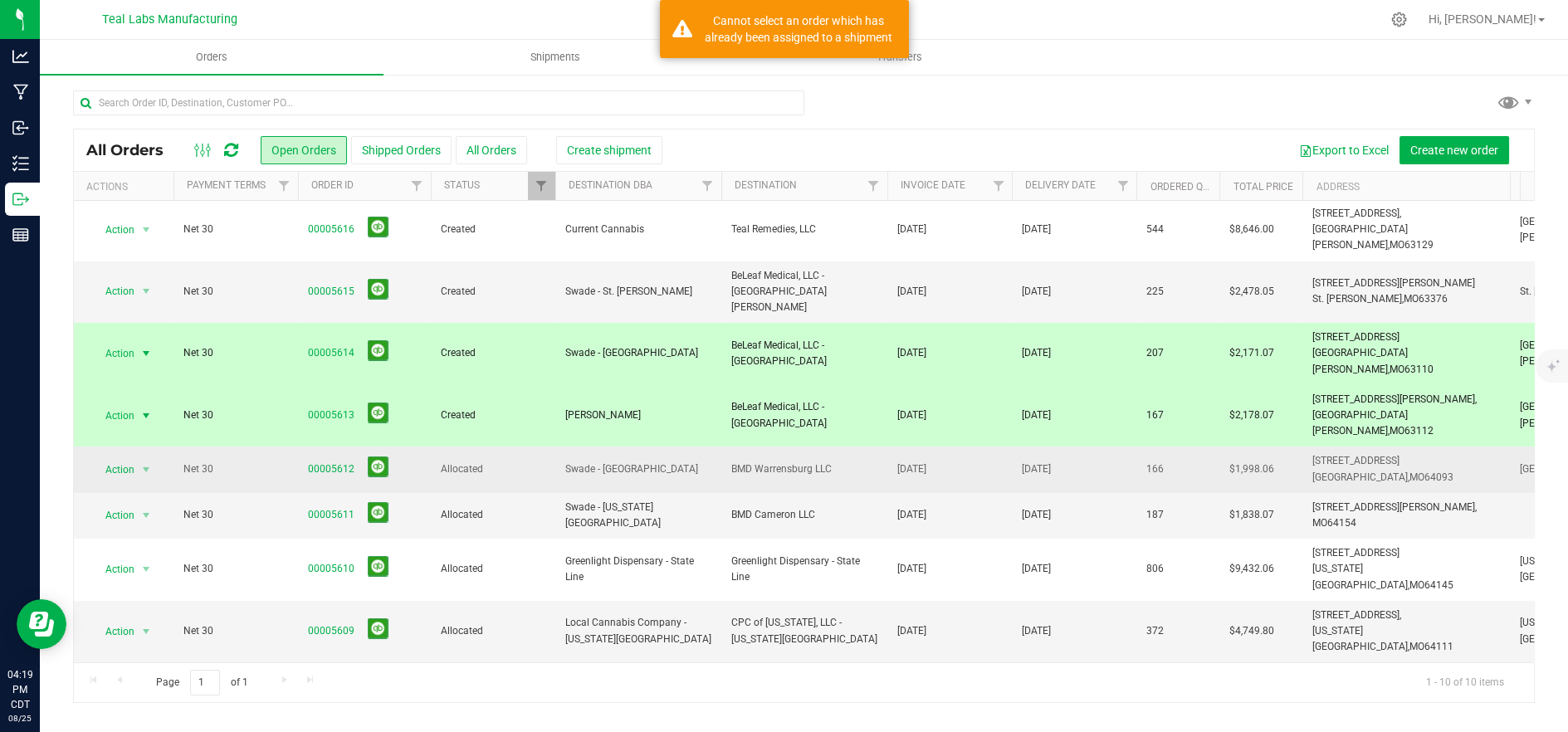
scroll to position [0, 0]
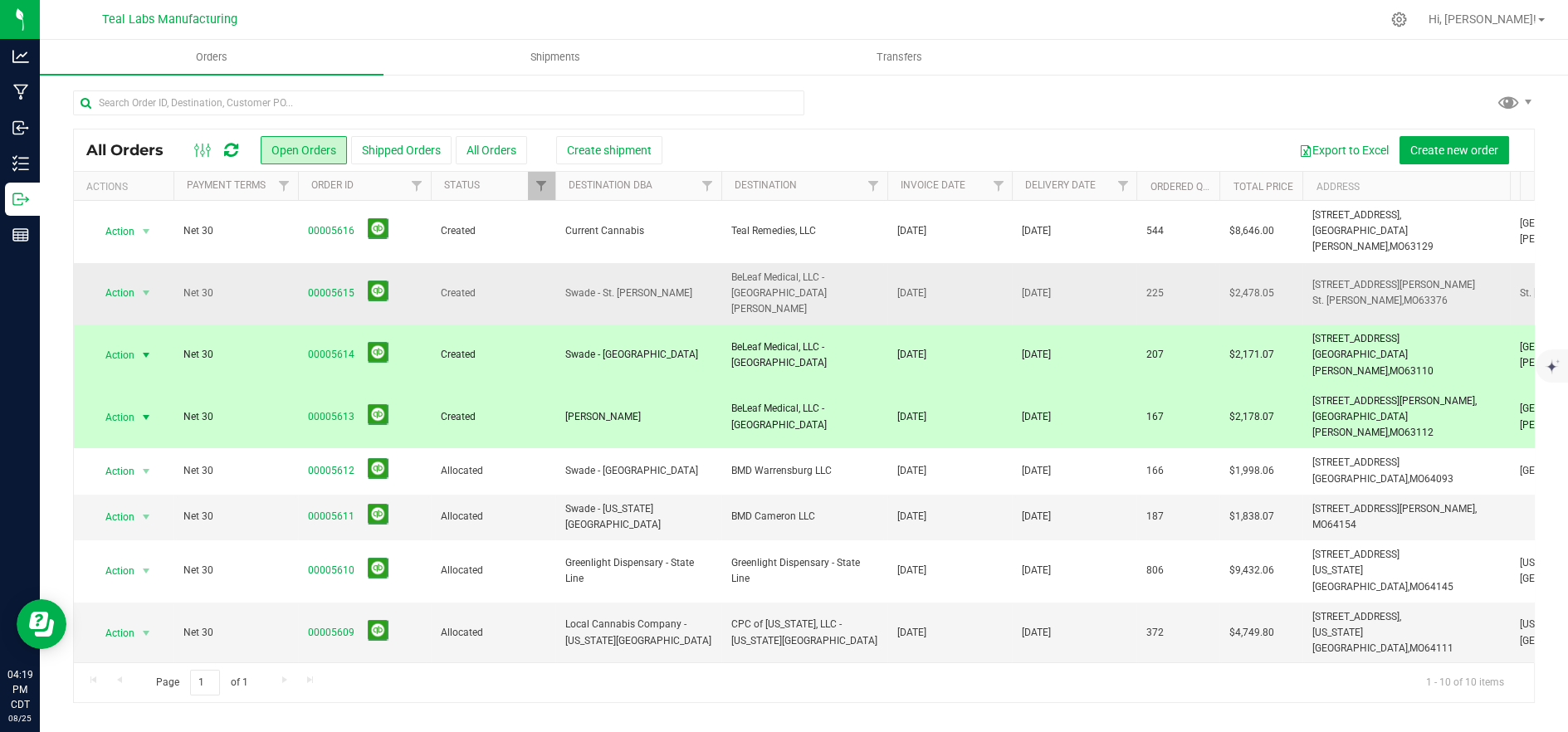
click at [648, 285] on span "Swade - St. [PERSON_NAME]" at bounding box center [638, 293] width 146 height 16
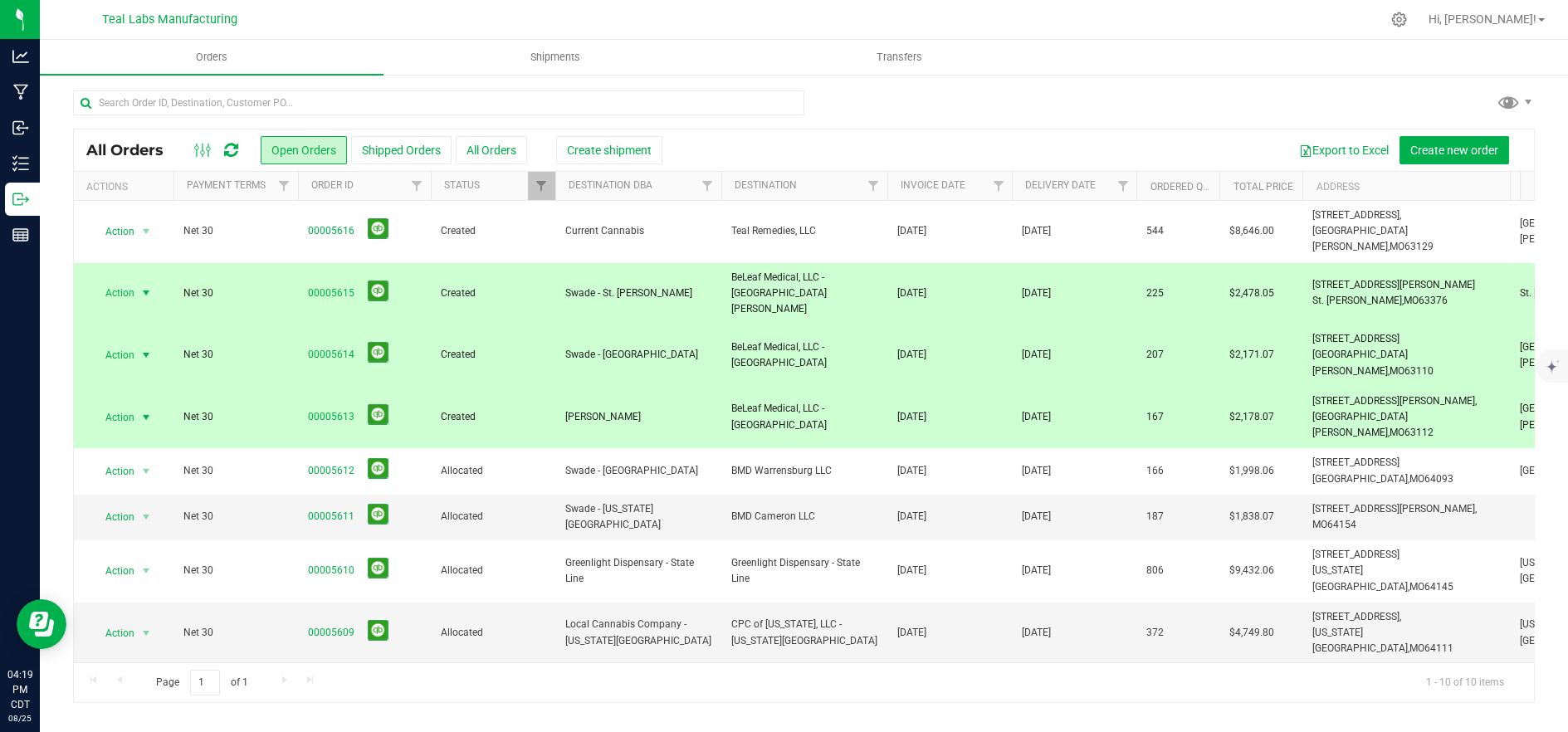
click at [121, 406] on span "Action" at bounding box center [113, 417] width 45 height 23
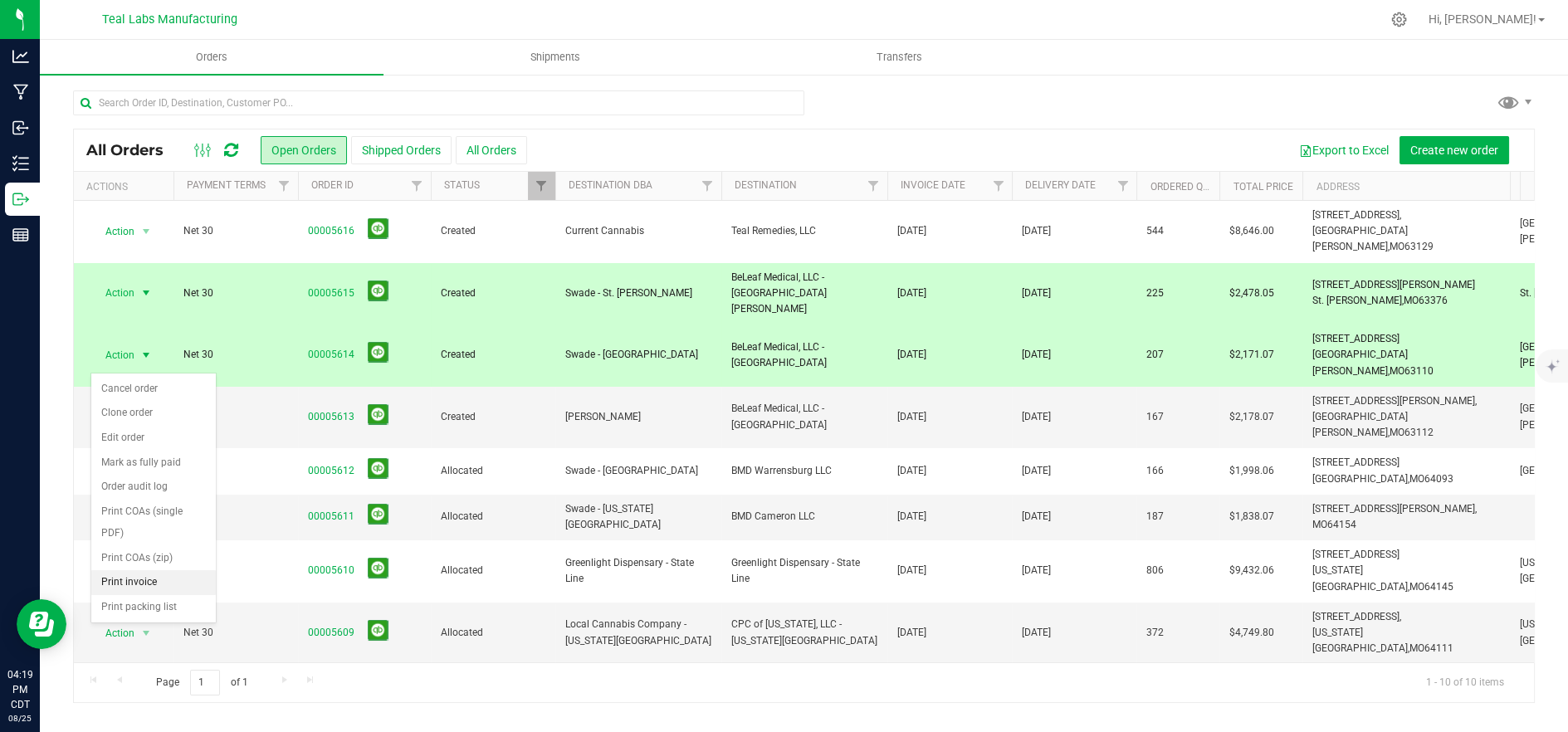
click at [130, 570] on li "Print invoice" at bounding box center [153, 582] width 124 height 25
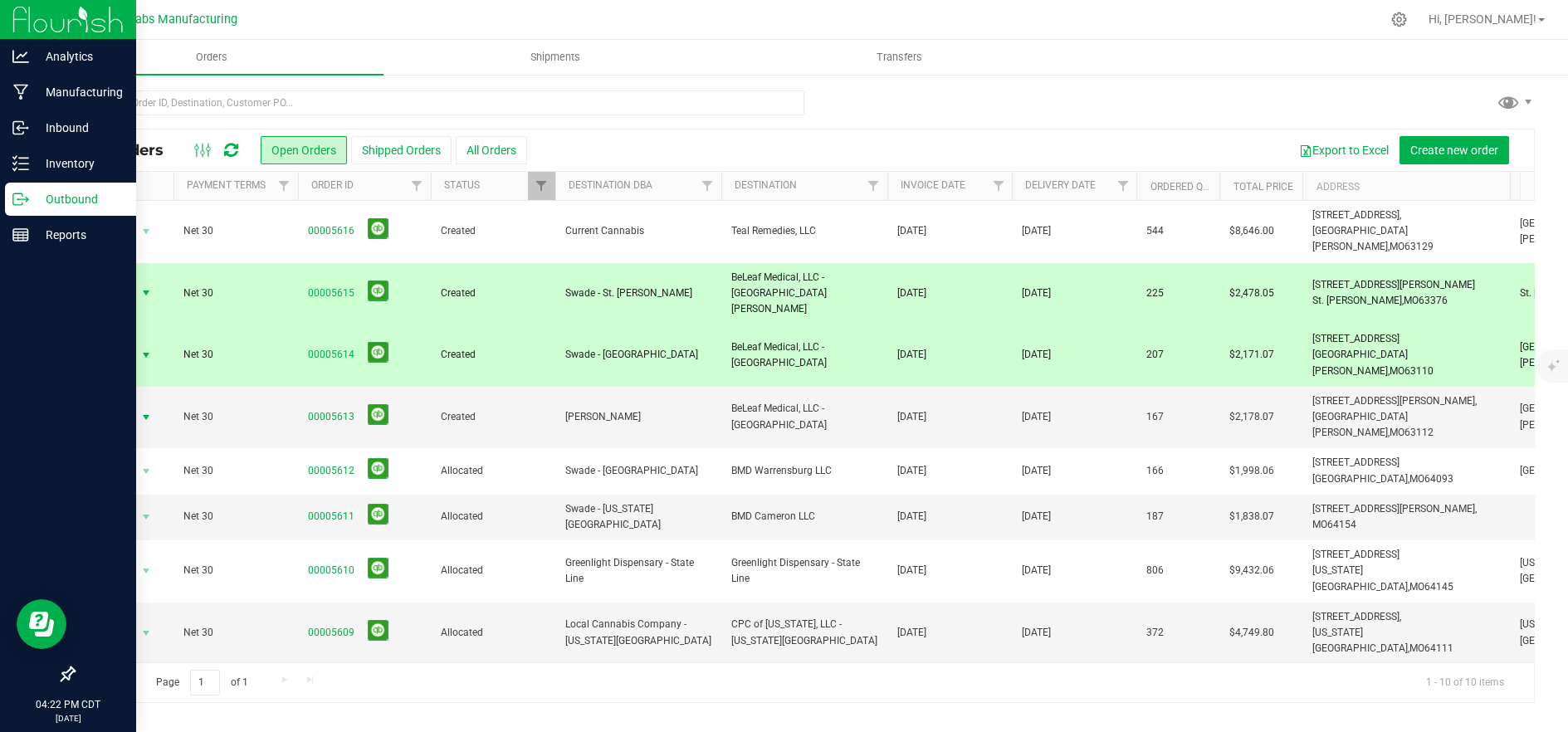
click at [46, 194] on p "Outbound" at bounding box center [78, 198] width 100 height 20
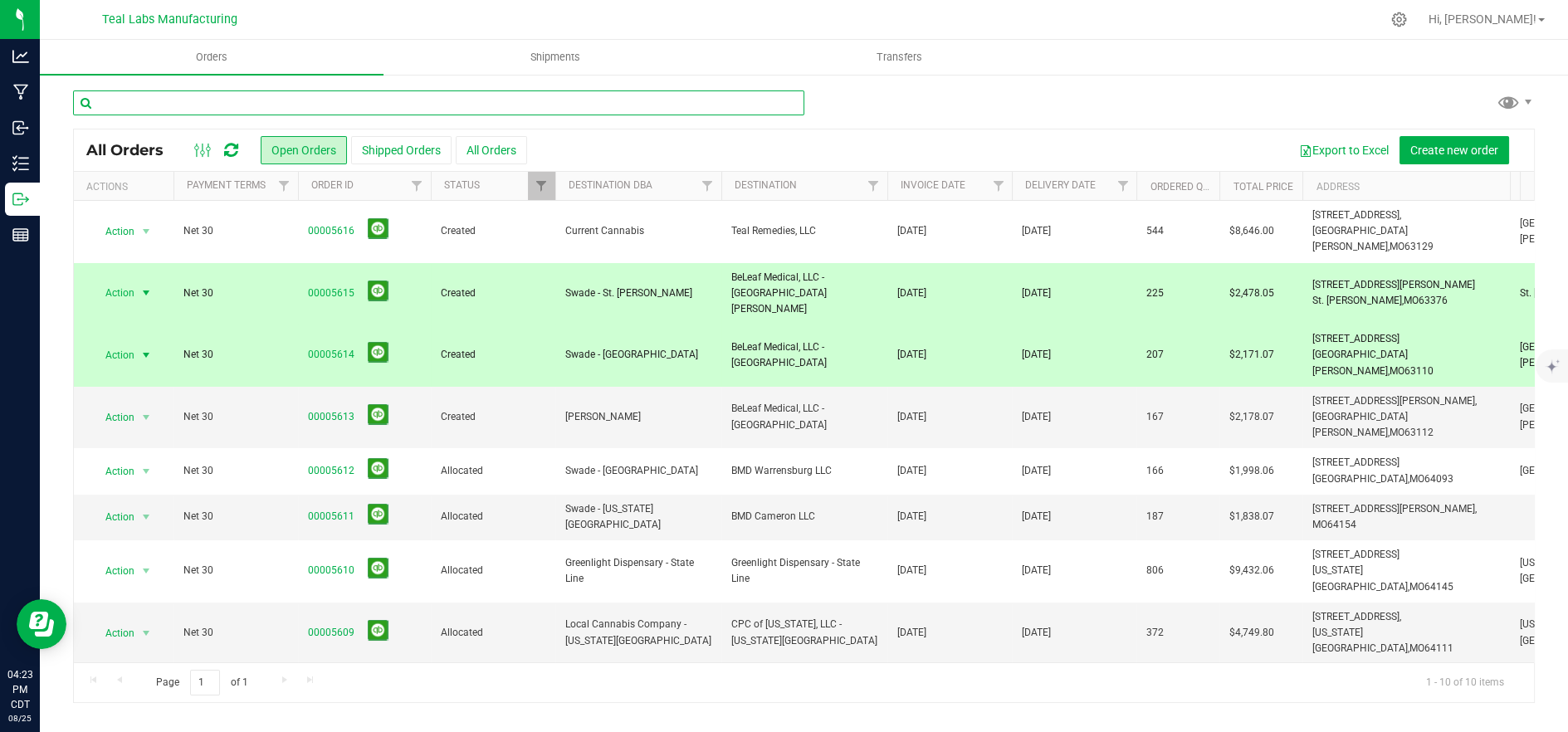
click at [441, 99] on input "text" at bounding box center [438, 103] width 731 height 25
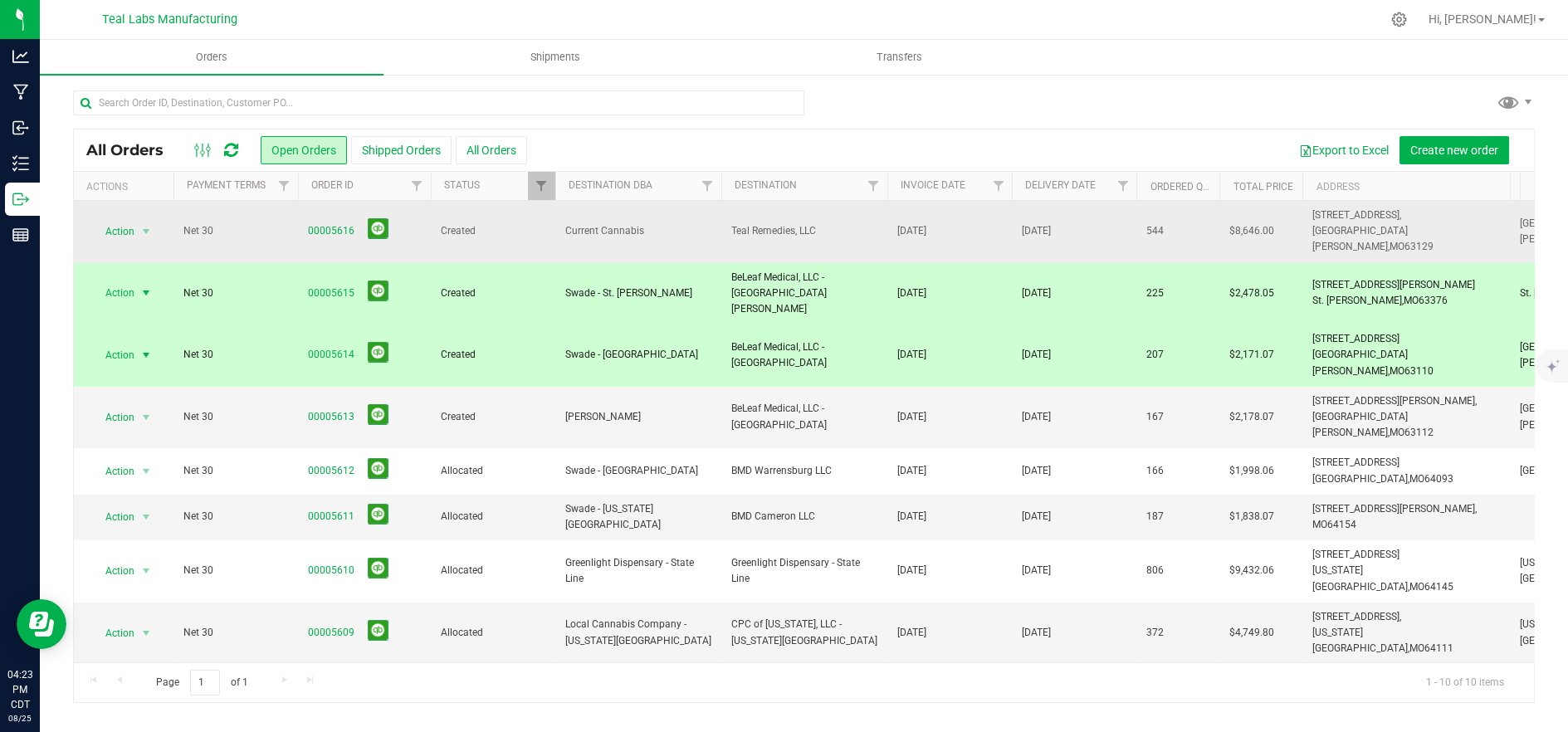
click at [707, 223] on span "Current Cannabis" at bounding box center [638, 231] width 146 height 16
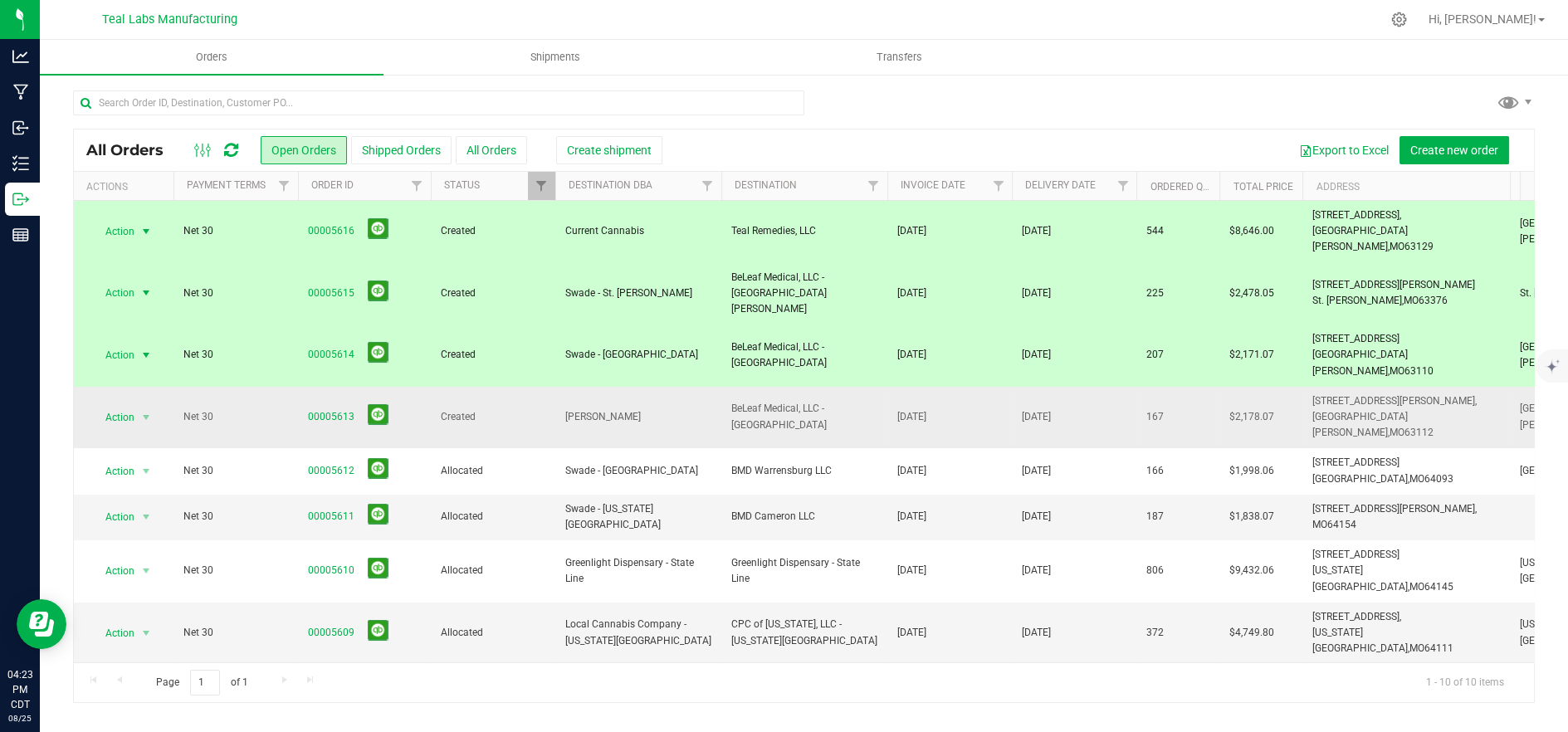
click at [721, 387] on td "BeLeaf Medical, LLC - [GEOGRAPHIC_DATA]" at bounding box center [805, 418] width 166 height 63
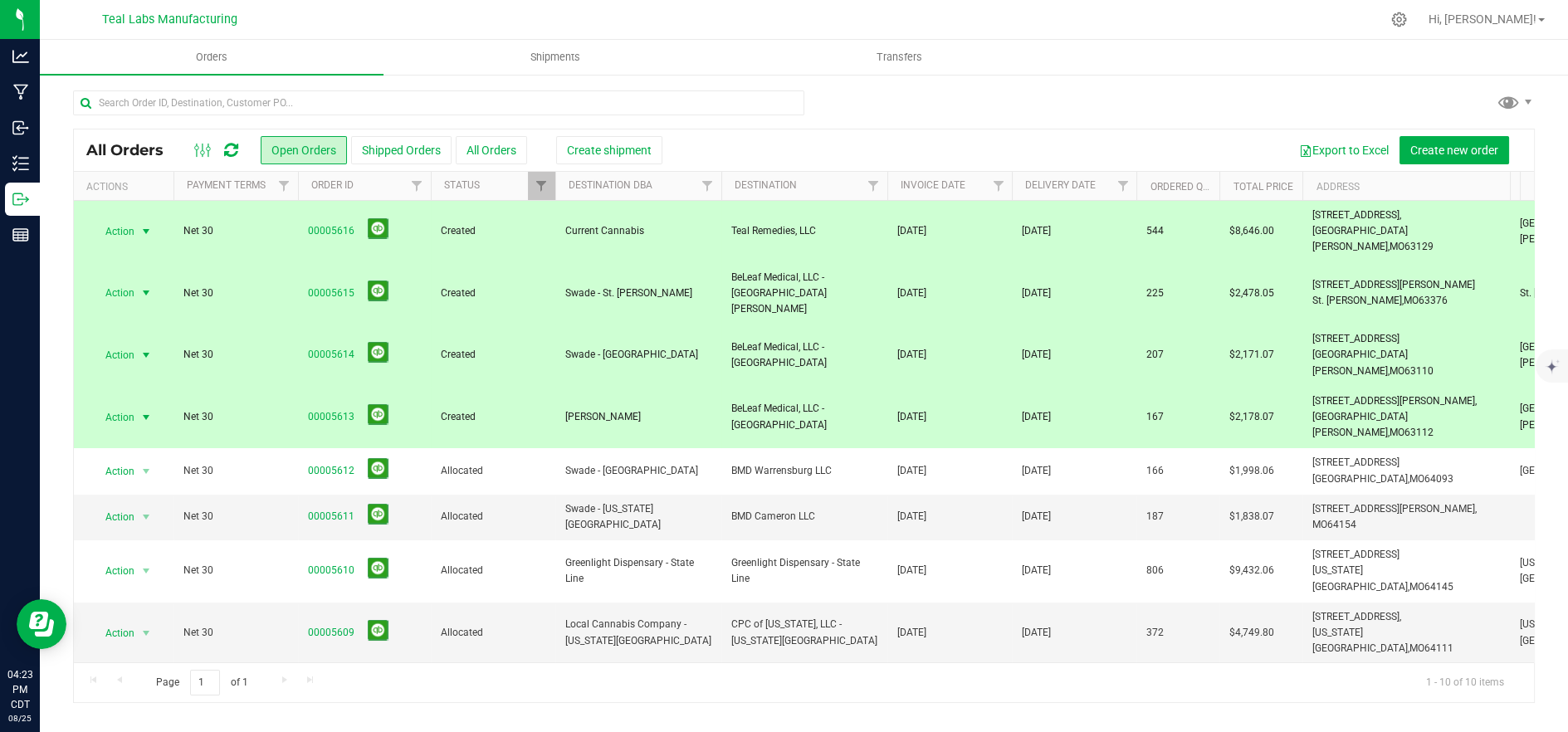
drag, startPoint x: 1405, startPoint y: 237, endPoint x: 1368, endPoint y: 232, distance: 37.3
click at [1295, 224] on tr "Action Action Cancel order Clone order Edit order Mark as fully paid Order audi…" at bounding box center [1339, 232] width 2531 height 63
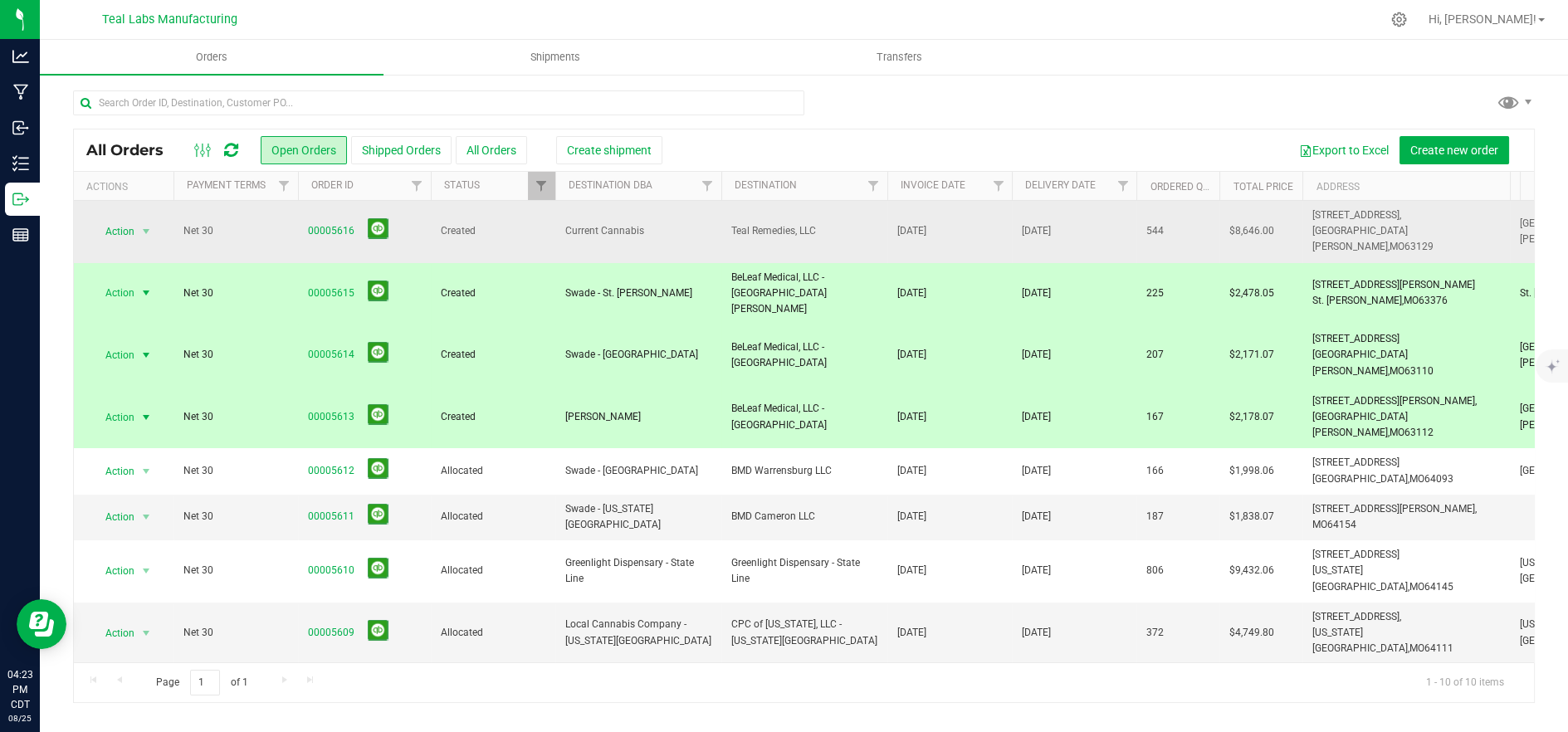
copy tr "4455 Telegraph Rd, St. Louis, MO 63129"
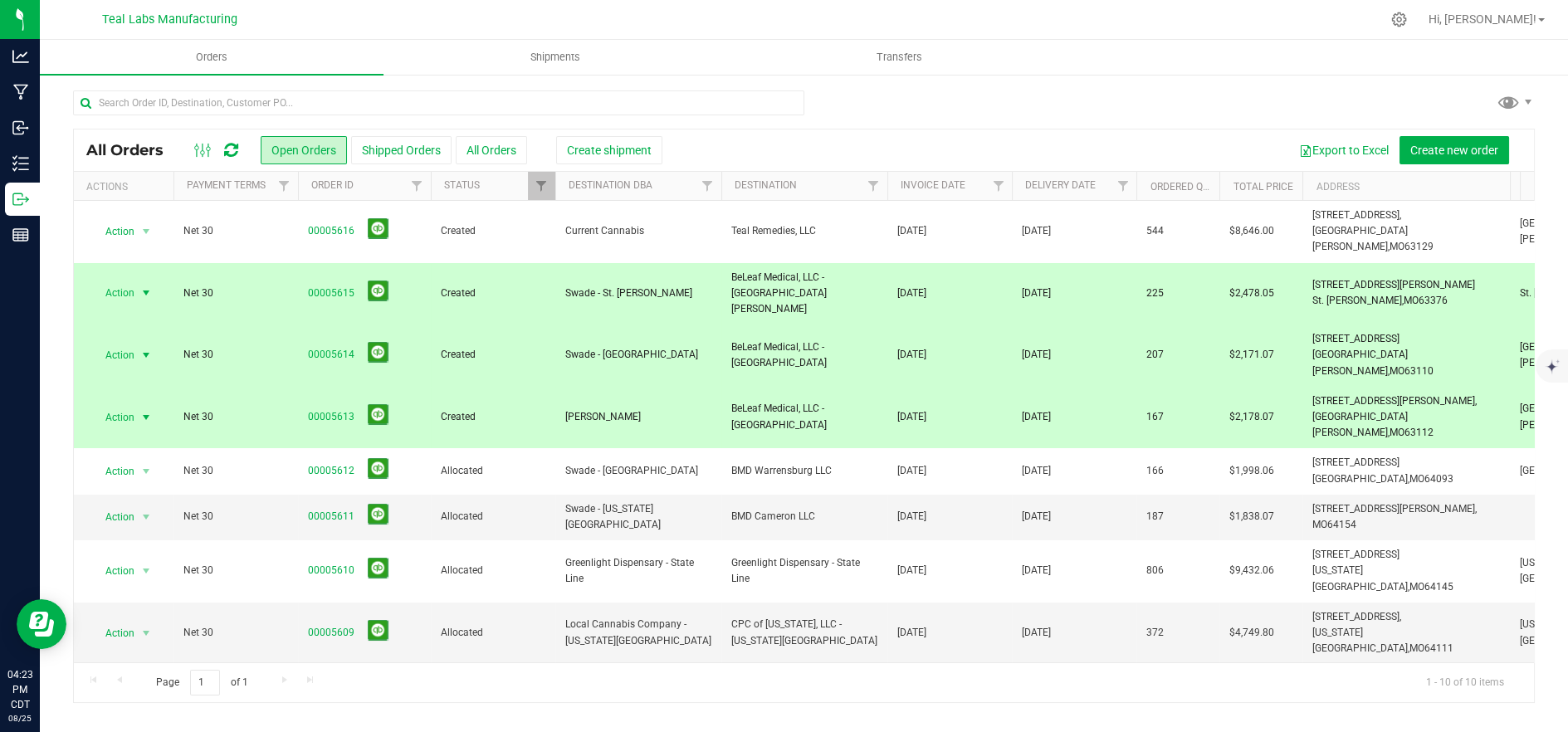
drag, startPoint x: 1405, startPoint y: 276, endPoint x: 1303, endPoint y: 265, distance: 102.6
click at [1303, 265] on td "146 Jungermann Rd, St. Peters, MO 63376" at bounding box center [1405, 294] width 207 height 63
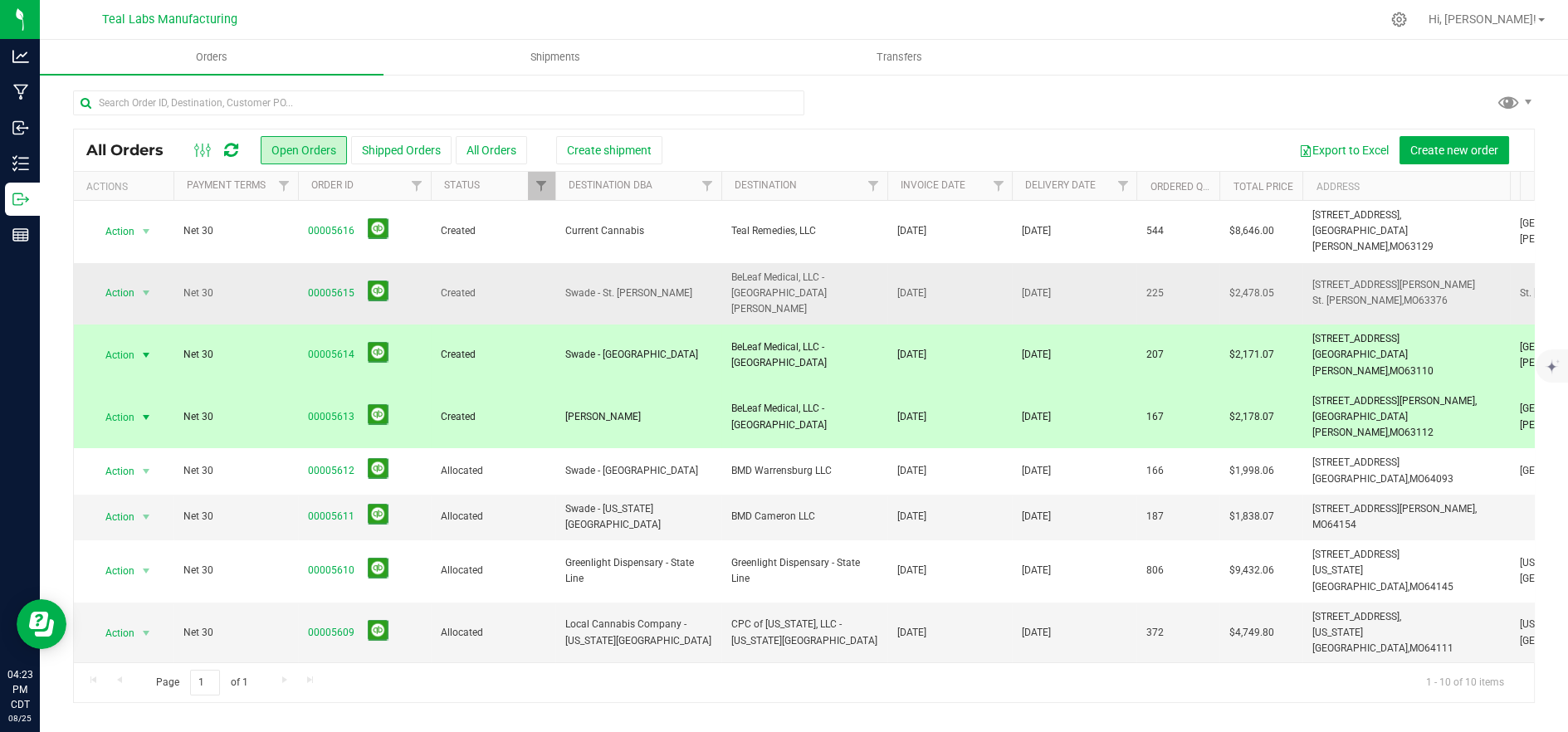
copy span "146 Jungermann Rd, St. Peters, MO 63376"
drag, startPoint x: 1395, startPoint y: 323, endPoint x: 1318, endPoint y: 308, distance: 78.4
click at [1303, 324] on td "4108 Manchester Ave, St. Louis, MO 63110" at bounding box center [1405, 355] width 207 height 63
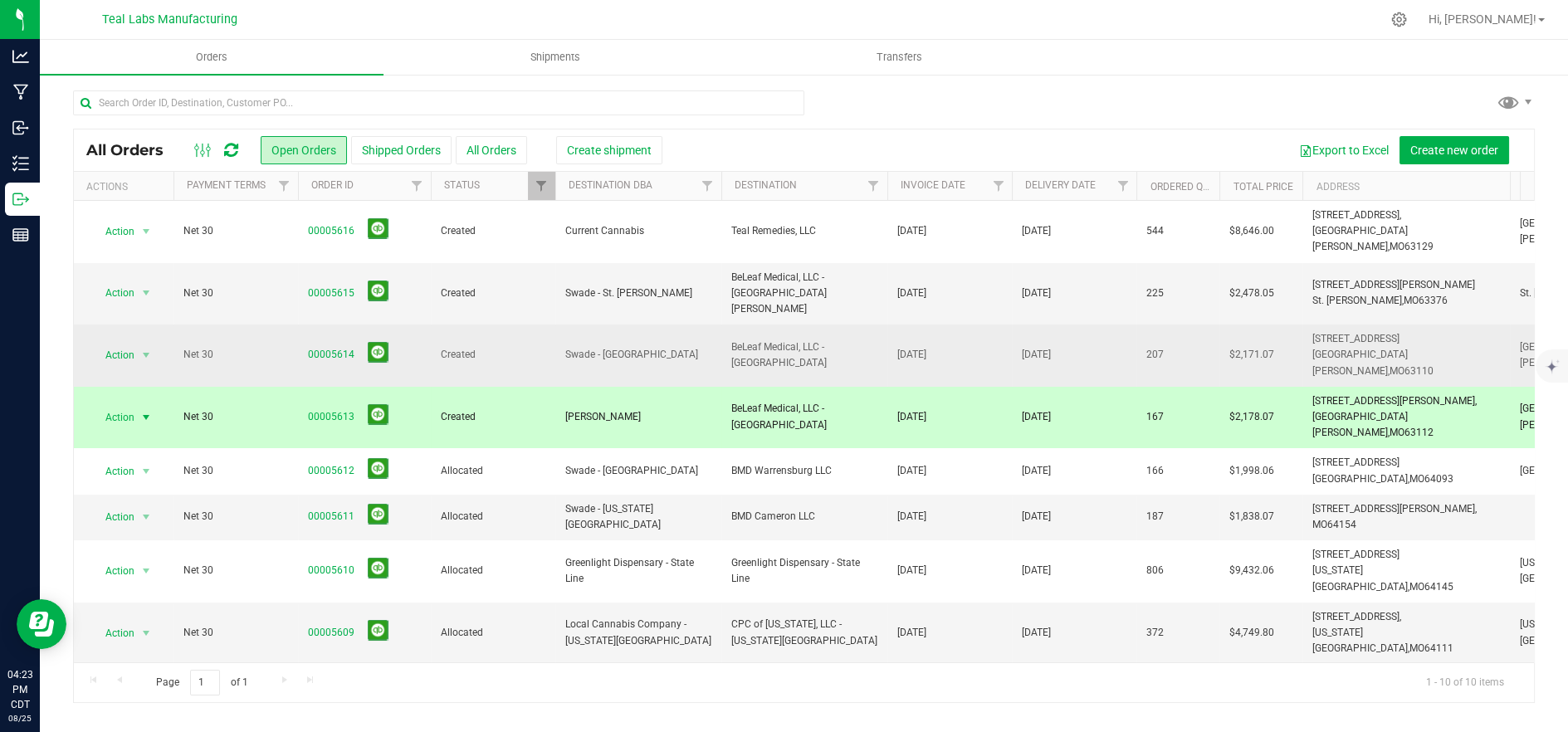
copy span "4108 Manchester Ave, St. Louis, MO 63110"
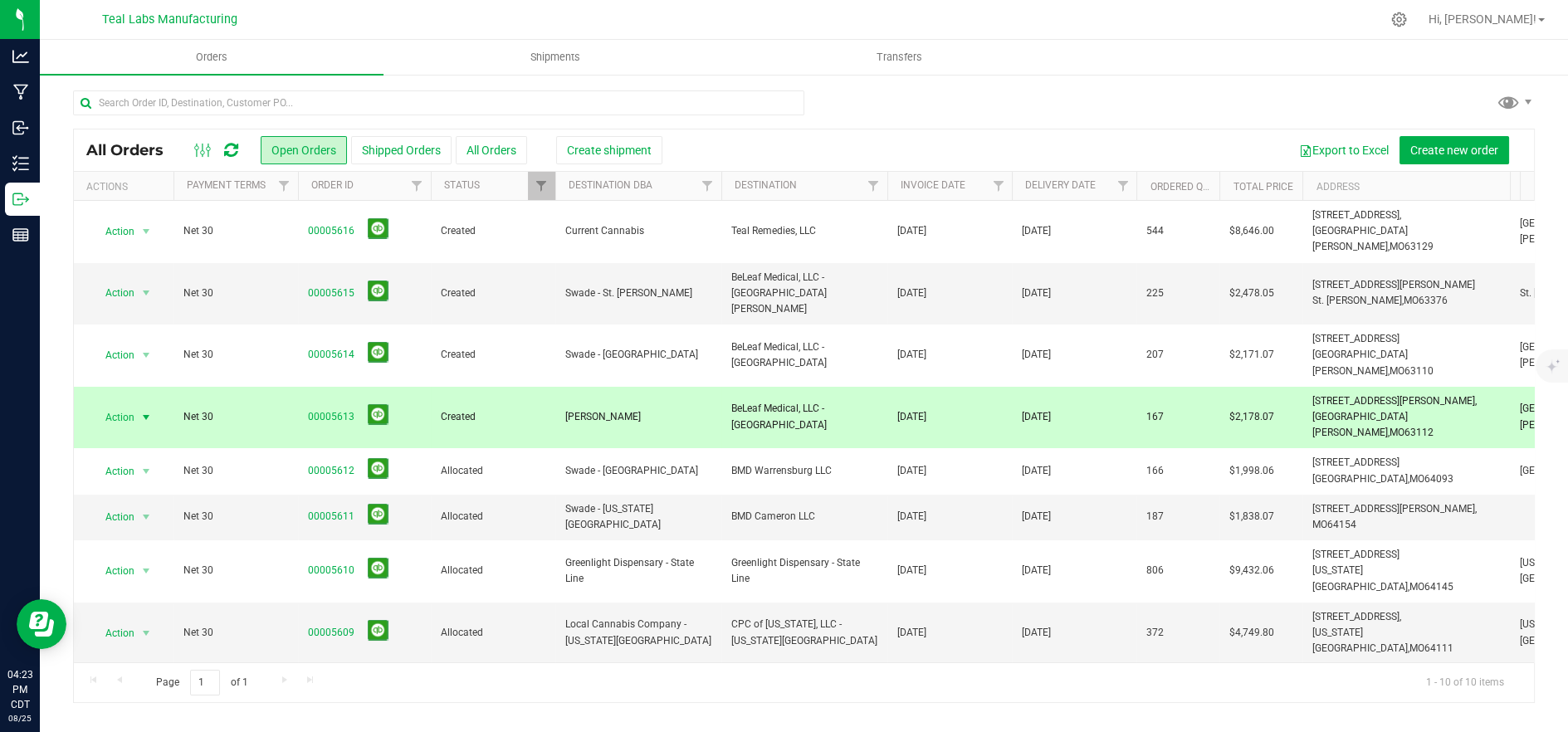
drag, startPoint x: 1407, startPoint y: 371, endPoint x: 1302, endPoint y: 356, distance: 106.1
click at [1302, 387] on td "6166 Delmar Blvd, St. Louis, MO 63112" at bounding box center [1405, 418] width 207 height 63
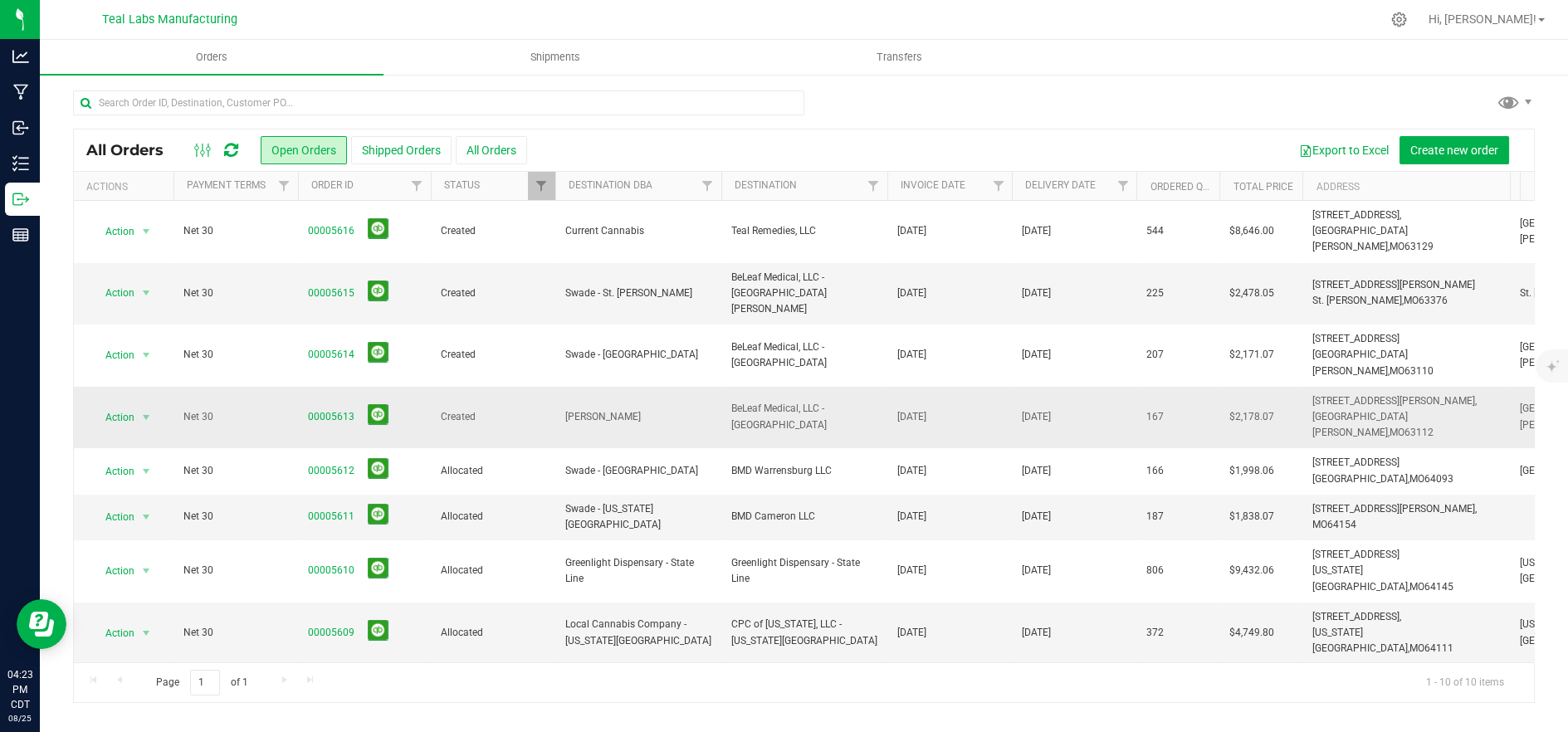
copy span "6166 Delmar Blvd, St. Louis, MO 63112"
click at [746, 401] on span "BeLeaf Medical, LLC - [GEOGRAPHIC_DATA]" at bounding box center [804, 417] width 146 height 32
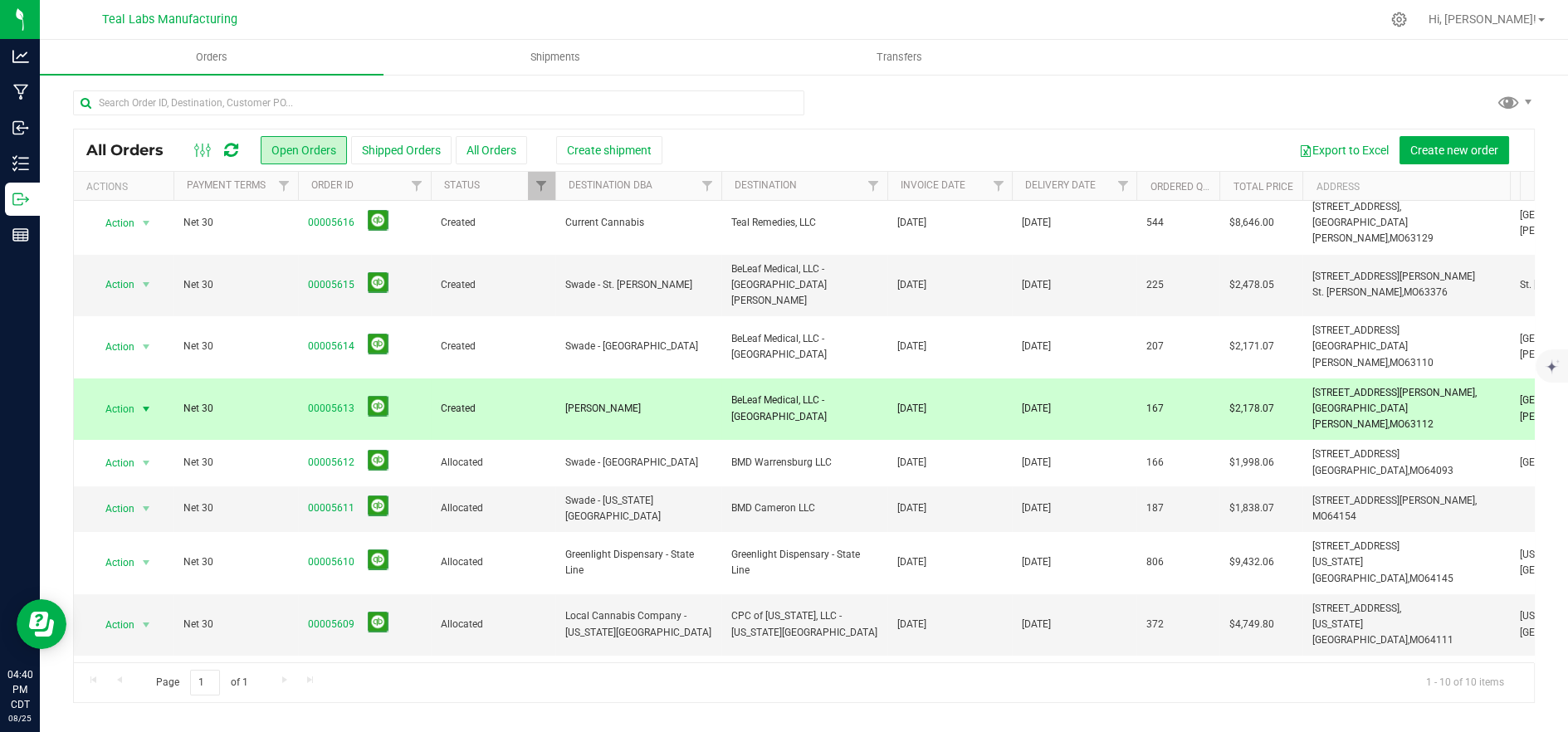
scroll to position [11, 0]
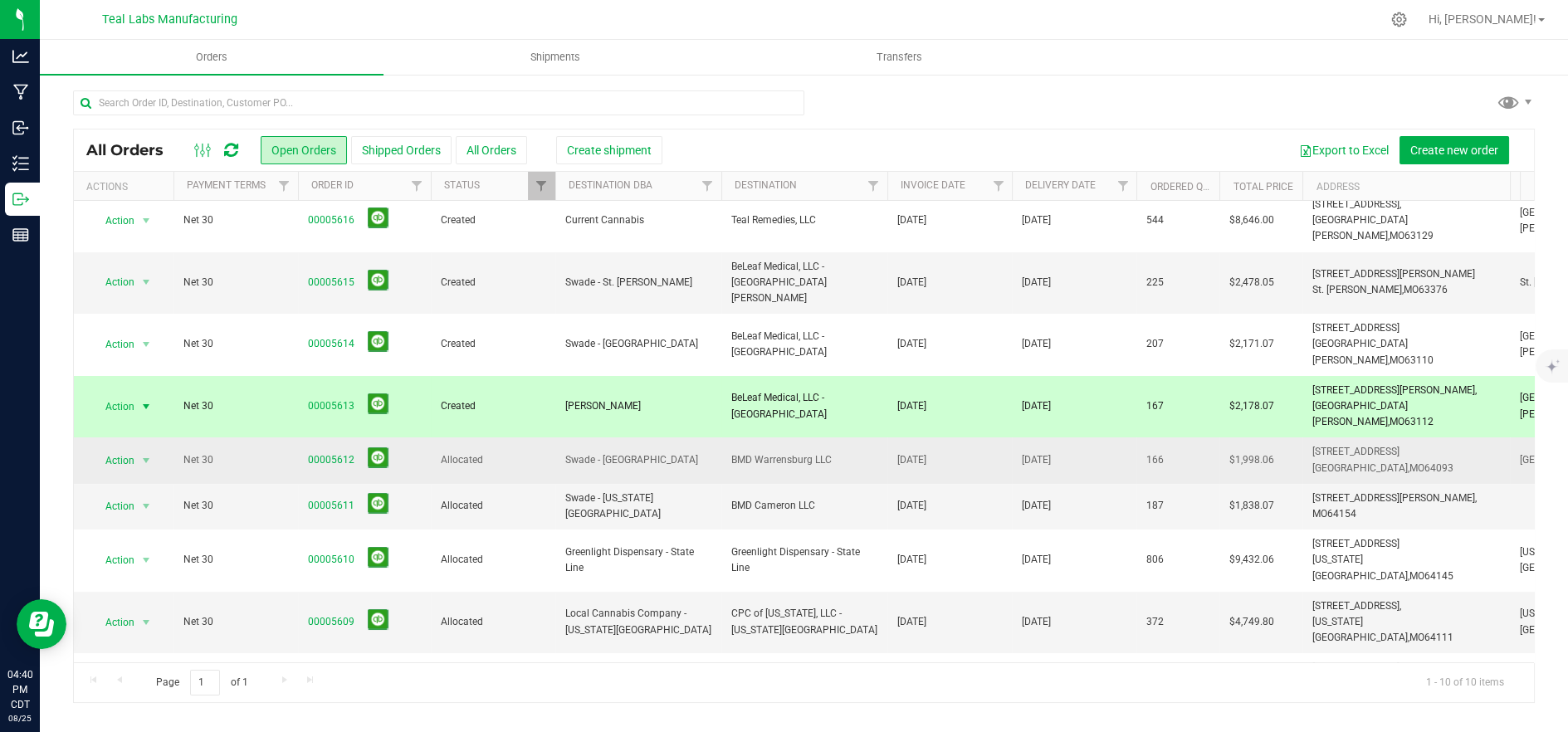
click at [585, 452] on span "Swade - [GEOGRAPHIC_DATA]" at bounding box center [638, 460] width 146 height 16
